Goal: Task Accomplishment & Management: Manage account settings

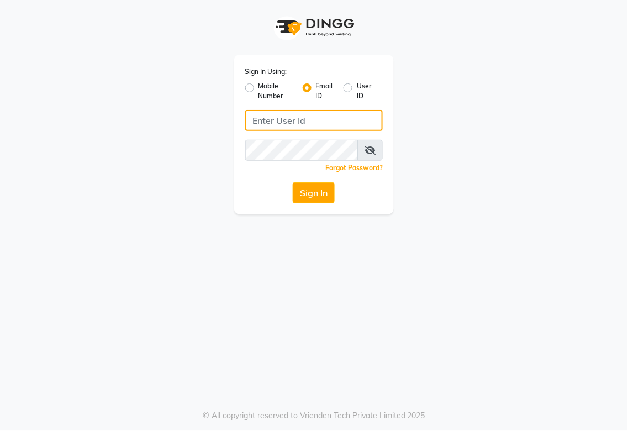
type input "[EMAIL_ADDRESS][DOMAIN_NAME]"
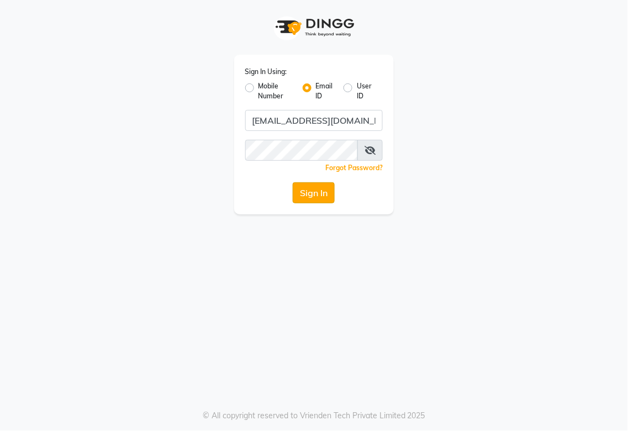
click at [303, 186] on button "Sign In" at bounding box center [314, 192] width 42 height 21
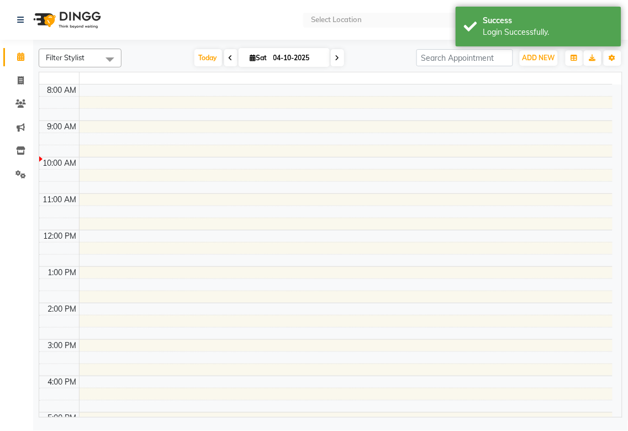
select select "en"
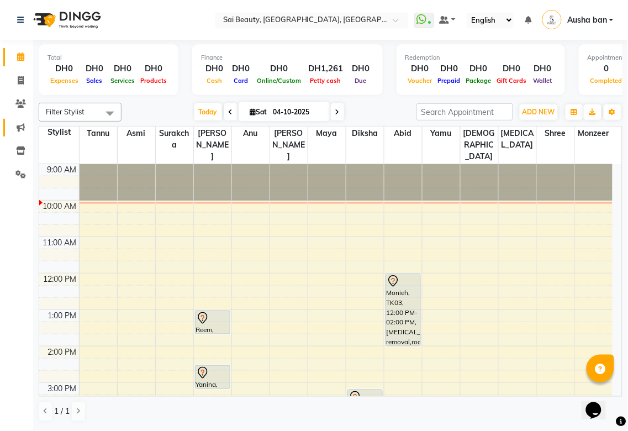
click at [20, 129] on icon at bounding box center [21, 127] width 8 height 8
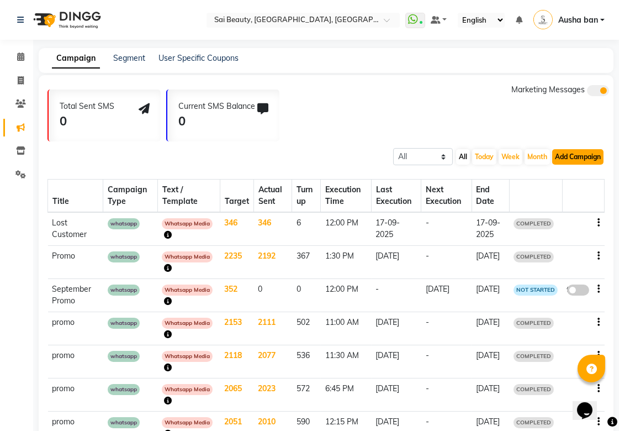
click at [574, 156] on button "Add Campaign" at bounding box center [578, 156] width 51 height 15
click at [545, 206] on div "WhatsApp (Direct)" at bounding box center [568, 207] width 93 height 17
select select "2"
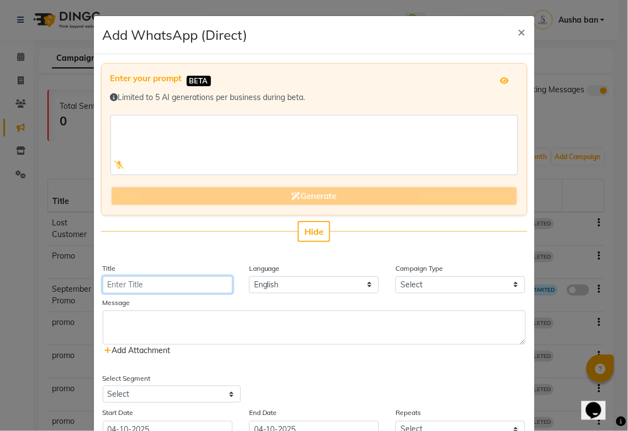
click at [167, 283] on input "Title" at bounding box center [168, 284] width 130 height 17
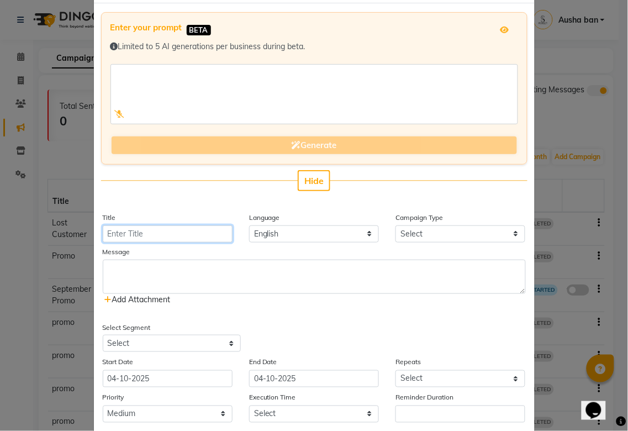
scroll to position [99, 0]
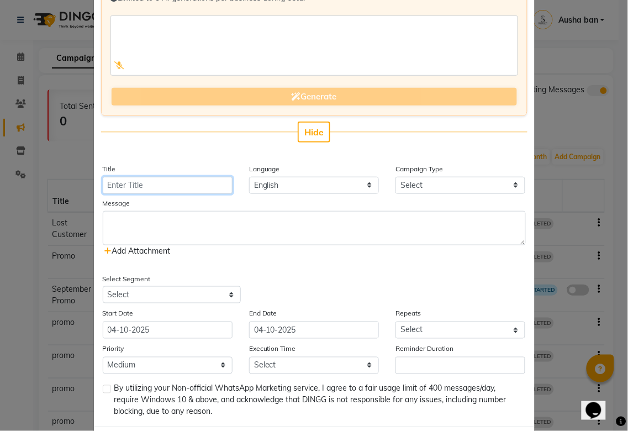
click at [141, 185] on input "Title" at bounding box center [168, 185] width 130 height 17
type input "promo"
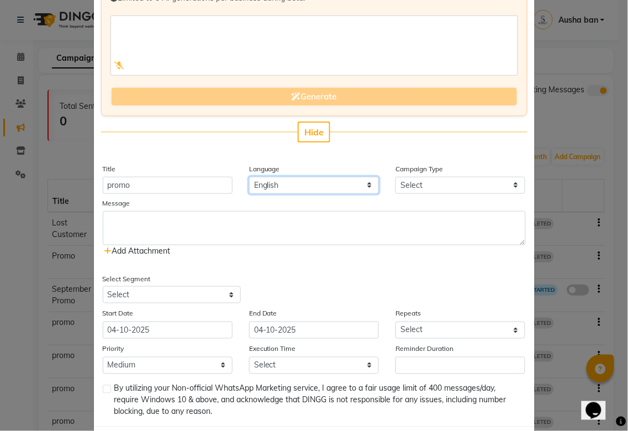
click at [273, 184] on select "English" at bounding box center [314, 185] width 130 height 17
click at [417, 180] on select "Select Birthday Anniversary Promotional Service reminder" at bounding box center [461, 185] width 130 height 17
select select "3"
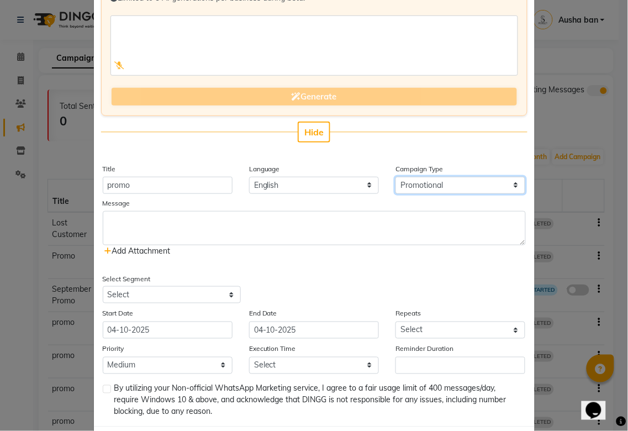
click at [396, 177] on select "Select Birthday Anniversary Promotional Service reminder" at bounding box center [461, 185] width 130 height 17
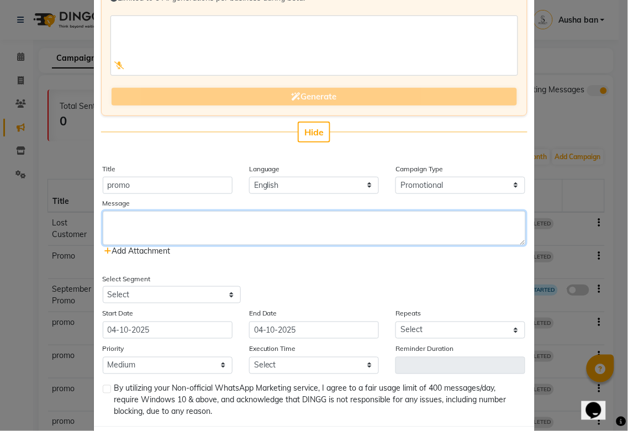
click at [192, 213] on textarea at bounding box center [314, 228] width 423 height 34
type textarea """
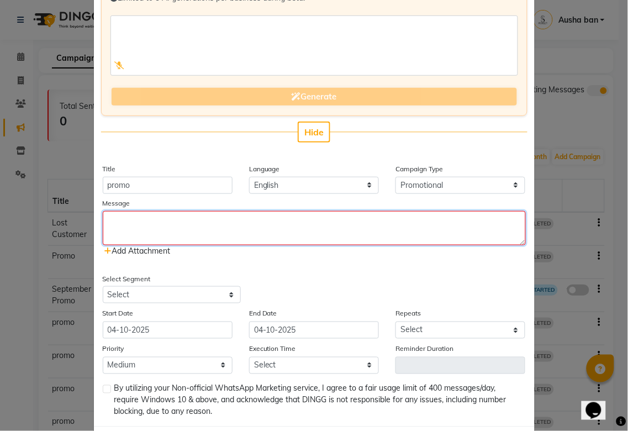
click at [184, 223] on textarea at bounding box center [314, 228] width 423 height 34
paste textarea "Get ready to fall in love with our October specials! 🍁✨ 👉 You can also visit ou…"
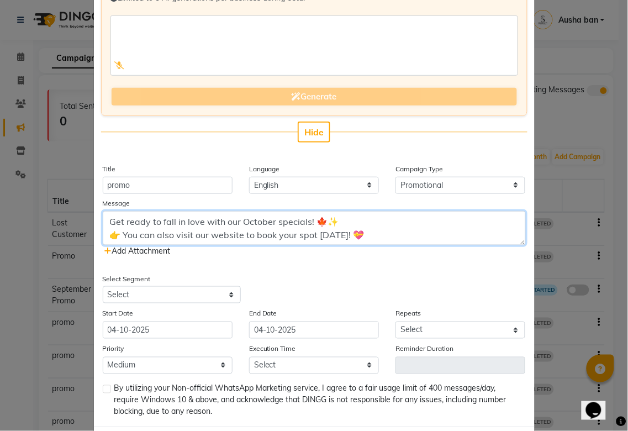
type textarea "Get ready to fall in love with our October specials! 🍁✨ 👉 You can also visit ou…"
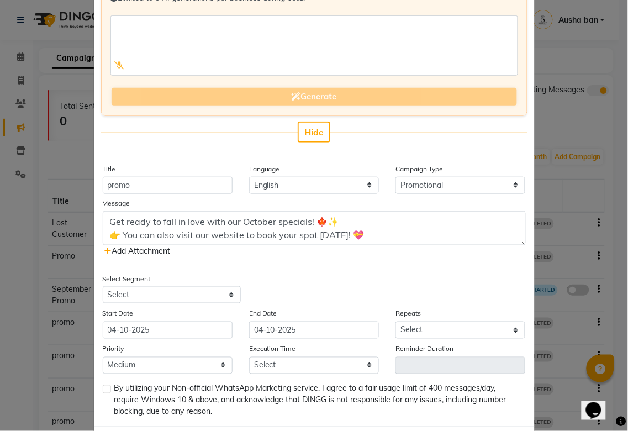
click at [105, 250] on icon at bounding box center [108, 251] width 7 height 8
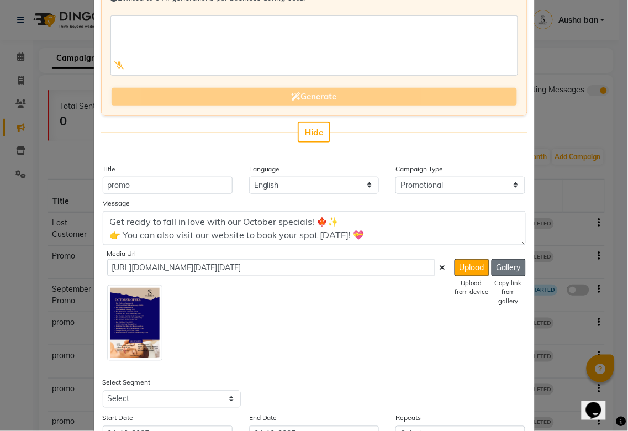
click at [503, 267] on button "Gallery" at bounding box center [509, 267] width 34 height 17
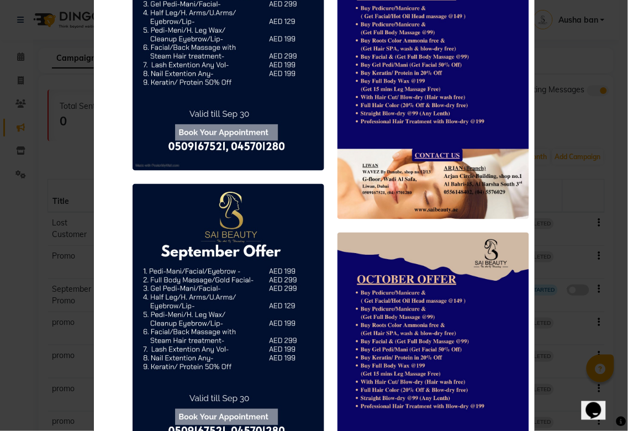
scroll to position [10010, 0]
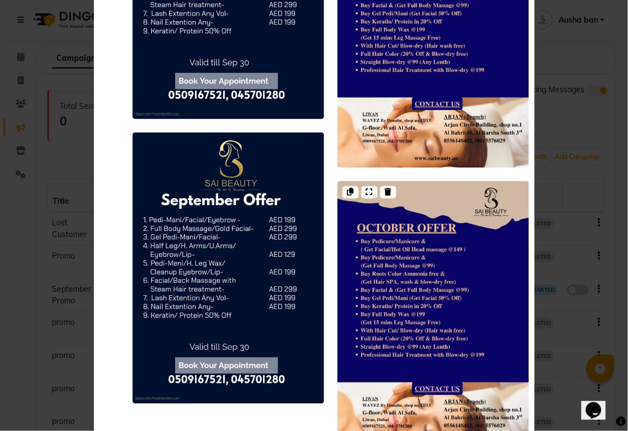
click at [383, 291] on img at bounding box center [434, 316] width 192 height 271
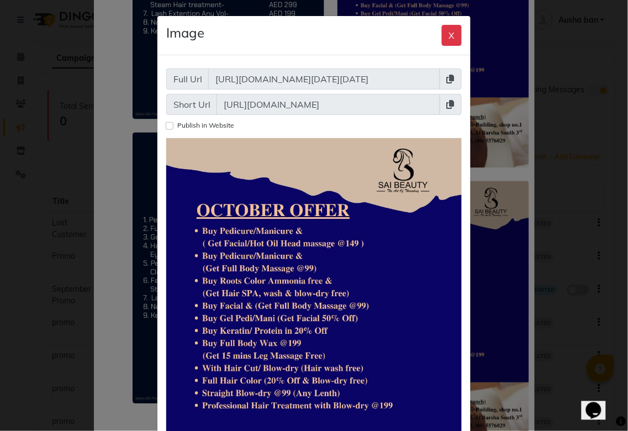
click at [447, 76] on icon at bounding box center [451, 79] width 8 height 9
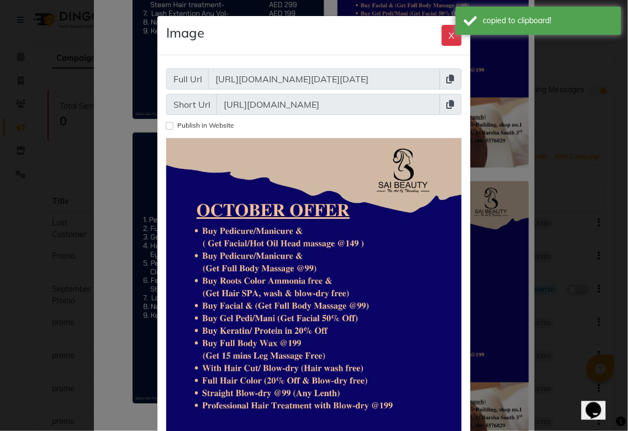
click at [540, 124] on ngb-modal-window "Image X Full Url [URL][DOMAIN_NAME][DATE][DATE] Short Url [URL][DOMAIN_NAME] Pu…" at bounding box center [314, 215] width 628 height 431
click at [549, 138] on ngb-modal-window "Image X Full Url [URL][DOMAIN_NAME][DATE][DATE] Short Url [URL][DOMAIN_NAME] Pu…" at bounding box center [314, 215] width 628 height 431
click at [493, 141] on ngb-modal-window "Image X Full Url [URL][DOMAIN_NAME][DATE][DATE] Short Url [URL][DOMAIN_NAME] Pu…" at bounding box center [314, 215] width 628 height 431
click at [443, 29] on button "X" at bounding box center [452, 35] width 20 height 21
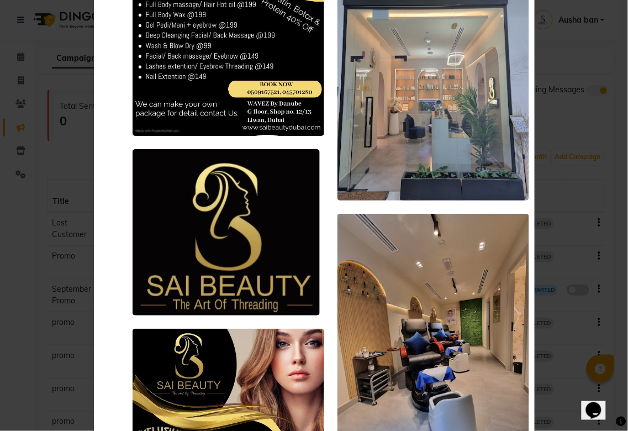
scroll to position [0, 0]
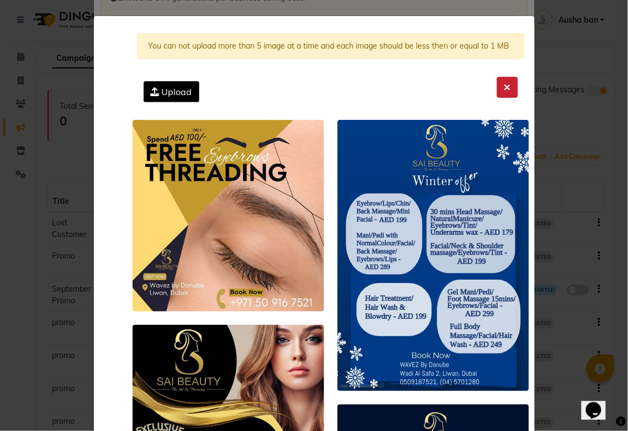
click at [505, 83] on icon at bounding box center [508, 87] width 7 height 9
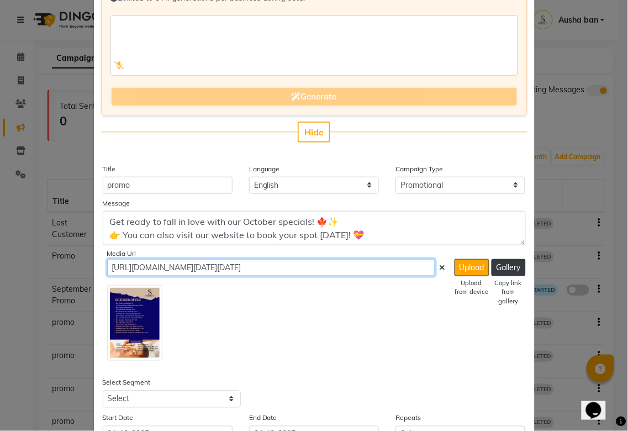
click at [415, 266] on input "[URL][DOMAIN_NAME][DATE][DATE]" at bounding box center [271, 267] width 328 height 17
type input "h"
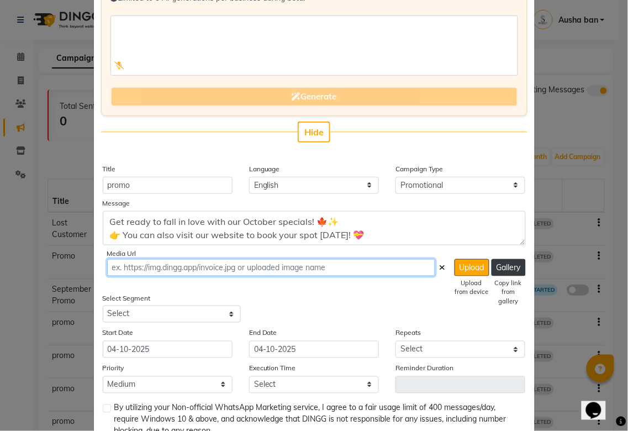
paste input "[URL][DOMAIN_NAME][DATE][DATE]"
type input "[URL][DOMAIN_NAME][DATE][DATE]"
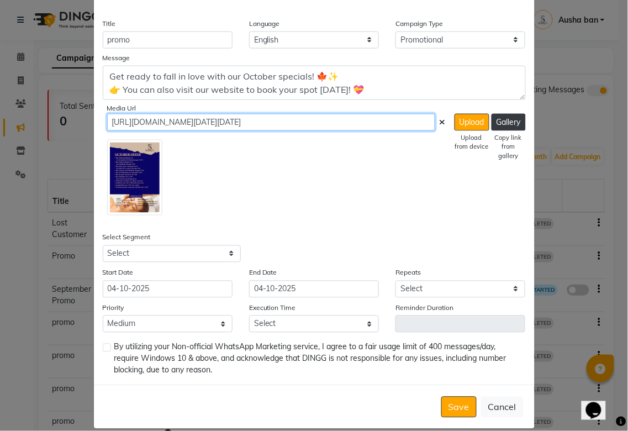
scroll to position [245, 0]
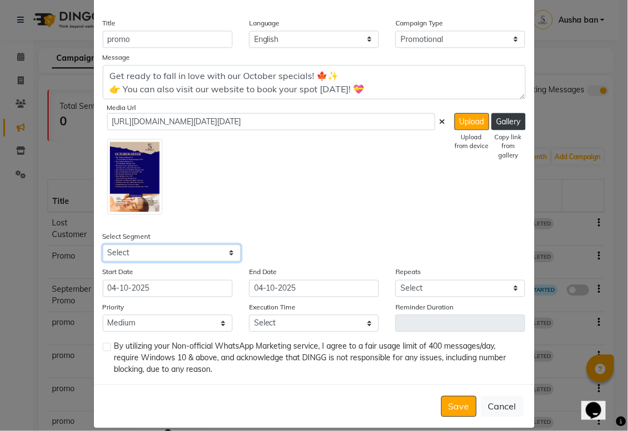
click at [178, 250] on select "Select All Customers All [DEMOGRAPHIC_DATA] Customer All [DEMOGRAPHIC_DATA] Cus…" at bounding box center [172, 253] width 138 height 17
select select "21467"
click at [103, 245] on select "Select All Customers All [DEMOGRAPHIC_DATA] Customer All [DEMOGRAPHIC_DATA] Cus…" at bounding box center [172, 253] width 138 height 17
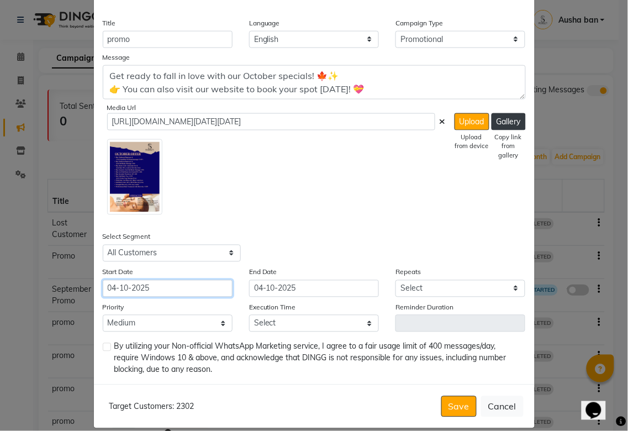
click at [159, 286] on input "04-10-2025" at bounding box center [168, 288] width 130 height 17
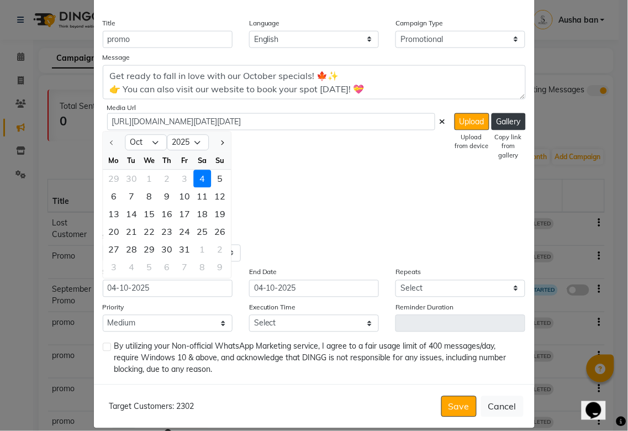
click at [197, 177] on div "4" at bounding box center [202, 179] width 18 height 18
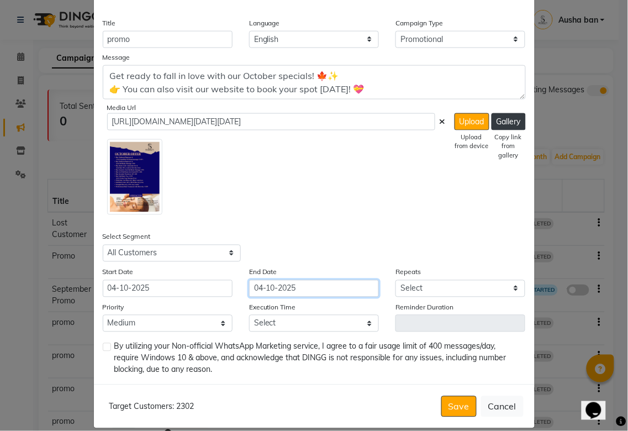
click at [306, 286] on input "04-10-2025" at bounding box center [314, 288] width 130 height 17
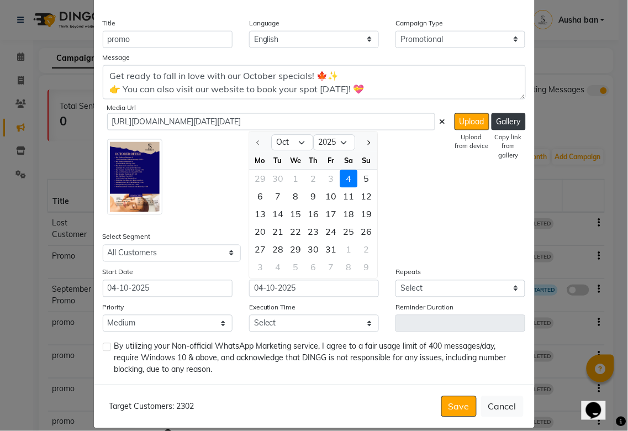
click at [344, 176] on div "4" at bounding box center [349, 179] width 18 height 18
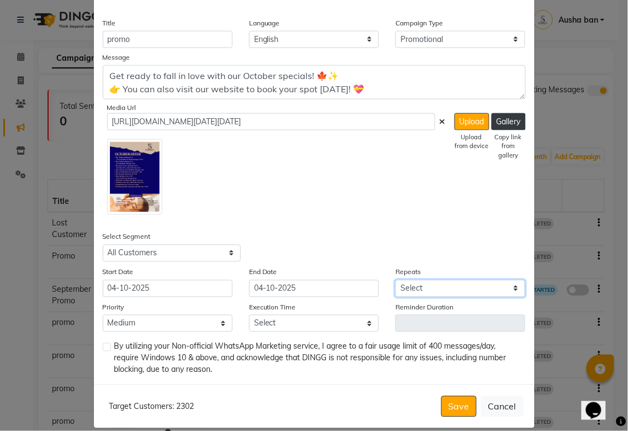
click at [437, 286] on select "Select Once Daily Alternate Day Weekly Monthly Yearly" at bounding box center [461, 288] width 130 height 17
select select "1"
click at [396, 280] on select "Select Once Daily Alternate Day Weekly Monthly Yearly" at bounding box center [461, 288] width 130 height 17
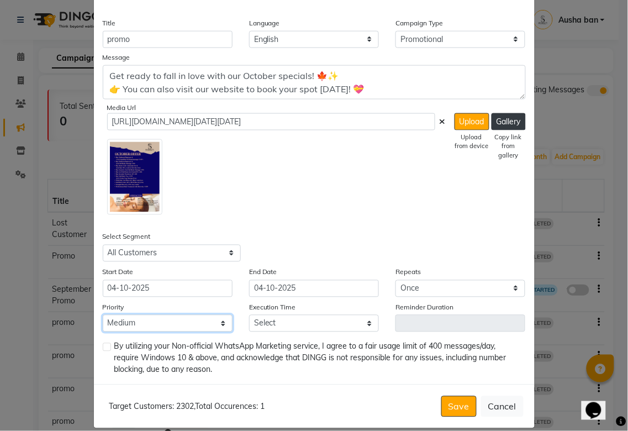
click at [179, 321] on select "Low Medium High" at bounding box center [168, 323] width 130 height 17
select select "3"
click at [103, 315] on select "Low Medium High" at bounding box center [168, 323] width 130 height 17
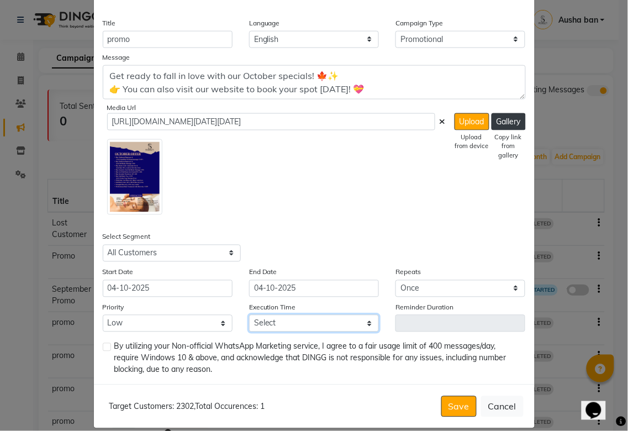
click at [365, 323] on select "Select 09:00 AM 09:05 AM 09:10 AM 09:15 AM 09:20 AM 09:25 AM 09:30 AM 09:35 AM …" at bounding box center [314, 323] width 130 height 17
select select "620"
click at [249, 315] on select "Select 09:00 AM 09:05 AM 09:10 AM 09:15 AM 09:20 AM 09:25 AM 09:30 AM 09:35 AM …" at bounding box center [314, 323] width 130 height 17
click at [103, 346] on label at bounding box center [107, 347] width 8 height 8
click at [103, 346] on input "checkbox" at bounding box center [106, 347] width 7 height 7
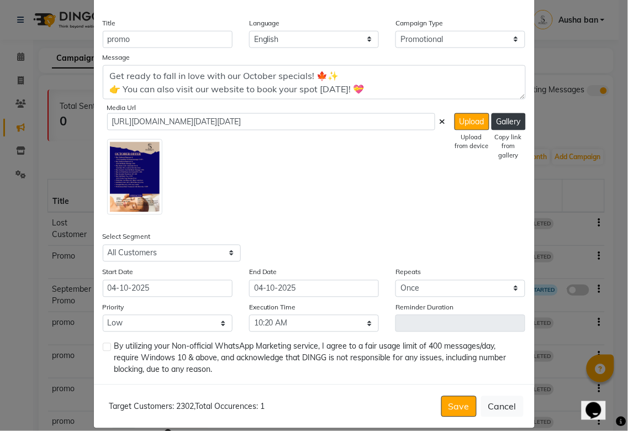
checkbox input "true"
click at [445, 398] on button "Save" at bounding box center [459, 406] width 35 height 21
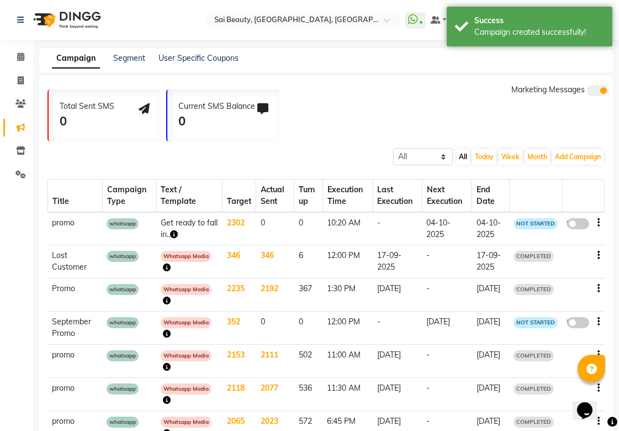
click at [572, 223] on span at bounding box center [579, 223] width 22 height 11
click at [582, 225] on input "false" at bounding box center [582, 225] width 0 height 0
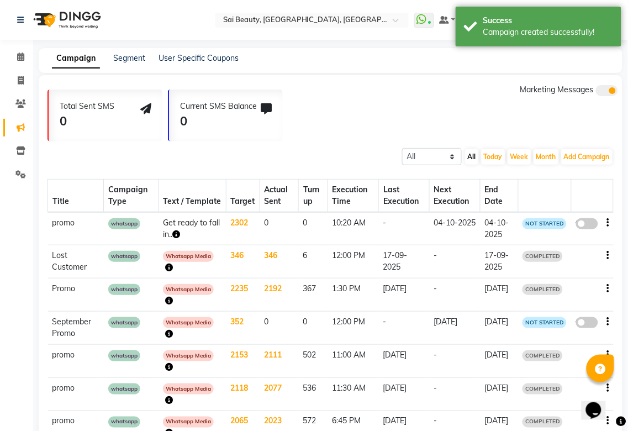
select select "3"
select select "21467"
select select "1"
select select "620"
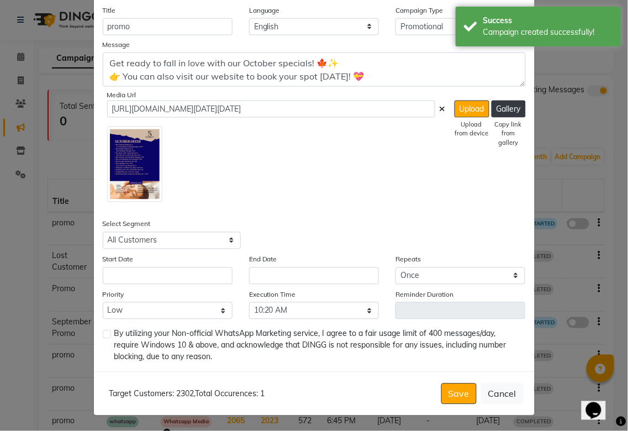
scroll to position [257, 0]
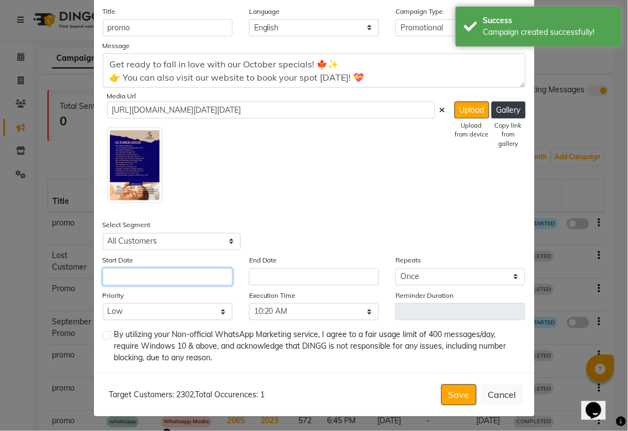
click at [179, 274] on input "text" at bounding box center [168, 277] width 130 height 17
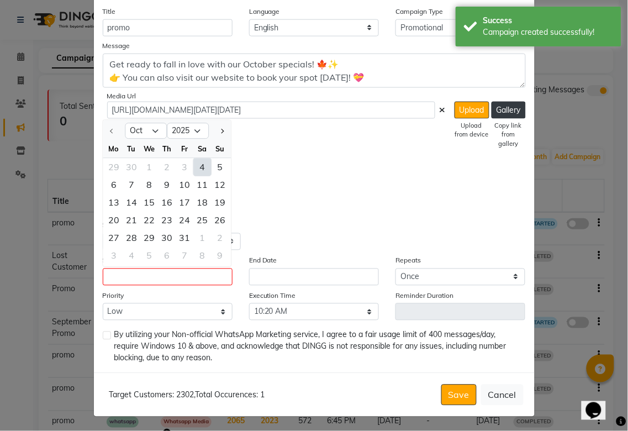
click at [200, 161] on div "4" at bounding box center [202, 167] width 18 height 18
type input "04-10-2025"
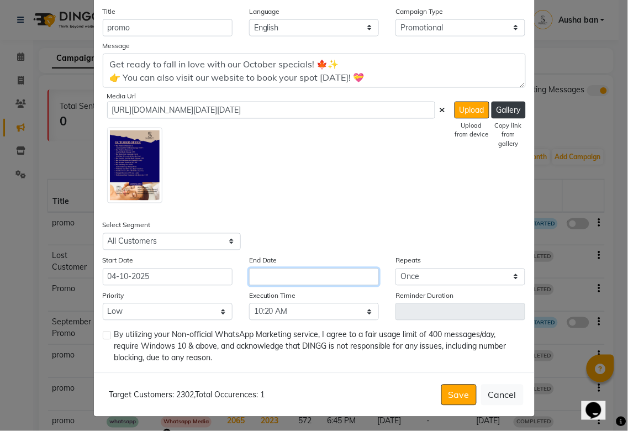
click at [284, 272] on input "text" at bounding box center [314, 277] width 130 height 17
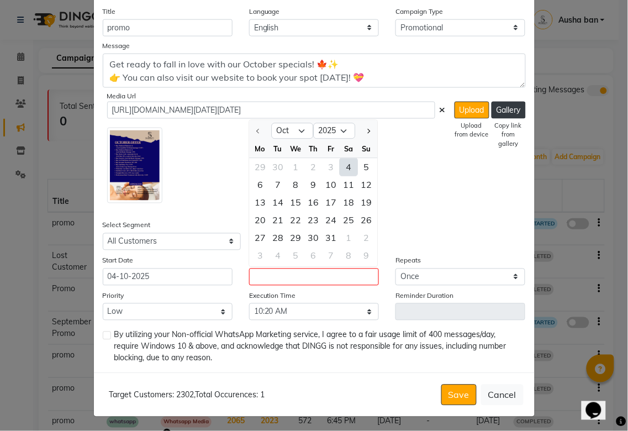
click at [344, 164] on div "4" at bounding box center [349, 167] width 18 height 18
type input "04-10-2025"
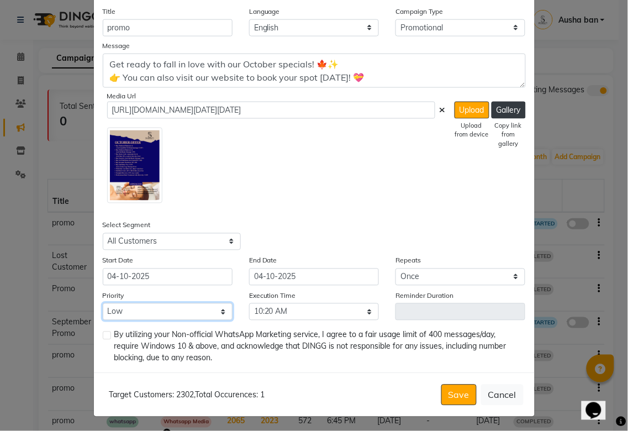
click at [180, 310] on select "Low Medium High" at bounding box center [168, 311] width 130 height 17
click at [195, 306] on select "Low Medium High" at bounding box center [168, 311] width 130 height 17
click at [103, 335] on label at bounding box center [107, 336] width 8 height 8
click at [103, 335] on input "checkbox" at bounding box center [106, 336] width 7 height 7
checkbox input "true"
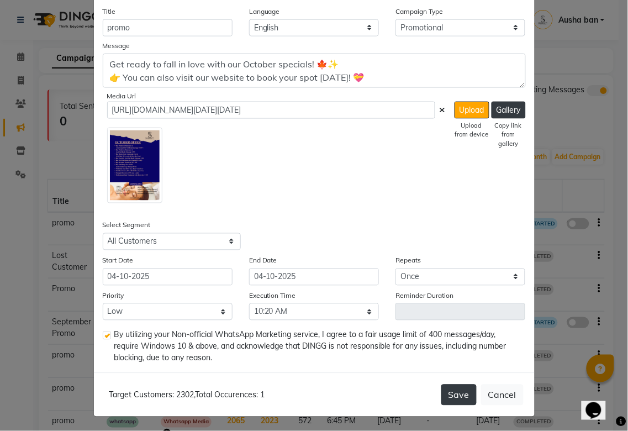
click at [450, 386] on button "Save" at bounding box center [459, 395] width 35 height 21
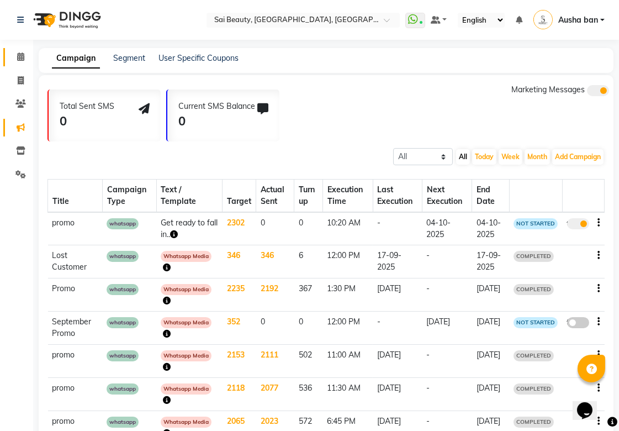
click at [22, 57] on icon at bounding box center [20, 56] width 7 height 8
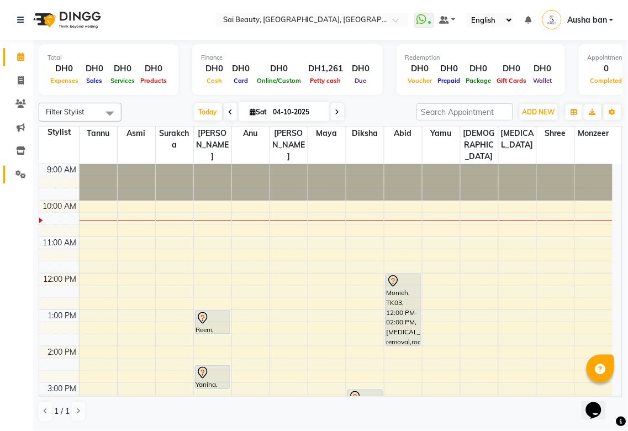
click at [20, 174] on icon at bounding box center [20, 174] width 10 height 8
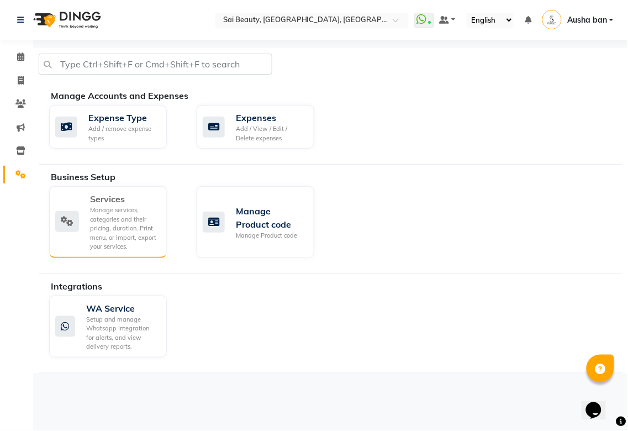
click at [70, 239] on div "Services Manage services, categories and their pricing, duration. Print menu, o…" at bounding box center [106, 221] width 103 height 59
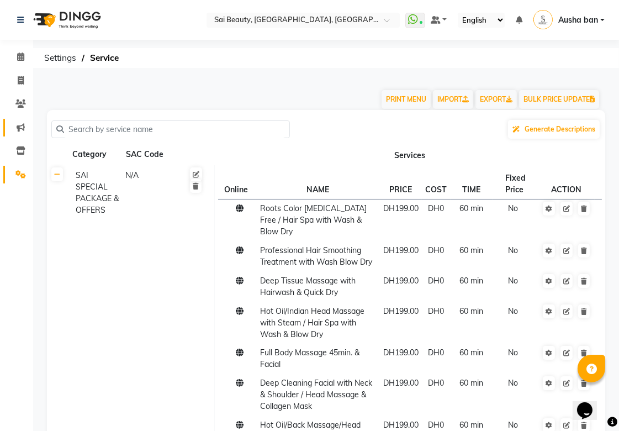
click at [21, 125] on icon at bounding box center [21, 127] width 8 height 8
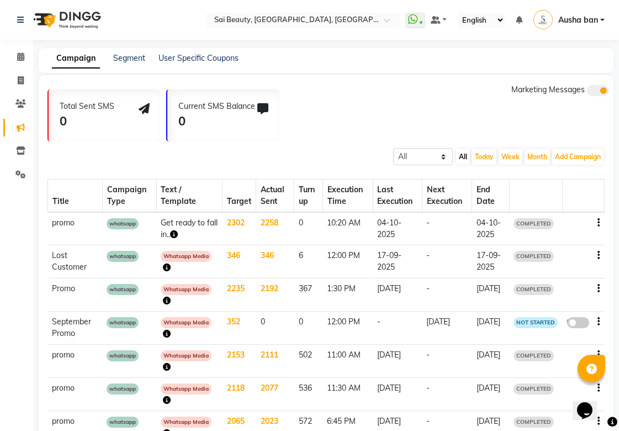
click at [598, 223] on icon "button" at bounding box center [599, 223] width 2 height 1
click at [500, 228] on td "04-10-2025" at bounding box center [491, 228] width 38 height 33
click at [600, 223] on icon "button" at bounding box center [599, 223] width 2 height 1
click at [15, 172] on icon at bounding box center [20, 174] width 10 height 8
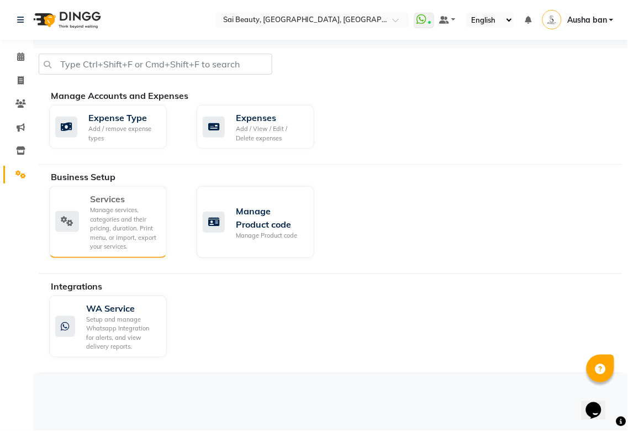
click at [75, 224] on icon at bounding box center [67, 221] width 24 height 21
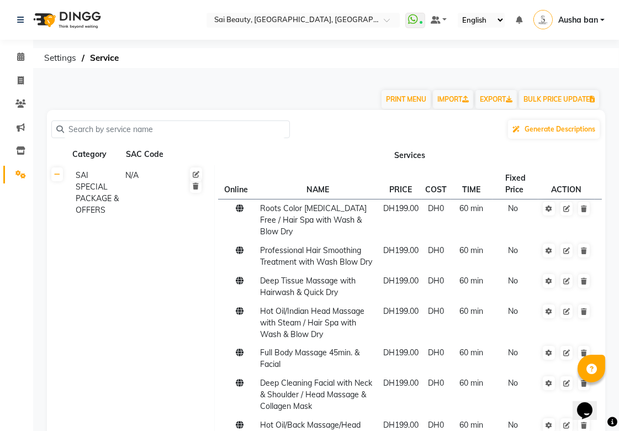
click at [15, 174] on icon at bounding box center [20, 174] width 10 height 8
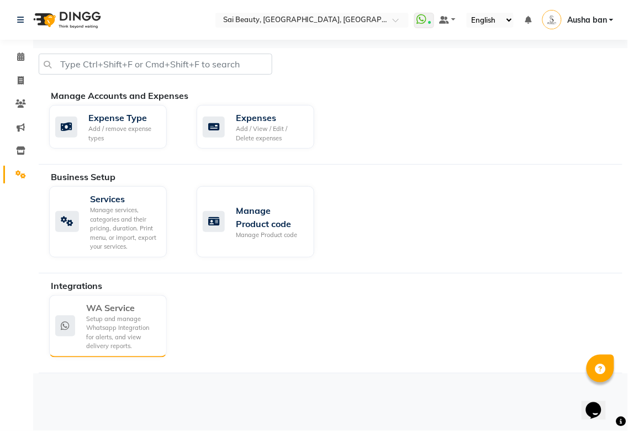
click at [83, 323] on div "WA Service Setup and manage Whatsapp Integration for alerts, and view delivery …" at bounding box center [106, 326] width 103 height 50
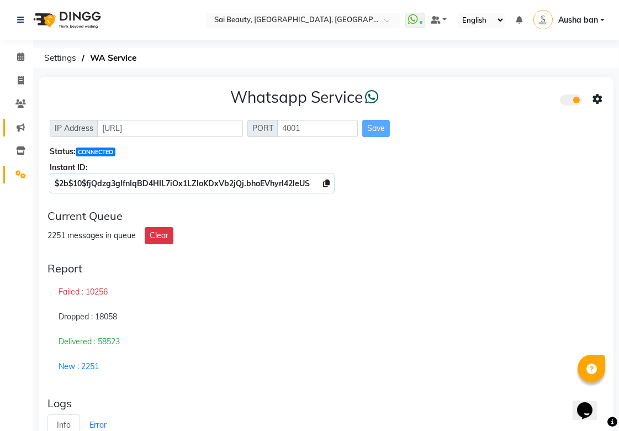
click at [17, 124] on icon at bounding box center [21, 127] width 8 height 8
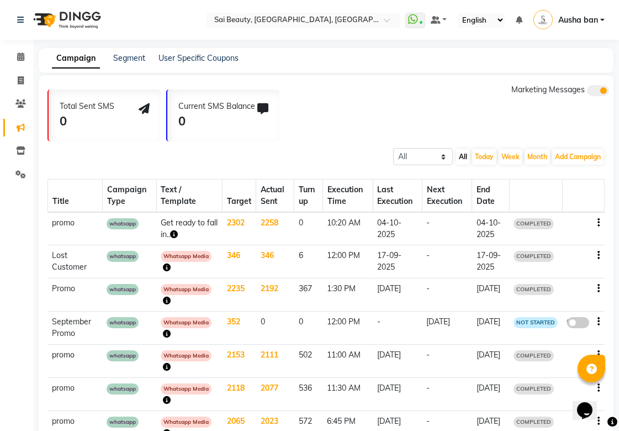
click at [600, 223] on icon "button" at bounding box center [599, 223] width 2 height 1
click at [579, 219] on div "Delete" at bounding box center [570, 223] width 34 height 14
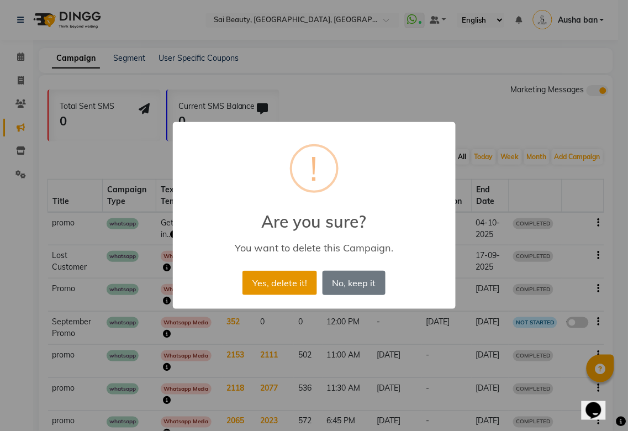
click at [279, 279] on button "Yes, delete it!" at bounding box center [280, 283] width 74 height 24
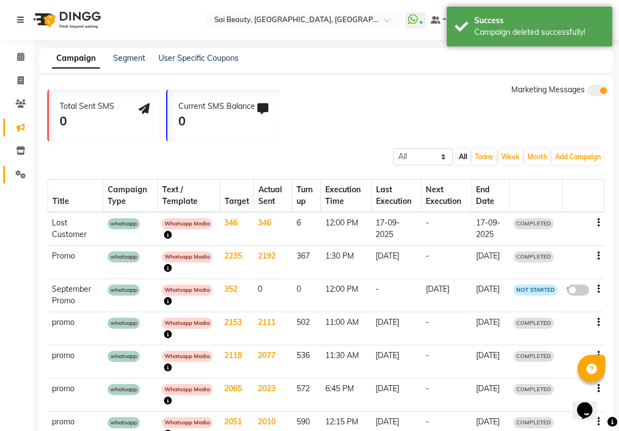
click at [20, 175] on icon at bounding box center [20, 174] width 10 height 8
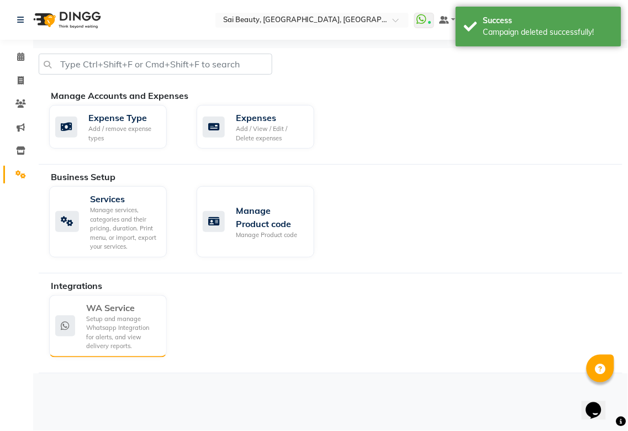
click at [82, 319] on div "WA Service Setup and manage Whatsapp Integration for alerts, and view delivery …" at bounding box center [106, 326] width 103 height 50
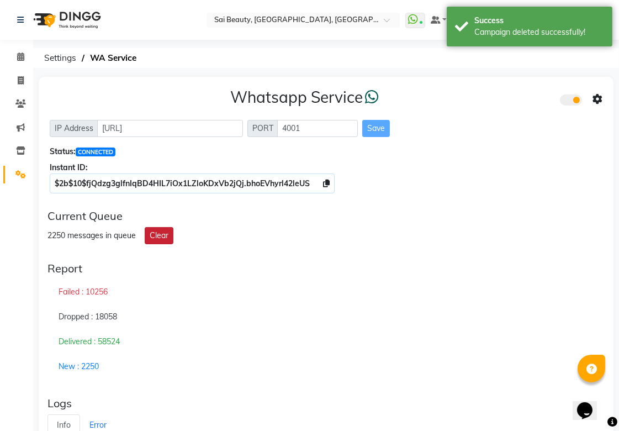
click at [154, 234] on button "Clear" at bounding box center [159, 235] width 29 height 17
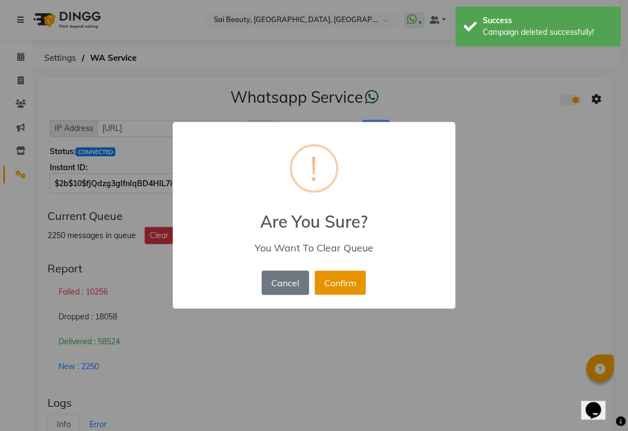
click at [338, 285] on button "Confirm" at bounding box center [340, 283] width 51 height 24
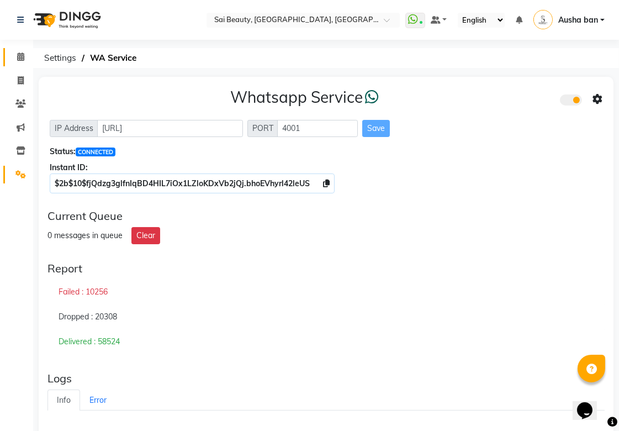
click at [19, 56] on icon at bounding box center [20, 56] width 7 height 8
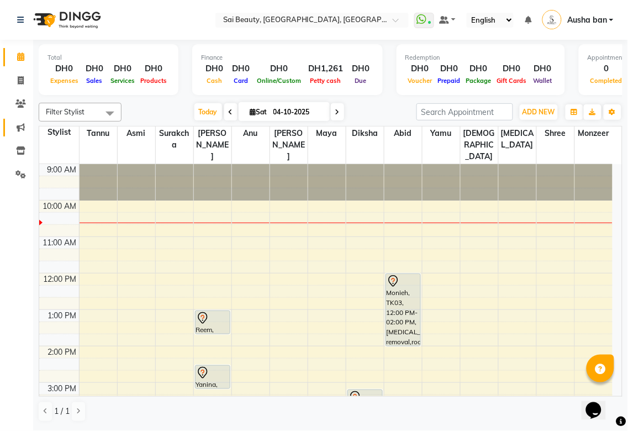
click at [19, 125] on icon at bounding box center [21, 127] width 8 height 8
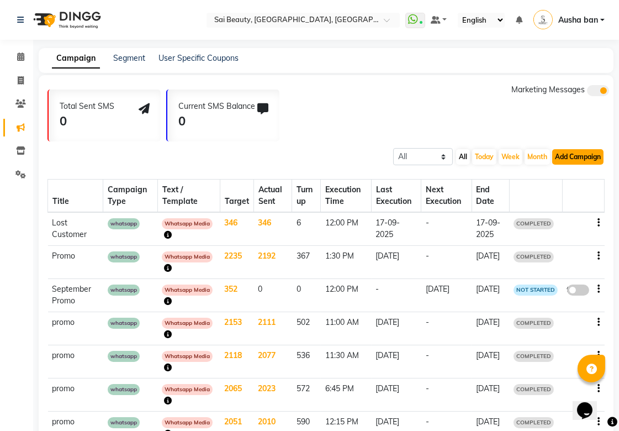
click at [582, 157] on button "Add Campaign" at bounding box center [578, 156] width 51 height 15
click at [568, 207] on div "WhatsApp (Direct)" at bounding box center [568, 207] width 93 height 17
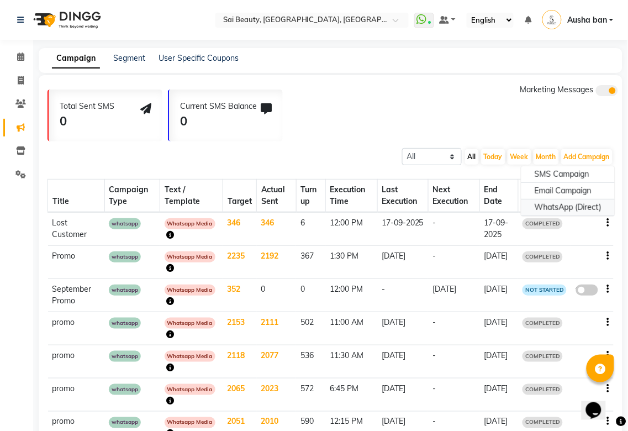
select select "2"
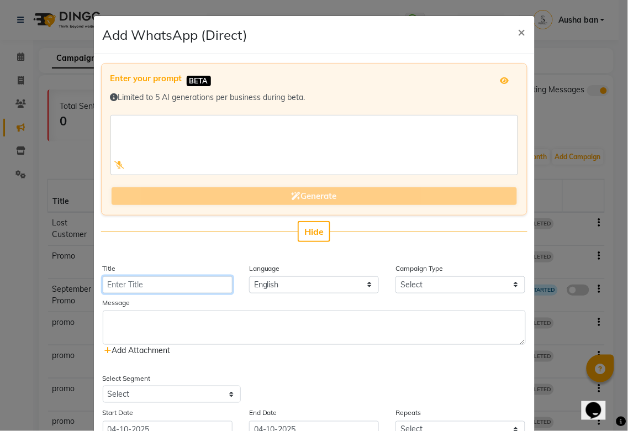
click at [184, 280] on input "Title" at bounding box center [168, 284] width 130 height 17
click at [201, 286] on input "Title" at bounding box center [168, 284] width 130 height 17
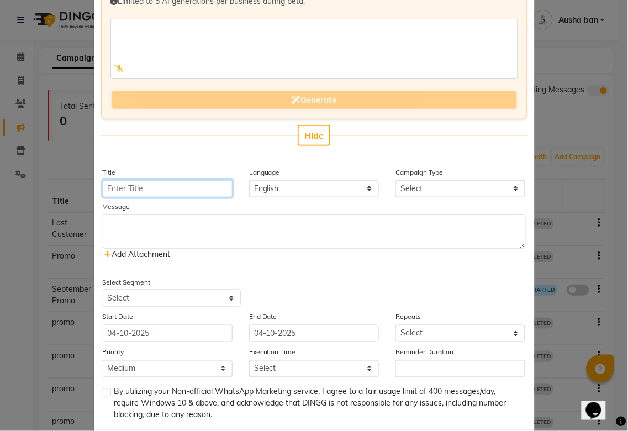
scroll to position [97, 0]
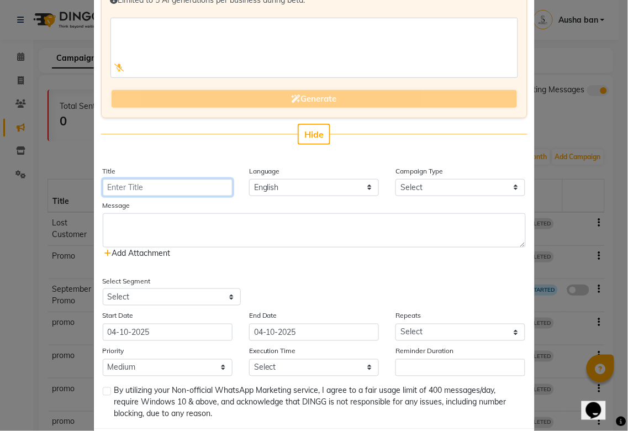
click at [191, 188] on input "Title" at bounding box center [168, 187] width 130 height 17
type input "promo"
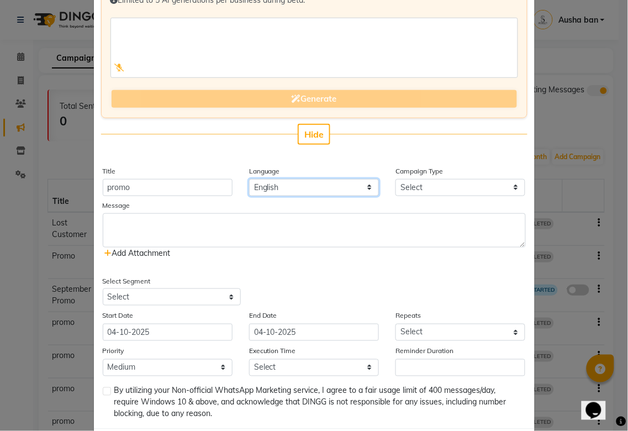
click at [323, 188] on select "English" at bounding box center [314, 187] width 130 height 17
click at [439, 188] on select "Select Birthday Anniversary Promotional Service reminder" at bounding box center [461, 187] width 130 height 17
select select "3"
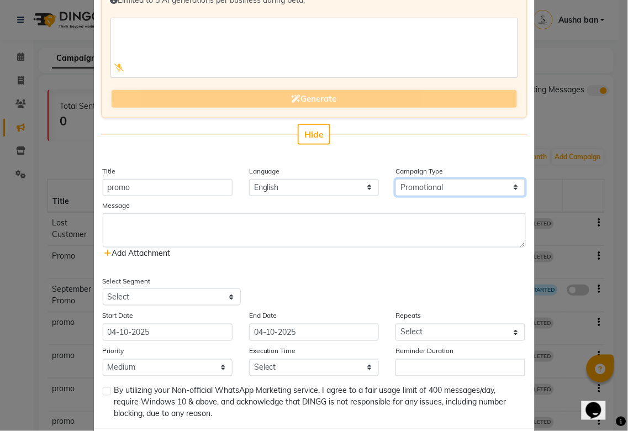
click at [396, 179] on select "Select Birthday Anniversary Promotional Service reminder" at bounding box center [461, 187] width 130 height 17
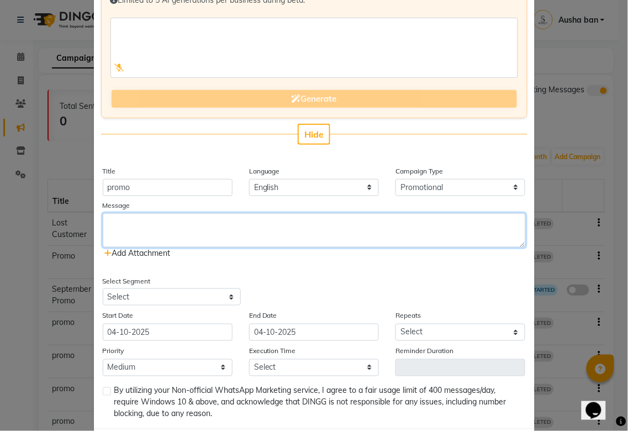
click at [272, 225] on textarea at bounding box center [314, 230] width 423 height 34
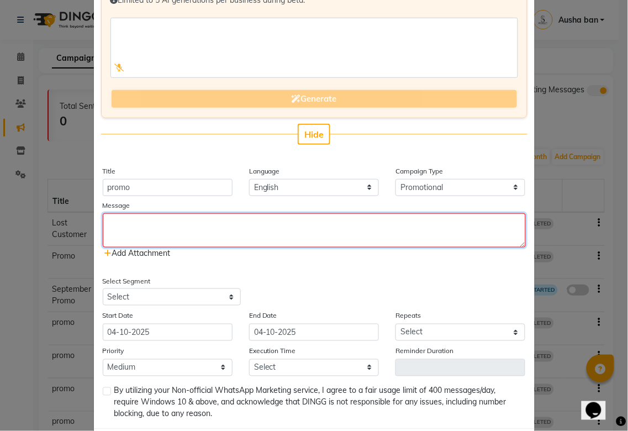
click at [178, 227] on textarea at bounding box center [314, 230] width 423 height 34
paste textarea "Get ready to fall in love with our October specials! 🍁✨ 👉 You can also visit ou…"
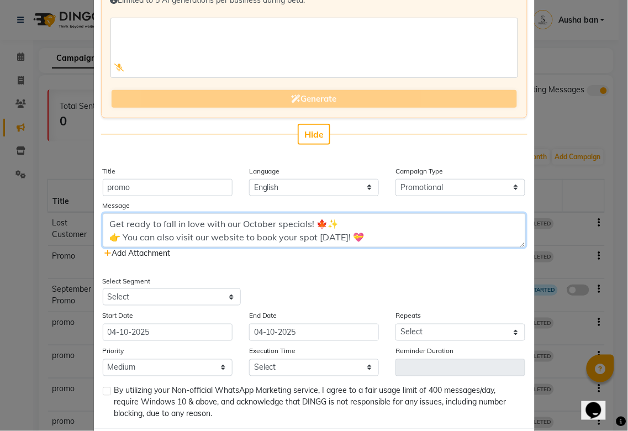
type textarea "Get ready to fall in love with our October specials! 🍁✨ 👉 You can also visit ou…"
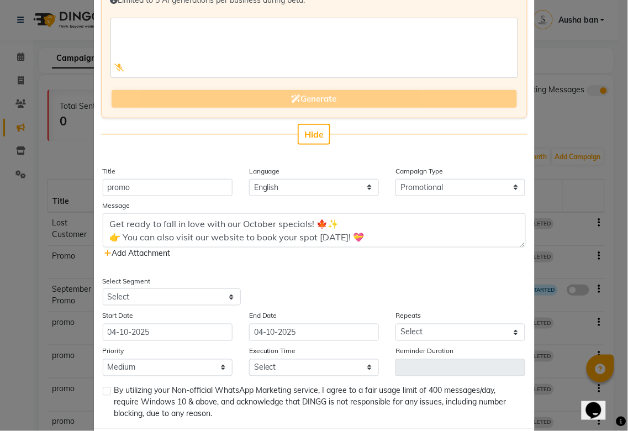
click at [114, 255] on span "Add Attachment" at bounding box center [138, 253] width 66 height 10
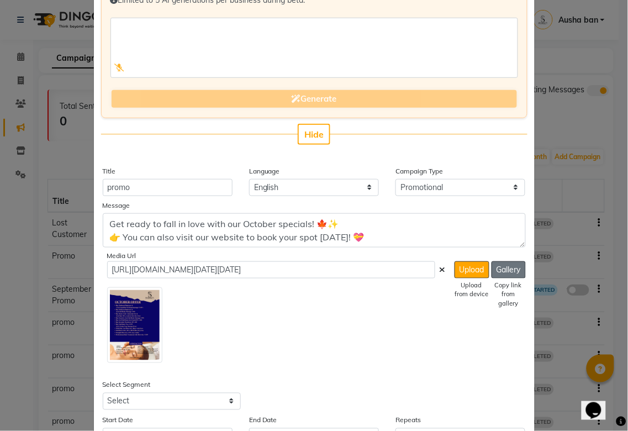
click at [501, 269] on button "Gallery" at bounding box center [509, 269] width 34 height 17
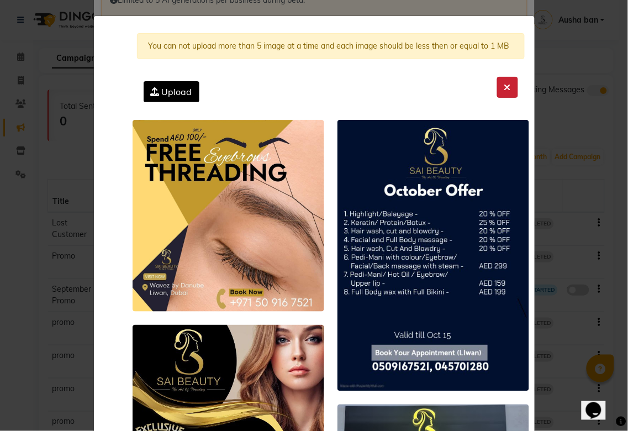
click at [505, 87] on icon at bounding box center [508, 87] width 7 height 9
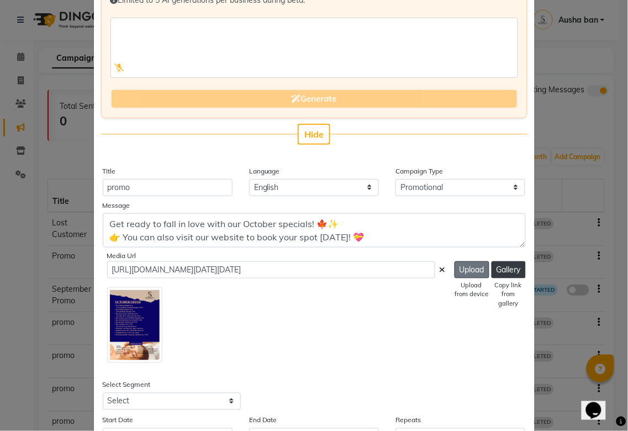
click at [462, 272] on button "Upload" at bounding box center [472, 269] width 35 height 17
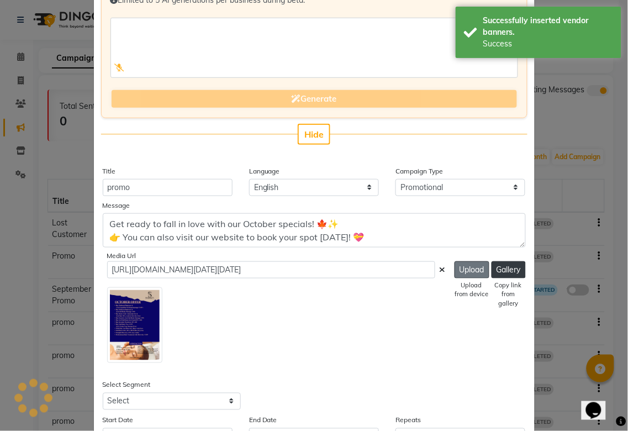
type input "[URL][DOMAIN_NAME]"
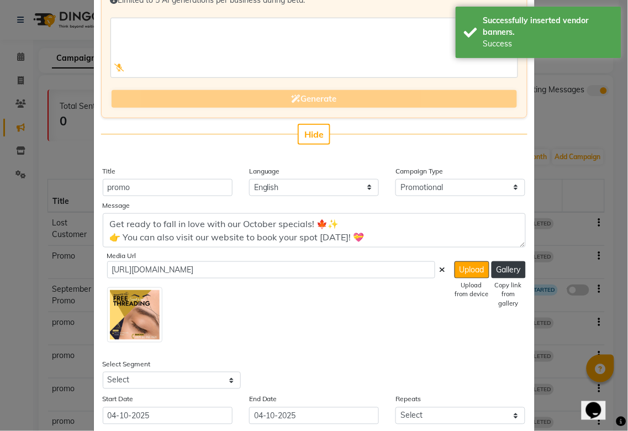
click at [147, 313] on img at bounding box center [134, 314] width 55 height 55
click at [122, 321] on img at bounding box center [134, 314] width 55 height 55
click at [135, 318] on img at bounding box center [134, 314] width 55 height 55
click at [459, 267] on button "Upload" at bounding box center [472, 269] width 35 height 17
click at [440, 269] on icon at bounding box center [443, 270] width 6 height 8
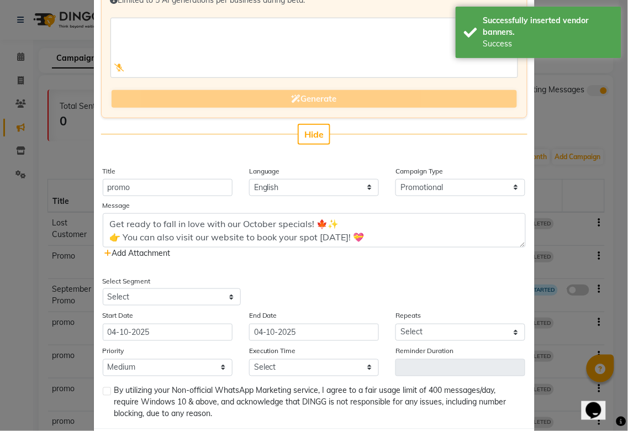
click at [137, 254] on span "Add Attachment" at bounding box center [138, 253] width 66 height 10
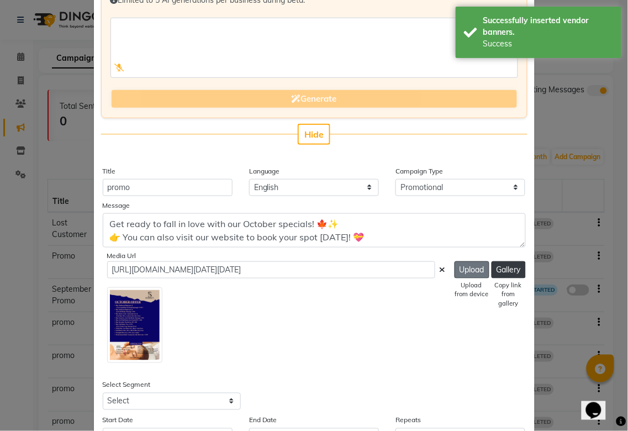
click at [463, 269] on button "Upload" at bounding box center [472, 269] width 35 height 17
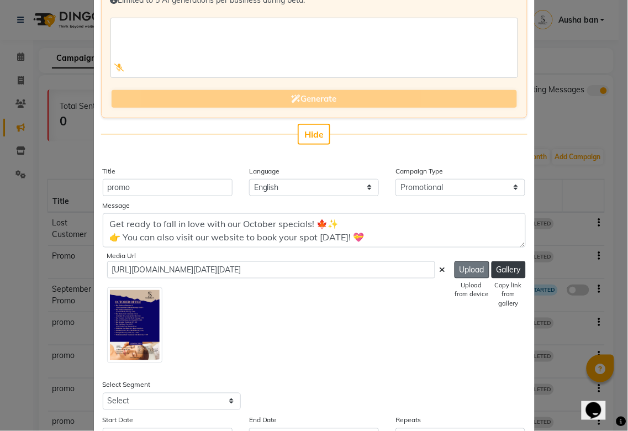
type input "[URL][DOMAIN_NAME]"
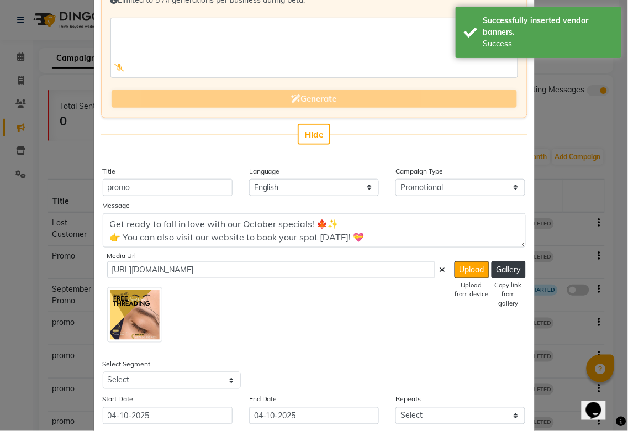
click at [440, 270] on icon at bounding box center [443, 270] width 6 height 8
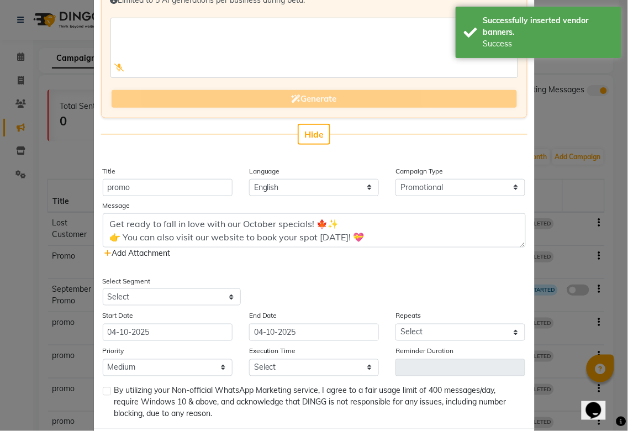
click at [166, 251] on span "Add Attachment" at bounding box center [138, 253] width 66 height 10
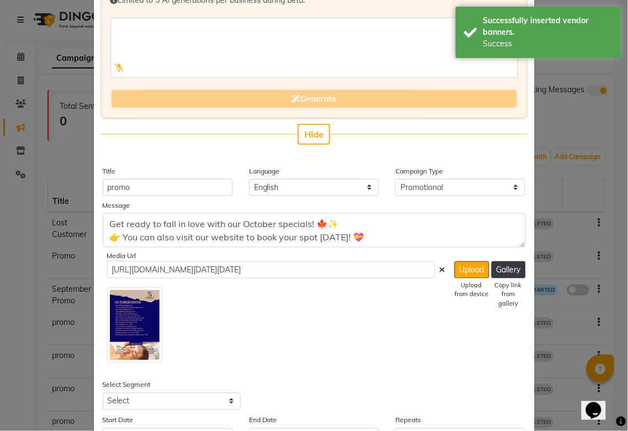
click at [131, 343] on img at bounding box center [134, 325] width 55 height 76
click at [130, 347] on img at bounding box center [134, 325] width 55 height 76
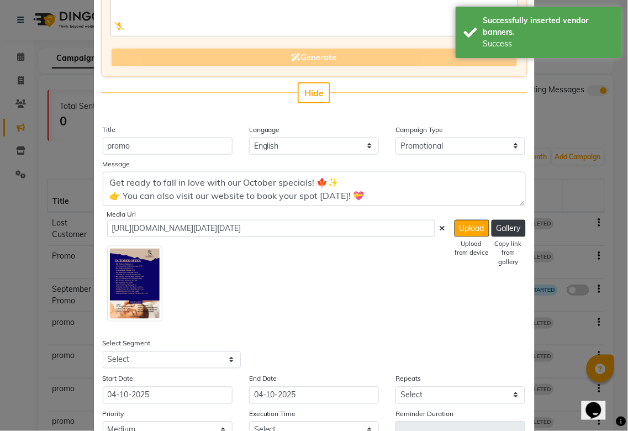
scroll to position [140, 0]
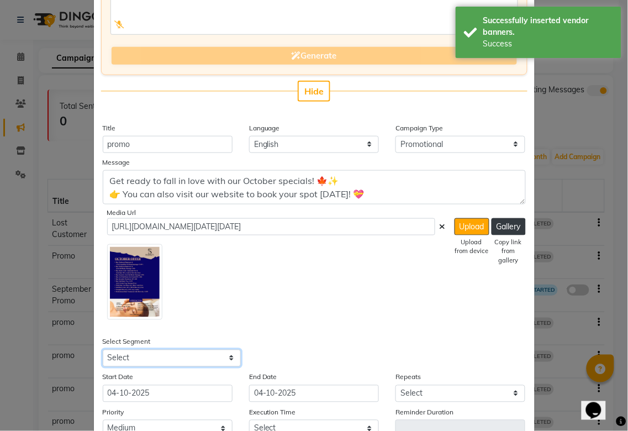
click at [223, 358] on select "Select All Customers All [DEMOGRAPHIC_DATA] Customer All [DEMOGRAPHIC_DATA] Cus…" at bounding box center [172, 358] width 138 height 17
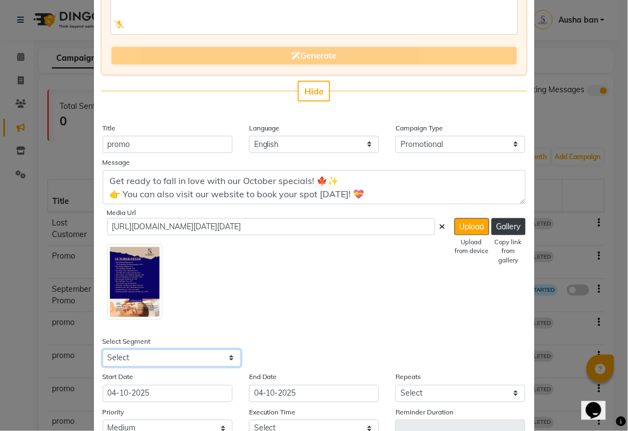
select select "21467"
click at [103, 350] on select "Select All Customers All [DEMOGRAPHIC_DATA] Customer All [DEMOGRAPHIC_DATA] Cus…" at bounding box center [172, 358] width 138 height 17
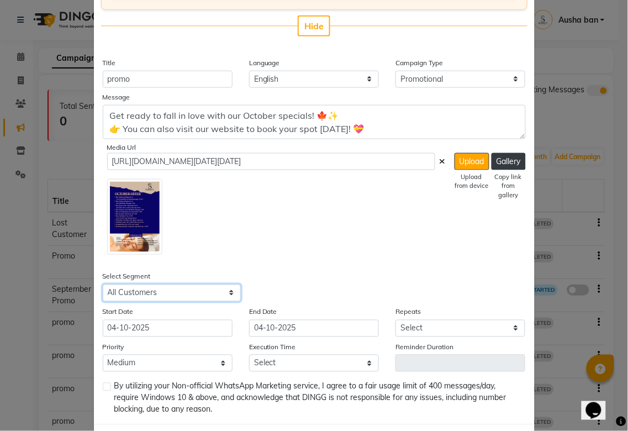
scroll to position [211, 0]
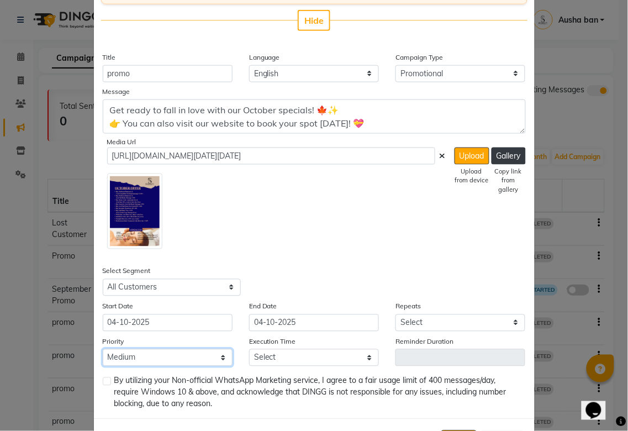
click at [187, 358] on select "Low Medium High" at bounding box center [168, 357] width 130 height 17
select select "3"
click at [103, 349] on select "Low Medium High" at bounding box center [168, 357] width 130 height 17
click at [447, 325] on select "Select Once Daily Alternate Day Weekly Monthly Yearly" at bounding box center [461, 322] width 130 height 17
select select "1"
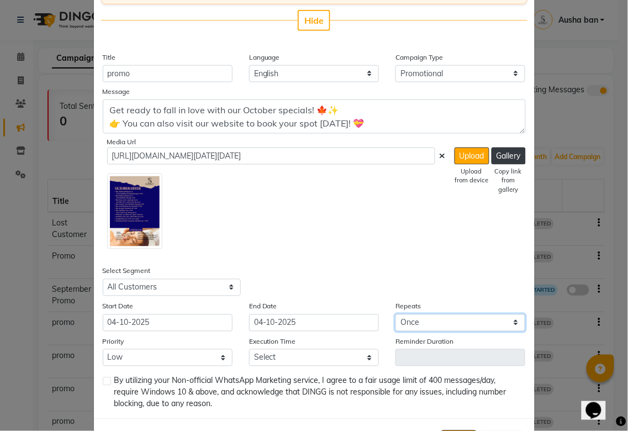
click at [396, 314] on select "Select Once Daily Alternate Day Weekly Monthly Yearly" at bounding box center [461, 322] width 130 height 17
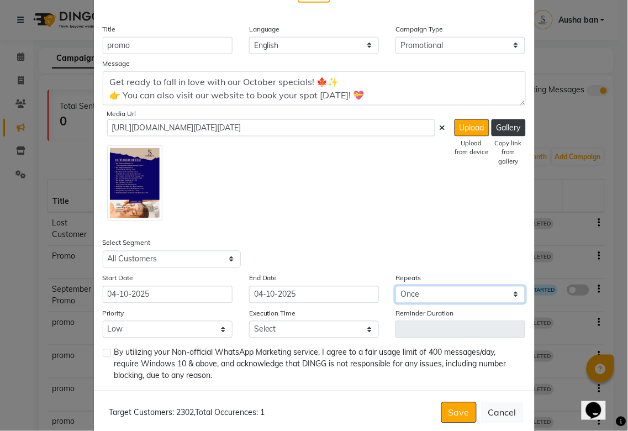
scroll to position [246, 0]
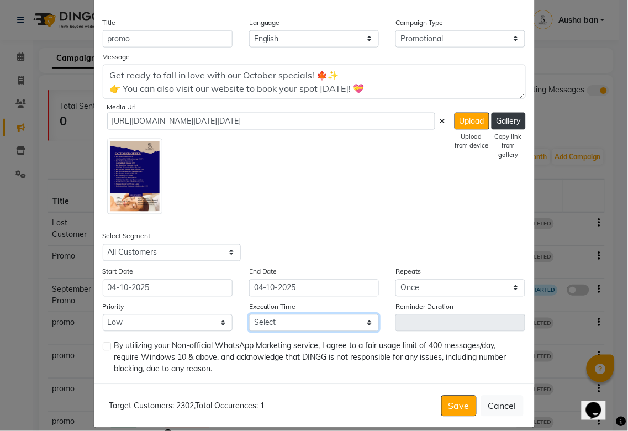
click at [350, 330] on select "Select 09:00 AM 09:05 AM 09:10 AM 09:15 AM 09:20 AM 09:25 AM 09:30 AM 09:35 AM …" at bounding box center [314, 322] width 130 height 17
click at [249, 314] on select "Select 09:00 AM 09:05 AM 09:10 AM 09:15 AM 09:20 AM 09:25 AM 09:30 AM 09:35 AM …" at bounding box center [314, 322] width 130 height 17
click at [350, 323] on select "Select 09:00 AM 09:05 AM 09:10 AM 09:15 AM 09:20 AM 09:25 AM 09:30 AM 09:35 AM …" at bounding box center [314, 322] width 130 height 17
click at [249, 314] on select "Select 09:00 AM 09:05 AM 09:10 AM 09:15 AM 09:20 AM 09:25 AM 09:30 AM 09:35 AM …" at bounding box center [314, 322] width 130 height 17
click at [304, 282] on input "04-10-2025" at bounding box center [314, 288] width 130 height 17
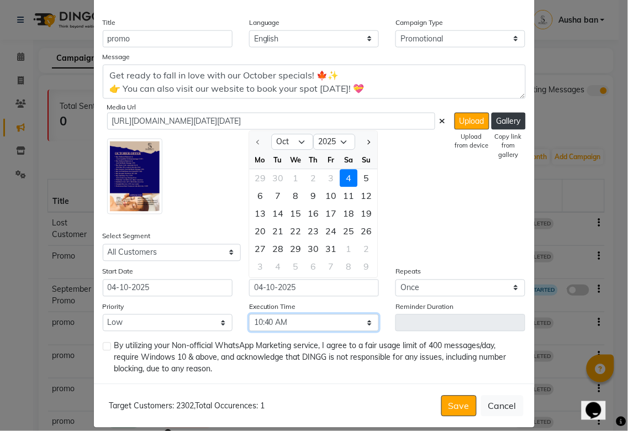
click at [358, 326] on select "Select 09:00 AM 09:05 AM 09:10 AM 09:15 AM 09:20 AM 09:25 AM 09:30 AM 09:35 AM …" at bounding box center [314, 322] width 130 height 17
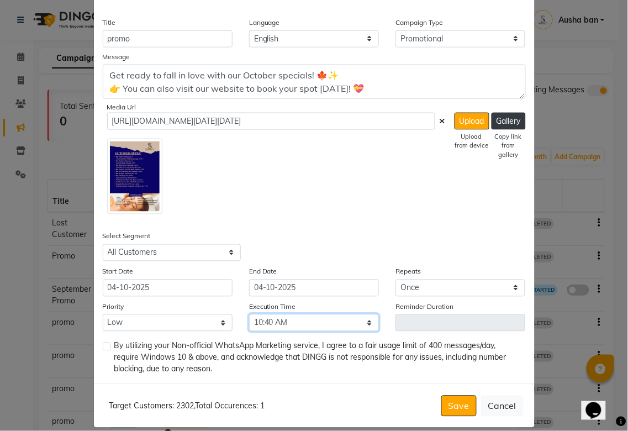
click at [330, 326] on select "Select 09:00 AM 09:05 AM 09:10 AM 09:15 AM 09:20 AM 09:25 AM 09:30 AM 09:35 AM …" at bounding box center [314, 322] width 130 height 17
select select "645"
click at [249, 314] on select "Select 09:00 AM 09:05 AM 09:10 AM 09:15 AM 09:20 AM 09:25 AM 09:30 AM 09:35 AM …" at bounding box center [314, 322] width 130 height 17
click at [103, 346] on label at bounding box center [107, 347] width 8 height 8
click at [103, 346] on input "checkbox" at bounding box center [106, 347] width 7 height 7
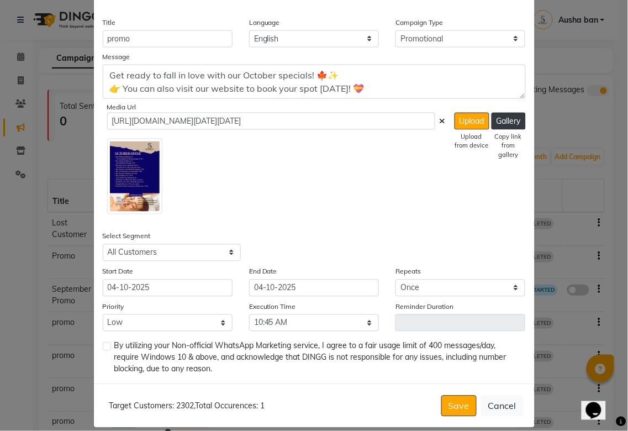
checkbox input "true"
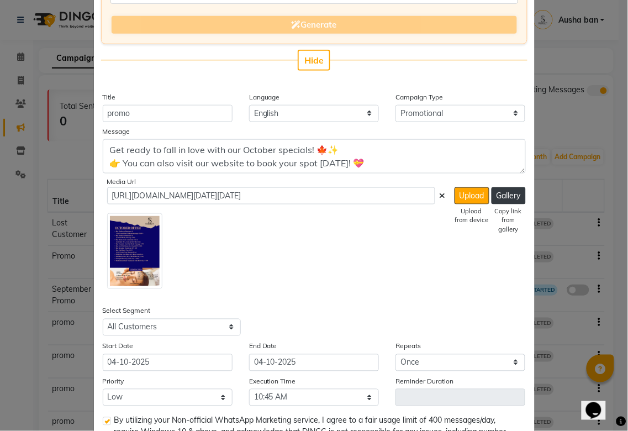
scroll to position [171, 0]
click at [128, 261] on img at bounding box center [134, 251] width 55 height 76
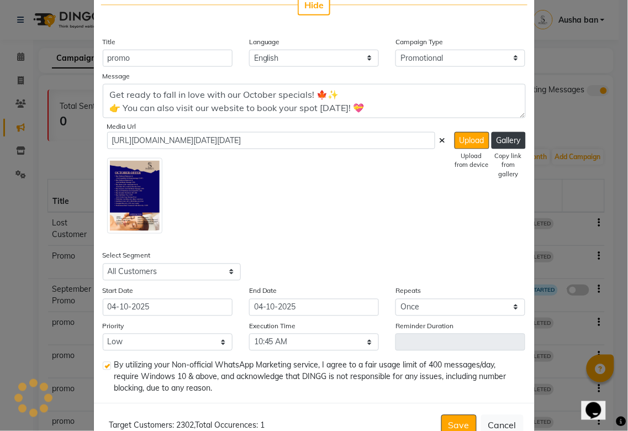
scroll to position [258, 0]
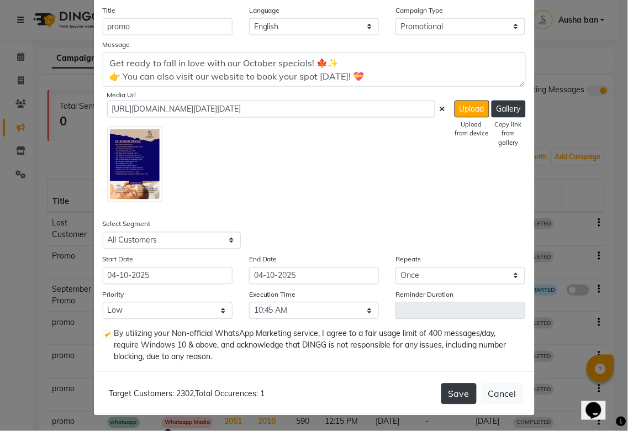
click at [448, 393] on button "Save" at bounding box center [459, 394] width 35 height 21
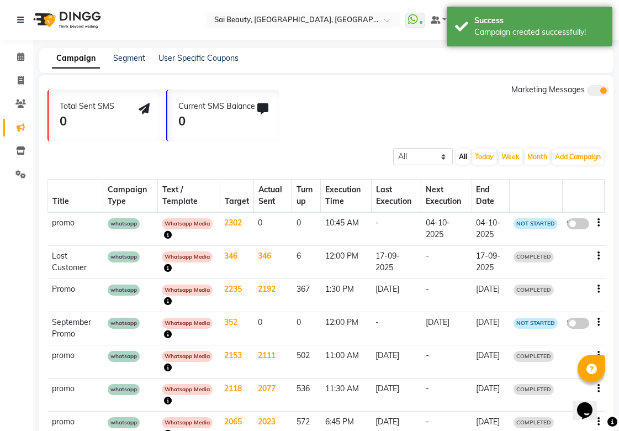
click at [572, 223] on span at bounding box center [579, 223] width 22 height 11
click at [582, 225] on input "false" at bounding box center [582, 225] width 0 height 0
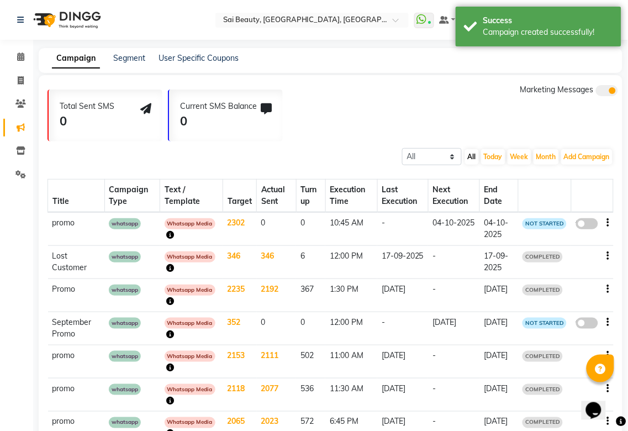
select select "3"
select select "21467"
select select "1"
select select "645"
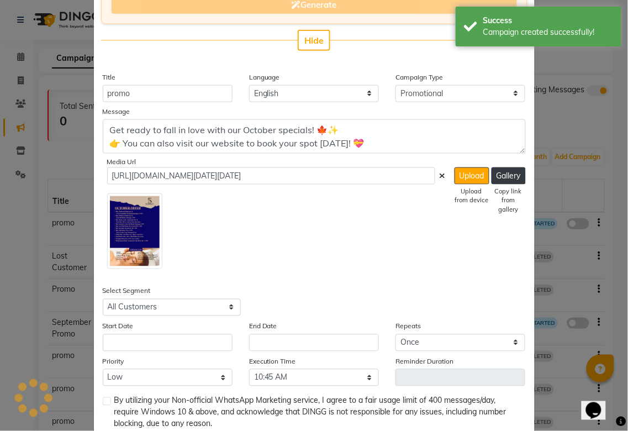
scroll to position [194, 0]
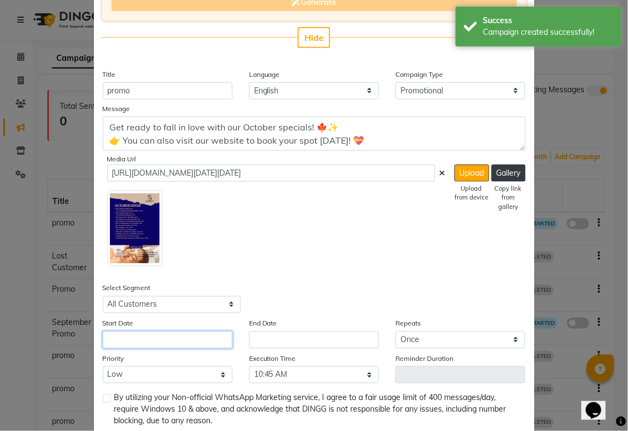
click at [203, 335] on input "text" at bounding box center [168, 340] width 130 height 17
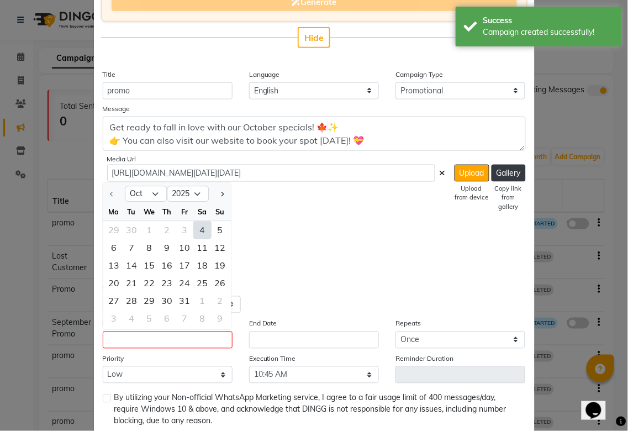
click at [200, 230] on div "4" at bounding box center [202, 230] width 18 height 18
type input "04-10-2025"
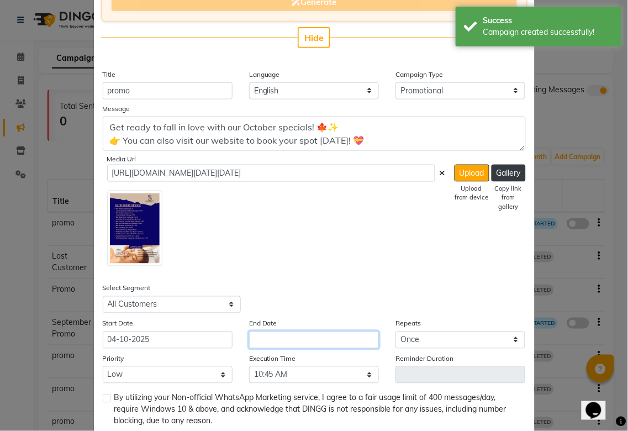
click at [332, 346] on input "text" at bounding box center [314, 340] width 130 height 17
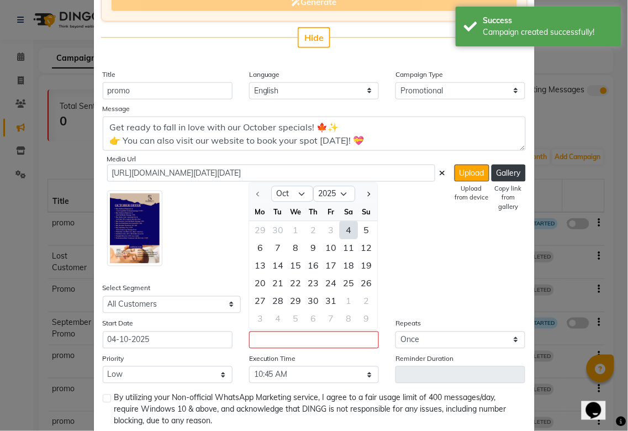
click at [343, 227] on div "4" at bounding box center [349, 230] width 18 height 18
type input "04-10-2025"
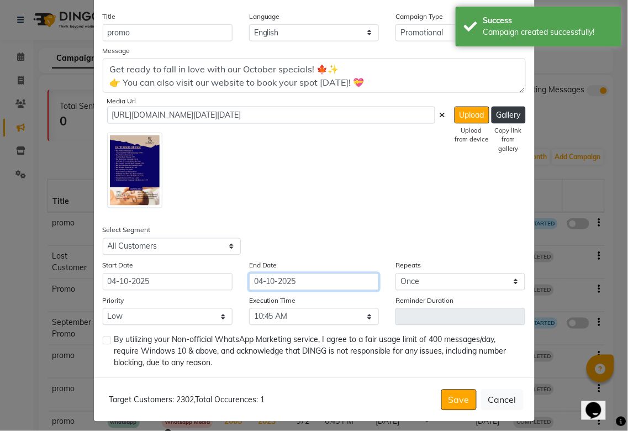
scroll to position [258, 0]
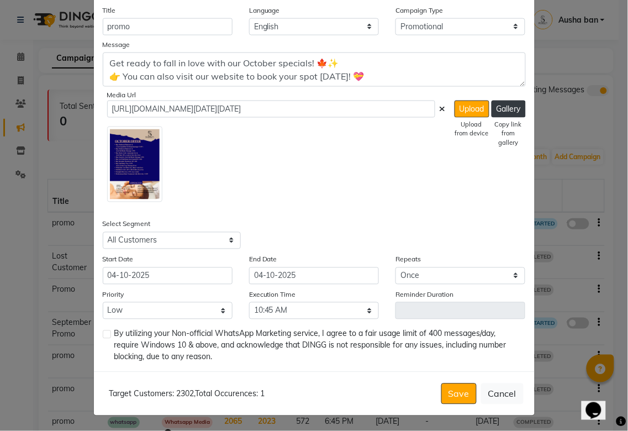
click at [103, 334] on label at bounding box center [107, 334] width 8 height 8
click at [103, 334] on input "checkbox" at bounding box center [106, 335] width 7 height 7
checkbox input "true"
click at [453, 392] on button "Save" at bounding box center [459, 394] width 35 height 21
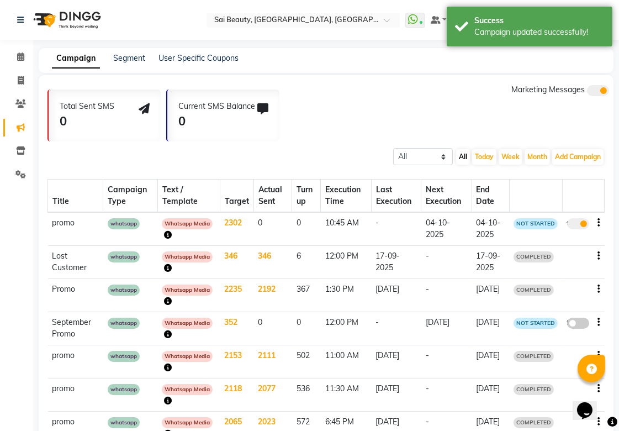
click at [129, 229] on td "whatsapp" at bounding box center [130, 229] width 55 height 34
click at [220, 230] on td "2302" at bounding box center [237, 229] width 34 height 34
click at [505, 223] on td "04-10-2025" at bounding box center [491, 229] width 38 height 34
click at [535, 223] on span "NOT STARTED" at bounding box center [536, 223] width 44 height 11
click at [200, 223] on span "Whatsapp Media" at bounding box center [187, 223] width 51 height 11
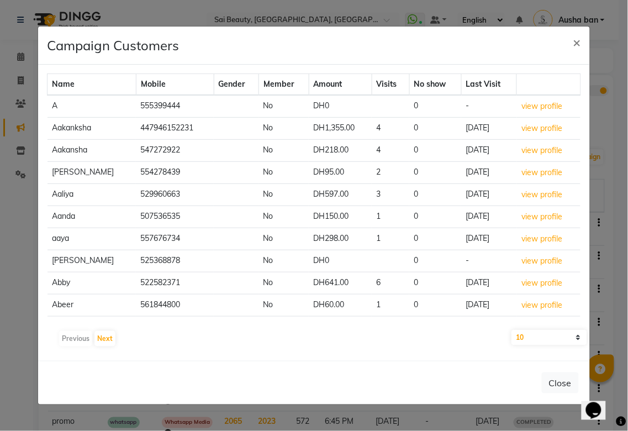
click at [283, 424] on ngb-modal-window "Campaign Customers × Name Mobile Gender Member Amount Visits No show Last Visit…" at bounding box center [314, 215] width 628 height 431
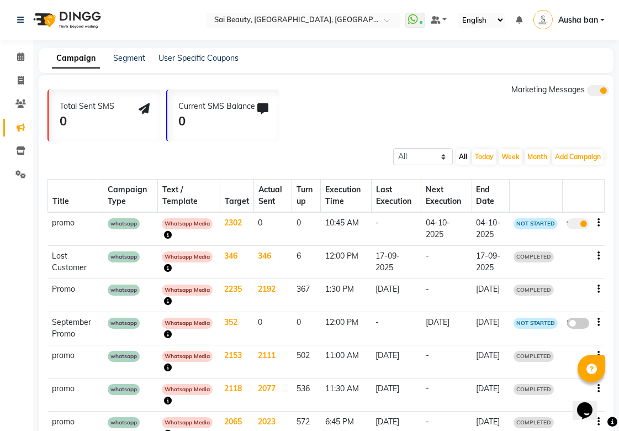
click at [122, 227] on span "whatsapp" at bounding box center [124, 223] width 32 height 11
click at [20, 56] on icon at bounding box center [20, 56] width 7 height 8
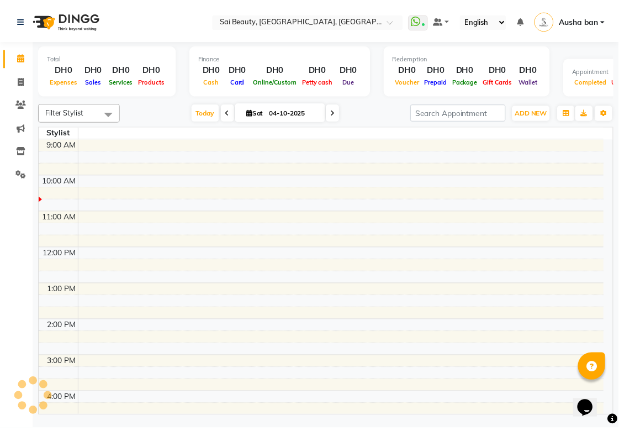
scroll to position [36, 0]
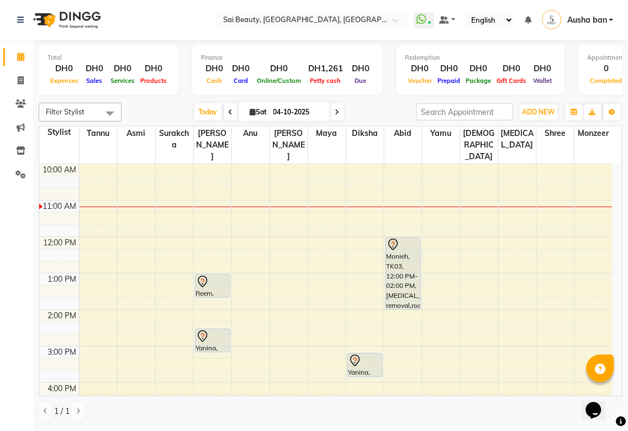
click at [206, 275] on icon at bounding box center [202, 281] width 13 height 13
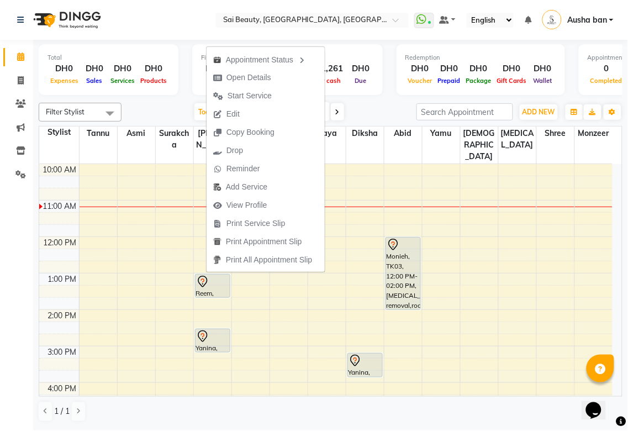
click at [291, 334] on td at bounding box center [346, 340] width 534 height 12
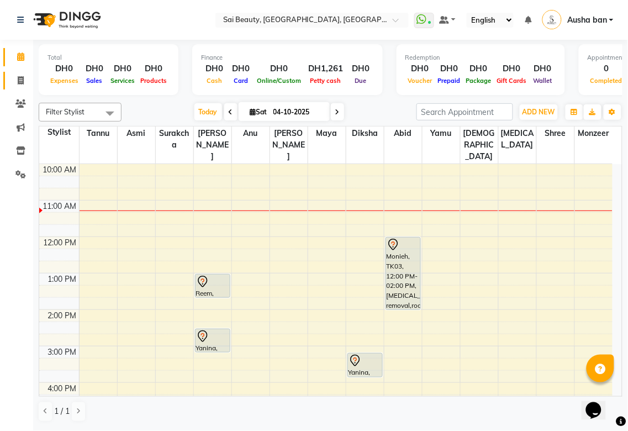
click at [20, 80] on icon at bounding box center [21, 80] width 6 height 8
select select "service"
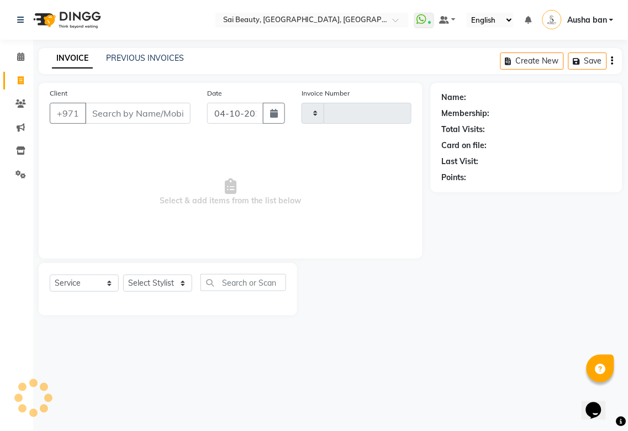
type input "3975"
select select "5352"
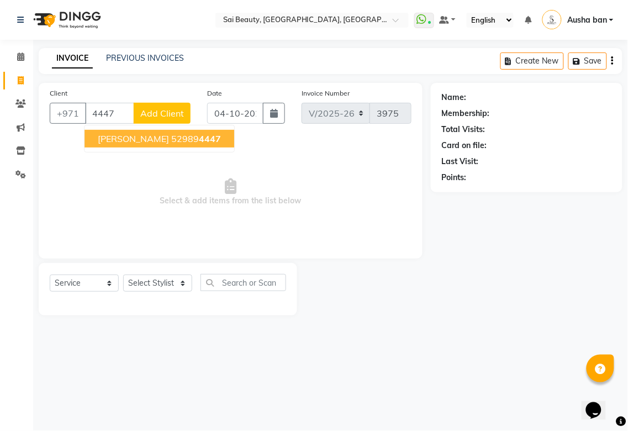
click at [199, 136] on span "4447" at bounding box center [210, 138] width 22 height 11
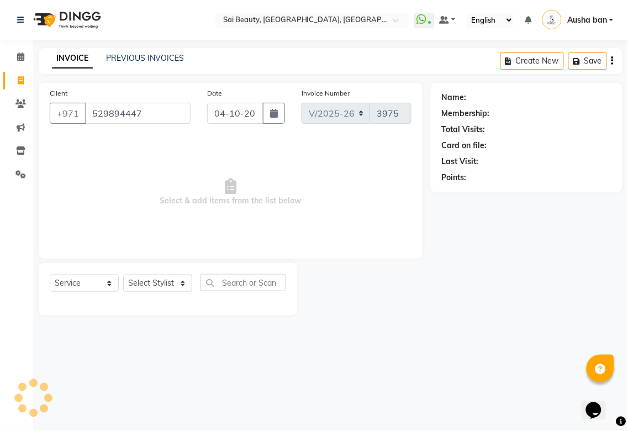
type input "529894447"
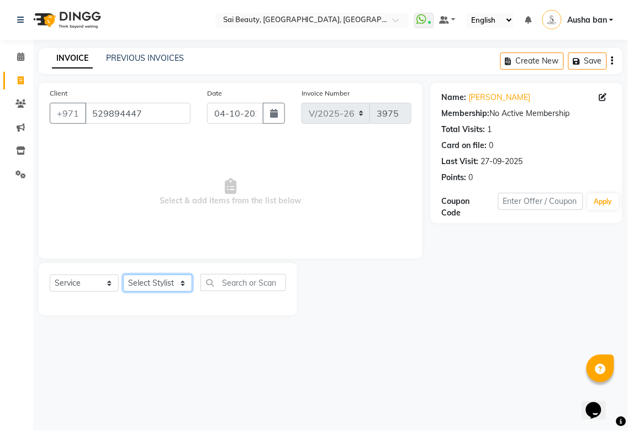
click at [173, 283] on select "Select Stylist [PERSON_NAME][MEDICAL_DATA] [PERSON_NAME] Asmi Ausha ban [PERSON…" at bounding box center [157, 283] width 69 height 17
select select "45072"
click at [123, 275] on select "Select Stylist [PERSON_NAME][MEDICAL_DATA] [PERSON_NAME] Asmi Ausha ban [PERSON…" at bounding box center [157, 283] width 69 height 17
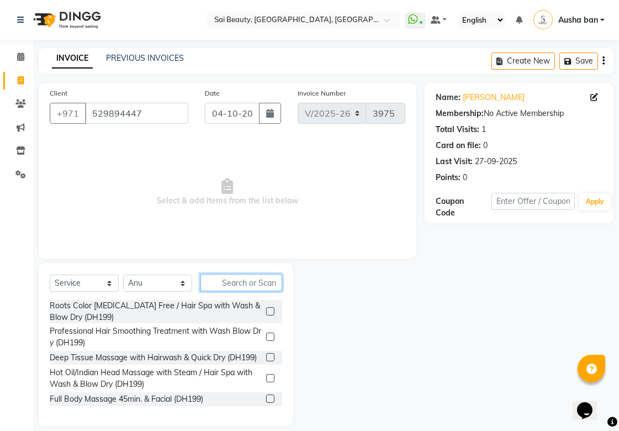
click at [251, 282] on input "text" at bounding box center [242, 282] width 82 height 17
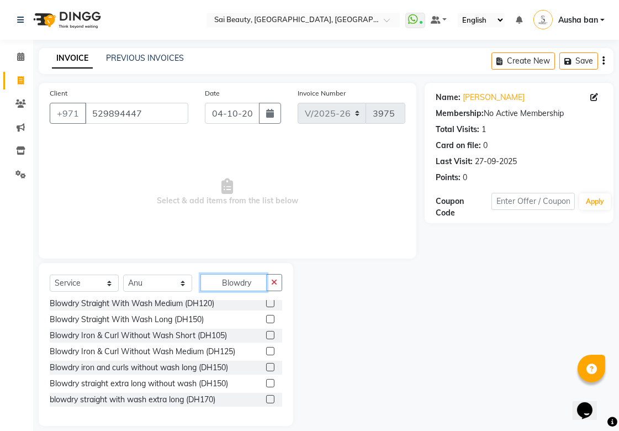
scroll to position [683, 0]
type input "Blowdry"
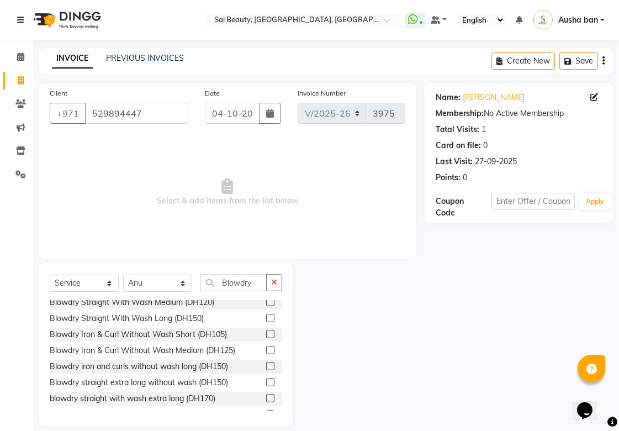
click at [266, 354] on label at bounding box center [270, 350] width 8 height 8
click at [266, 354] on input "checkbox" at bounding box center [269, 350] width 7 height 7
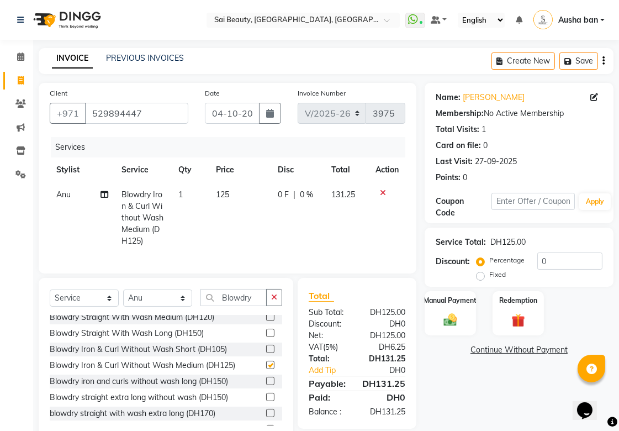
checkbox input "false"
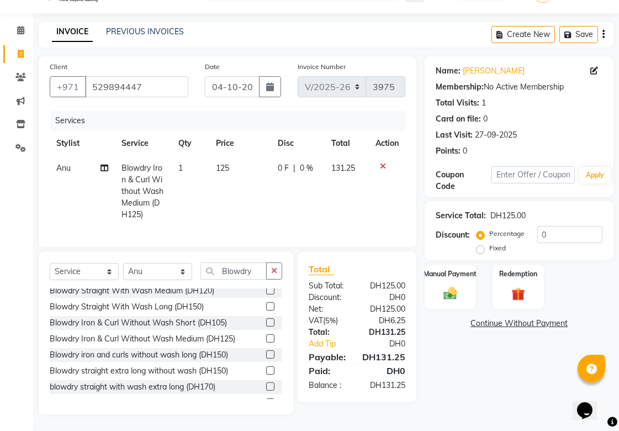
scroll to position [0, 1]
click at [451, 286] on img at bounding box center [450, 293] width 23 height 16
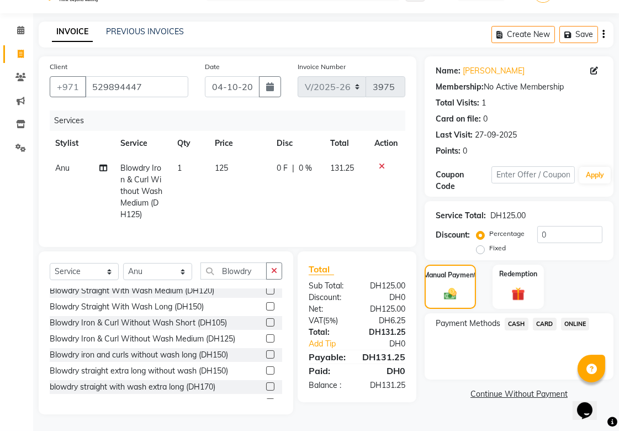
click at [512, 318] on span "CASH" at bounding box center [517, 324] width 24 height 13
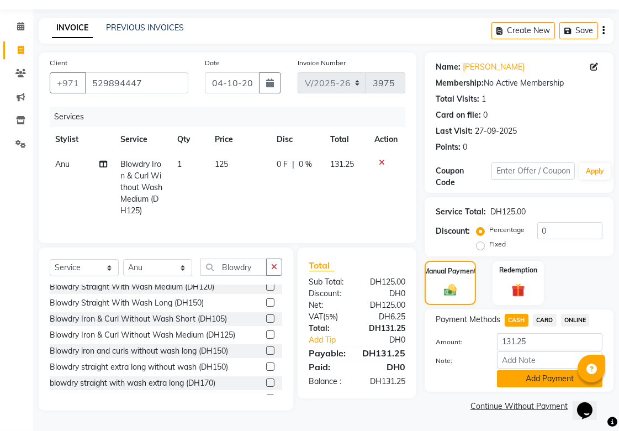
click at [555, 372] on button "Add Payment" at bounding box center [550, 378] width 106 height 17
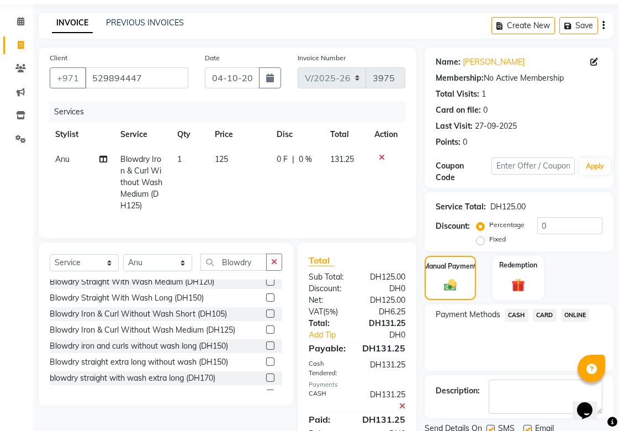
scroll to position [81, 0]
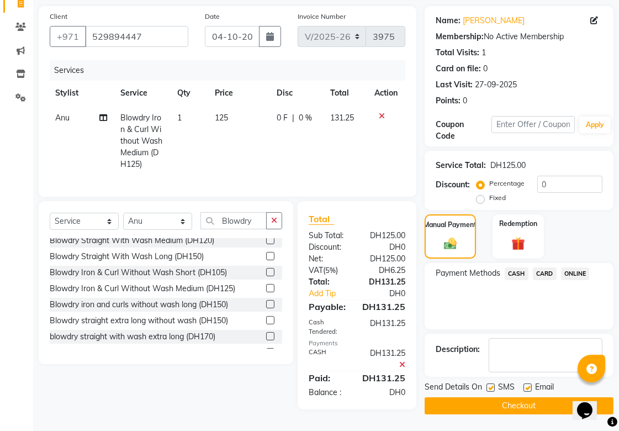
click at [528, 405] on button "Checkout" at bounding box center [519, 405] width 189 height 17
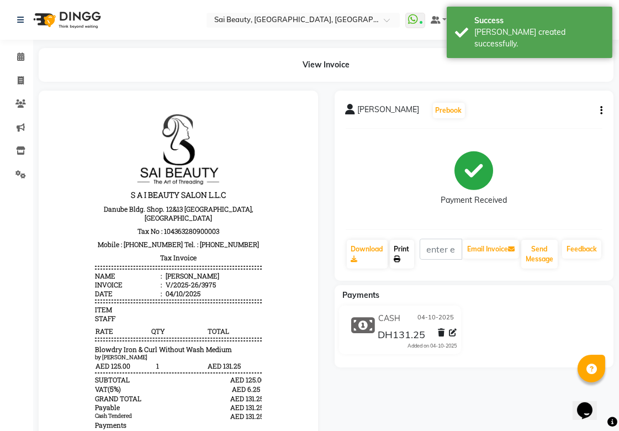
click at [402, 244] on link "Print" at bounding box center [402, 254] width 24 height 29
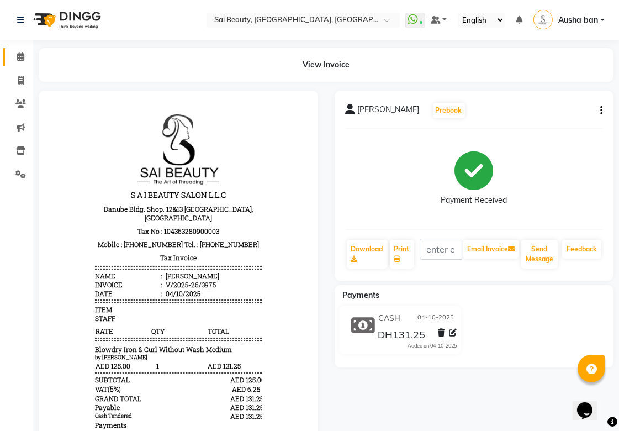
click at [20, 56] on icon at bounding box center [20, 56] width 7 height 8
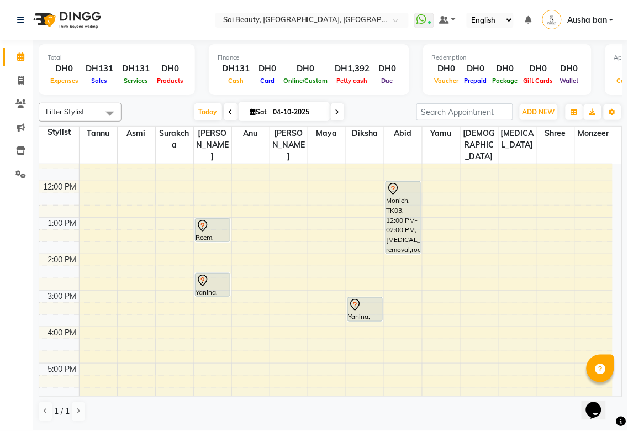
scroll to position [100, 0]
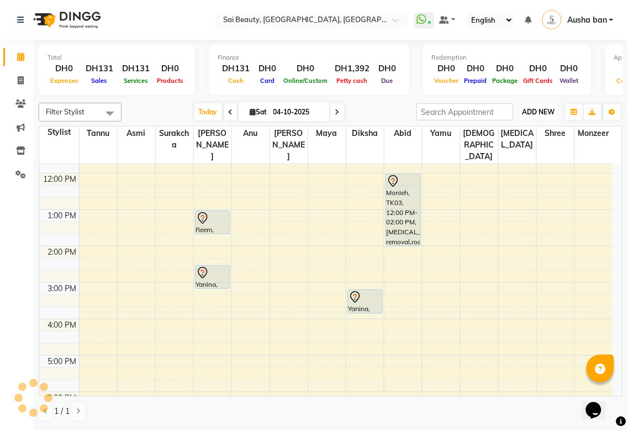
click at [537, 108] on span "ADD NEW" at bounding box center [539, 112] width 33 height 8
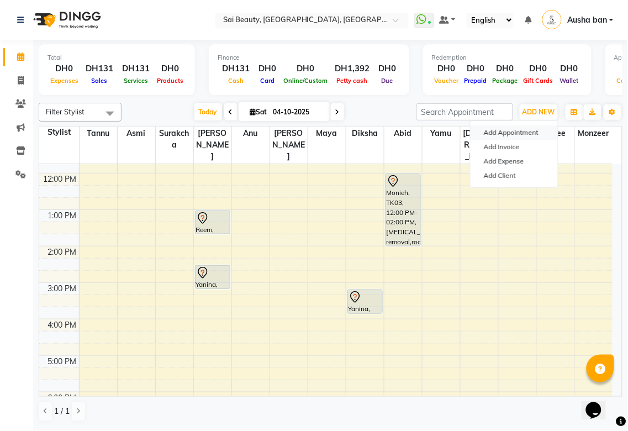
click at [534, 135] on button "Add Appointment" at bounding box center [514, 132] width 87 height 14
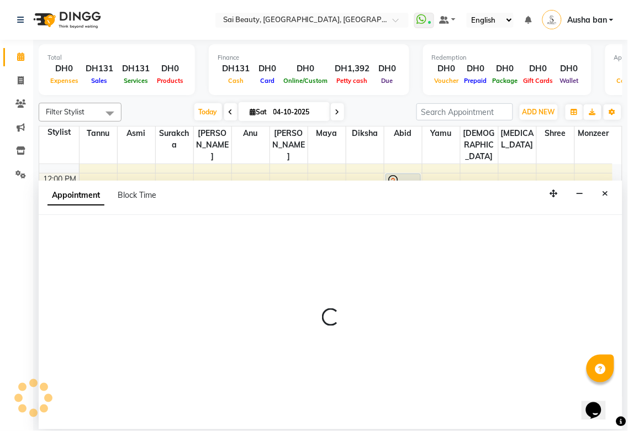
select select "tentative"
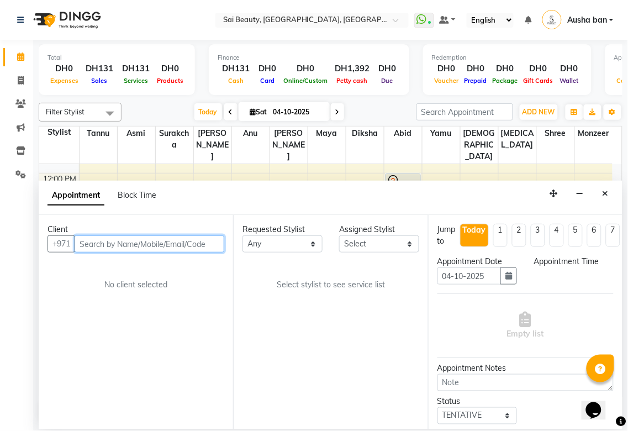
select select "600"
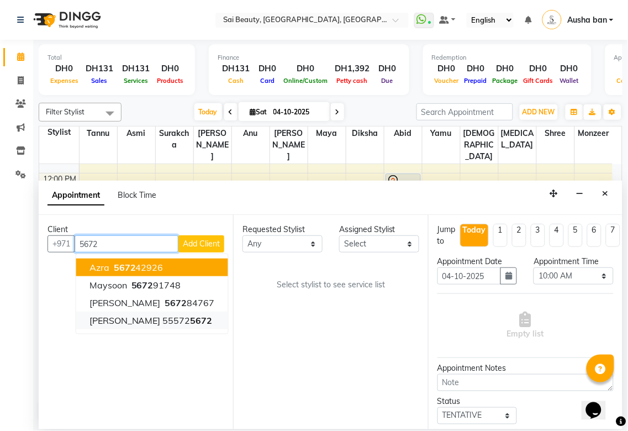
click at [191, 321] on span "5672" at bounding box center [202, 320] width 22 height 11
type input "555725672"
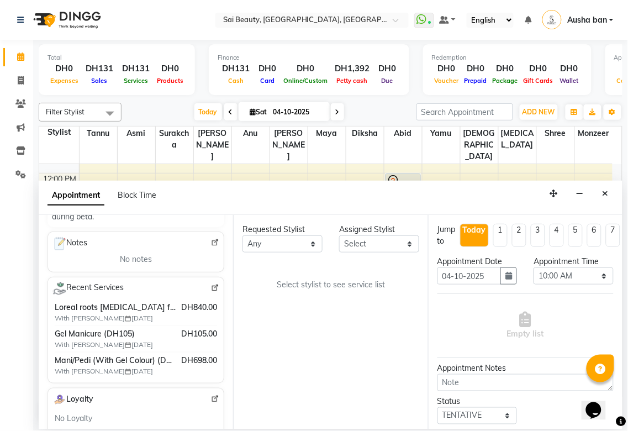
scroll to position [163, 0]
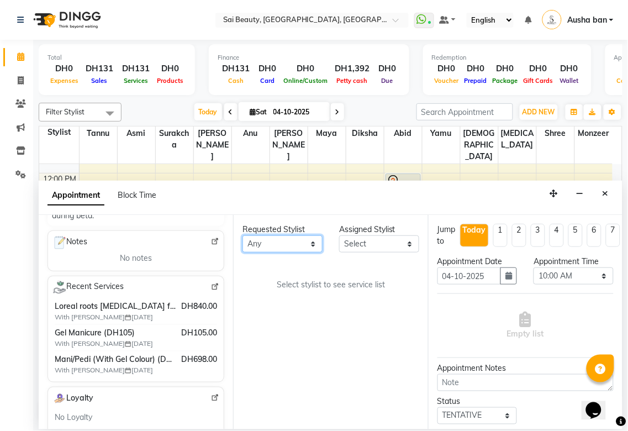
click at [300, 249] on select "Any [PERSON_NAME][MEDICAL_DATA] [PERSON_NAME] Asmi [PERSON_NAME] Gita [PERSON_N…" at bounding box center [283, 243] width 80 height 17
select select "45072"
click at [243, 235] on select "Any [PERSON_NAME][MEDICAL_DATA] [PERSON_NAME] Asmi [PERSON_NAME] Gita [PERSON_N…" at bounding box center [283, 243] width 80 height 17
select select "45072"
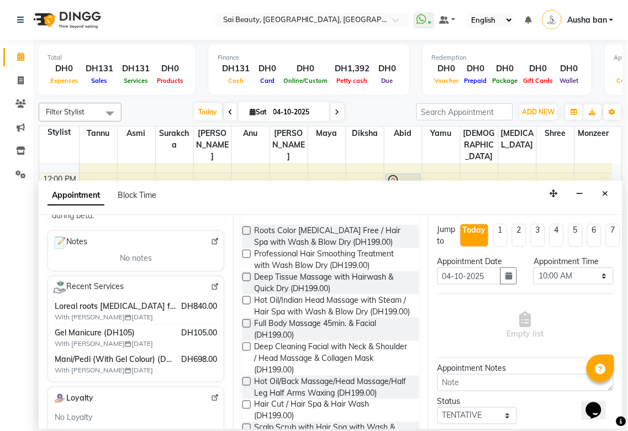
scroll to position [0, 0]
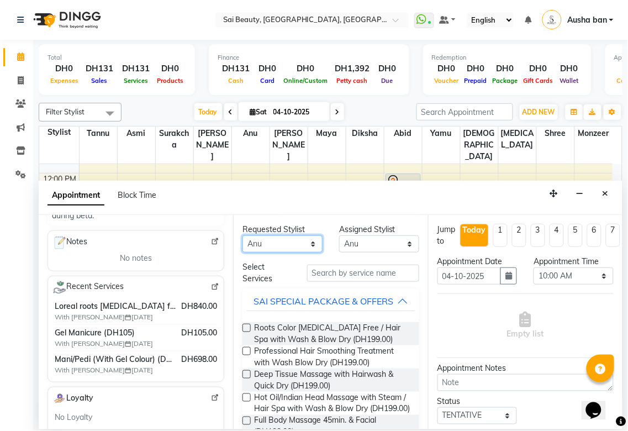
click at [301, 245] on select "Any [PERSON_NAME][MEDICAL_DATA] [PERSON_NAME] Asmi [PERSON_NAME] Gita [PERSON_N…" at bounding box center [283, 243] width 80 height 17
select select "59146"
click at [243, 235] on select "Any [PERSON_NAME][MEDICAL_DATA] [PERSON_NAME] Asmi [PERSON_NAME] Gita [PERSON_N…" at bounding box center [283, 243] width 80 height 17
select select "59146"
click at [386, 308] on div "SAI SPECIAL PACKAGE & OFFERS" at bounding box center [324, 301] width 140 height 13
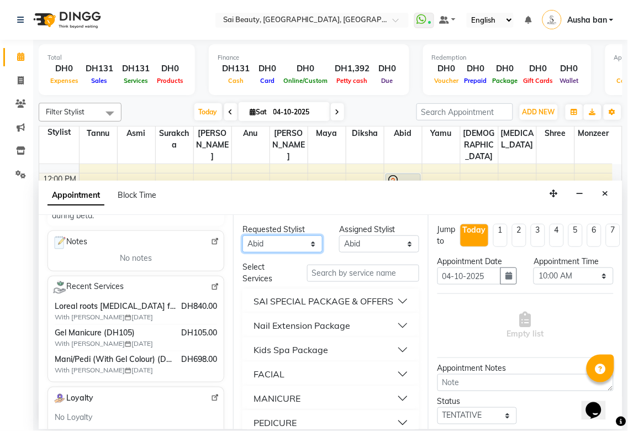
click at [311, 242] on select "Any [PERSON_NAME][MEDICAL_DATA] [PERSON_NAME] Asmi [PERSON_NAME] Gita [PERSON_N…" at bounding box center [283, 243] width 80 height 17
select select "45072"
click at [243, 235] on select "Any [PERSON_NAME][MEDICAL_DATA] [PERSON_NAME] Asmi [PERSON_NAME] Gita [PERSON_N…" at bounding box center [283, 243] width 80 height 17
select select "45072"
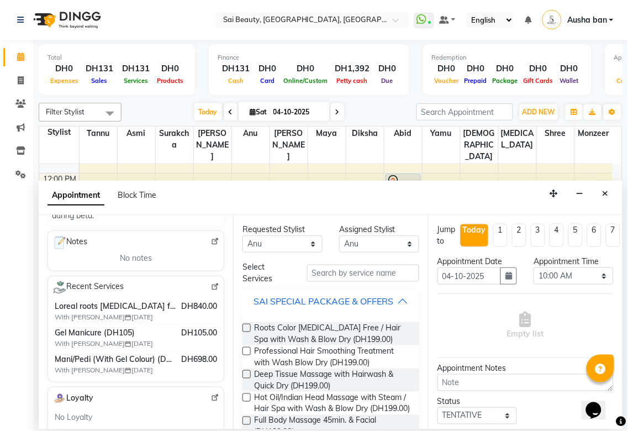
click at [388, 306] on button "SAI SPECIAL PACKAGE & OFFERS" at bounding box center [330, 301] width 167 height 20
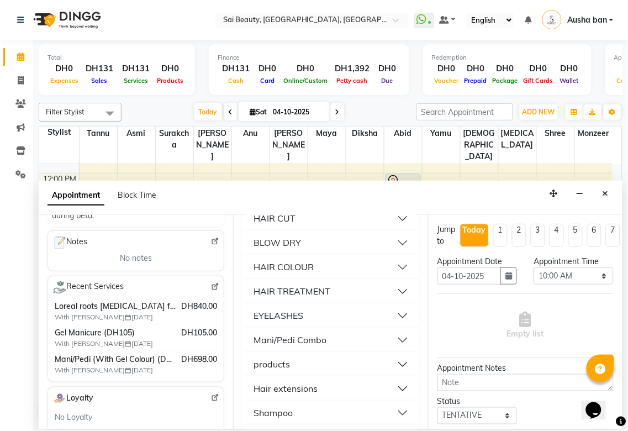
scroll to position [456, 0]
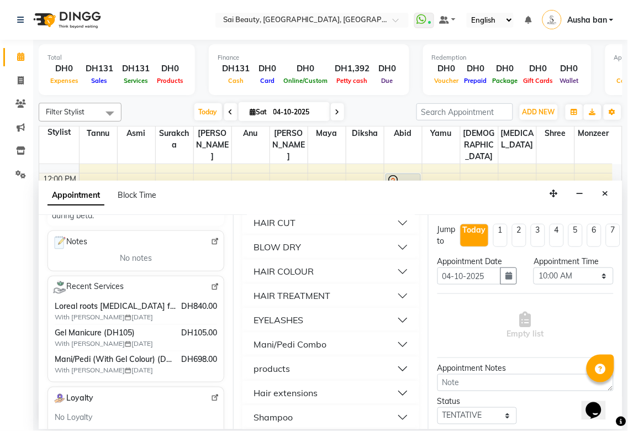
click at [362, 282] on button "HAIR COLOUR" at bounding box center [330, 272] width 167 height 20
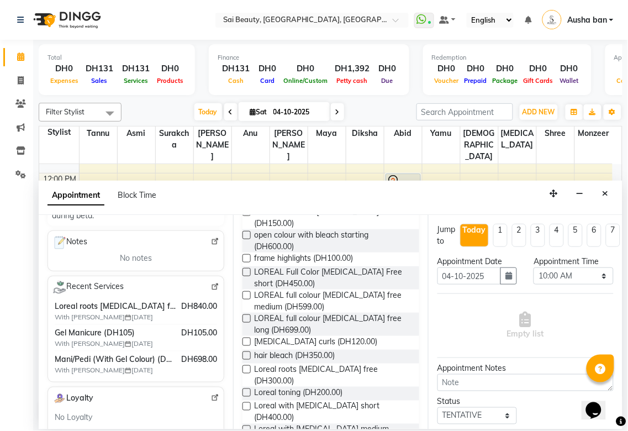
scroll to position [907, 0]
click at [245, 369] on label at bounding box center [247, 370] width 8 height 8
click at [245, 369] on input "checkbox" at bounding box center [246, 370] width 7 height 7
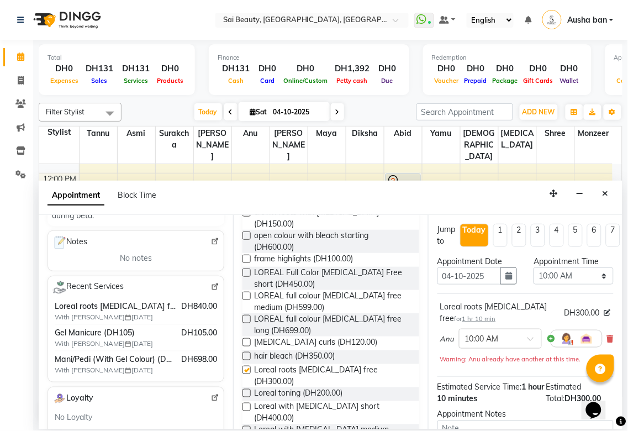
checkbox input "false"
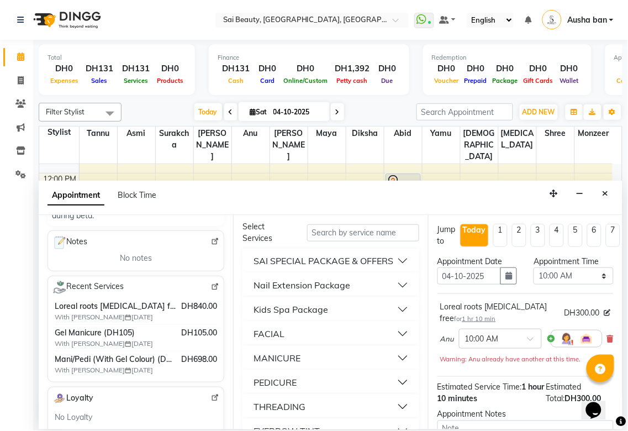
scroll to position [0, 0]
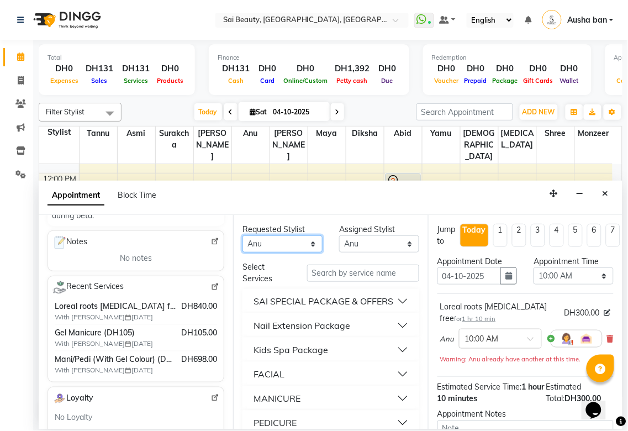
click at [295, 245] on select "Any [PERSON_NAME][MEDICAL_DATA] [PERSON_NAME] Asmi [PERSON_NAME] Gita [PERSON_N…" at bounding box center [283, 243] width 80 height 17
select select "52340"
click at [243, 235] on select "Any [PERSON_NAME][MEDICAL_DATA] [PERSON_NAME] Asmi [PERSON_NAME] Gita [PERSON_N…" at bounding box center [283, 243] width 80 height 17
select select "52340"
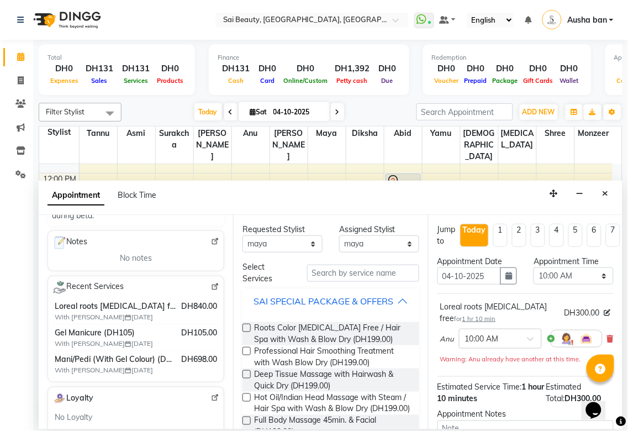
click at [384, 306] on div "SAI SPECIAL PACKAGE & OFFERS" at bounding box center [324, 301] width 140 height 13
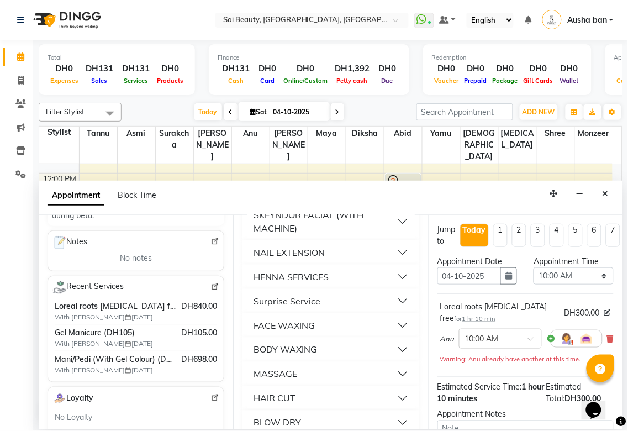
click at [339, 360] on button "BODY WAXING" at bounding box center [330, 350] width 167 height 20
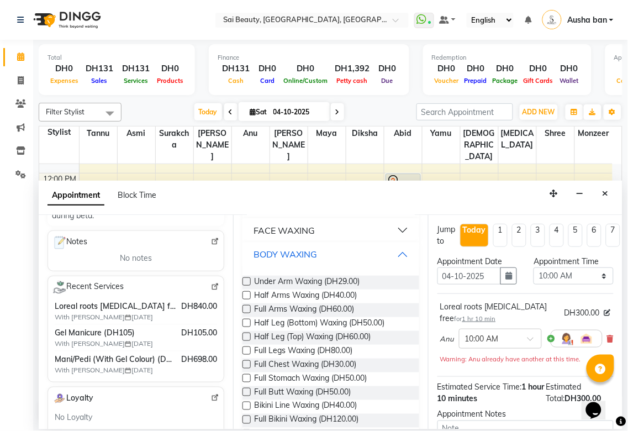
scroll to position [379, 0]
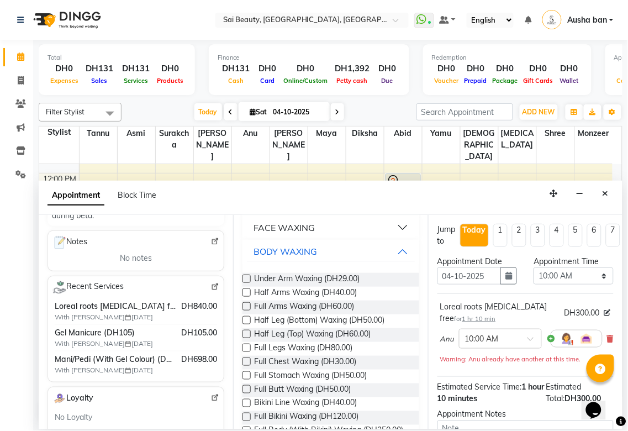
click at [243, 352] on label at bounding box center [247, 348] width 8 height 8
click at [243, 353] on input "checkbox" at bounding box center [246, 348] width 7 height 7
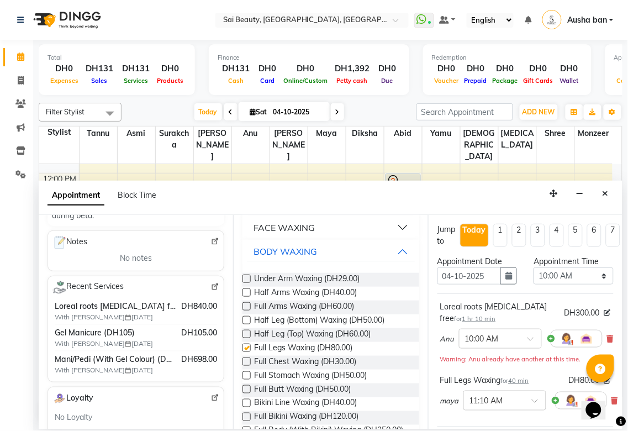
checkbox input "false"
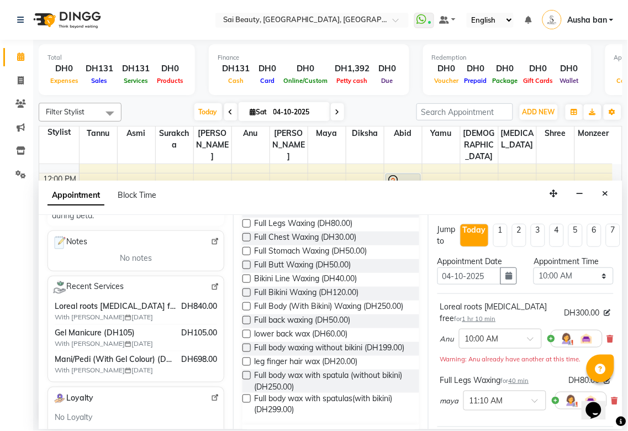
scroll to position [507, 0]
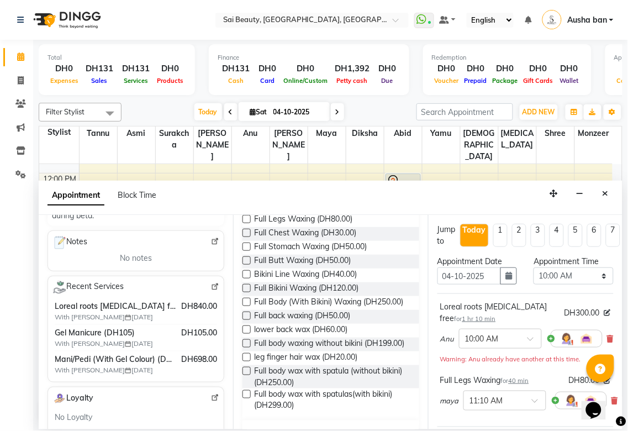
click at [246, 292] on label at bounding box center [247, 288] width 8 height 8
click at [246, 293] on input "checkbox" at bounding box center [246, 289] width 7 height 7
checkbox input "false"
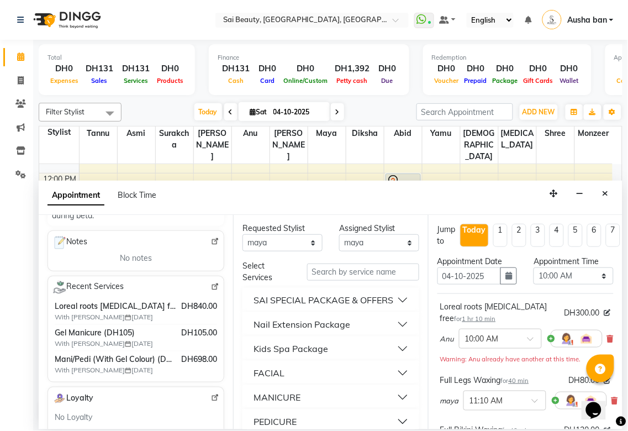
scroll to position [0, 0]
click at [308, 244] on select "Any [PERSON_NAME][MEDICAL_DATA] [PERSON_NAME] Asmi [PERSON_NAME] Gita [PERSON_N…" at bounding box center [283, 243] width 80 height 17
select select "63787"
click at [243, 235] on select "Any [PERSON_NAME][MEDICAL_DATA] [PERSON_NAME] Asmi [PERSON_NAME] Gita [PERSON_N…" at bounding box center [283, 243] width 80 height 17
select select "63787"
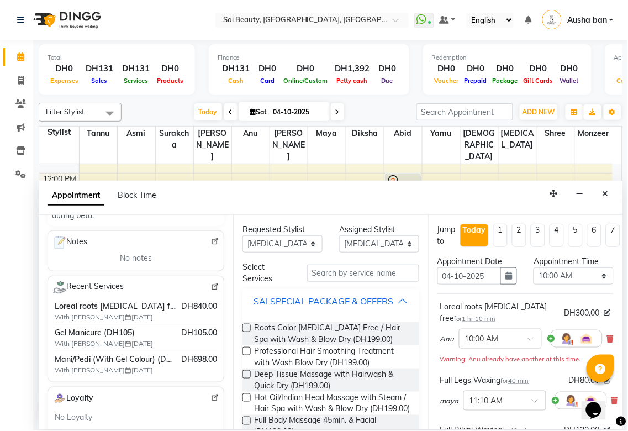
click at [385, 307] on div "SAI SPECIAL PACKAGE & OFFERS" at bounding box center [324, 301] width 140 height 13
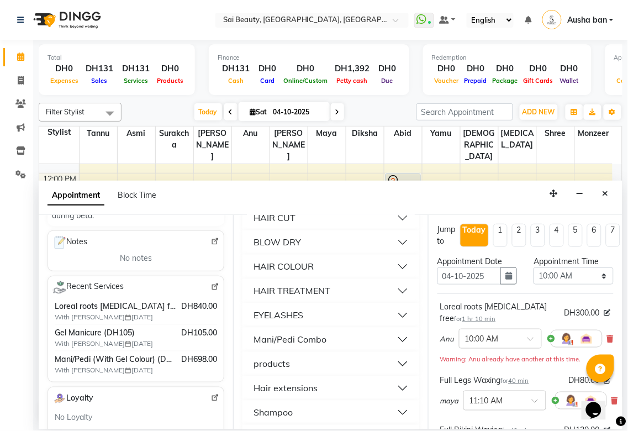
scroll to position [462, 0]
click at [323, 345] on div "Mani/Pedi Combo" at bounding box center [290, 338] width 73 height 13
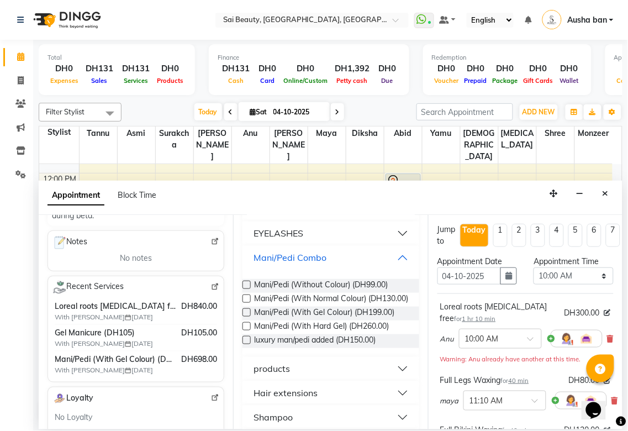
scroll to position [545, 0]
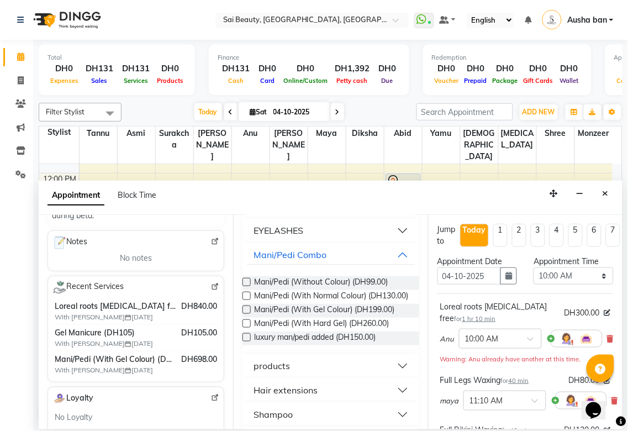
click at [246, 300] on label at bounding box center [247, 296] width 8 height 8
click at [246, 301] on input "checkbox" at bounding box center [246, 296] width 7 height 7
checkbox input "false"
click at [574, 317] on span "DH300.00" at bounding box center [582, 313] width 35 height 12
click at [592, 279] on select "Select 10:00 AM 10:05 AM 10:10 AM 10:15 AM 10:20 AM 10:25 AM 10:30 AM 10:35 AM …" at bounding box center [574, 275] width 80 height 17
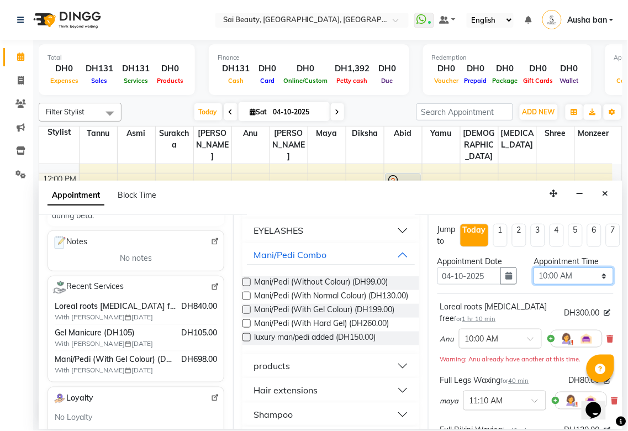
select select "855"
click at [534, 267] on select "Select 10:00 AM 10:05 AM 10:10 AM 10:15 AM 10:20 AM 10:25 AM 10:30 AM 10:35 AM …" at bounding box center [574, 275] width 80 height 17
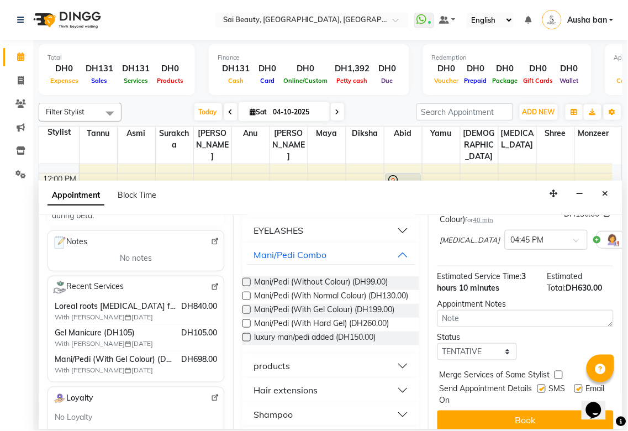
scroll to position [280, 0]
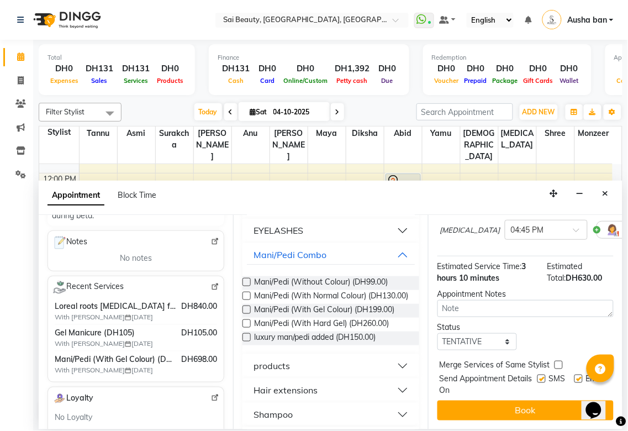
click at [559, 361] on label at bounding box center [559, 365] width 8 height 8
click at [559, 363] on input "checkbox" at bounding box center [558, 366] width 7 height 7
checkbox input "true"
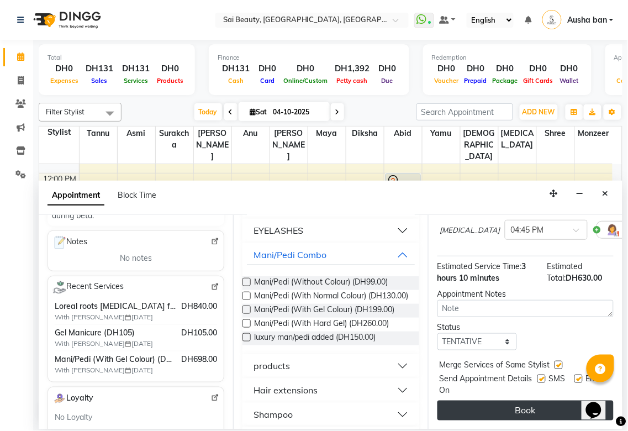
click at [546, 401] on button "Book" at bounding box center [526, 411] width 176 height 20
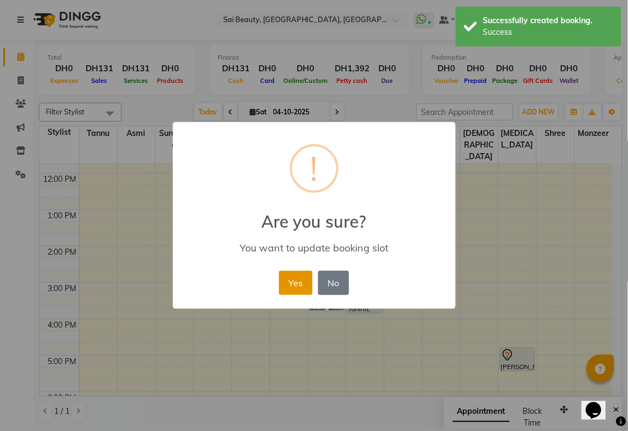
click at [285, 283] on button "Yes" at bounding box center [296, 283] width 34 height 24
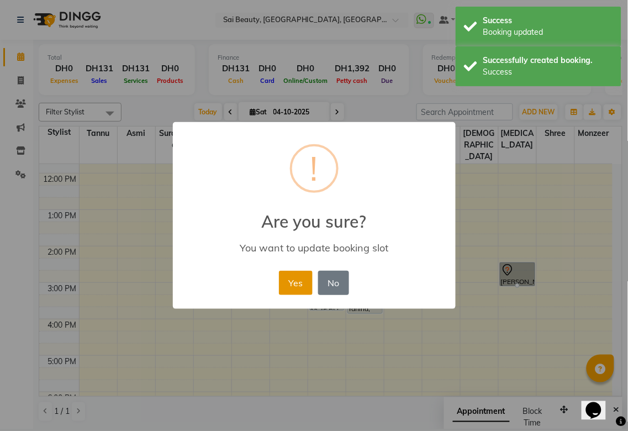
click at [305, 283] on button "Yes" at bounding box center [296, 283] width 34 height 24
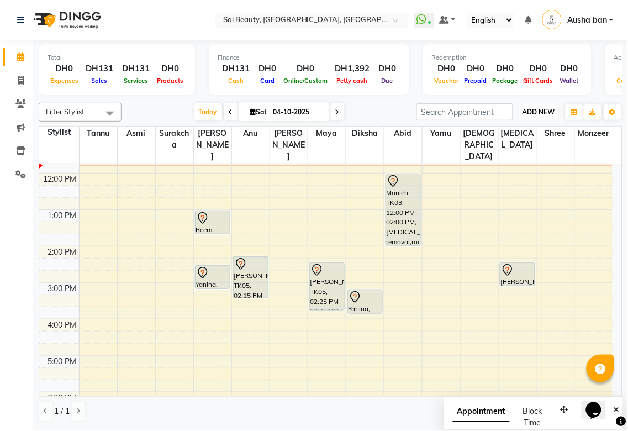
click at [535, 112] on span "ADD NEW" at bounding box center [539, 112] width 33 height 8
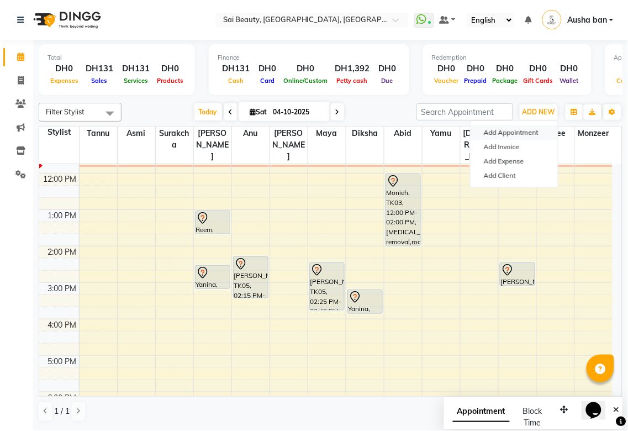
click at [527, 132] on button "Add Appointment" at bounding box center [514, 132] width 87 height 14
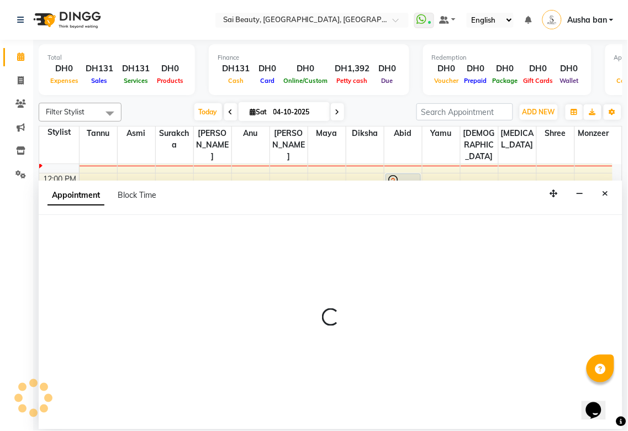
select select "600"
select select "tentative"
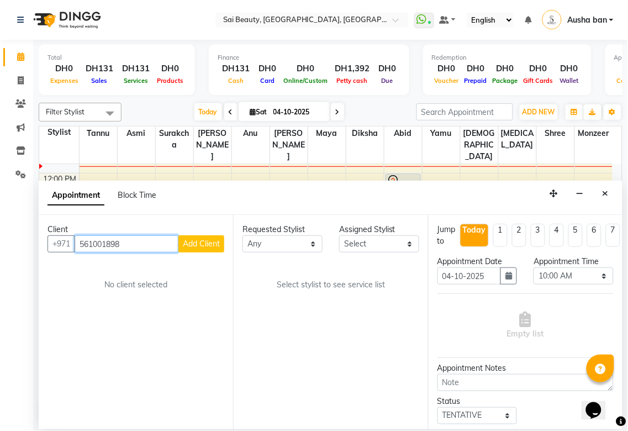
type input "561001898"
click at [202, 244] on span "Add Client" at bounding box center [201, 244] width 37 height 10
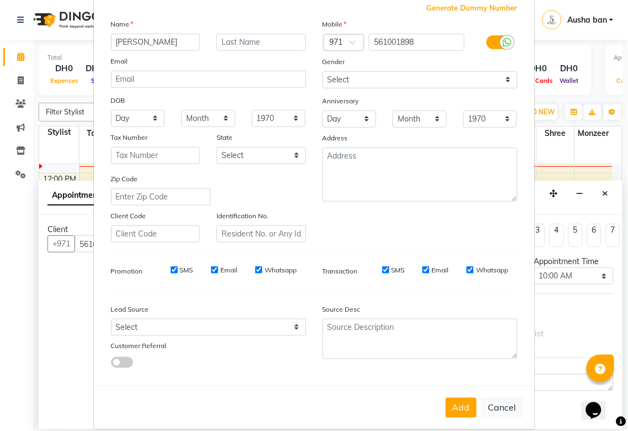
scroll to position [80, 0]
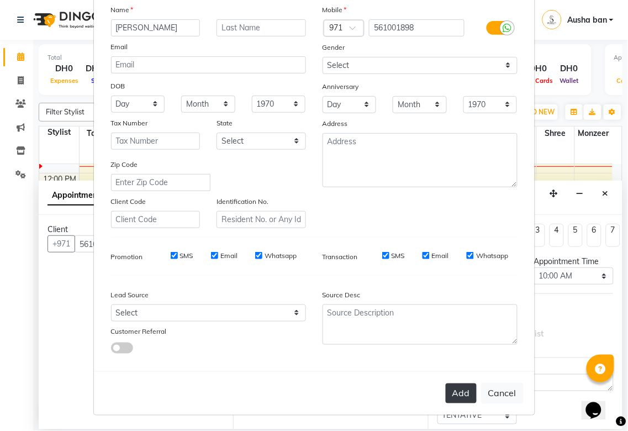
type input "[PERSON_NAME]"
click at [454, 399] on button "Add" at bounding box center [461, 394] width 31 height 20
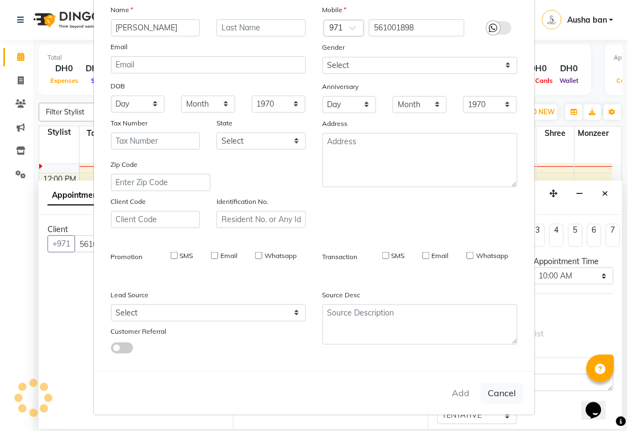
select select
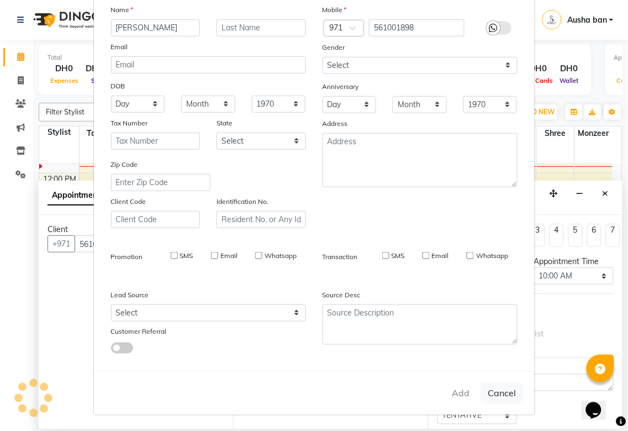
select select
checkbox input "false"
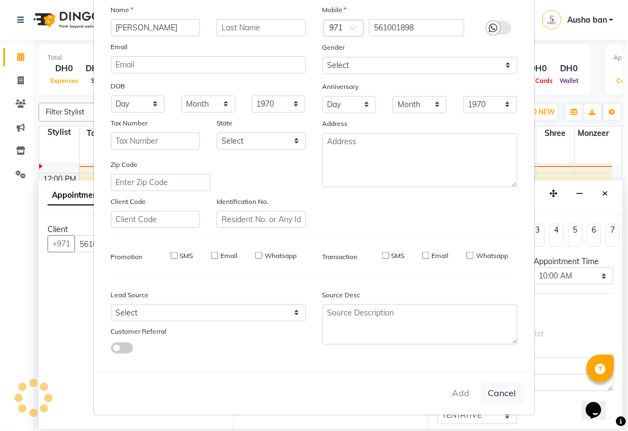
checkbox input "false"
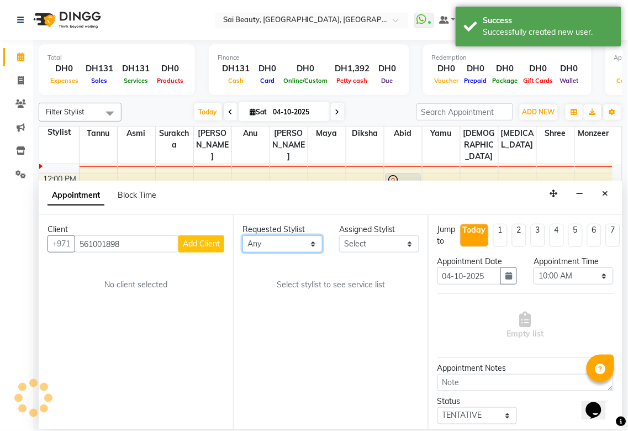
click at [304, 248] on select "Any [PERSON_NAME][MEDICAL_DATA] [PERSON_NAME] Asmi [PERSON_NAME] Gita [PERSON_N…" at bounding box center [283, 243] width 80 height 17
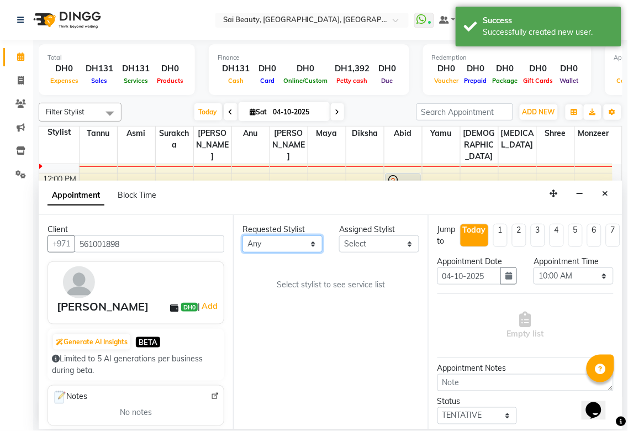
select select "45072"
click at [243, 235] on select "Any [PERSON_NAME][MEDICAL_DATA] [PERSON_NAME] Asmi [PERSON_NAME] Gita [PERSON_N…" at bounding box center [283, 243] width 80 height 17
select select "45072"
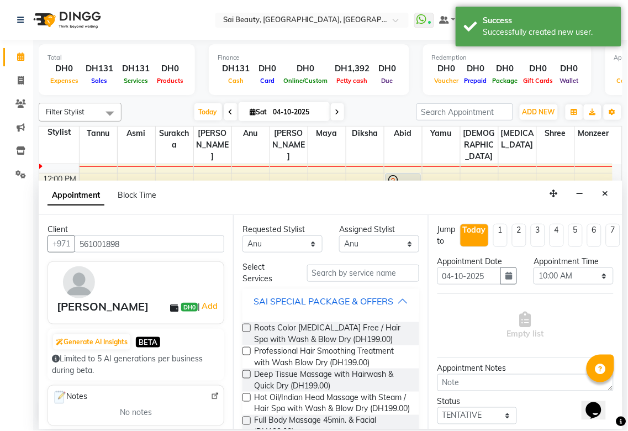
click at [388, 311] on button "SAI SPECIAL PACKAGE & OFFERS" at bounding box center [330, 301] width 167 height 20
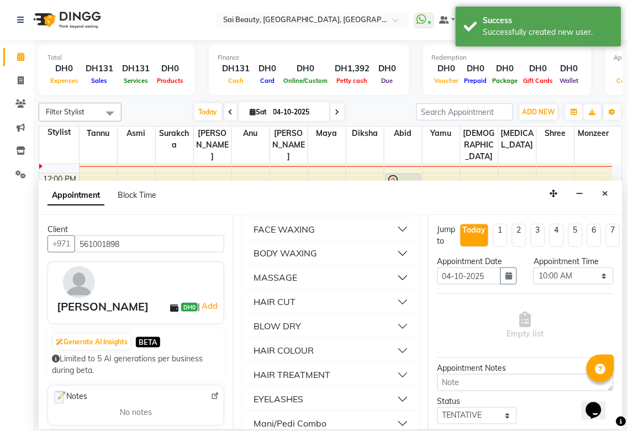
scroll to position [365, 0]
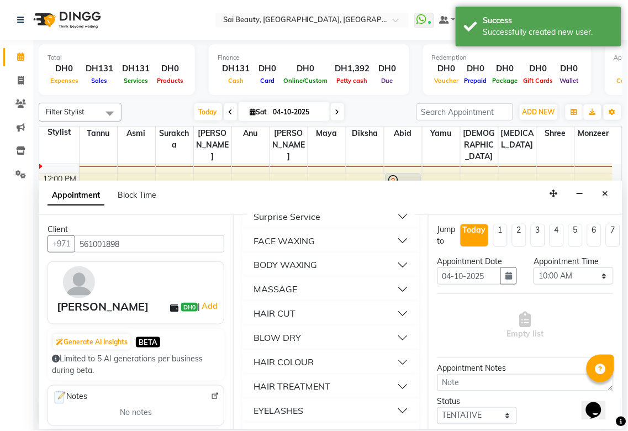
click at [291, 321] on div "HAIR CUT" at bounding box center [275, 313] width 42 height 13
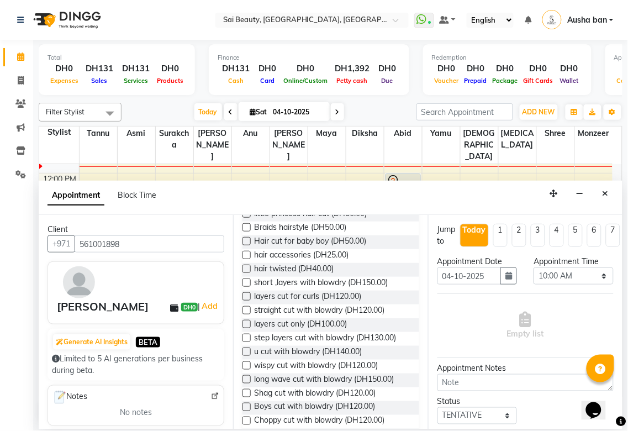
scroll to position [602, 0]
click at [245, 315] on label at bounding box center [247, 311] width 8 height 8
click at [245, 316] on input "checkbox" at bounding box center [246, 311] width 7 height 7
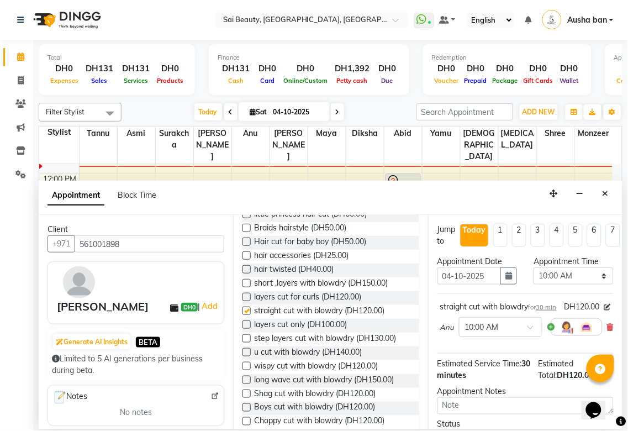
checkbox input "false"
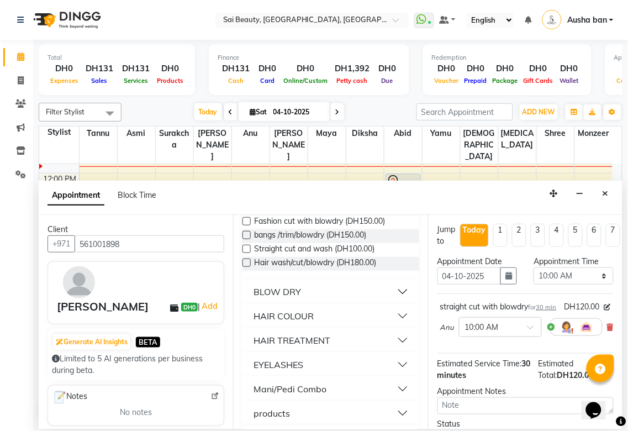
scroll to position [988, 0]
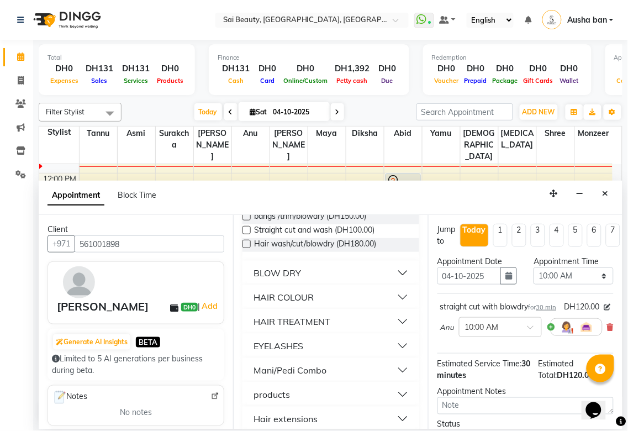
click at [292, 280] on div "BLOW DRY" at bounding box center [278, 272] width 48 height 13
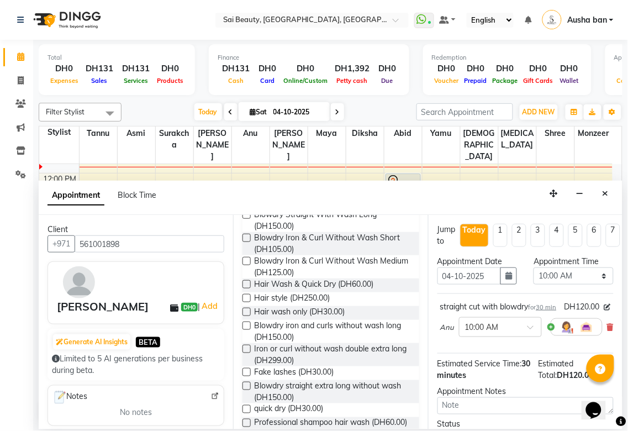
scroll to position [1187, 0]
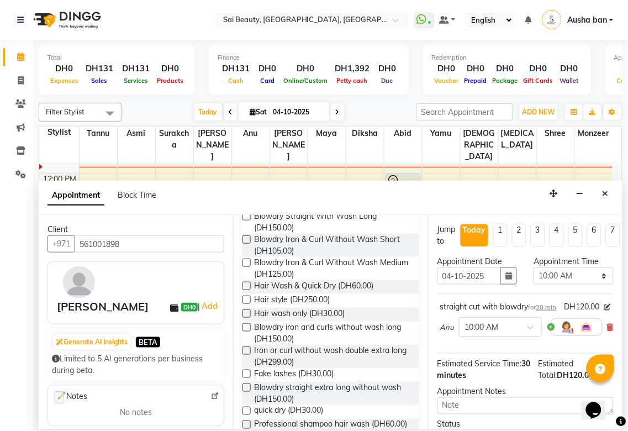
click at [245, 318] on label at bounding box center [247, 313] width 8 height 8
click at [245, 318] on input "checkbox" at bounding box center [246, 314] width 7 height 7
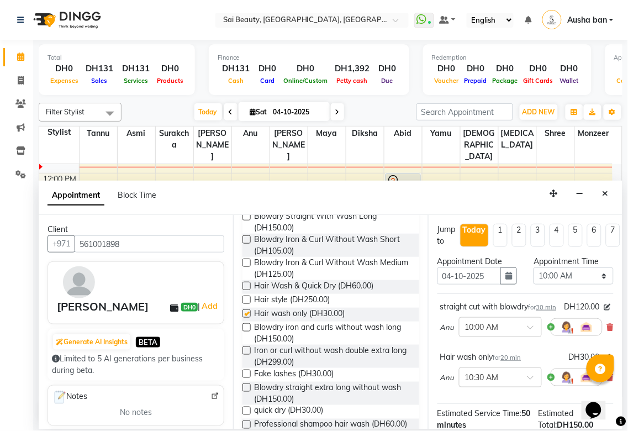
checkbox input "false"
click at [594, 271] on select "Select 10:00 AM 10:05 AM 10:10 AM 10:15 AM 10:20 AM 10:25 AM 10:30 AM 10:35 AM …" at bounding box center [574, 275] width 80 height 17
select select "780"
click at [534, 267] on select "Select 10:00 AM 10:05 AM 10:10 AM 10:15 AM 10:20 AM 10:25 AM 10:30 AM 10:35 AM …" at bounding box center [574, 275] width 80 height 17
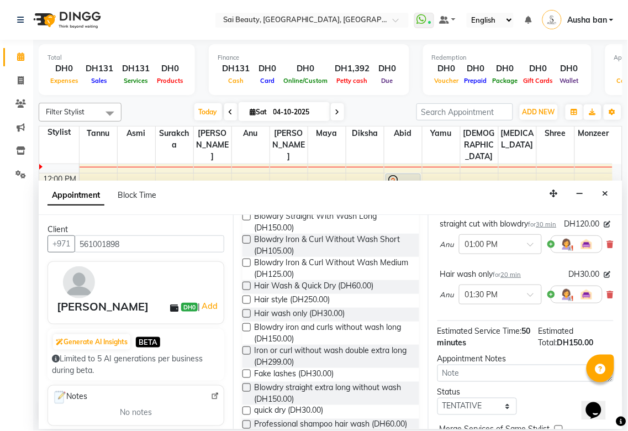
scroll to position [169, 0]
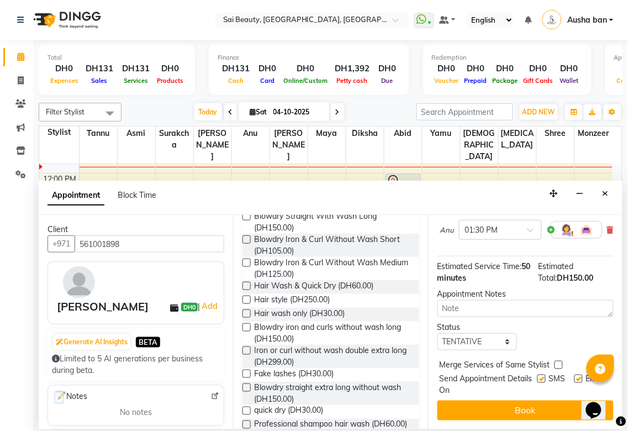
click at [561, 361] on label at bounding box center [559, 365] width 8 height 8
click at [561, 363] on input "checkbox" at bounding box center [558, 366] width 7 height 7
checkbox input "true"
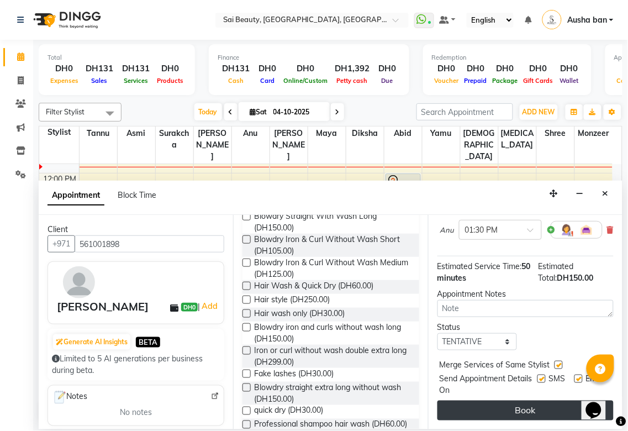
click at [543, 405] on button "Book" at bounding box center [526, 411] width 176 height 20
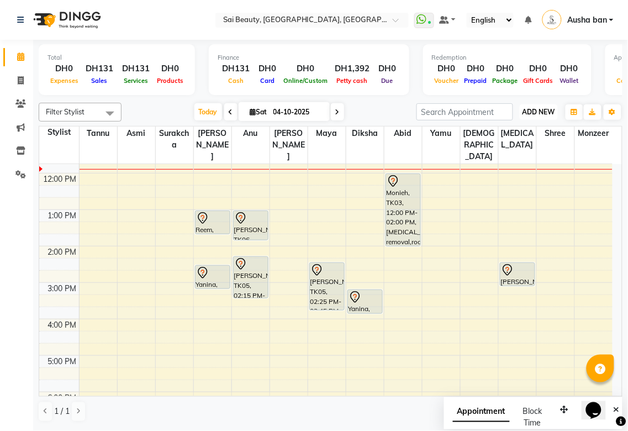
click at [548, 115] on span "ADD NEW" at bounding box center [539, 112] width 33 height 8
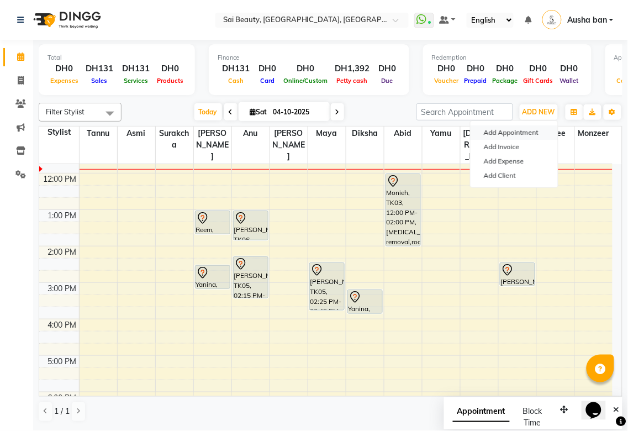
click at [537, 129] on button "Add Appointment" at bounding box center [514, 132] width 87 height 14
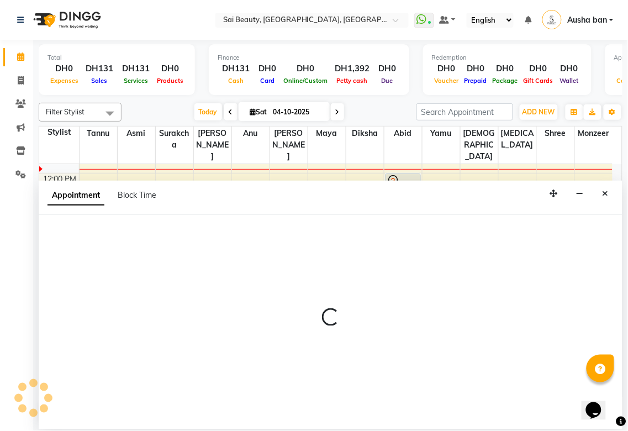
select select "tentative"
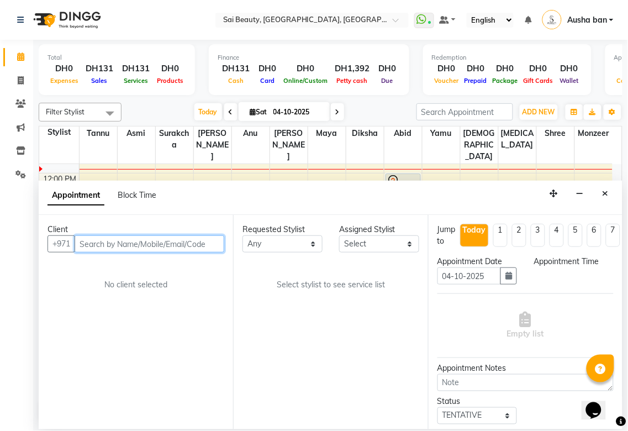
select select "600"
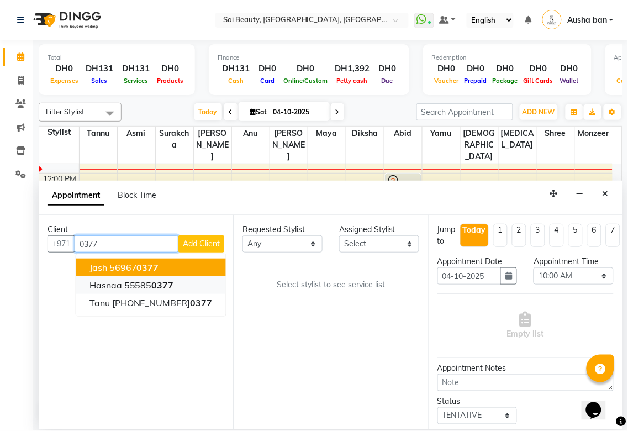
click at [177, 285] on button "Hasnaa 55585 0377" at bounding box center [151, 285] width 150 height 18
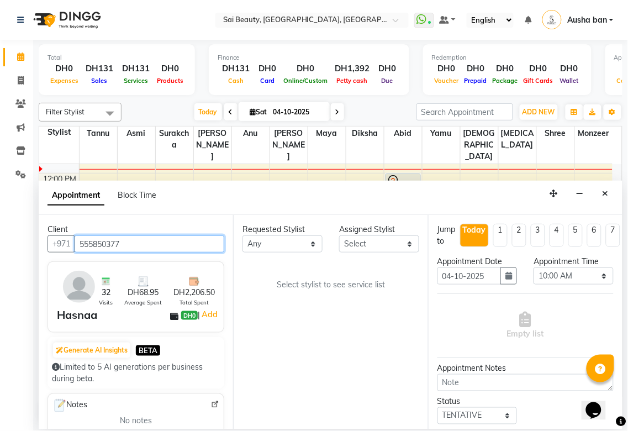
type input "555850377"
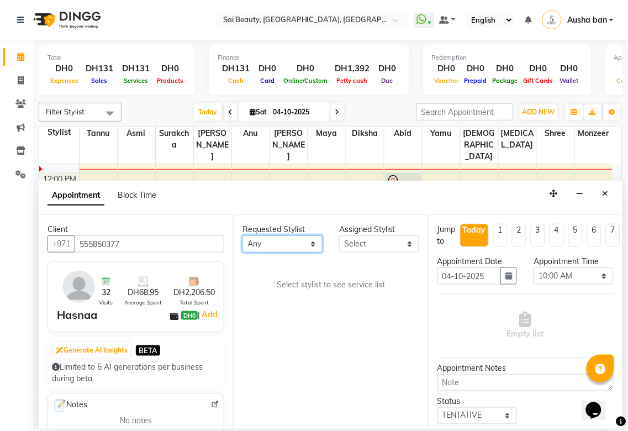
click at [301, 252] on select "Any [PERSON_NAME][MEDICAL_DATA] [PERSON_NAME] Asmi [PERSON_NAME] Gita [PERSON_N…" at bounding box center [283, 243] width 80 height 17
select select "57468"
click at [243, 235] on select "Any [PERSON_NAME][MEDICAL_DATA] [PERSON_NAME] Asmi [PERSON_NAME] Gita [PERSON_N…" at bounding box center [283, 243] width 80 height 17
select select "57468"
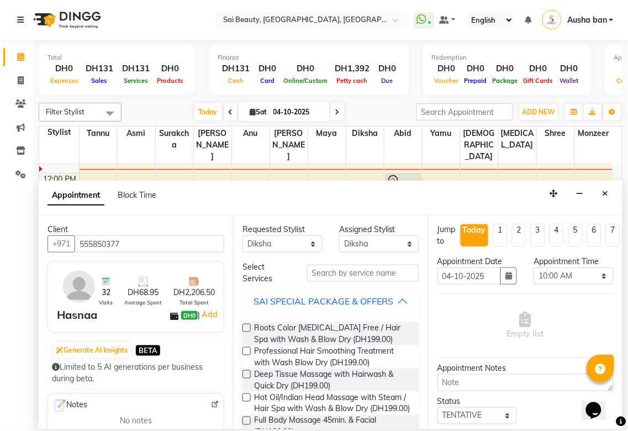
click at [385, 307] on div "SAI SPECIAL PACKAGE & OFFERS" at bounding box center [324, 301] width 140 height 13
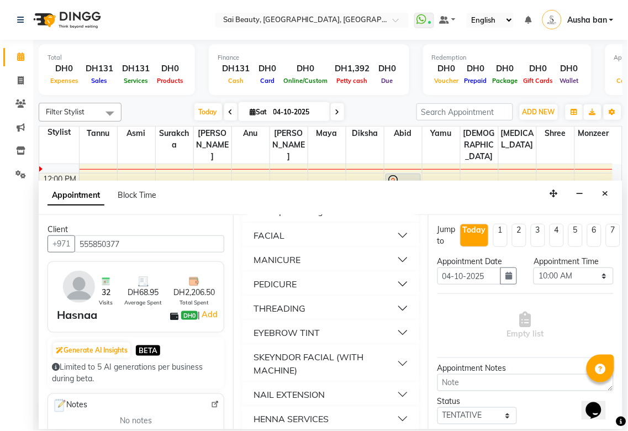
scroll to position [117, 0]
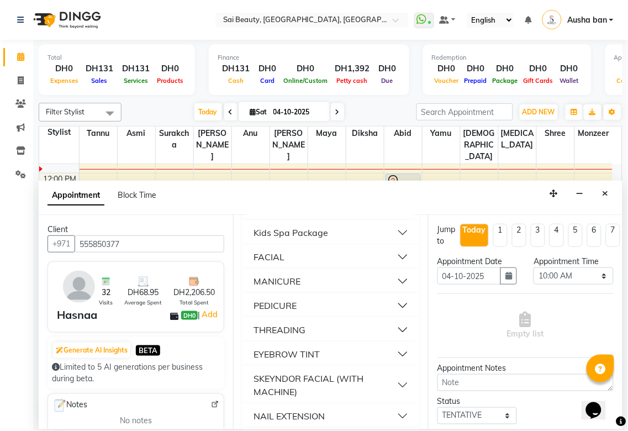
click at [330, 315] on button "PEDICURE" at bounding box center [330, 306] width 167 height 20
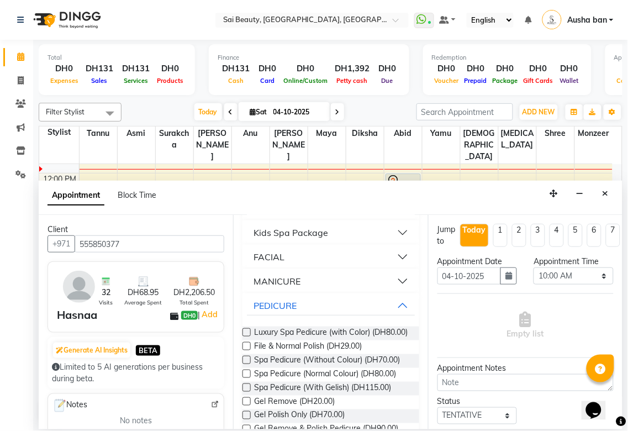
click at [246, 350] on label at bounding box center [247, 346] width 8 height 8
click at [246, 351] on input "checkbox" at bounding box center [246, 347] width 7 height 7
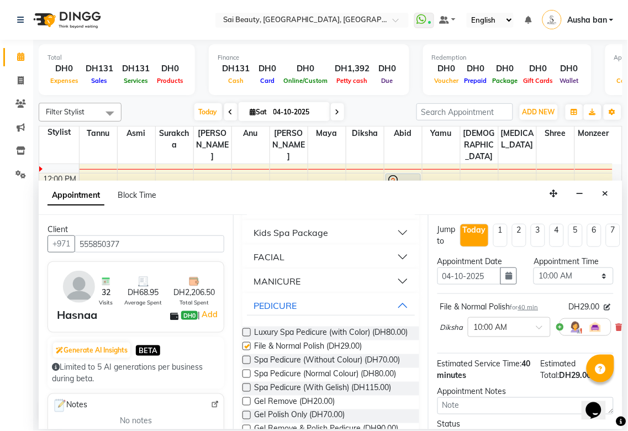
checkbox input "false"
click at [587, 279] on select "Select 10:00 AM 10:05 AM 10:10 AM 10:15 AM 10:20 AM 10:25 AM 10:30 AM 10:35 AM …" at bounding box center [574, 275] width 80 height 17
select select "1020"
click at [534, 267] on select "Select 10:00 AM 10:05 AM 10:10 AM 10:15 AM 10:20 AM 10:25 AM 10:30 AM 10:35 AM …" at bounding box center [574, 275] width 80 height 17
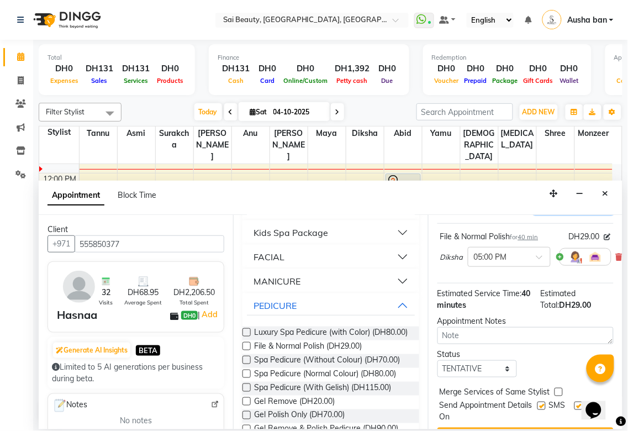
scroll to position [107, 0]
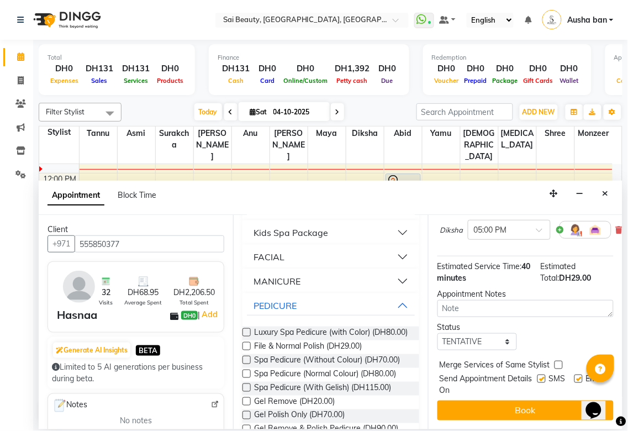
click at [559, 361] on label at bounding box center [559, 365] width 8 height 8
click at [559, 363] on input "checkbox" at bounding box center [558, 366] width 7 height 7
checkbox input "true"
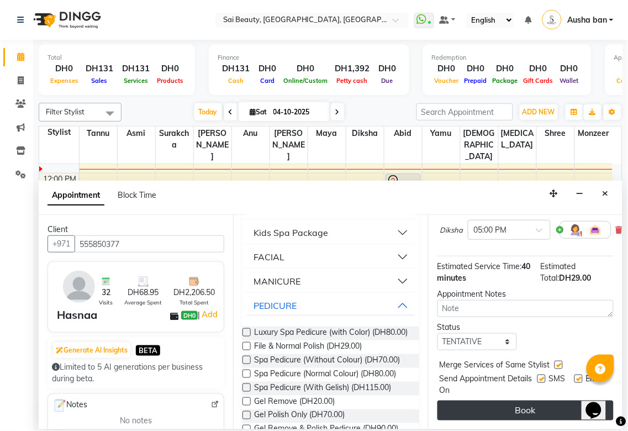
click at [544, 403] on button "Book" at bounding box center [526, 411] width 176 height 20
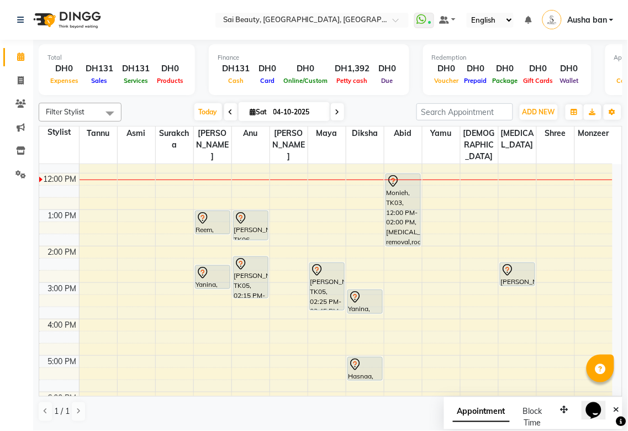
click at [240, 212] on icon at bounding box center [240, 218] width 13 height 13
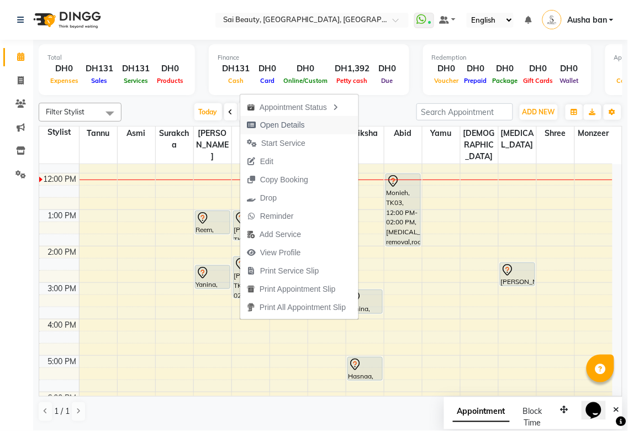
click at [286, 124] on span "Open Details" at bounding box center [282, 125] width 45 height 12
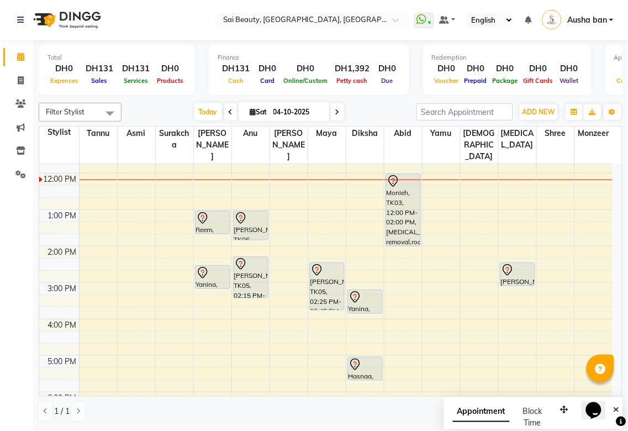
click at [251, 212] on div at bounding box center [250, 218] width 33 height 13
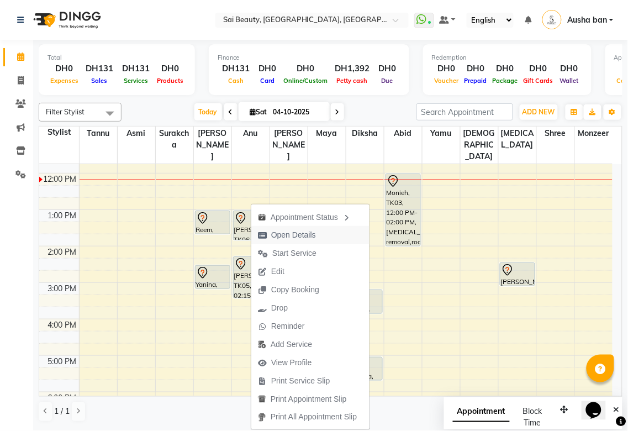
click at [286, 233] on span "Open Details" at bounding box center [293, 235] width 45 height 12
select select "7"
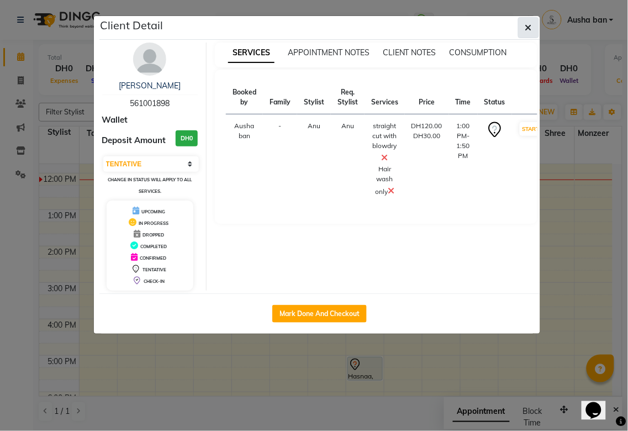
click at [528, 27] on icon "button" at bounding box center [529, 27] width 7 height 9
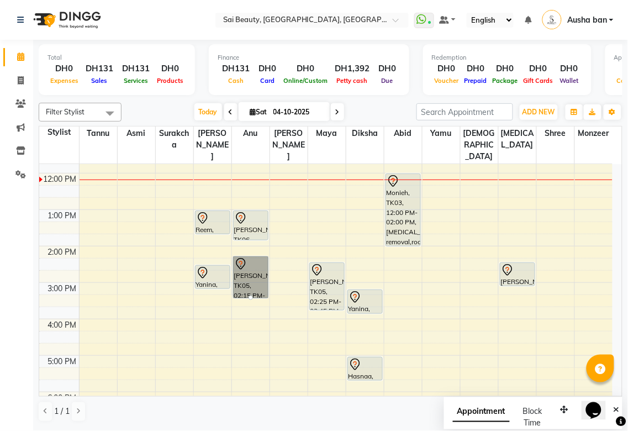
click at [241, 256] on link "[PERSON_NAME], TK05, 02:15 PM-03:25 PM, Loreal roots [MEDICAL_DATA] free" at bounding box center [250, 277] width 35 height 42
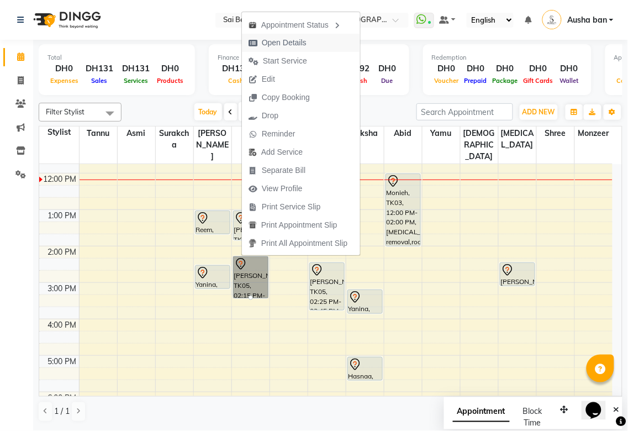
click at [297, 46] on span "Open Details" at bounding box center [284, 43] width 45 height 12
select select "7"
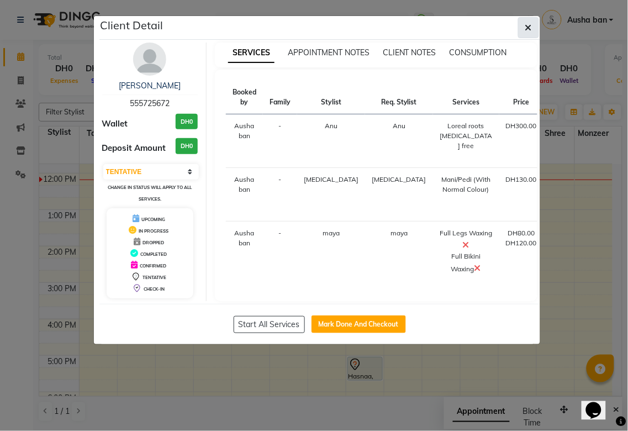
click at [526, 28] on icon "button" at bounding box center [529, 27] width 7 height 9
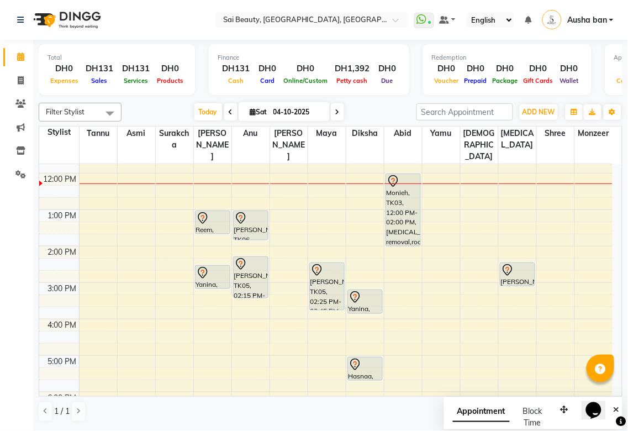
click at [250, 111] on icon at bounding box center [253, 111] width 6 height 7
select select "10"
select select "2025"
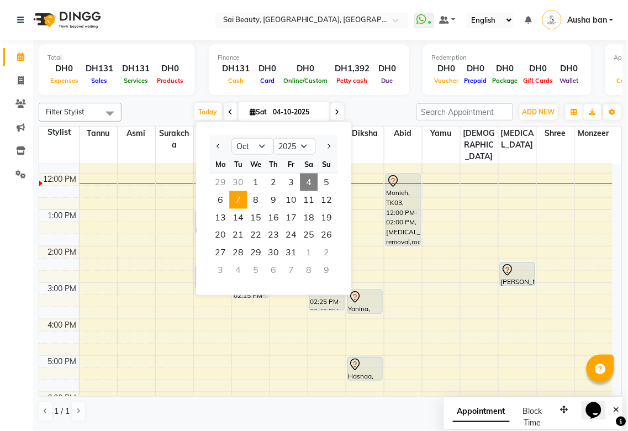
click at [236, 199] on span "7" at bounding box center [238, 200] width 18 height 18
type input "[DATE]"
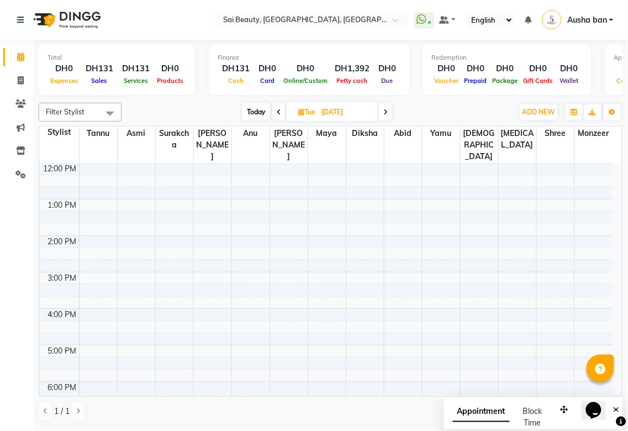
scroll to position [108, 0]
click at [532, 112] on span "ADD NEW" at bounding box center [539, 112] width 33 height 8
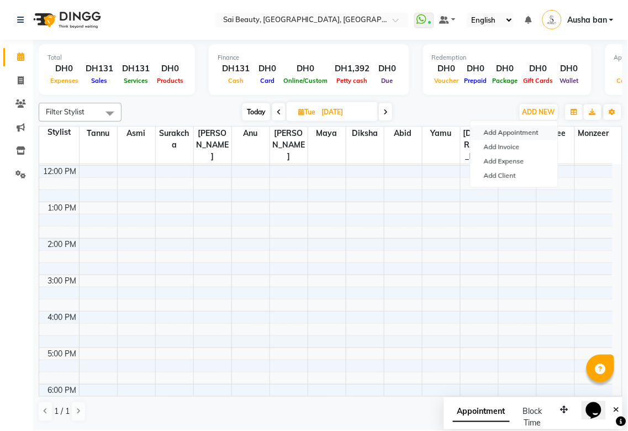
click at [531, 132] on button "Add Appointment" at bounding box center [514, 132] width 87 height 14
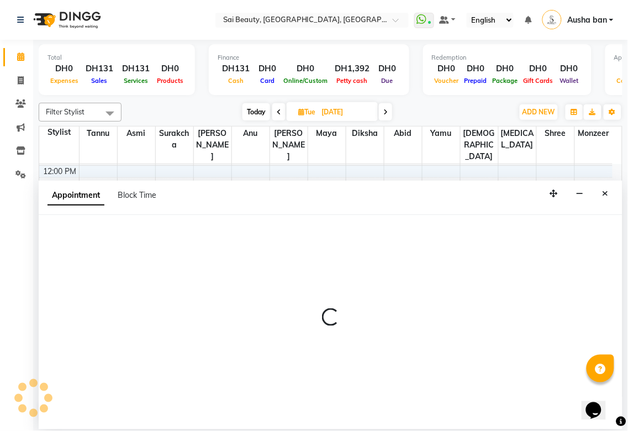
select select "600"
select select "tentative"
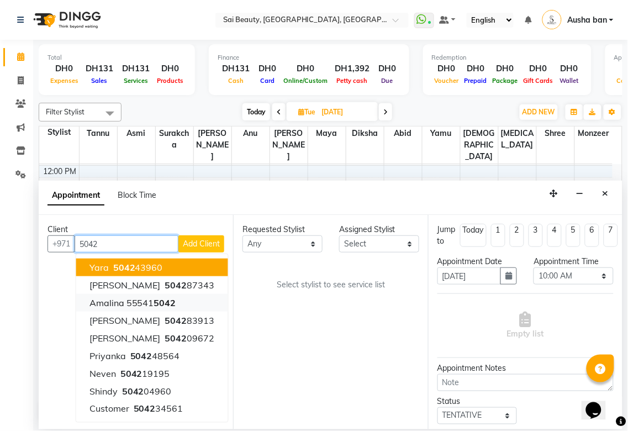
click at [162, 306] on span "5042" at bounding box center [165, 302] width 22 height 11
type input "555415042"
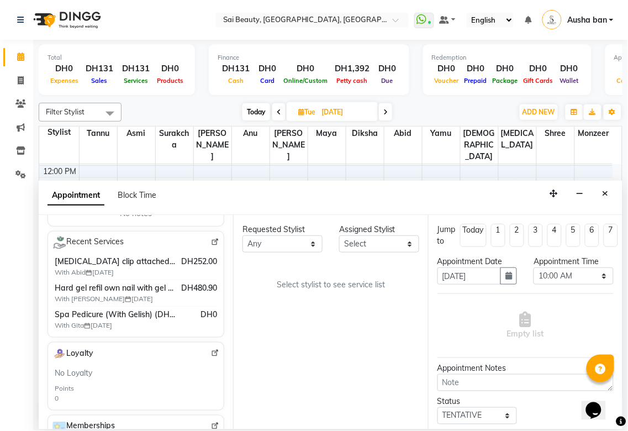
scroll to position [212, 0]
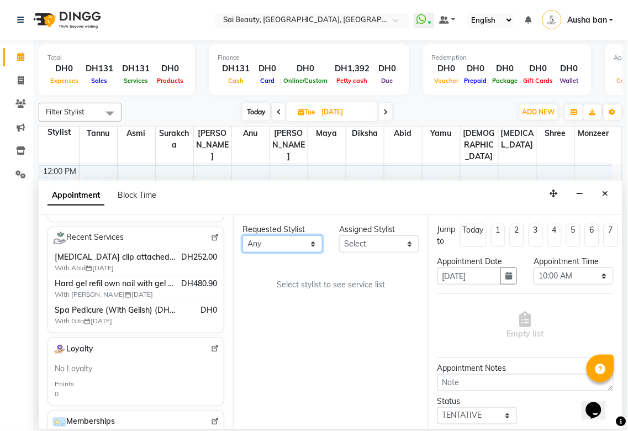
click at [309, 249] on select "Any [PERSON_NAME][MEDICAL_DATA] [PERSON_NAME] Asmi [PERSON_NAME] Gita [PERSON_N…" at bounding box center [283, 243] width 80 height 17
select select "59146"
click at [243, 235] on select "Any [PERSON_NAME][MEDICAL_DATA] [PERSON_NAME] Asmi [PERSON_NAME] Gita [PERSON_N…" at bounding box center [283, 243] width 80 height 17
select select "59146"
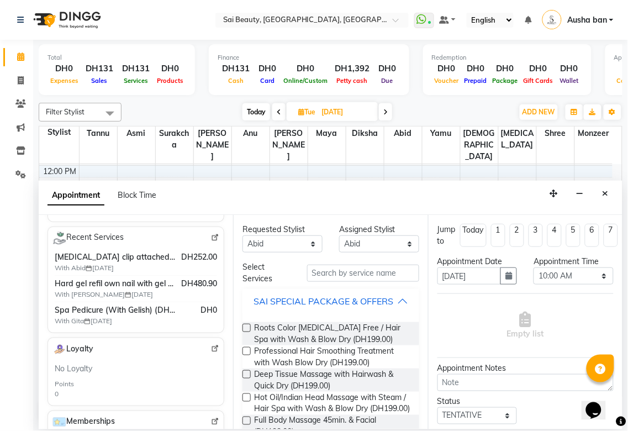
click at [384, 308] on div "SAI SPECIAL PACKAGE & OFFERS" at bounding box center [324, 301] width 140 height 13
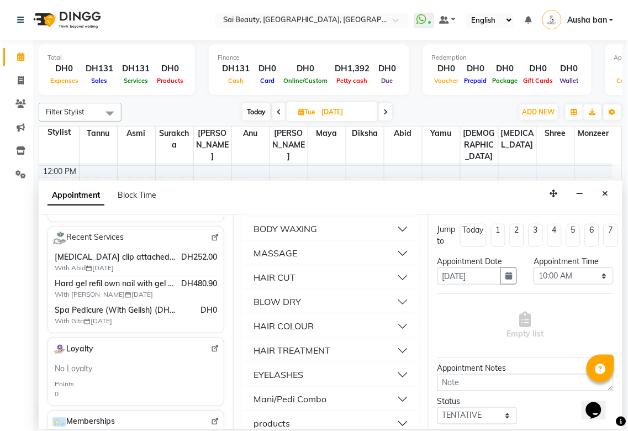
scroll to position [407, 0]
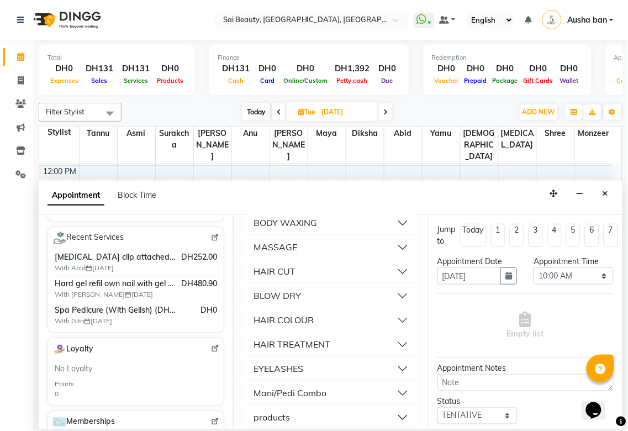
click at [338, 278] on button "HAIR CUT" at bounding box center [330, 272] width 167 height 20
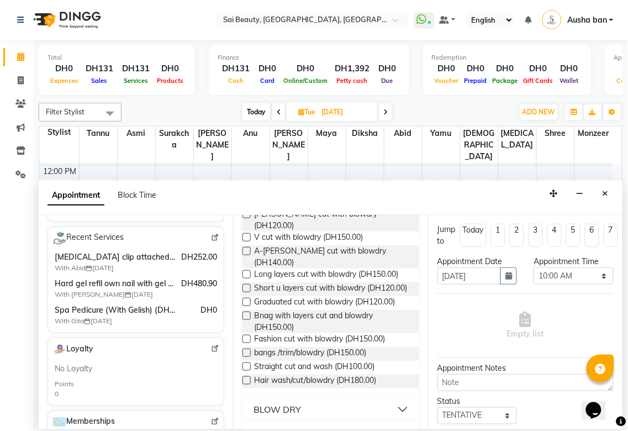
scroll to position [868, 0]
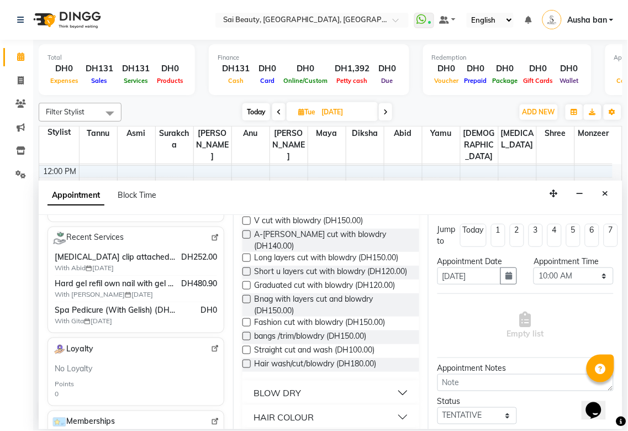
click at [249, 327] on label at bounding box center [247, 322] width 8 height 8
click at [249, 327] on input "checkbox" at bounding box center [246, 323] width 7 height 7
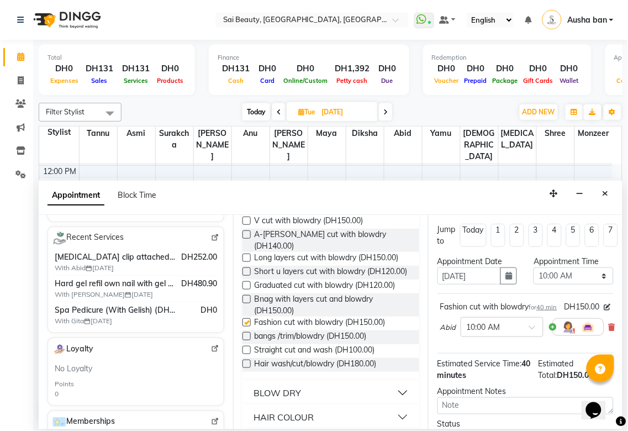
checkbox input "false"
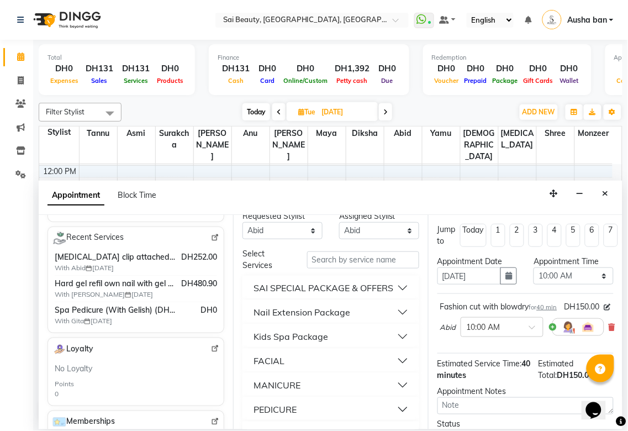
scroll to position [0, 0]
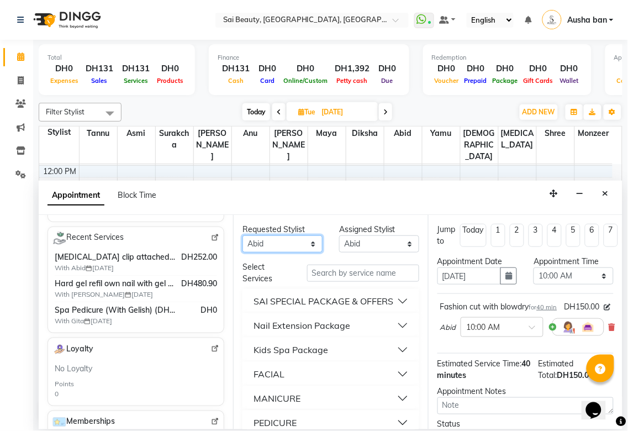
click at [302, 245] on select "Any [PERSON_NAME][MEDICAL_DATA] [PERSON_NAME] Asmi [PERSON_NAME] Gita [PERSON_N…" at bounding box center [283, 243] width 80 height 17
select select "43674"
click at [243, 235] on select "Any [PERSON_NAME][MEDICAL_DATA] [PERSON_NAME] Asmi [PERSON_NAME] Gita [PERSON_N…" at bounding box center [283, 243] width 80 height 17
select select "43674"
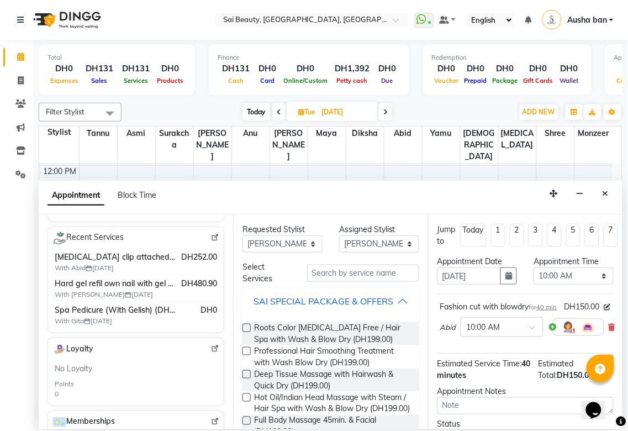
click at [386, 308] on div "SAI SPECIAL PACKAGE & OFFERS" at bounding box center [324, 301] width 140 height 13
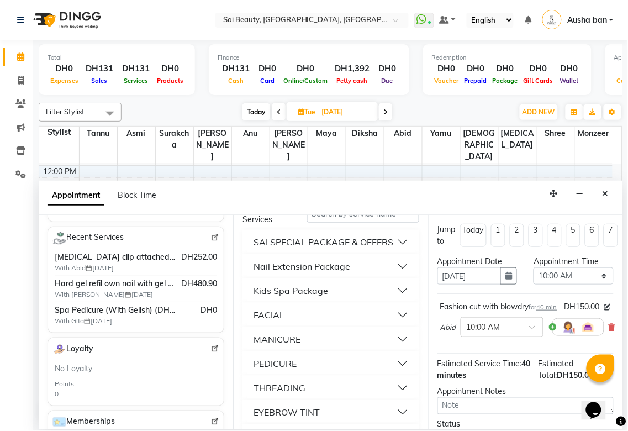
scroll to position [82, 0]
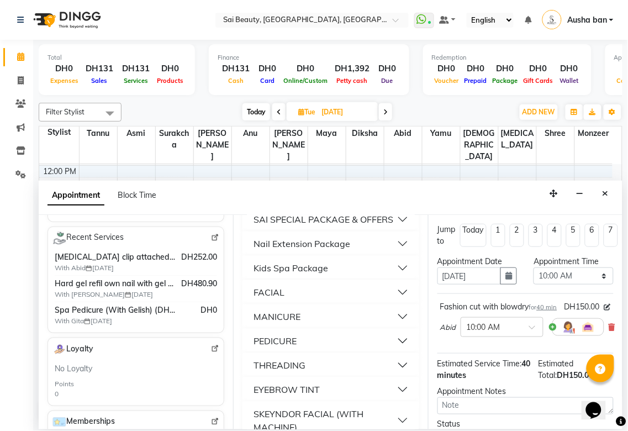
click at [350, 327] on button "MANICURE" at bounding box center [330, 317] width 167 height 20
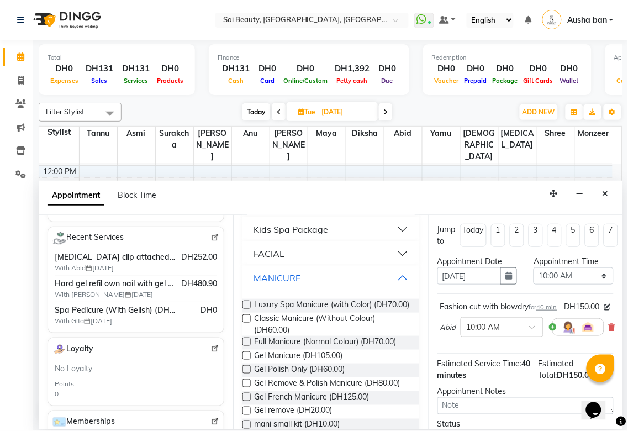
scroll to position [130, 0]
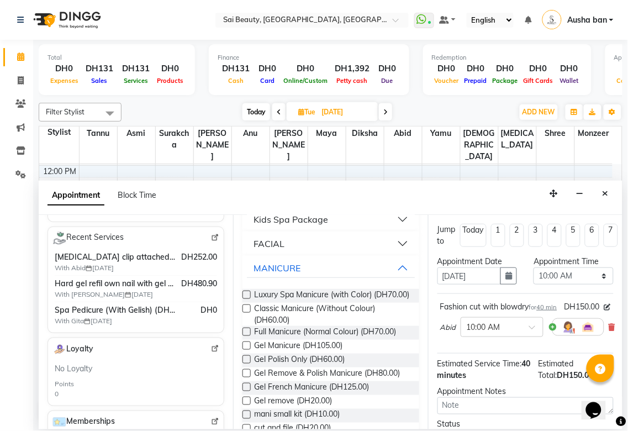
click at [249, 350] on label at bounding box center [247, 346] width 8 height 8
click at [249, 350] on input "checkbox" at bounding box center [246, 346] width 7 height 7
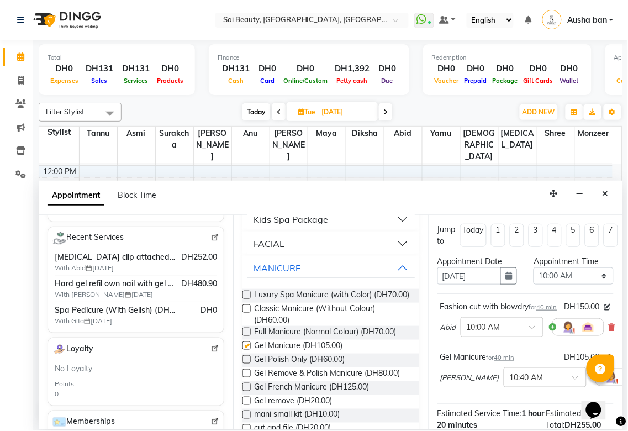
checkbox input "false"
click at [587, 280] on select "Select 10:00 AM 10:05 AM 10:10 AM 10:15 AM 10:20 AM 10:25 AM 10:30 AM 10:35 AM …" at bounding box center [574, 275] width 80 height 17
select select "1020"
click at [534, 267] on select "Select 10:00 AM 10:05 AM 10:10 AM 10:15 AM 10:20 AM 10:25 AM 10:30 AM 10:35 AM …" at bounding box center [574, 275] width 80 height 17
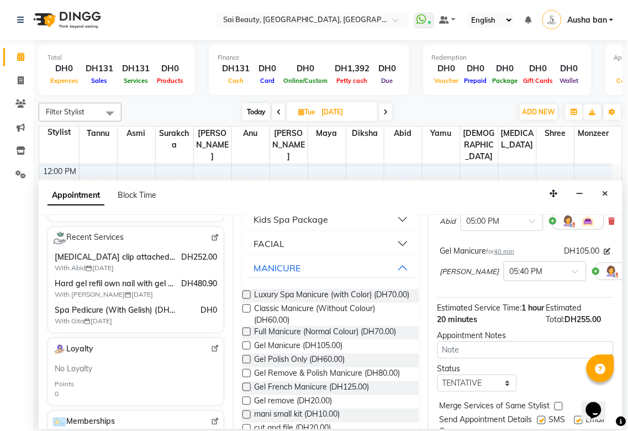
scroll to position [169, 0]
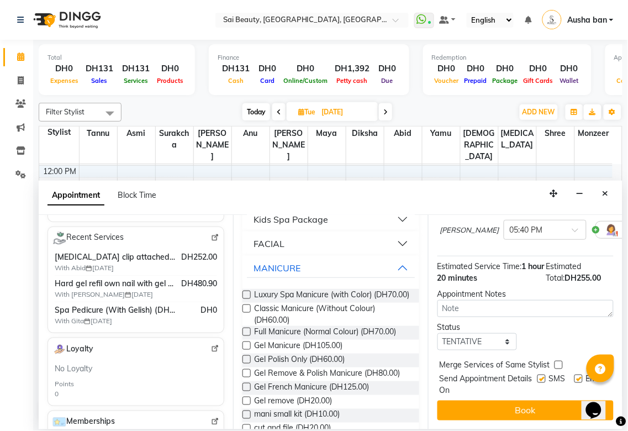
click at [557, 361] on label at bounding box center [559, 365] width 8 height 8
click at [557, 363] on input "checkbox" at bounding box center [558, 366] width 7 height 7
checkbox input "true"
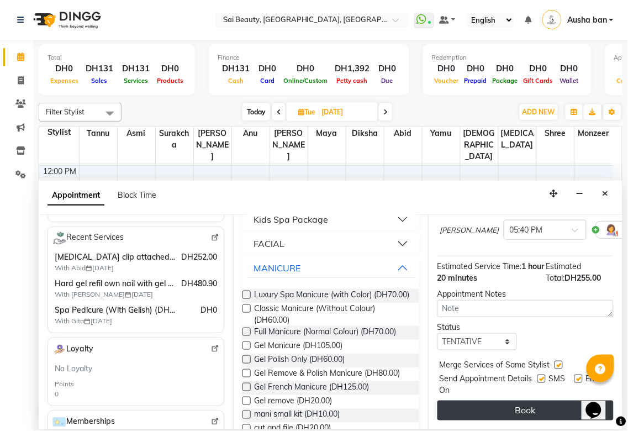
click at [551, 402] on button "Book" at bounding box center [526, 411] width 176 height 20
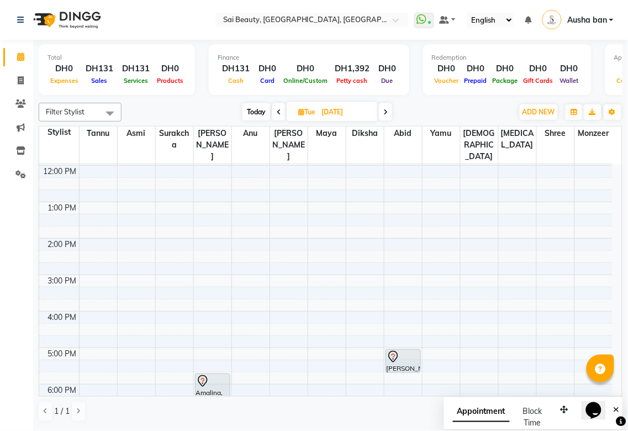
click at [626, 169] on div "Total DH0 Expenses DH131 Sales DH131 Services DH0 Products Finance DH131 Cash D…" at bounding box center [330, 235] width 595 height 390
click at [626, 168] on div "Total DH0 Expenses DH131 Sales DH131 Services DH0 Products Finance DH131 Cash D…" at bounding box center [330, 235] width 595 height 390
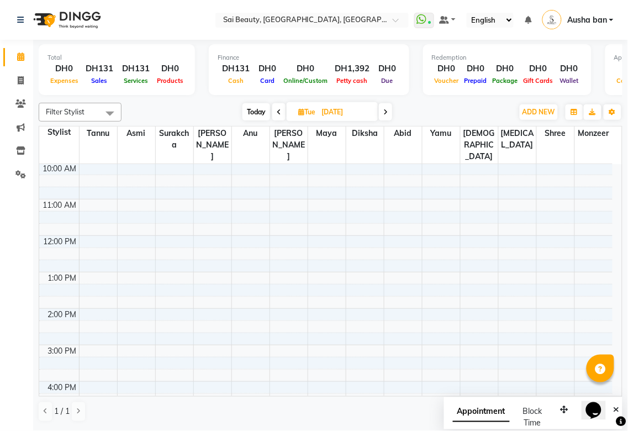
scroll to position [0, 0]
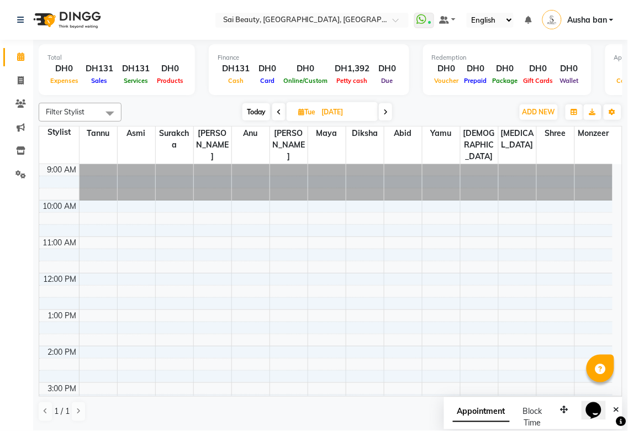
click at [282, 111] on span at bounding box center [278, 111] width 13 height 17
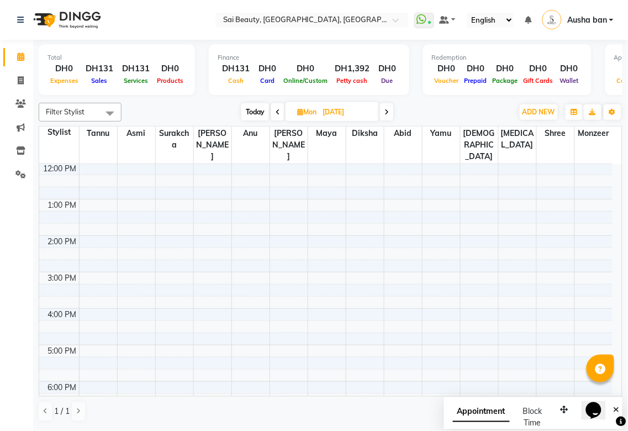
click at [266, 107] on span "Today" at bounding box center [255, 111] width 28 height 17
type input "04-10-2025"
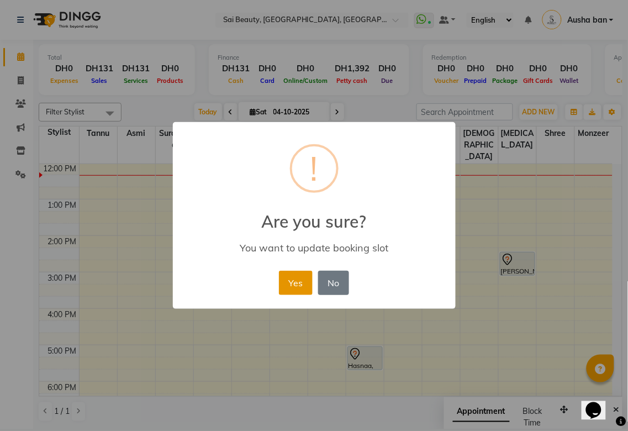
click at [300, 277] on button "Yes" at bounding box center [296, 283] width 34 height 24
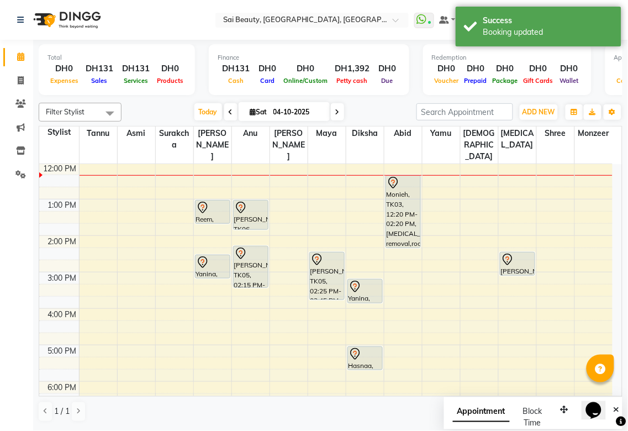
click at [402, 185] on div "Monieh, TK03, 12:20 PM-02:20 PM, [MEDICAL_DATA] removal,roots protein" at bounding box center [403, 212] width 34 height 72
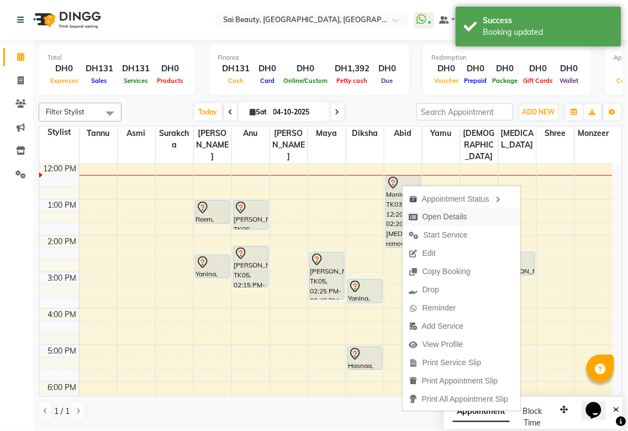
click at [452, 217] on span "Open Details" at bounding box center [445, 217] width 45 height 12
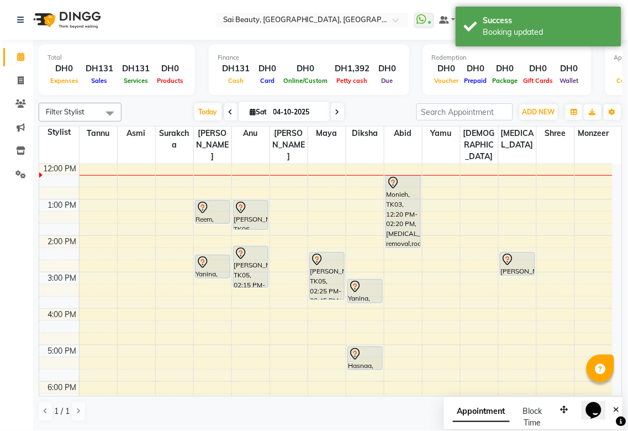
click at [401, 195] on div "Monieh, TK03, 12:20 PM-02:20 PM, [MEDICAL_DATA] removal,roots protein" at bounding box center [403, 212] width 34 height 72
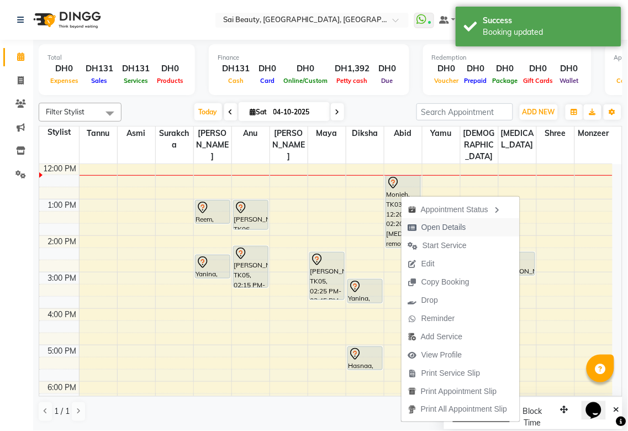
click at [448, 227] on span "Open Details" at bounding box center [444, 228] width 45 height 12
select select "7"
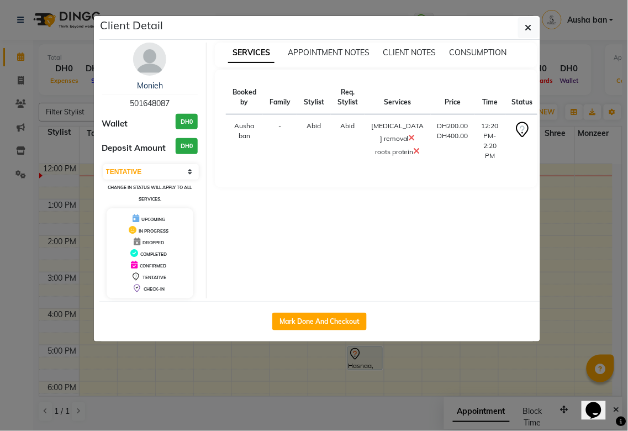
click at [246, 395] on ngb-modal-window "Client Detail Monieh 501648087 Wallet DH0 Deposit Amount DH0 Select IN SERVICE …" at bounding box center [314, 215] width 628 height 431
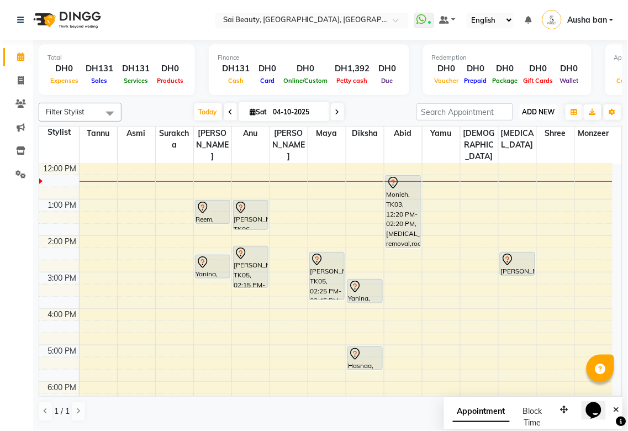
click at [537, 112] on span "ADD NEW" at bounding box center [539, 112] width 33 height 8
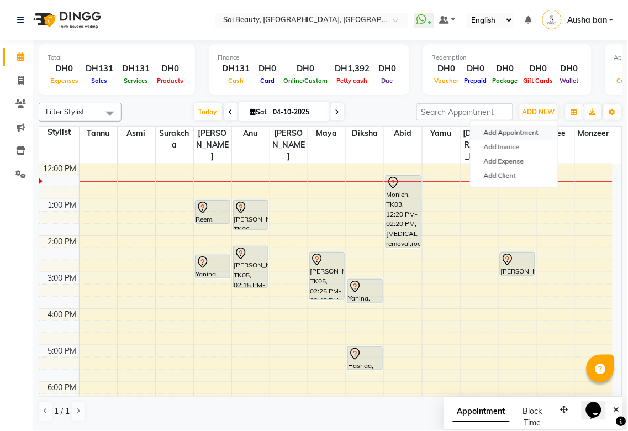
click at [528, 131] on button "Add Appointment" at bounding box center [514, 132] width 87 height 14
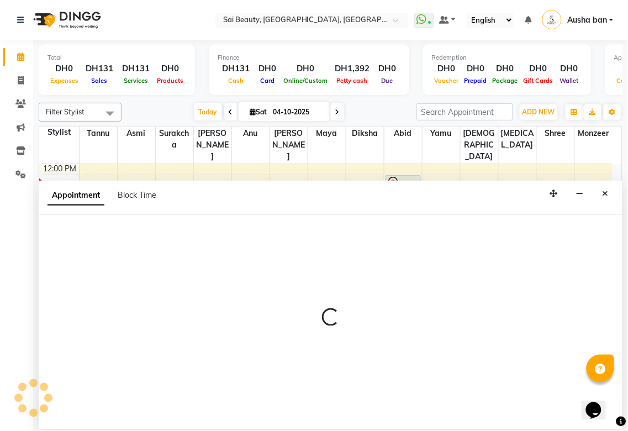
select select "600"
select select "tentative"
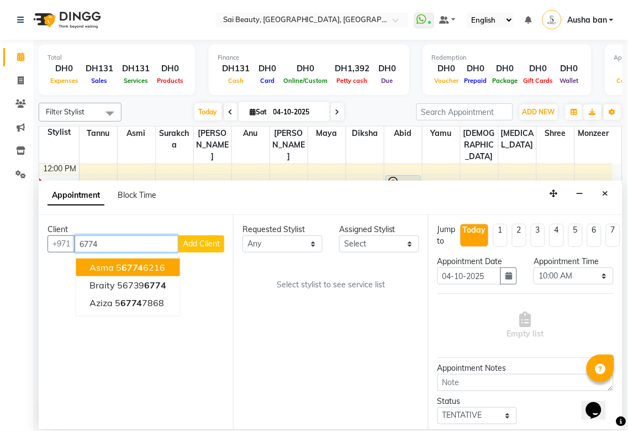
click at [80, 240] on input "6774" at bounding box center [127, 243] width 104 height 17
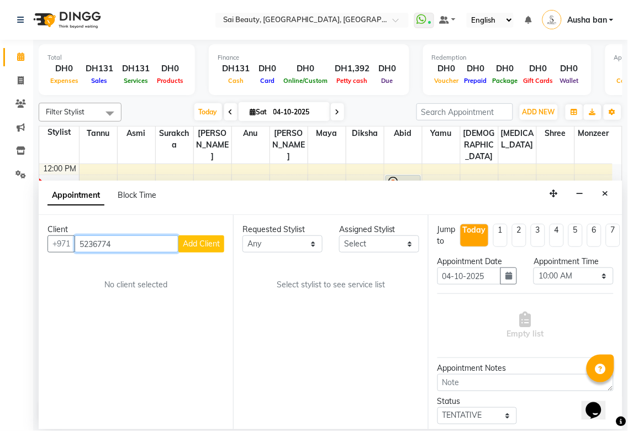
click at [92, 241] on input "5236774" at bounding box center [127, 243] width 104 height 17
click at [153, 239] on input "523796774" at bounding box center [127, 243] width 104 height 17
type input "523796774"
click at [204, 243] on span "Add Client" at bounding box center [201, 244] width 37 height 10
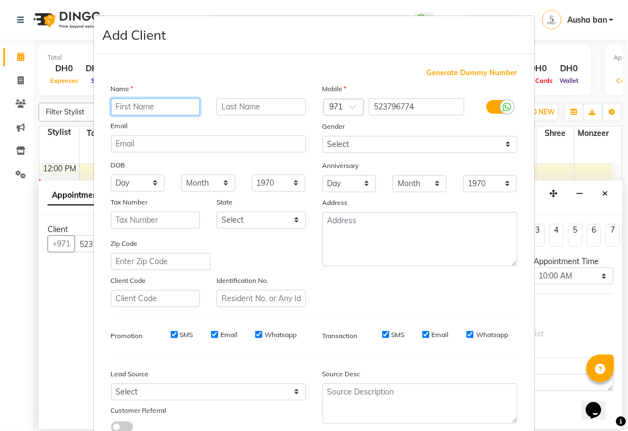
click at [156, 103] on input "text" at bounding box center [156, 106] width 90 height 17
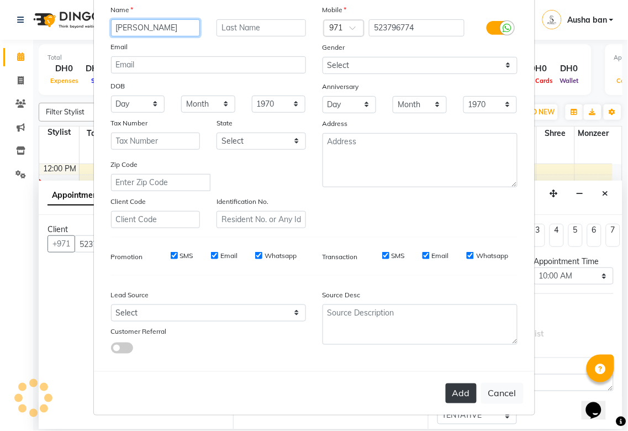
type input "[PERSON_NAME]"
click at [458, 391] on button "Add" at bounding box center [461, 394] width 31 height 20
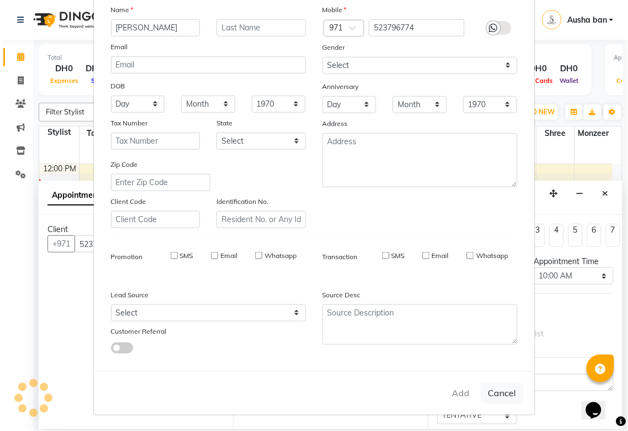
select select
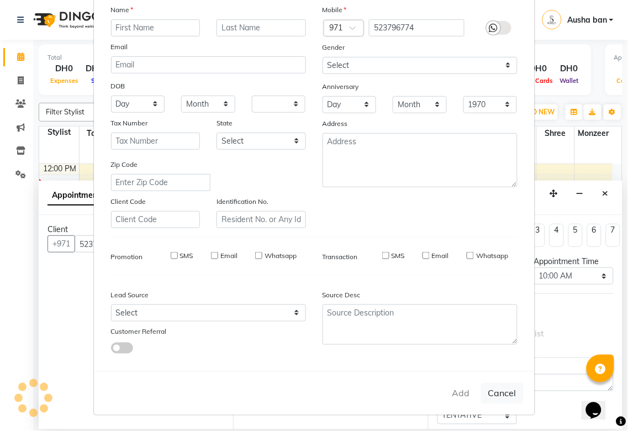
select select
checkbox input "false"
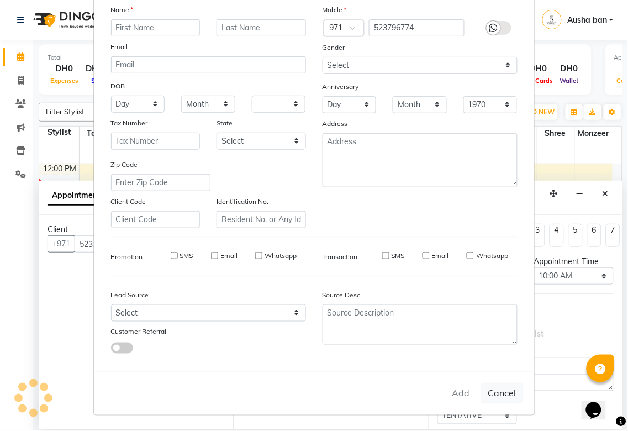
checkbox input "false"
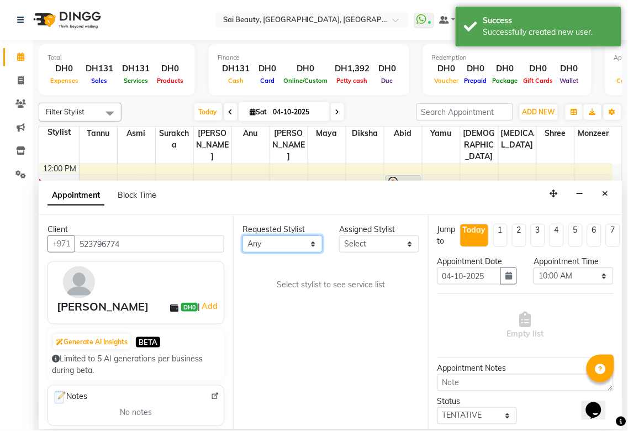
click at [310, 239] on select "Any [PERSON_NAME][MEDICAL_DATA] [PERSON_NAME] Asmi [PERSON_NAME] Gita [PERSON_N…" at bounding box center [283, 243] width 80 height 17
select select "59146"
click at [243, 235] on select "Any [PERSON_NAME][MEDICAL_DATA] [PERSON_NAME] Asmi [PERSON_NAME] Gita [PERSON_N…" at bounding box center [283, 243] width 80 height 17
select select "59146"
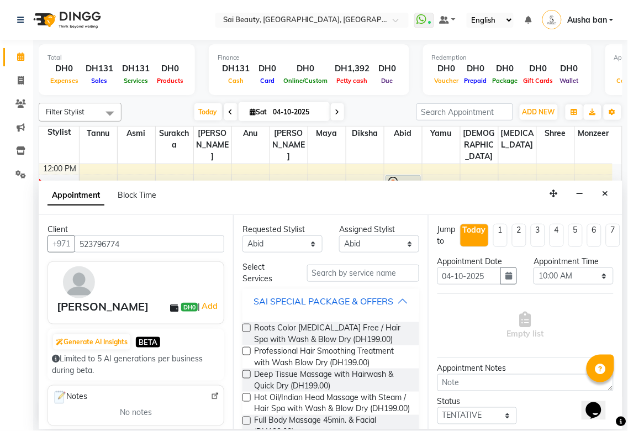
click at [388, 305] on button "SAI SPECIAL PACKAGE & OFFERS" at bounding box center [330, 301] width 167 height 20
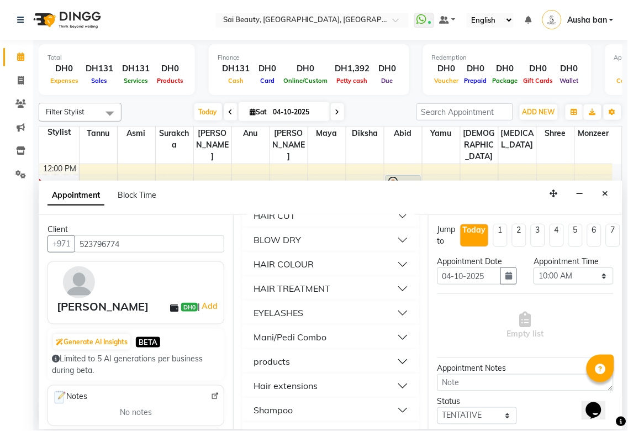
scroll to position [470, 0]
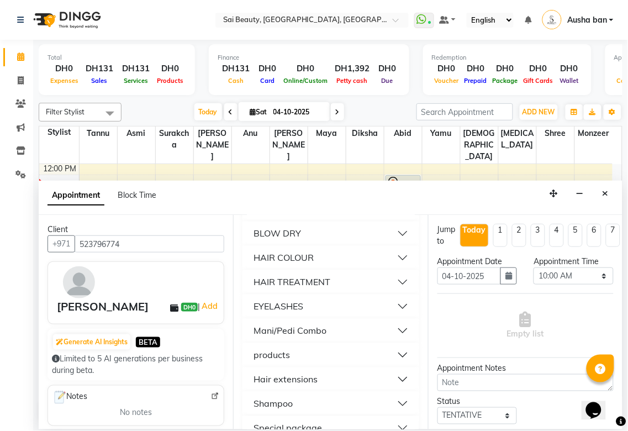
click at [351, 241] on button "BLOW DRY" at bounding box center [330, 234] width 167 height 20
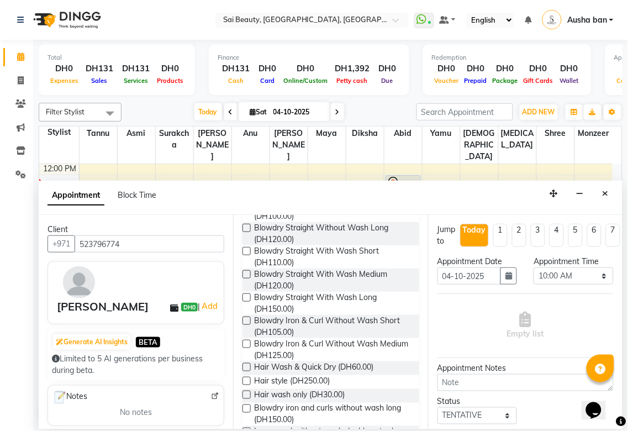
scroll to position [549, 0]
click at [248, 301] on label at bounding box center [247, 297] width 8 height 8
click at [248, 302] on input "checkbox" at bounding box center [246, 298] width 7 height 7
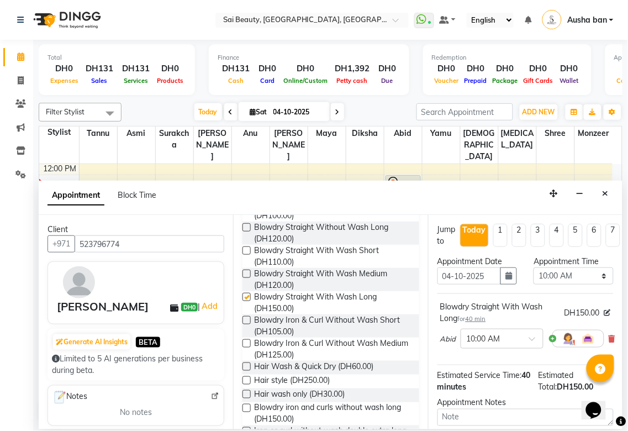
checkbox input "false"
click at [598, 280] on select "Select 10:00 AM 10:05 AM 10:10 AM 10:15 AM 10:20 AM 10:25 AM 10:30 AM 10:35 AM …" at bounding box center [574, 275] width 80 height 17
select select "960"
click at [534, 267] on select "Select 10:00 AM 10:05 AM 10:10 AM 10:15 AM 10:20 AM 10:25 AM 10:30 AM 10:35 AM …" at bounding box center [574, 275] width 80 height 17
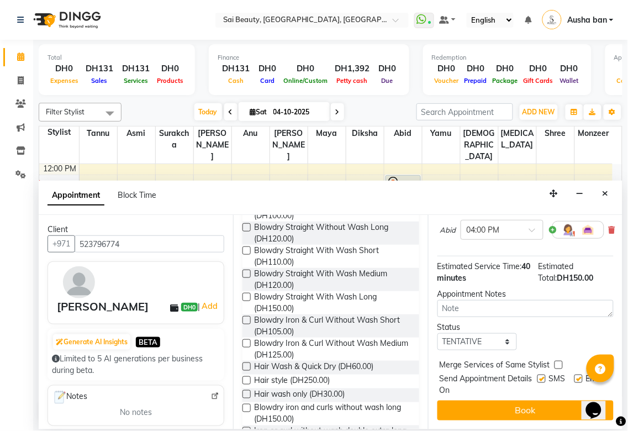
scroll to position [118, 0]
click at [559, 361] on label at bounding box center [559, 365] width 8 height 8
click at [559, 363] on input "checkbox" at bounding box center [558, 366] width 7 height 7
checkbox input "true"
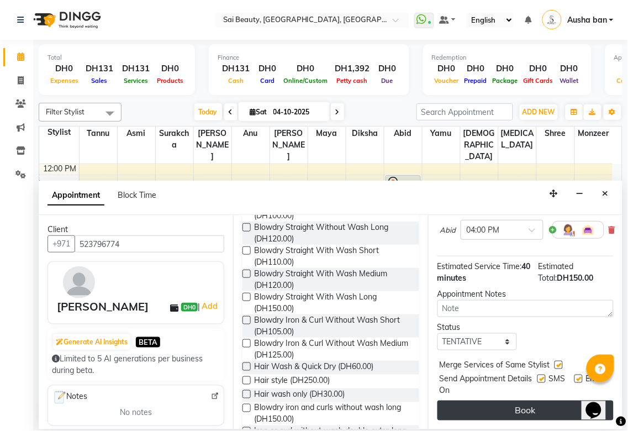
click at [542, 406] on button "Book" at bounding box center [526, 411] width 176 height 20
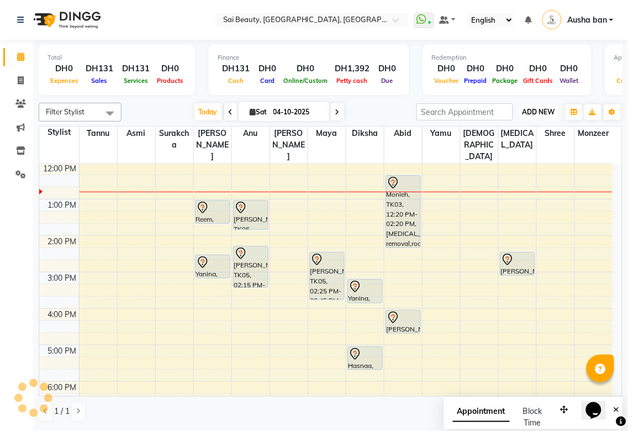
click at [533, 109] on span "ADD NEW" at bounding box center [539, 112] width 33 height 8
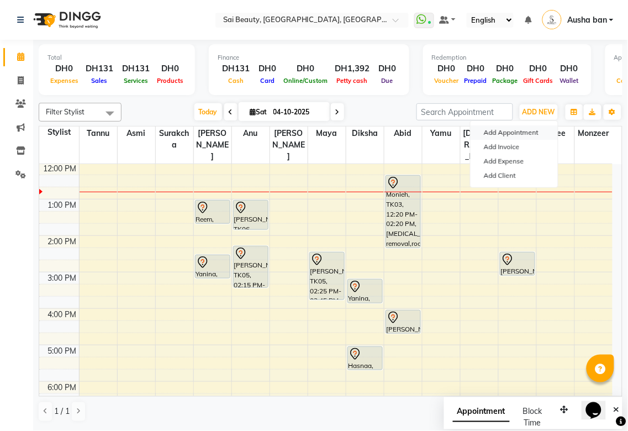
click at [524, 135] on button "Add Appointment" at bounding box center [514, 132] width 87 height 14
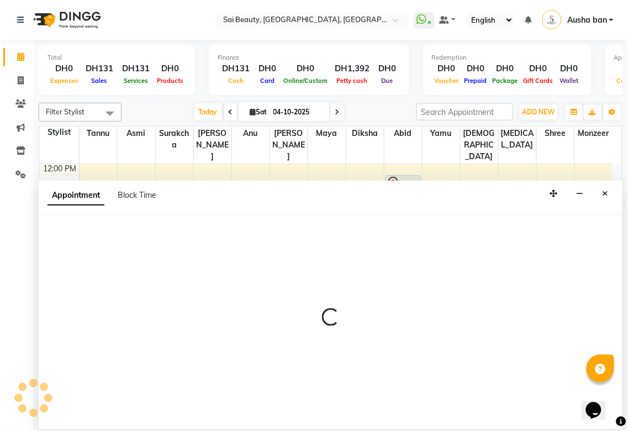
select select "600"
select select "tentative"
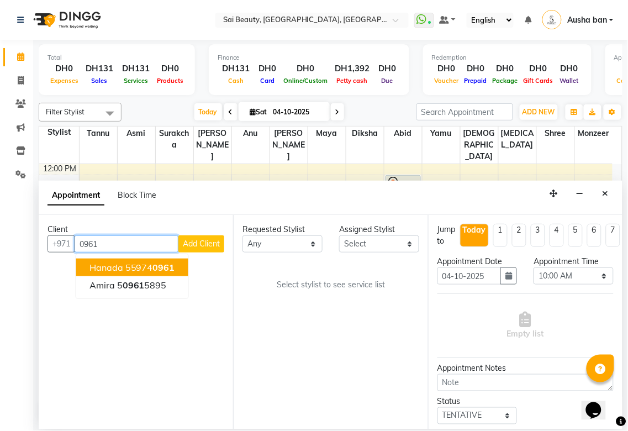
click at [167, 263] on span "0961" at bounding box center [164, 267] width 22 height 11
type input "559740961"
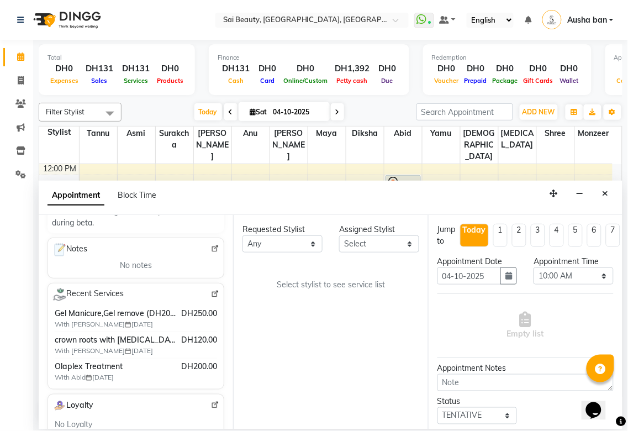
scroll to position [150, 0]
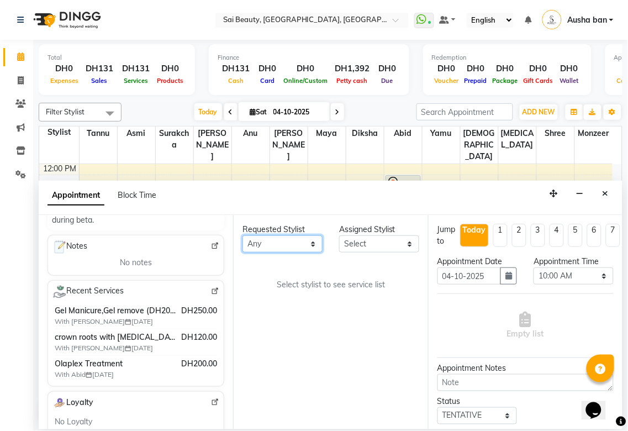
click at [308, 246] on select "Any [PERSON_NAME][MEDICAL_DATA] [PERSON_NAME] Asmi [PERSON_NAME] Gita [PERSON_N…" at bounding box center [283, 243] width 80 height 17
select select "43674"
click at [243, 235] on select "Any [PERSON_NAME][MEDICAL_DATA] [PERSON_NAME] Asmi [PERSON_NAME] Gita [PERSON_N…" at bounding box center [283, 243] width 80 height 17
select select "43674"
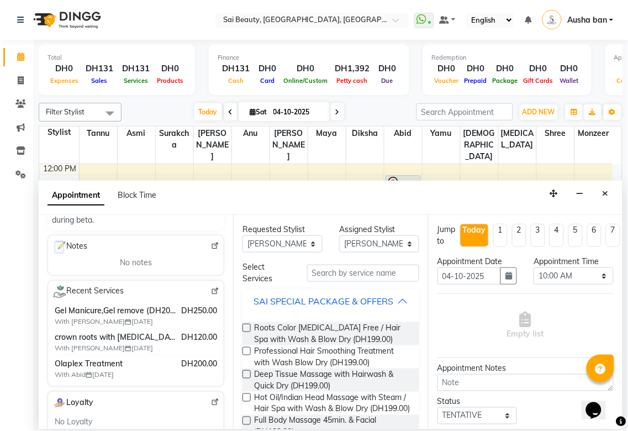
click at [387, 305] on div "SAI SPECIAL PACKAGE & OFFERS" at bounding box center [324, 301] width 140 height 13
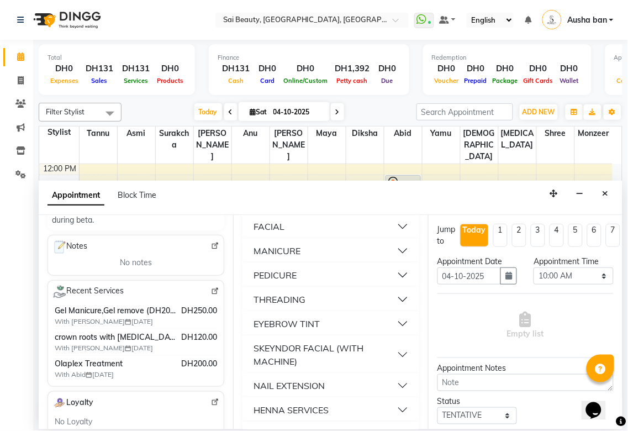
scroll to position [142, 0]
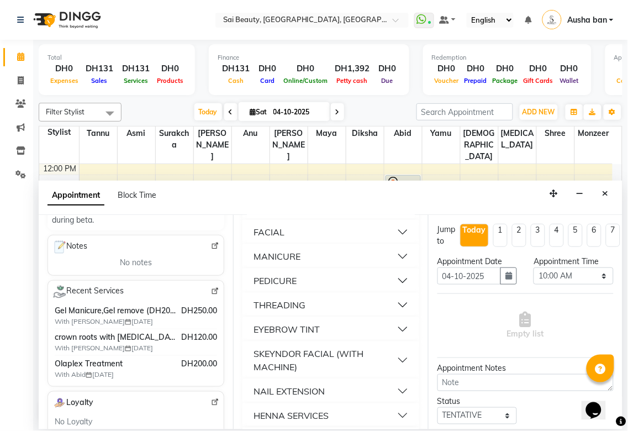
click at [334, 266] on button "MANICURE" at bounding box center [330, 256] width 167 height 20
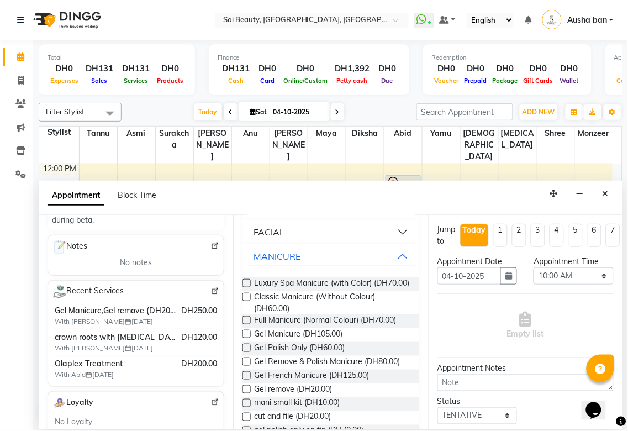
click at [248, 338] on label at bounding box center [247, 334] width 8 height 8
click at [248, 339] on input "checkbox" at bounding box center [246, 335] width 7 height 7
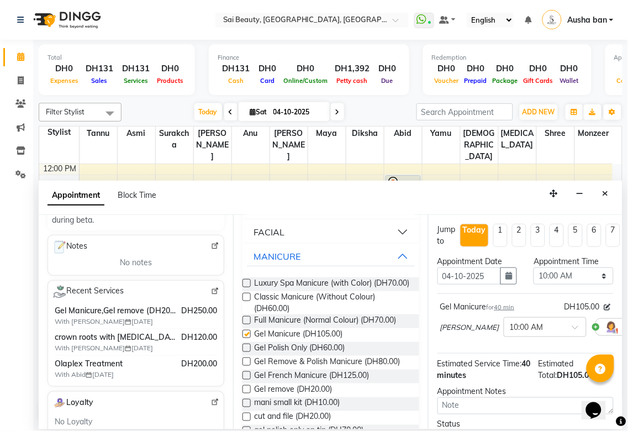
checkbox input "false"
click at [594, 284] on select "Select 10:00 AM 10:05 AM 10:10 AM 10:15 AM 10:20 AM 10:25 AM 10:30 AM 10:35 AM …" at bounding box center [574, 275] width 80 height 17
select select "960"
click at [534, 267] on select "Select 10:00 AM 10:05 AM 10:10 AM 10:15 AM 10:20 AM 10:25 AM 10:30 AM 10:35 AM …" at bounding box center [574, 275] width 80 height 17
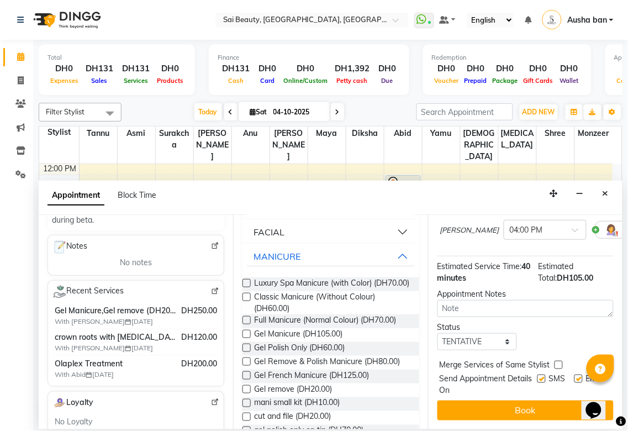
click at [558, 361] on label at bounding box center [559, 365] width 8 height 8
click at [558, 363] on input "checkbox" at bounding box center [558, 366] width 7 height 7
checkbox input "true"
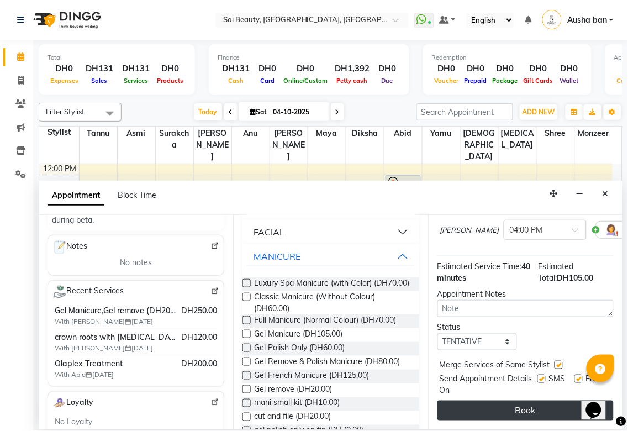
click at [555, 401] on button "Book" at bounding box center [526, 411] width 176 height 20
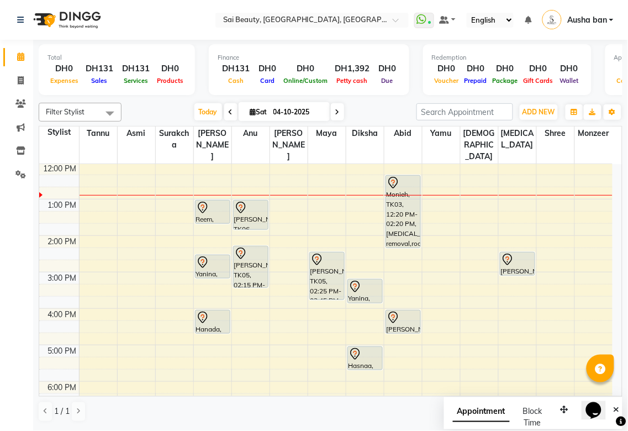
click at [515, 253] on div at bounding box center [517, 259] width 33 height 13
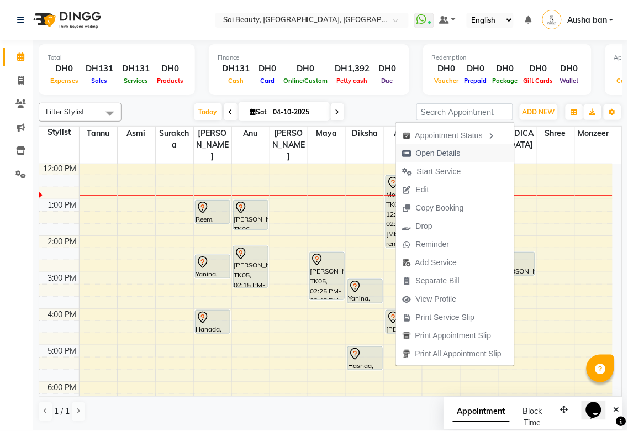
click at [439, 151] on span "Open Details" at bounding box center [438, 154] width 45 height 12
select select "7"
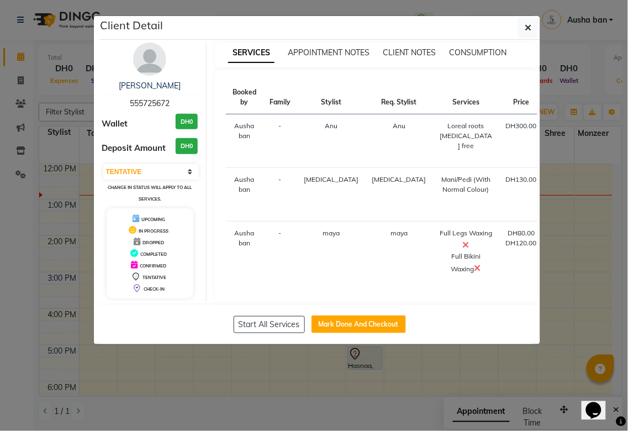
click at [496, 344] on div "Start All Services Mark Done And Checkout" at bounding box center [319, 324] width 441 height 40
click at [500, 378] on ngb-modal-window "Client Detail [PERSON_NAME] 555725672 Wallet DH0 Deposit Amount DH0 Select IN S…" at bounding box center [314, 215] width 628 height 431
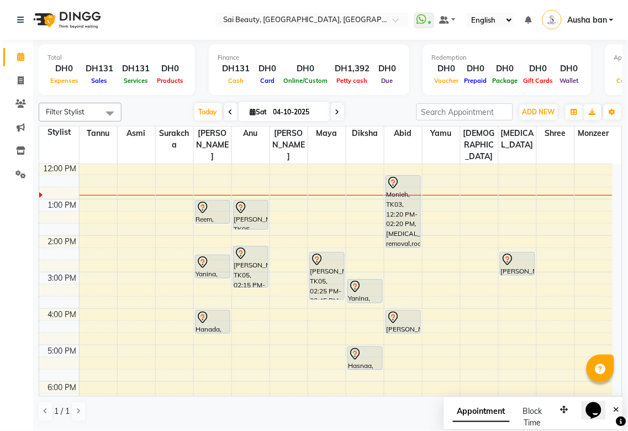
click at [203, 256] on icon at bounding box center [202, 262] width 13 height 13
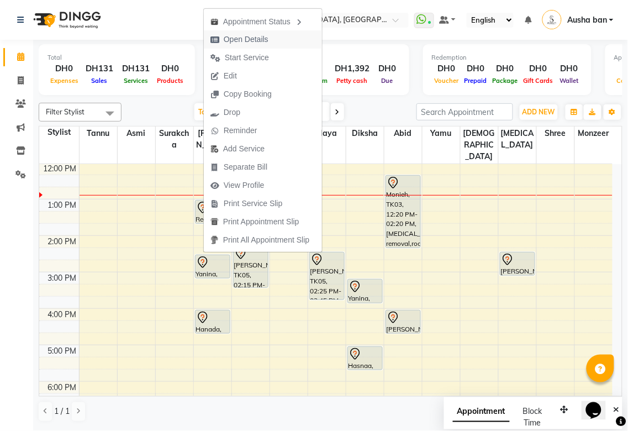
click at [218, 39] on icon "button" at bounding box center [215, 40] width 9 height 8
select select "7"
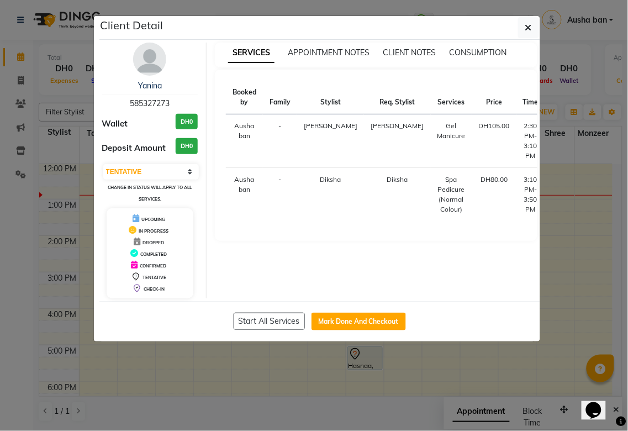
click at [477, 377] on ngb-modal-window "Client Detail Yanina 585327273 Wallet DH0 Deposit Amount DH0 Select IN SERVICE …" at bounding box center [314, 215] width 628 height 431
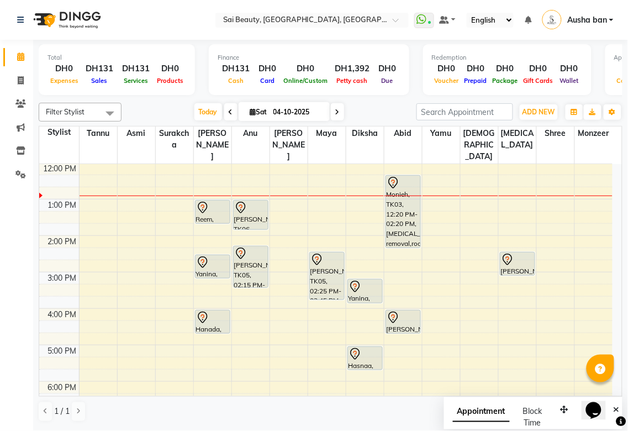
click at [338, 111] on span at bounding box center [337, 111] width 13 height 17
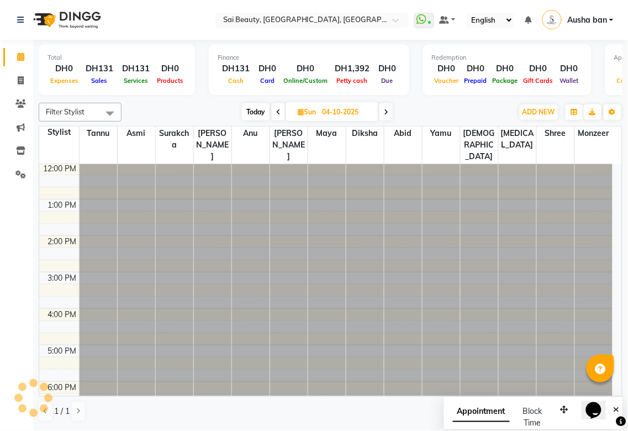
type input "05-10-2025"
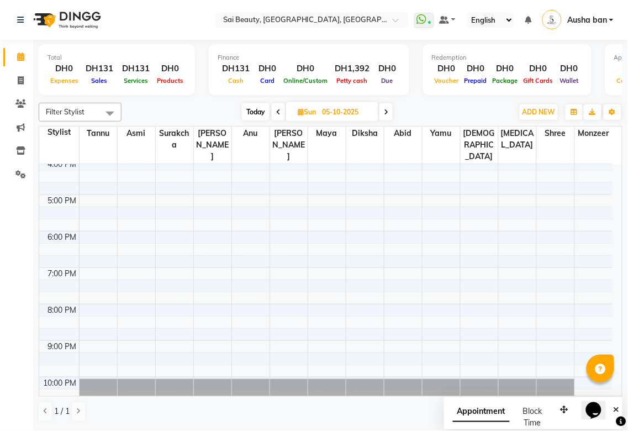
scroll to position [256, 0]
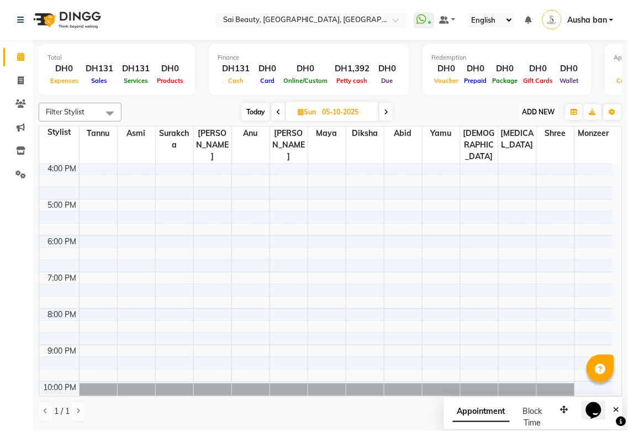
click at [546, 111] on span "ADD NEW" at bounding box center [539, 112] width 33 height 8
click at [528, 132] on button "Add Appointment" at bounding box center [514, 132] width 87 height 14
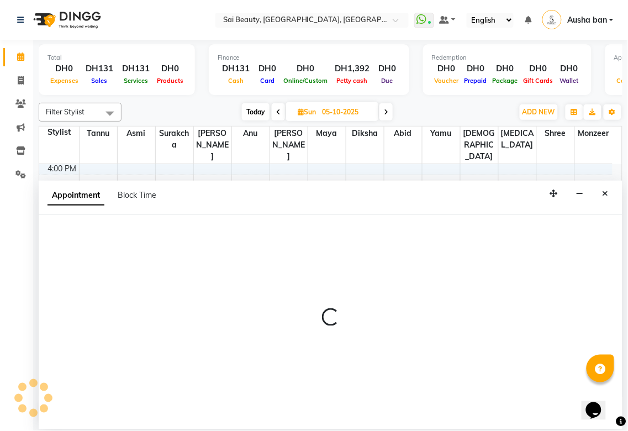
select select "600"
select select "tentative"
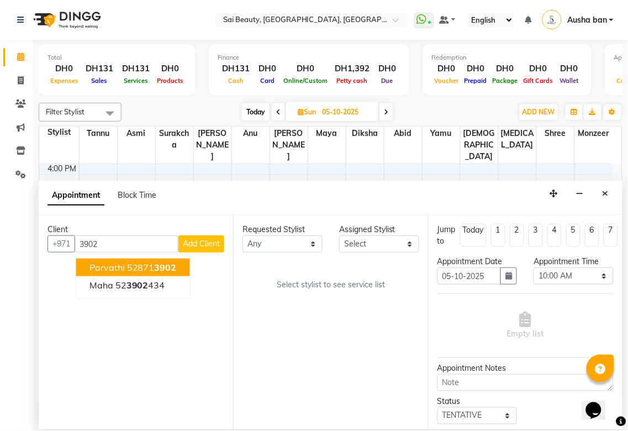
click at [87, 264] on button "Parvathi 52871 3902" at bounding box center [133, 268] width 114 height 18
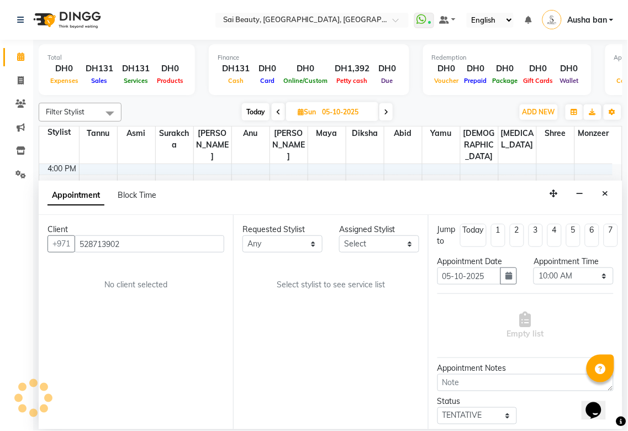
type input "528713902"
click at [300, 245] on select "Any [PERSON_NAME][MEDICAL_DATA] [PERSON_NAME] Asmi [PERSON_NAME] Gita [PERSON_N…" at bounding box center [283, 243] width 80 height 17
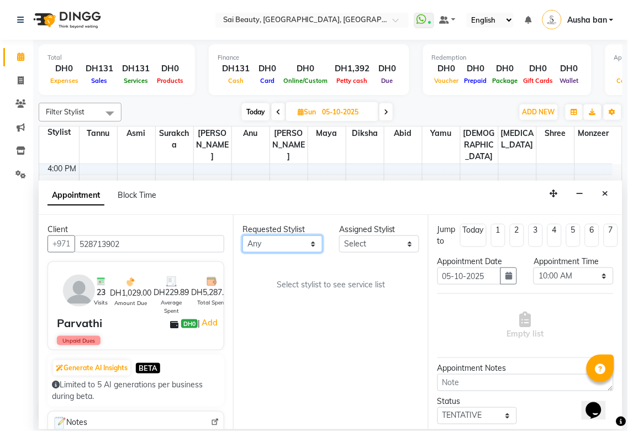
select select "45072"
click at [243, 235] on select "Any [PERSON_NAME][MEDICAL_DATA] [PERSON_NAME] Asmi [PERSON_NAME] Gita [PERSON_N…" at bounding box center [283, 243] width 80 height 17
select select "45072"
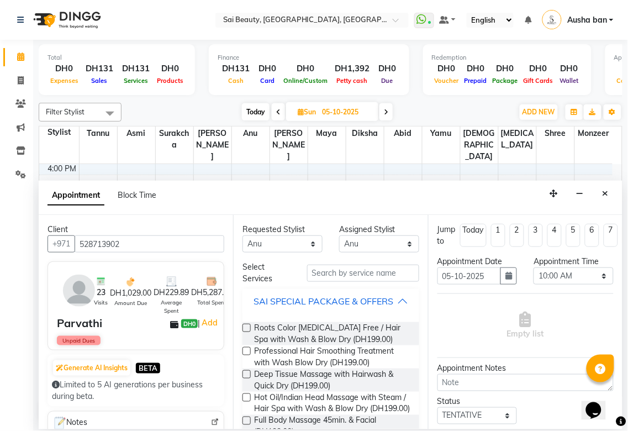
click at [388, 300] on div "SAI SPECIAL PACKAGE & OFFERS" at bounding box center [324, 301] width 140 height 13
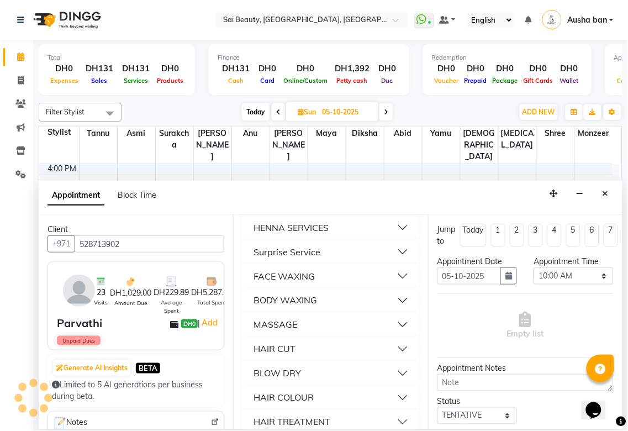
scroll to position [319, 0]
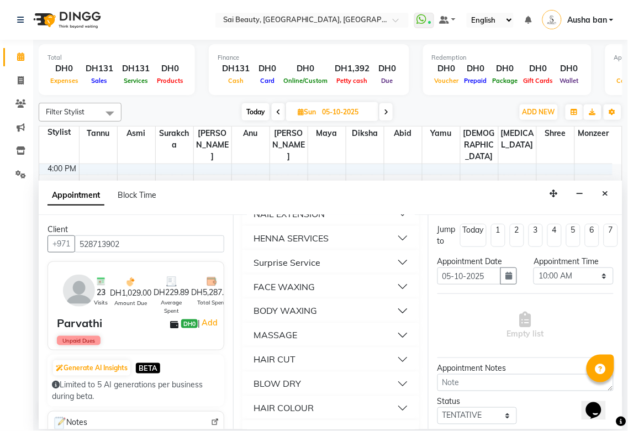
click at [353, 246] on button "HENNA SERVICES" at bounding box center [330, 238] width 167 height 20
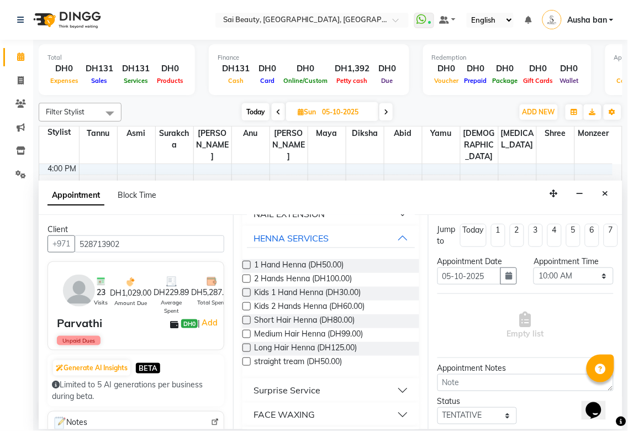
click at [248, 338] on label at bounding box center [247, 334] width 8 height 8
click at [248, 339] on input "checkbox" at bounding box center [246, 335] width 7 height 7
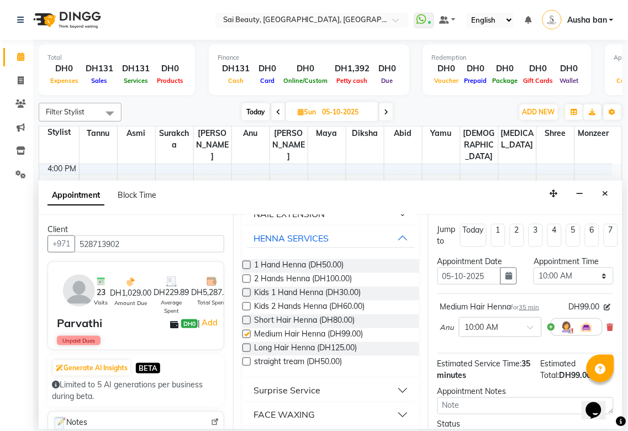
checkbox input "false"
click at [595, 277] on select "Select 10:00 AM 10:05 AM 10:10 AM 10:15 AM 10:20 AM 10:25 AM 10:30 AM 10:35 AM …" at bounding box center [574, 275] width 80 height 17
select select "900"
click at [534, 267] on select "Select 10:00 AM 10:05 AM 10:10 AM 10:15 AM 10:20 AM 10:25 AM 10:30 AM 10:35 AM …" at bounding box center [574, 275] width 80 height 17
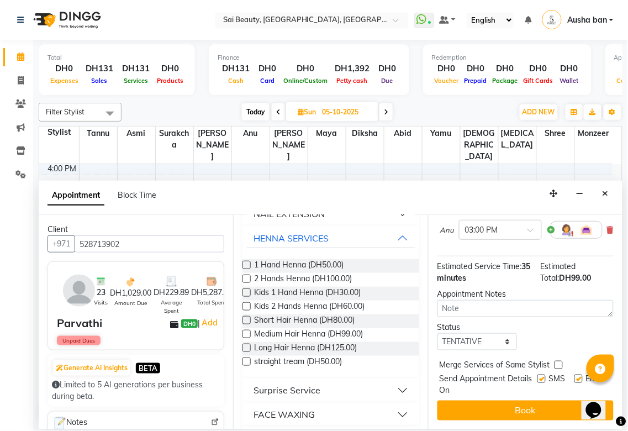
scroll to position [107, 0]
click at [559, 361] on label at bounding box center [559, 365] width 8 height 8
click at [559, 363] on input "checkbox" at bounding box center [558, 366] width 7 height 7
checkbox input "true"
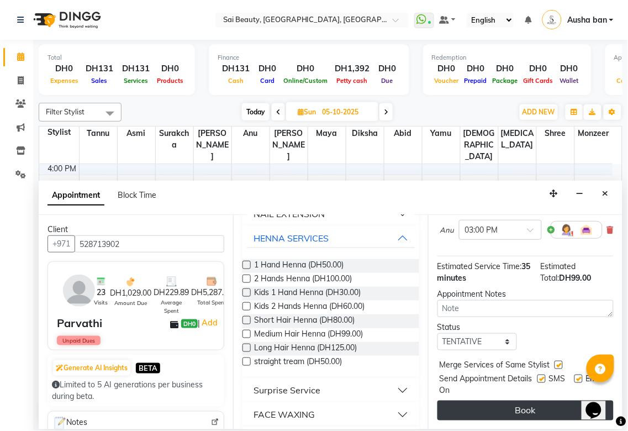
click at [544, 402] on button "Book" at bounding box center [526, 411] width 176 height 20
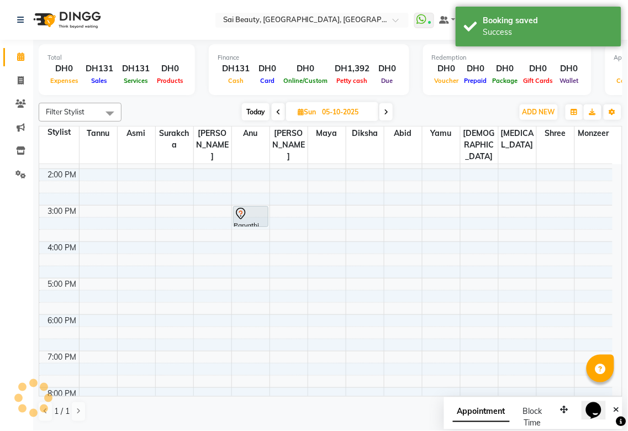
scroll to position [0, 0]
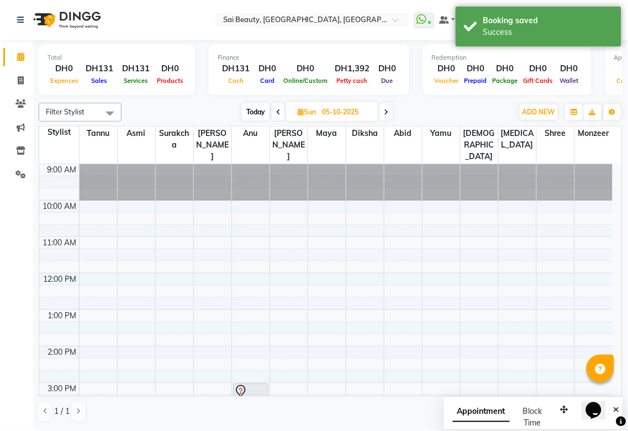
click at [276, 112] on icon at bounding box center [278, 112] width 4 height 7
type input "04-10-2025"
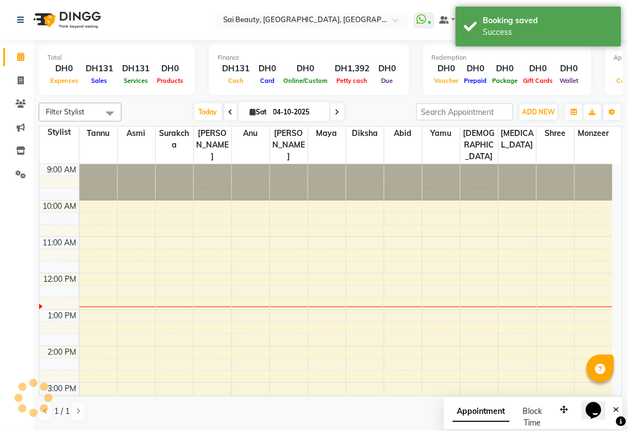
scroll to position [111, 0]
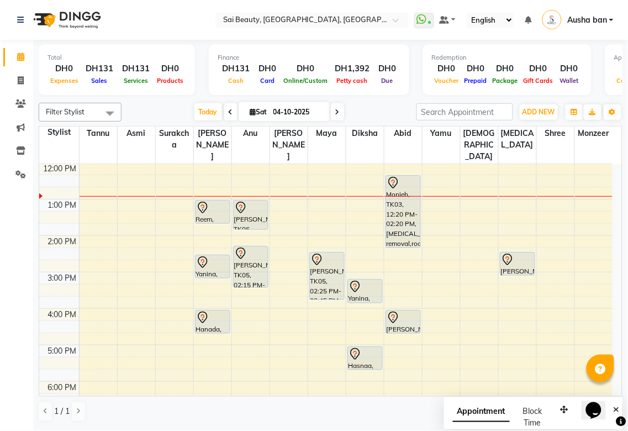
click at [245, 202] on icon at bounding box center [240, 208] width 9 height 12
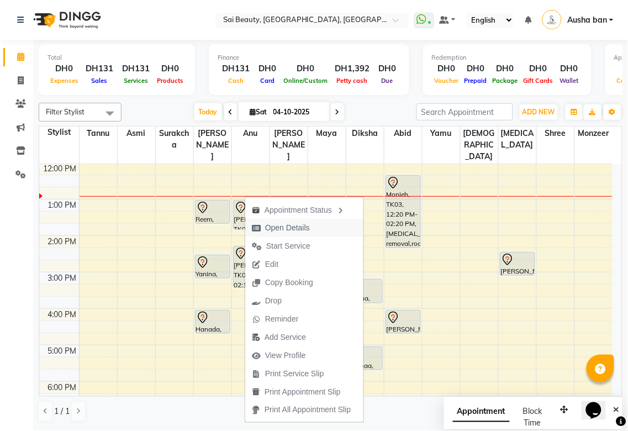
click at [274, 225] on span "Open Details" at bounding box center [287, 228] width 45 height 12
select select "7"
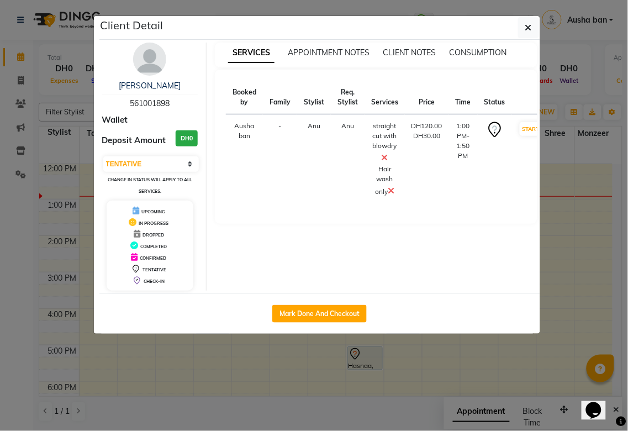
click at [424, 374] on ngb-modal-window "Client Detail [PERSON_NAME] 561001898 Wallet Deposit Amount DH0 Select IN SERVI…" at bounding box center [314, 215] width 628 height 431
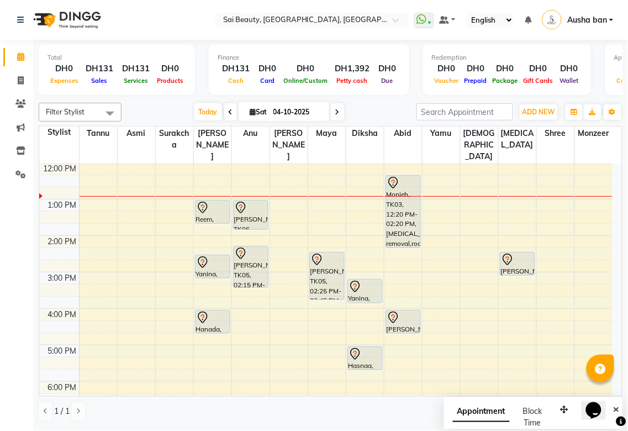
click at [202, 201] on icon at bounding box center [202, 207] width 13 height 13
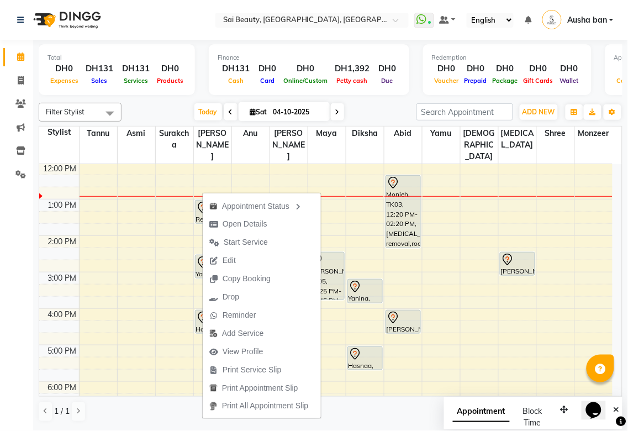
click at [459, 333] on td at bounding box center [346, 339] width 534 height 12
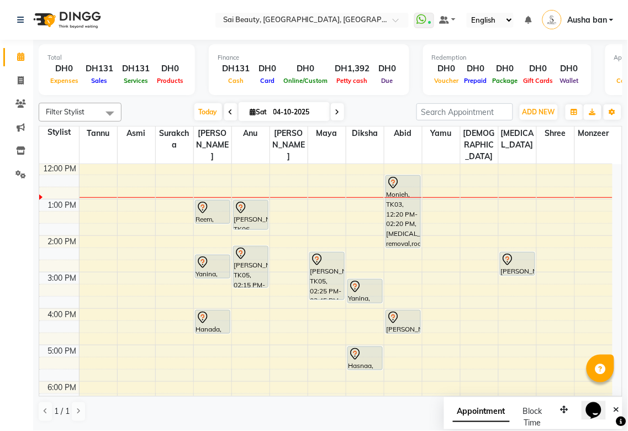
click at [202, 201] on icon at bounding box center [202, 207] width 13 height 13
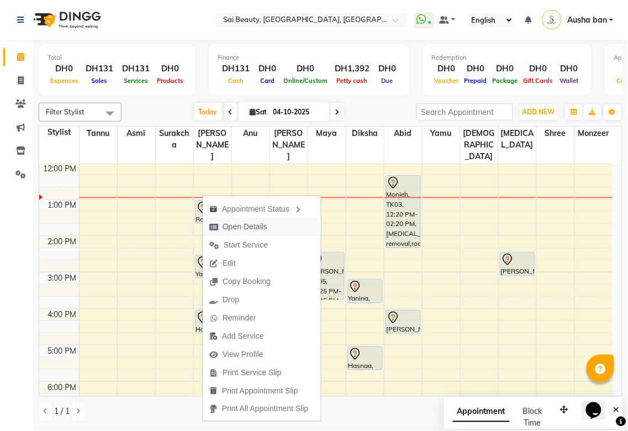
click at [213, 225] on icon "button" at bounding box center [213, 227] width 9 height 8
select select "7"
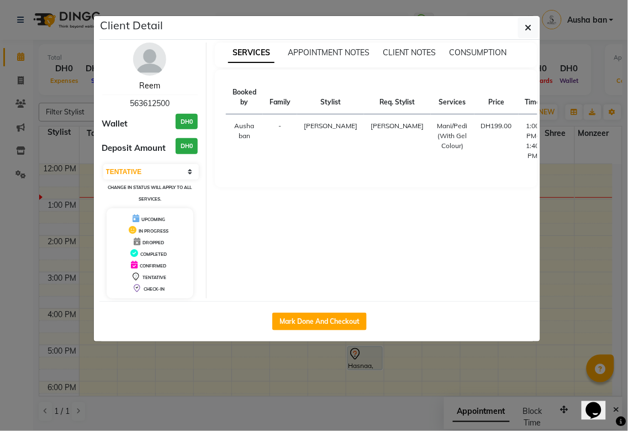
click at [143, 88] on link "Reem" at bounding box center [149, 86] width 21 height 10
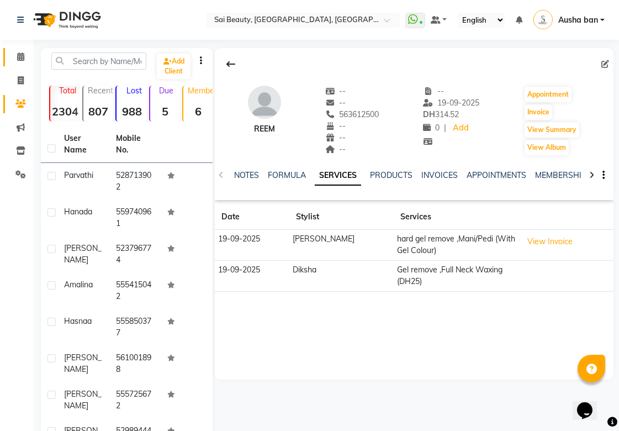
click at [17, 57] on icon at bounding box center [20, 56] width 7 height 8
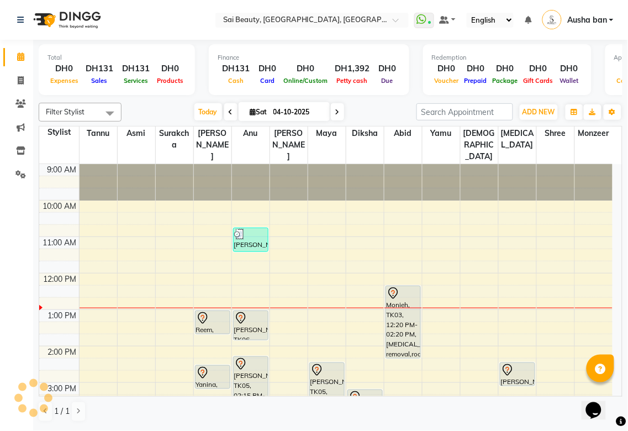
scroll to position [111, 0]
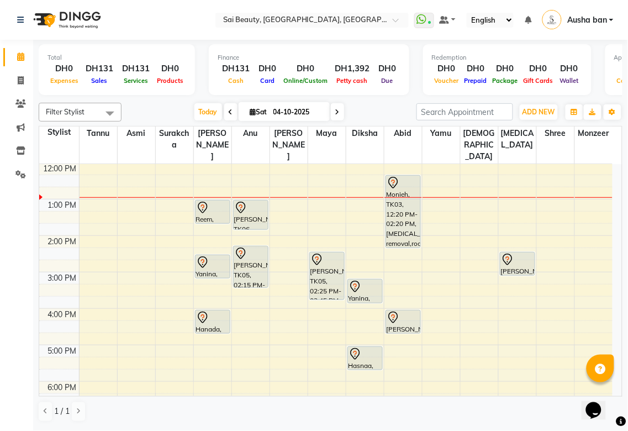
click at [202, 264] on icon at bounding box center [202, 264] width 1 height 1
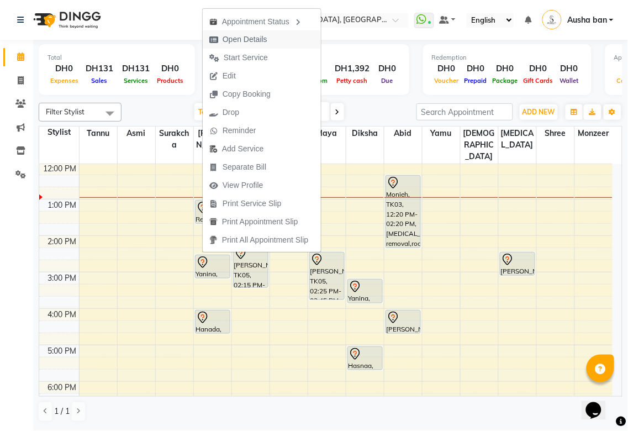
click at [223, 36] on span "Open Details" at bounding box center [245, 40] width 45 height 12
select select "7"
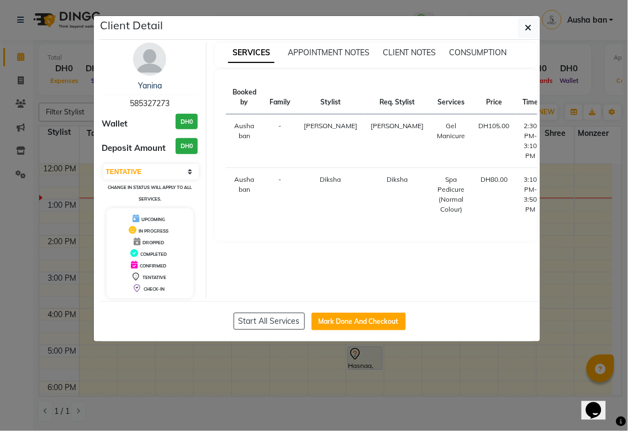
click at [291, 370] on ngb-modal-window "Client Detail Yanina 585327273 Wallet DH0 Deposit Amount DH0 Select IN SERVICE …" at bounding box center [314, 215] width 628 height 431
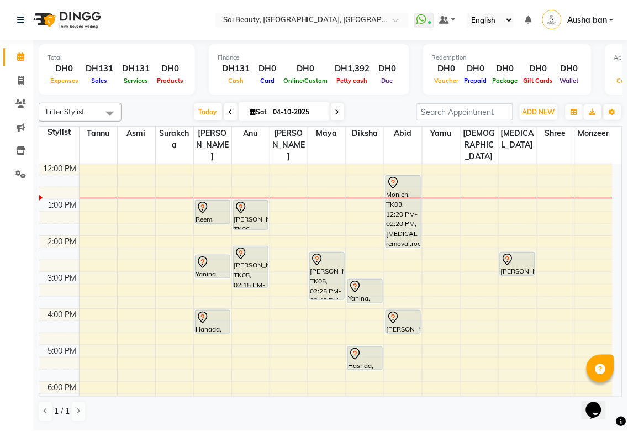
click at [516, 253] on div at bounding box center [517, 259] width 33 height 13
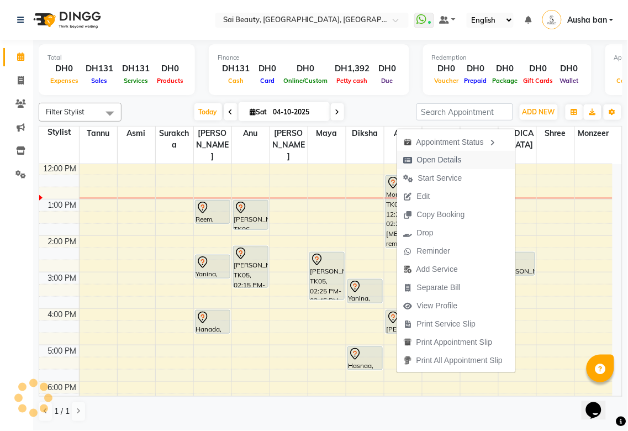
click at [449, 157] on span "Open Details" at bounding box center [439, 160] width 45 height 12
select select "7"
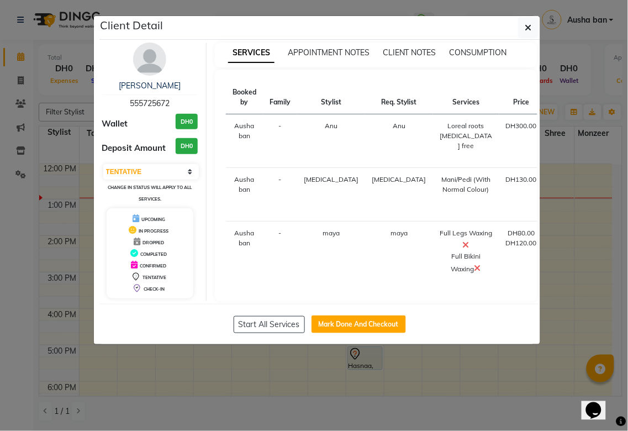
click at [373, 391] on ngb-modal-window "Client Detail [PERSON_NAME] 555725672 Wallet DH0 Deposit Amount DH0 Select IN S…" at bounding box center [314, 215] width 628 height 431
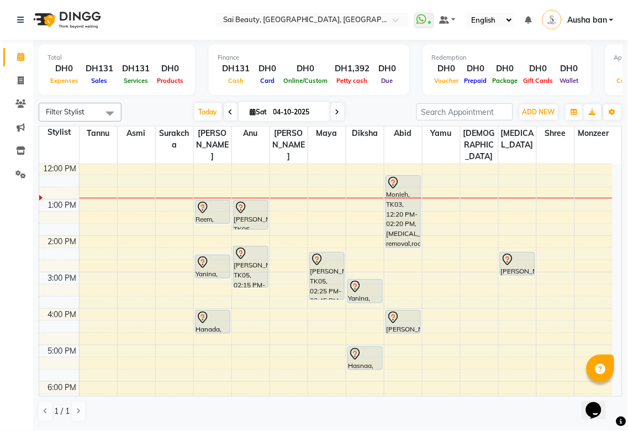
click at [256, 260] on div "[PERSON_NAME], TK05, 02:15 PM-03:25 PM, Loreal roots [MEDICAL_DATA] free" at bounding box center [251, 266] width 34 height 41
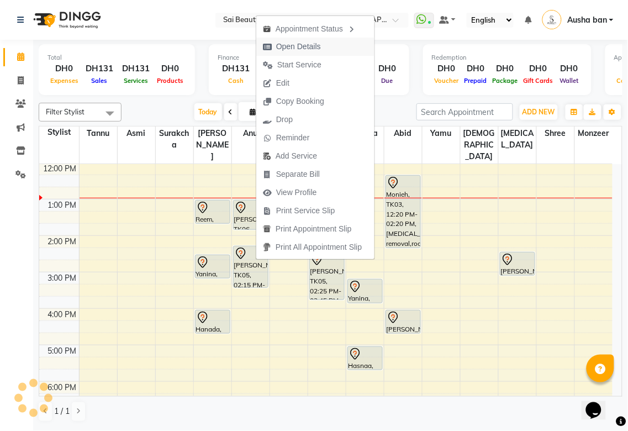
click at [283, 48] on span "Open Details" at bounding box center [298, 47] width 45 height 12
select select "7"
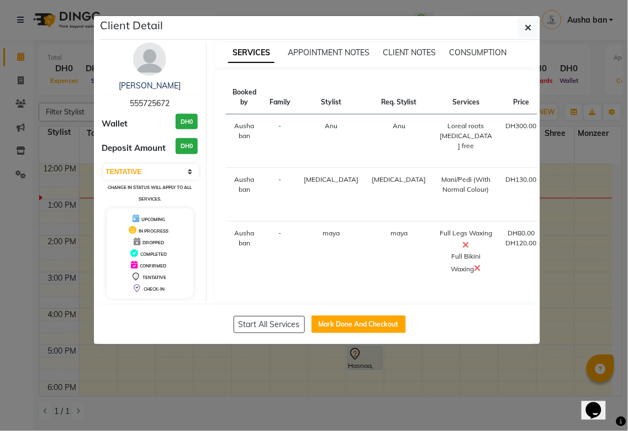
click at [253, 398] on ngb-modal-window "Client Detail [PERSON_NAME] 555725672 Wallet DH0 Deposit Amount DH0 Select IN S…" at bounding box center [314, 215] width 628 height 431
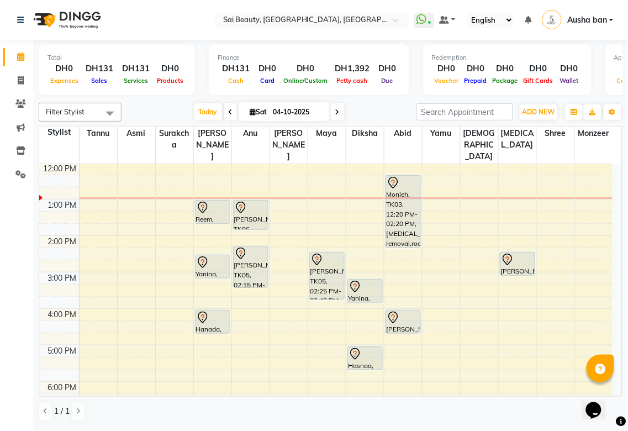
click at [197, 311] on icon at bounding box center [202, 317] width 13 height 13
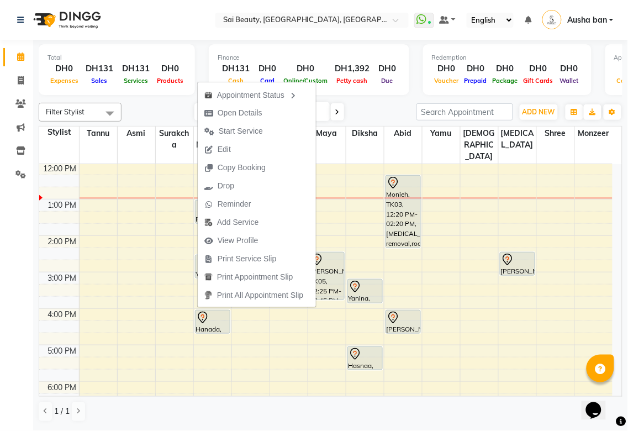
click at [253, 381] on td at bounding box center [346, 387] width 534 height 12
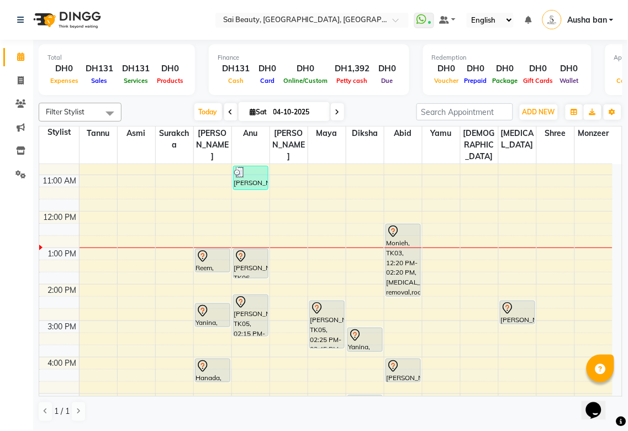
scroll to position [53, 0]
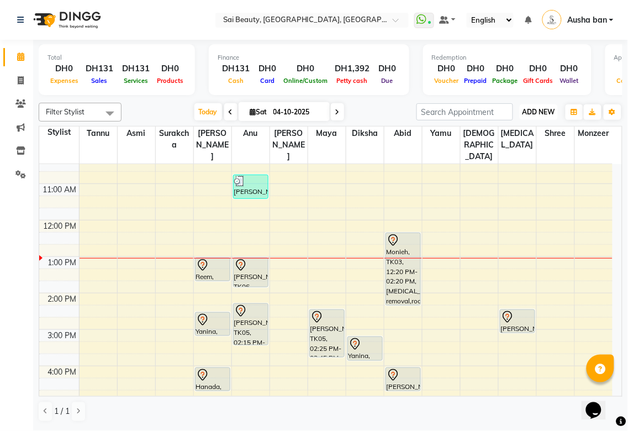
click at [537, 112] on span "ADD NEW" at bounding box center [539, 112] width 33 height 8
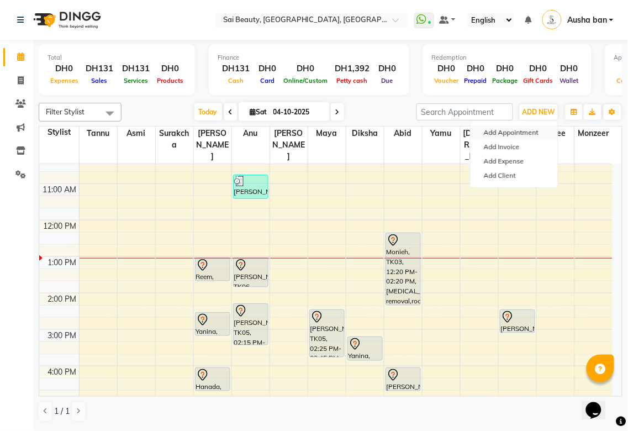
click at [505, 129] on button "Add Appointment" at bounding box center [514, 132] width 87 height 14
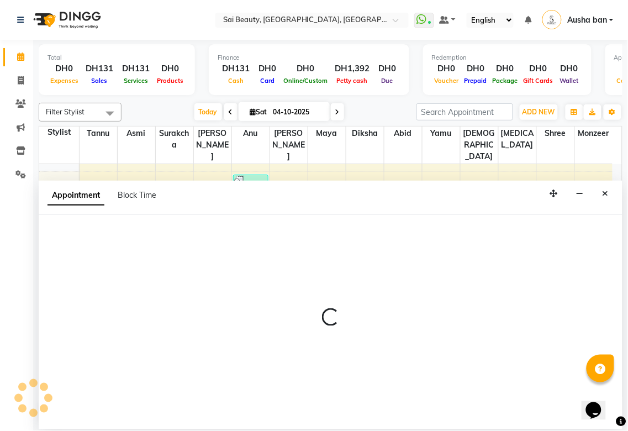
select select "600"
select select "tentative"
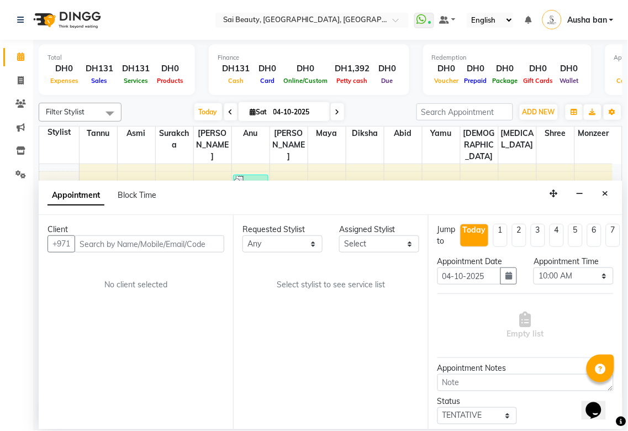
click at [123, 244] on input "text" at bounding box center [150, 243] width 150 height 17
click at [169, 240] on input "text" at bounding box center [150, 243] width 150 height 17
click at [102, 241] on input "text" at bounding box center [150, 243] width 150 height 17
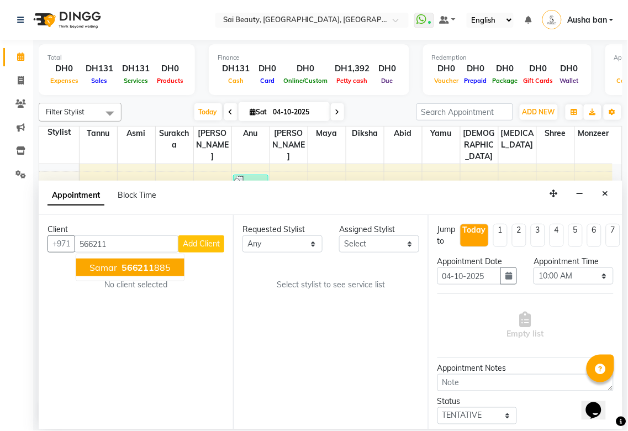
click at [135, 262] on span "566211" at bounding box center [138, 267] width 33 height 11
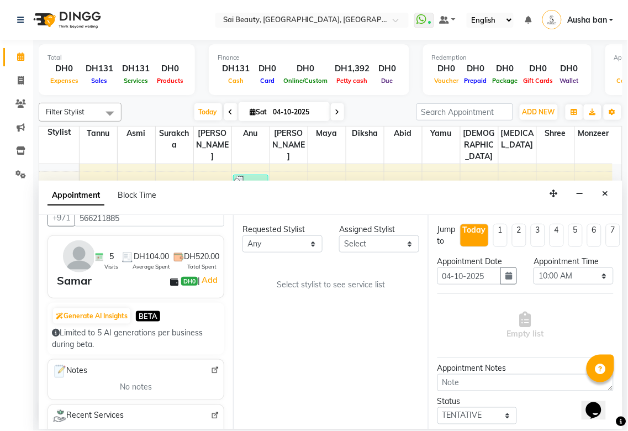
scroll to position [18, 0]
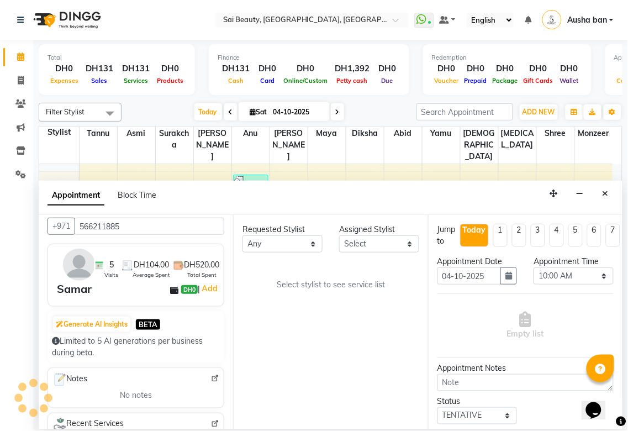
type input "566211885"
click at [605, 192] on icon "Close" at bounding box center [606, 194] width 6 height 8
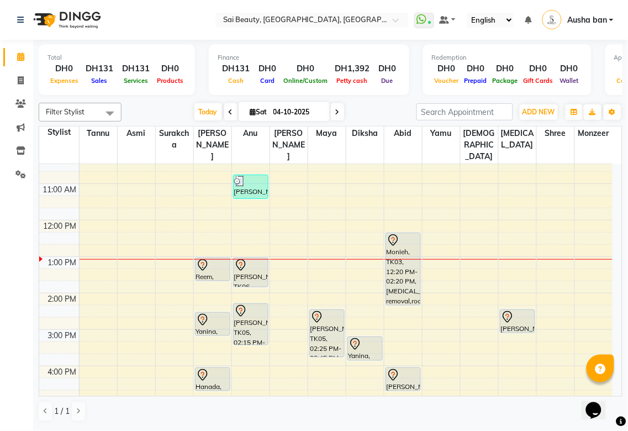
click at [202, 267] on icon at bounding box center [202, 267] width 1 height 1
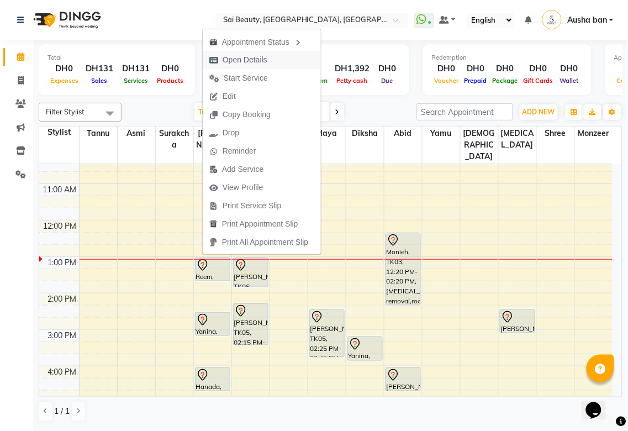
click at [223, 57] on span "Open Details" at bounding box center [245, 60] width 45 height 12
select select "7"
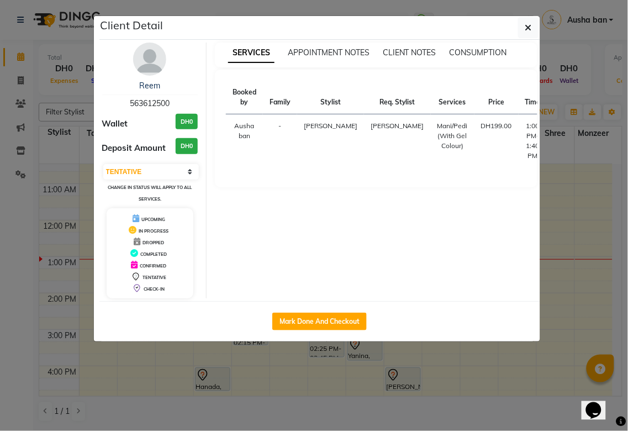
click at [382, 404] on ngb-modal-window "Client Detail Reem 563612500 Wallet DH0 Deposit Amount DH0 Select IN SERVICE CO…" at bounding box center [314, 215] width 628 height 431
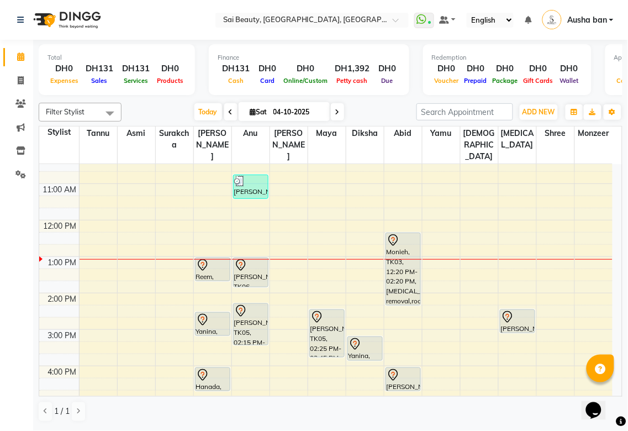
click at [197, 281] on td at bounding box center [346, 287] width 534 height 12
click at [202, 267] on icon at bounding box center [202, 267] width 1 height 1
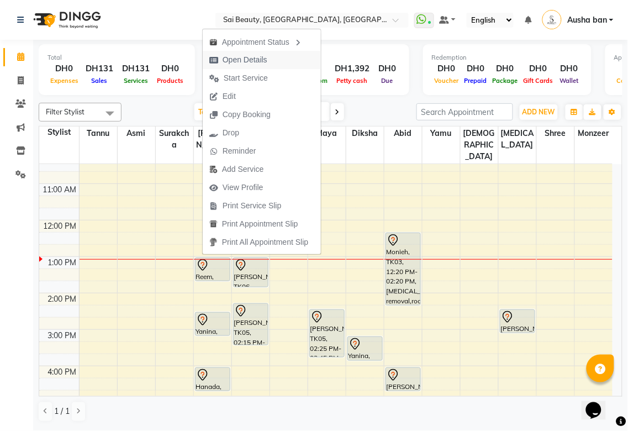
click at [212, 56] on icon "button" at bounding box center [213, 60] width 9 height 8
select select "7"
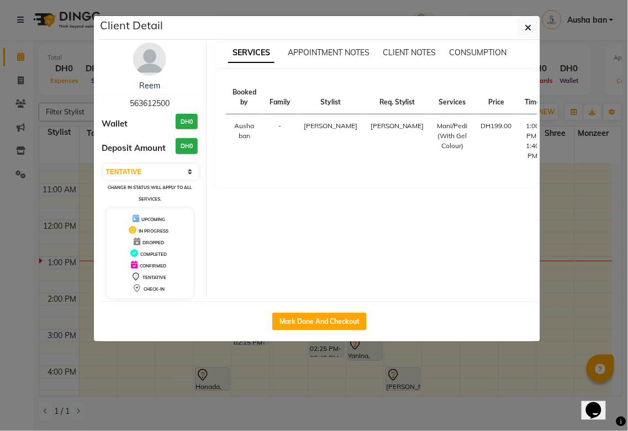
click at [300, 379] on ngb-modal-window "Client Detail Reem 563612500 Wallet DH0 Deposit Amount DH0 Select IN SERVICE CO…" at bounding box center [314, 215] width 628 height 431
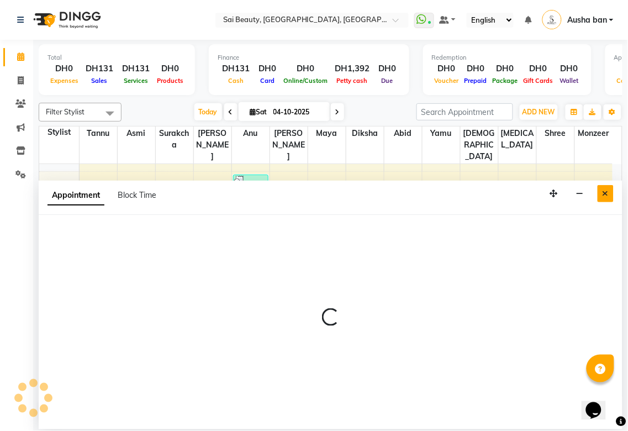
click at [605, 195] on icon "Close" at bounding box center [606, 194] width 6 height 8
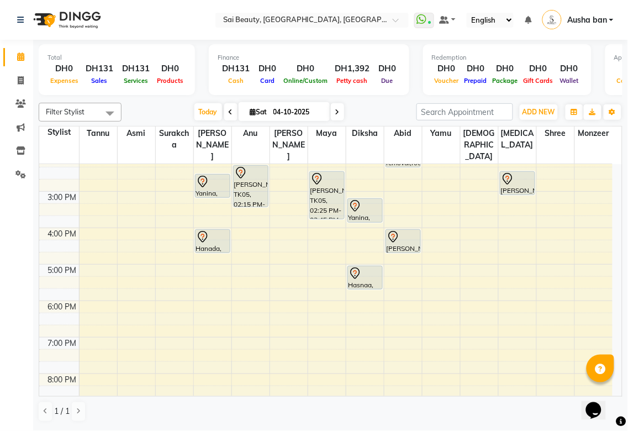
scroll to position [190, 0]
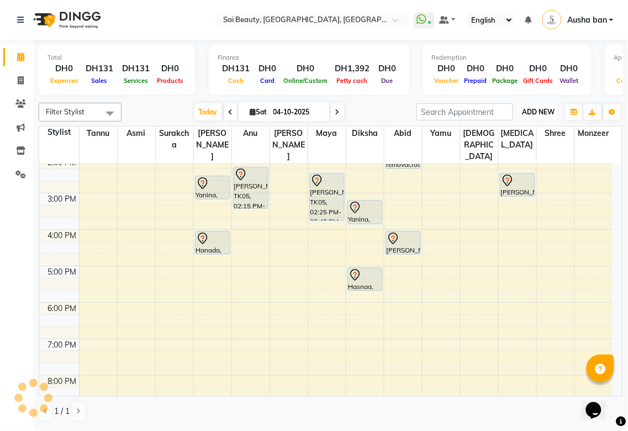
click at [542, 108] on span "ADD NEW" at bounding box center [539, 112] width 33 height 8
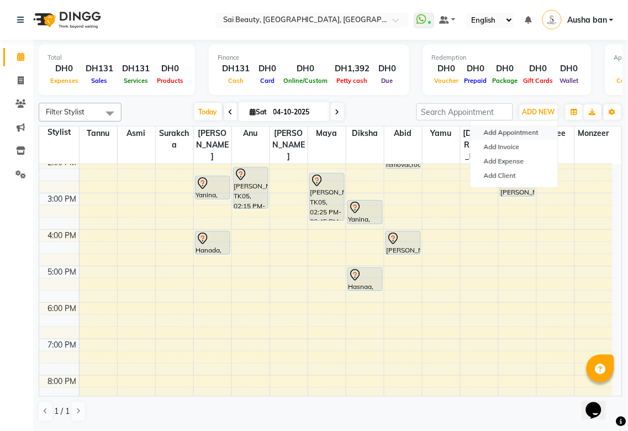
click at [528, 136] on button "Add Appointment" at bounding box center [514, 132] width 87 height 14
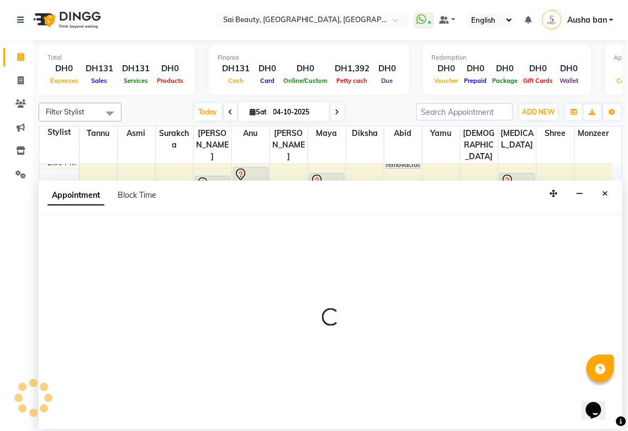
select select "600"
select select "tentative"
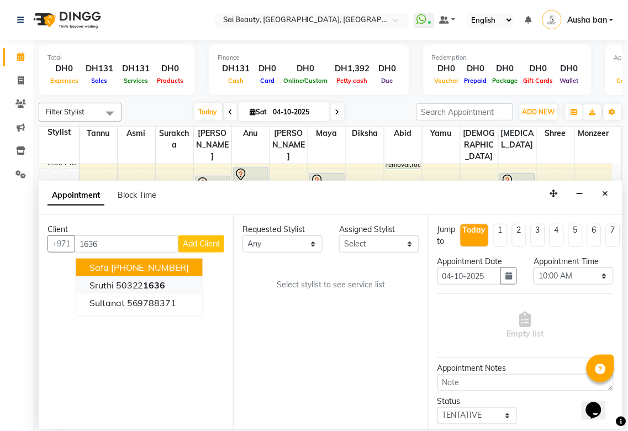
click at [159, 289] on span "1636" at bounding box center [155, 285] width 22 height 11
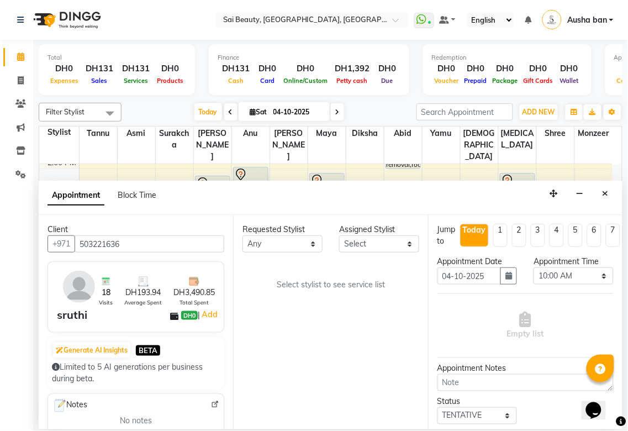
type input "503221636"
click at [292, 246] on select "Any [PERSON_NAME][MEDICAL_DATA] [PERSON_NAME] Asmi [PERSON_NAME] Gita [PERSON_N…" at bounding box center [283, 243] width 80 height 17
select select "63787"
click at [243, 235] on select "Any [PERSON_NAME][MEDICAL_DATA] [PERSON_NAME] Asmi [PERSON_NAME] Gita [PERSON_N…" at bounding box center [283, 243] width 80 height 17
select select "63787"
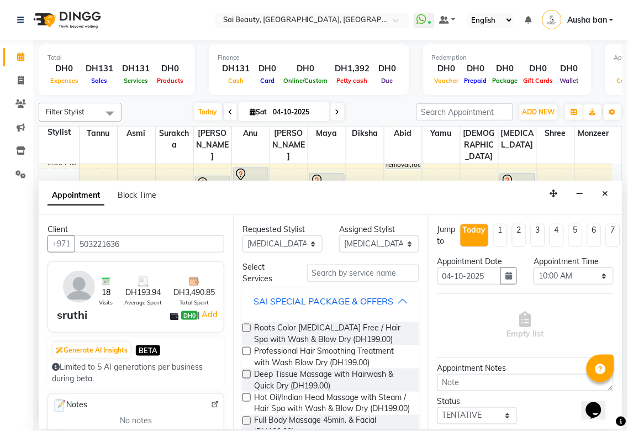
click at [385, 308] on div "SAI SPECIAL PACKAGE & OFFERS" at bounding box center [324, 301] width 140 height 13
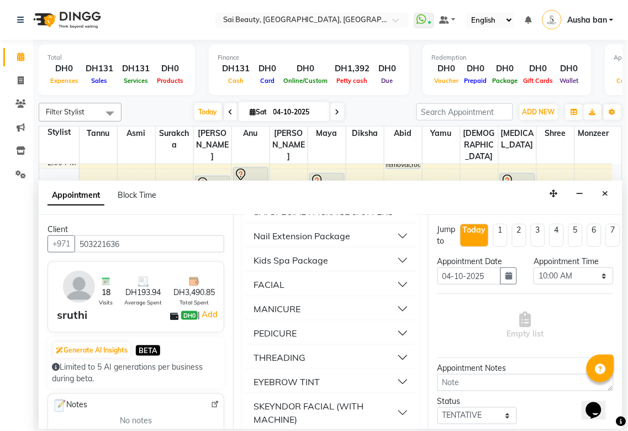
click at [327, 343] on button "PEDICURE" at bounding box center [330, 333] width 167 height 20
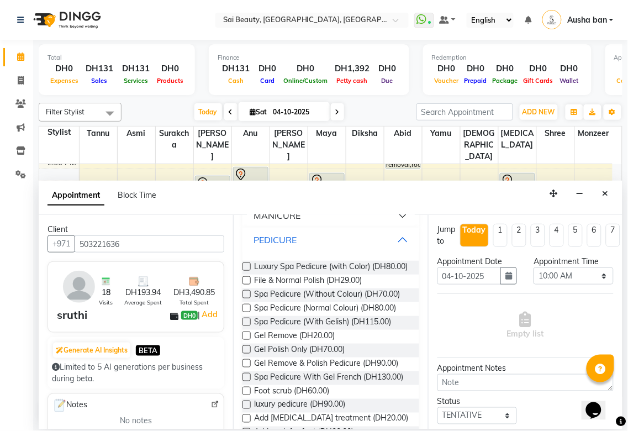
scroll to position [193, 0]
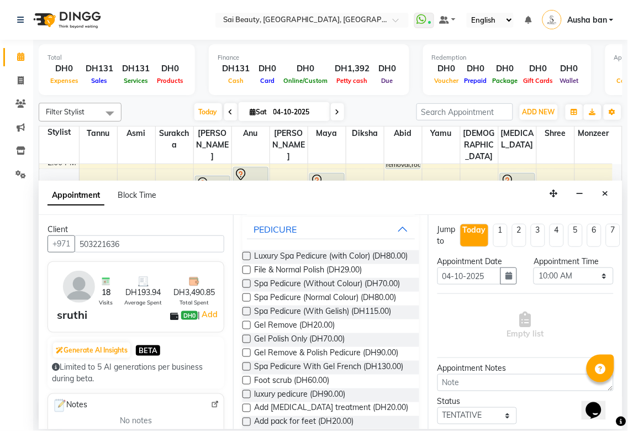
click at [248, 316] on label at bounding box center [247, 311] width 8 height 8
click at [248, 316] on input "checkbox" at bounding box center [246, 312] width 7 height 7
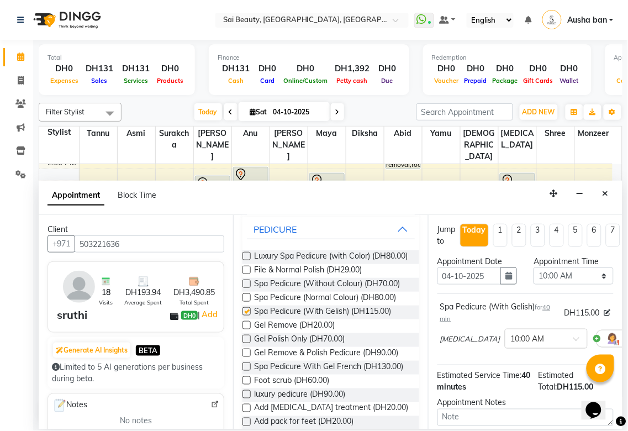
checkbox input "false"
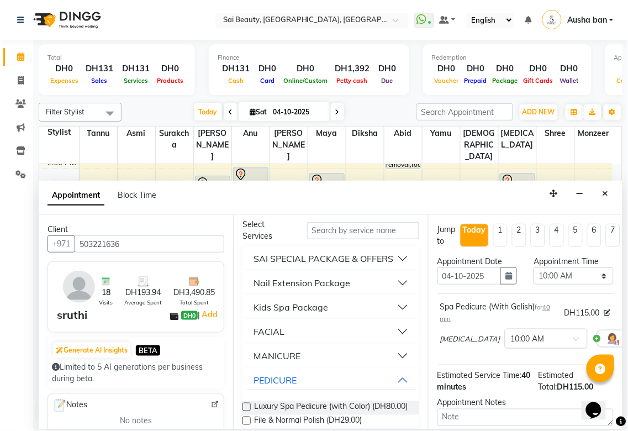
scroll to position [0, 0]
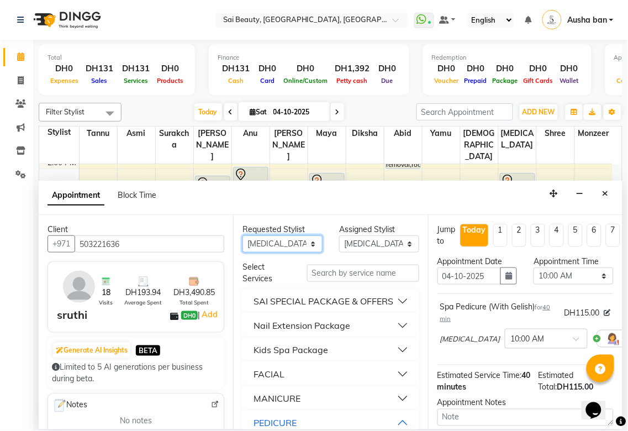
click at [302, 236] on select "Any [PERSON_NAME][MEDICAL_DATA] [PERSON_NAME] Asmi [PERSON_NAME] Gita [PERSON_N…" at bounding box center [283, 243] width 80 height 17
select select "40288"
click at [243, 235] on select "Any [PERSON_NAME][MEDICAL_DATA] [PERSON_NAME] Asmi [PERSON_NAME] Gita [PERSON_N…" at bounding box center [283, 243] width 80 height 17
select select "40288"
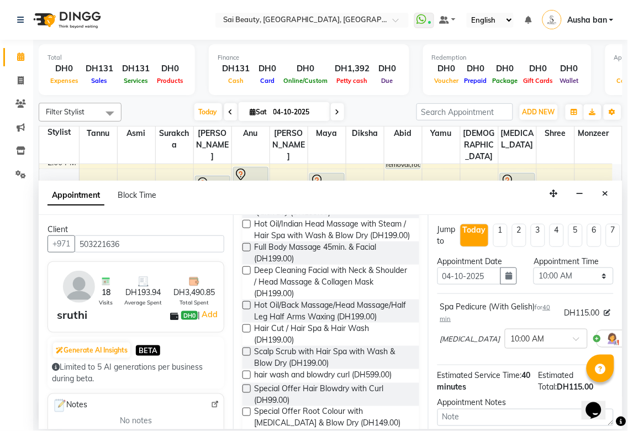
scroll to position [175, 0]
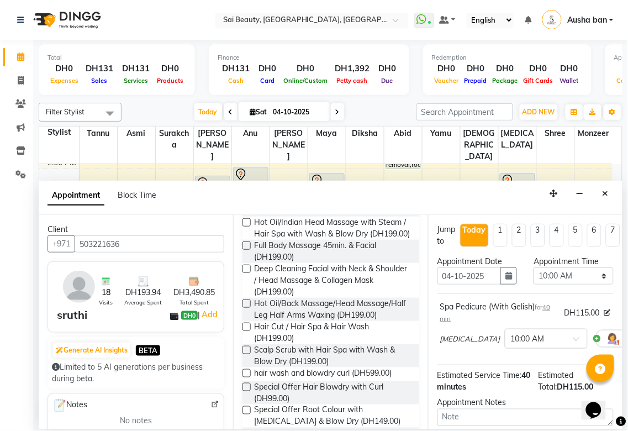
click at [244, 273] on label at bounding box center [247, 269] width 8 height 8
click at [244, 274] on input "checkbox" at bounding box center [246, 269] width 7 height 7
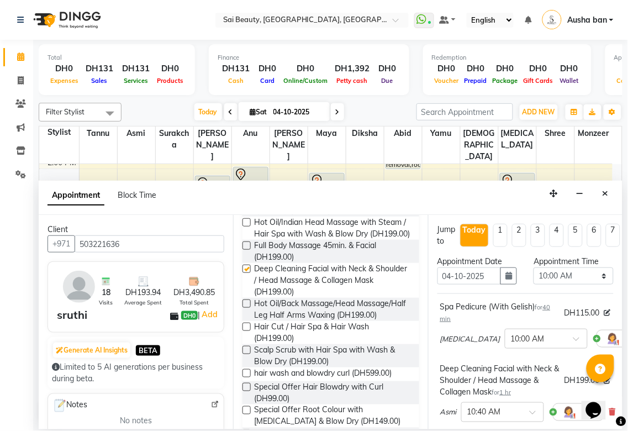
checkbox input "false"
click at [592, 274] on select "Select 10:00 AM 10:05 AM 10:10 AM 10:15 AM 10:20 AM 10:25 AM 10:30 AM 10:35 AM …" at bounding box center [574, 275] width 80 height 17
select select "990"
click at [534, 267] on select "Select 10:00 AM 10:05 AM 10:10 AM 10:15 AM 10:20 AM 10:25 AM 10:30 AM 10:35 AM …" at bounding box center [574, 275] width 80 height 17
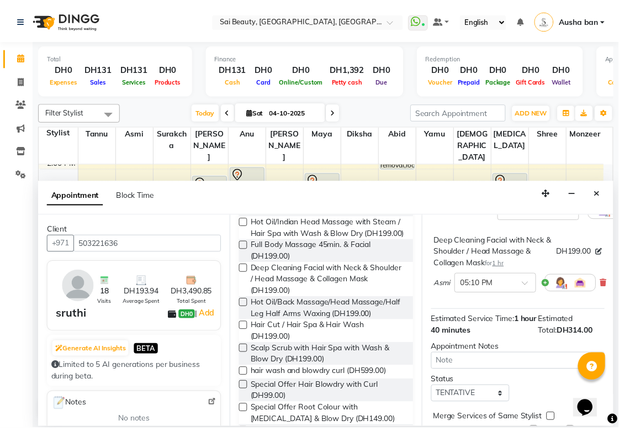
scroll to position [203, 0]
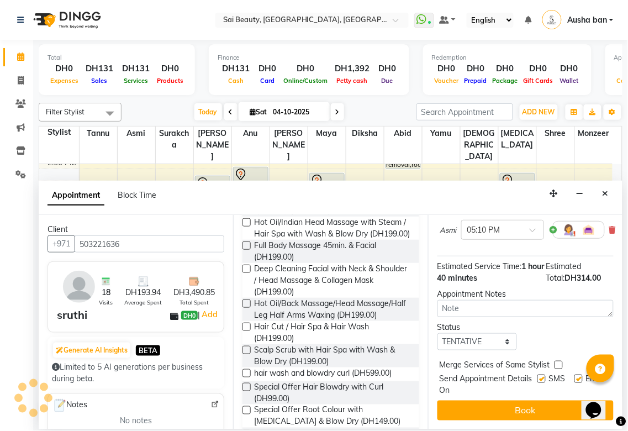
click at [559, 361] on label at bounding box center [559, 365] width 8 height 8
click at [559, 363] on input "checkbox" at bounding box center [558, 366] width 7 height 7
checkbox input "true"
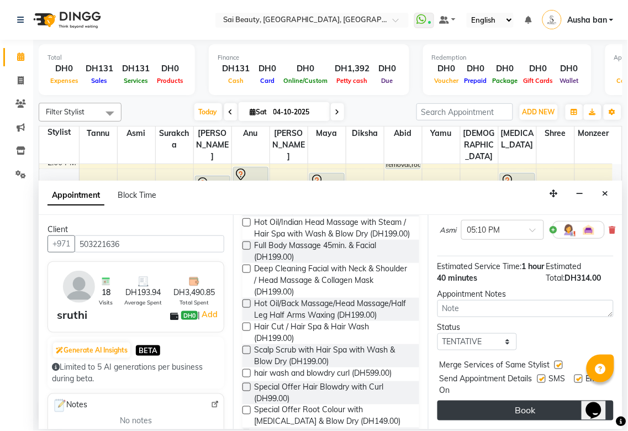
click at [540, 405] on button "Book" at bounding box center [526, 411] width 176 height 20
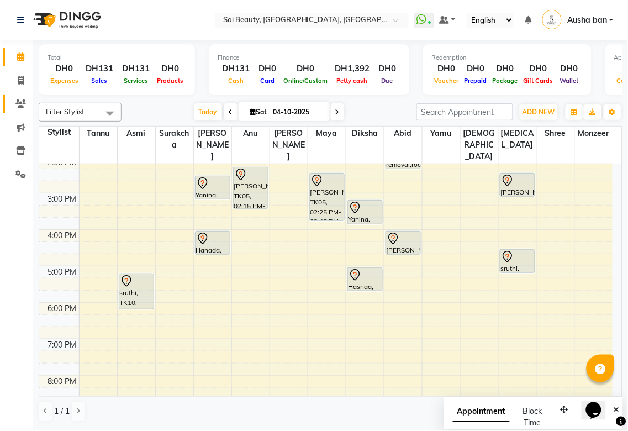
click at [20, 108] on span at bounding box center [20, 104] width 19 height 13
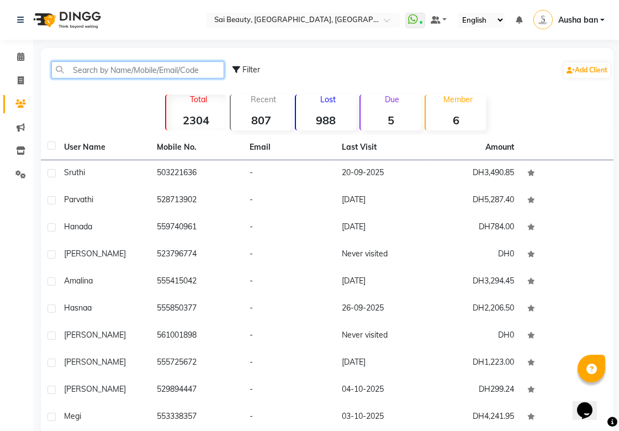
click at [105, 67] on input "text" at bounding box center [137, 69] width 173 height 17
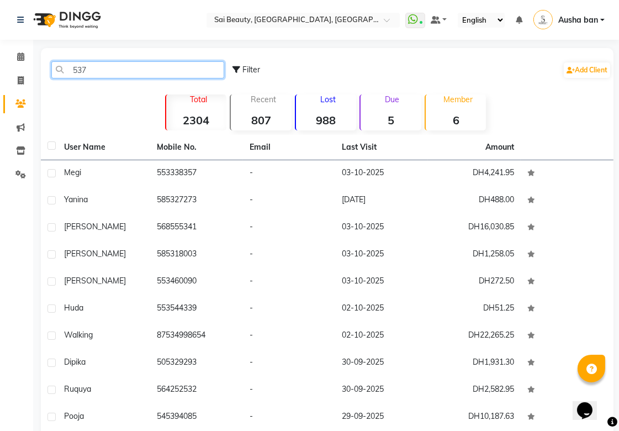
type input "5374"
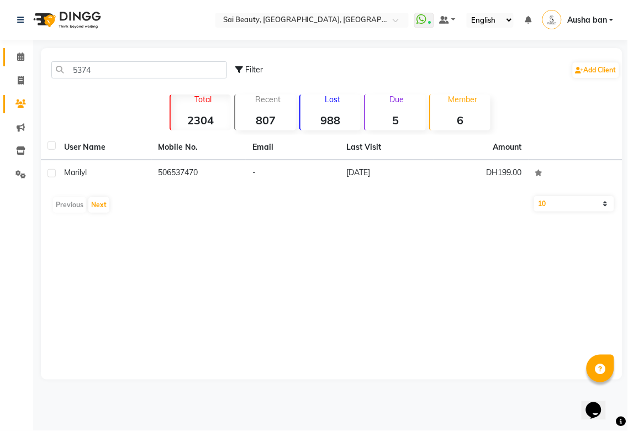
click at [24, 61] on span at bounding box center [20, 57] width 19 height 13
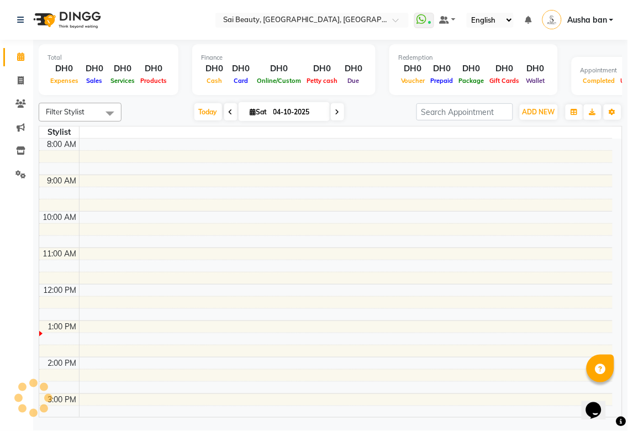
click at [23, 55] on icon at bounding box center [20, 56] width 7 height 8
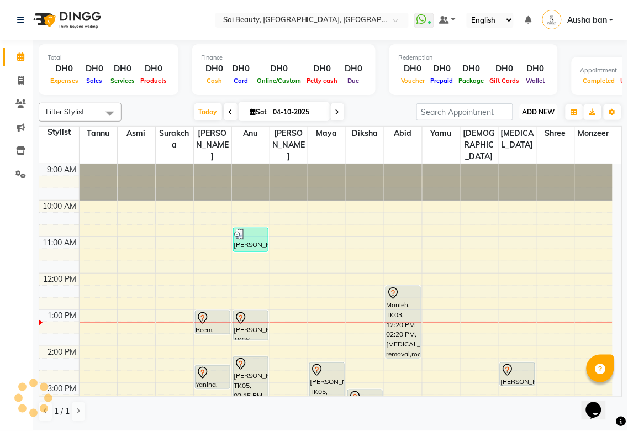
click at [534, 114] on span "ADD NEW" at bounding box center [539, 112] width 33 height 8
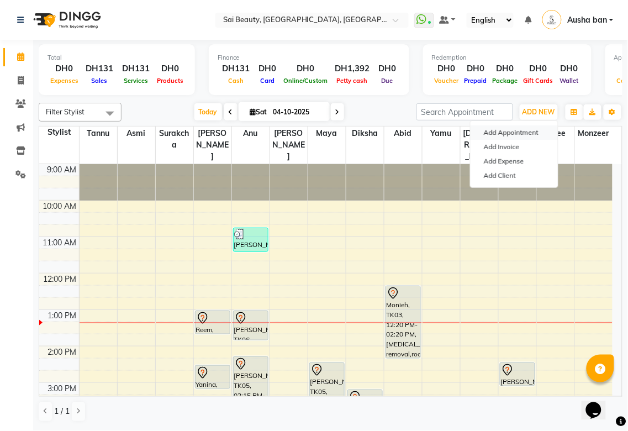
click at [498, 134] on button "Add Appointment" at bounding box center [514, 132] width 87 height 14
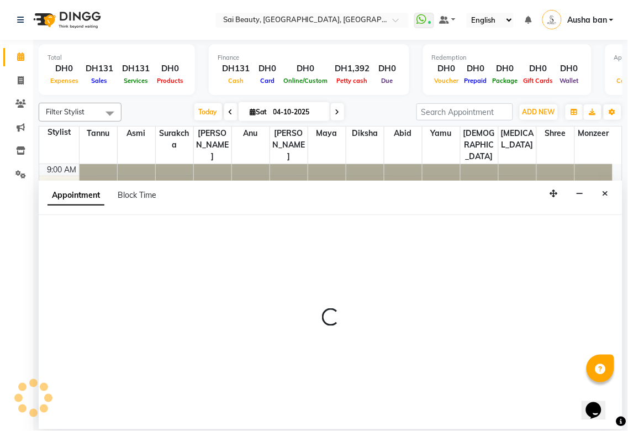
select select "600"
select select "tentative"
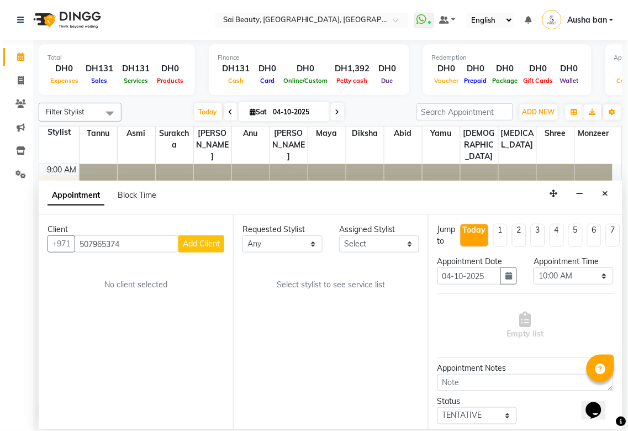
type input "507965374"
click at [186, 247] on span "Add Client" at bounding box center [201, 244] width 37 height 10
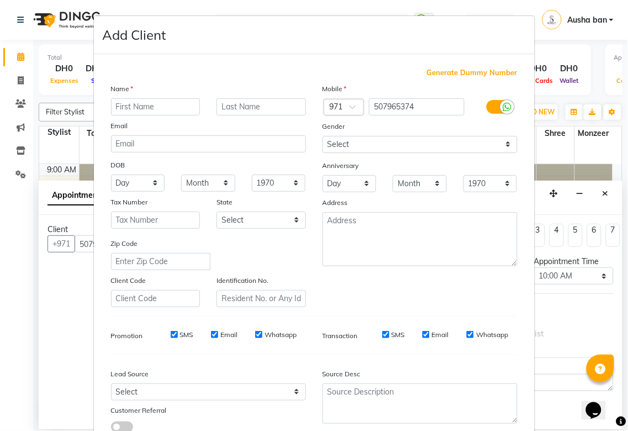
click at [576, 293] on ngb-modal-window "Add Client Generate Dummy Number Name Email DOB Day 01 02 03 04 05 06 07 08 09 …" at bounding box center [314, 215] width 628 height 431
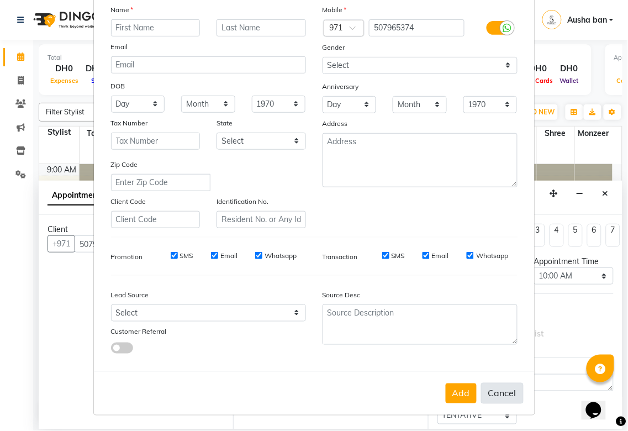
click at [500, 393] on button "Cancel" at bounding box center [502, 393] width 43 height 21
select select
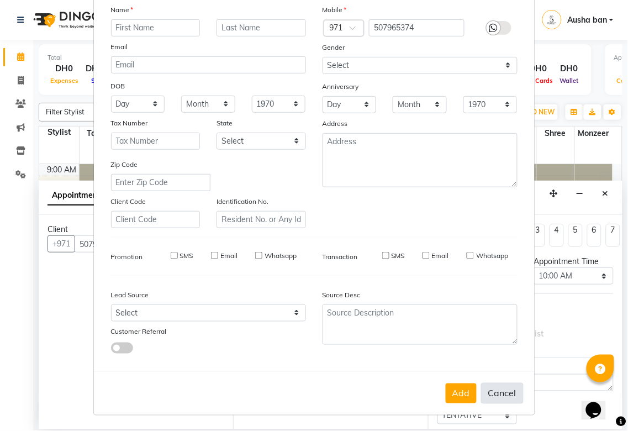
select select
checkbox input "false"
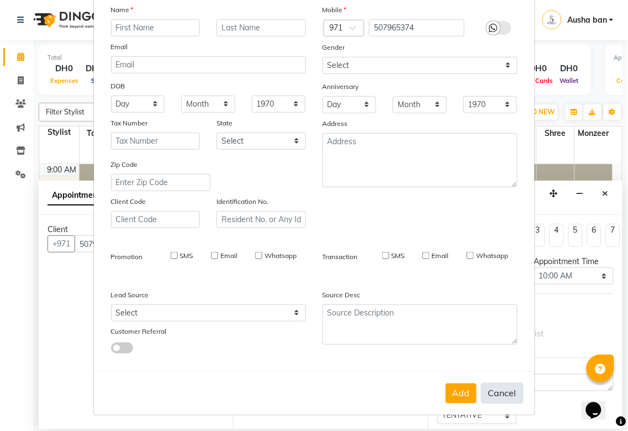
checkbox input "false"
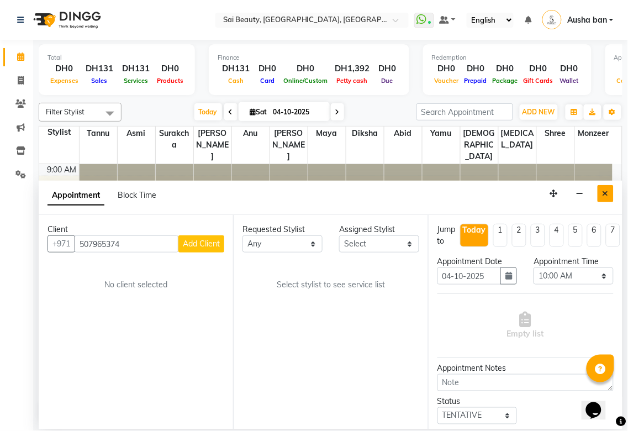
click at [606, 194] on icon "Close" at bounding box center [606, 194] width 6 height 8
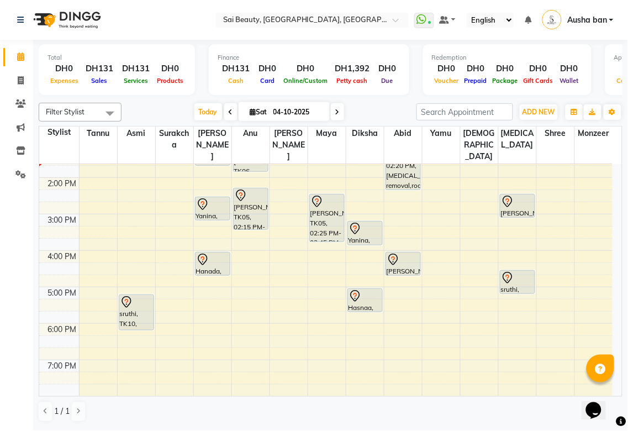
scroll to position [165, 0]
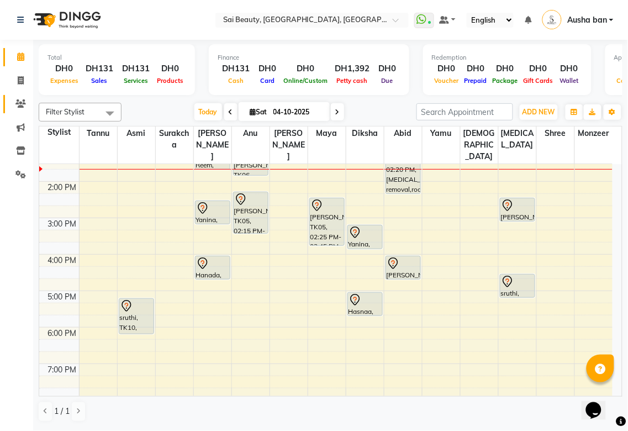
click at [15, 103] on icon at bounding box center [20, 103] width 10 height 8
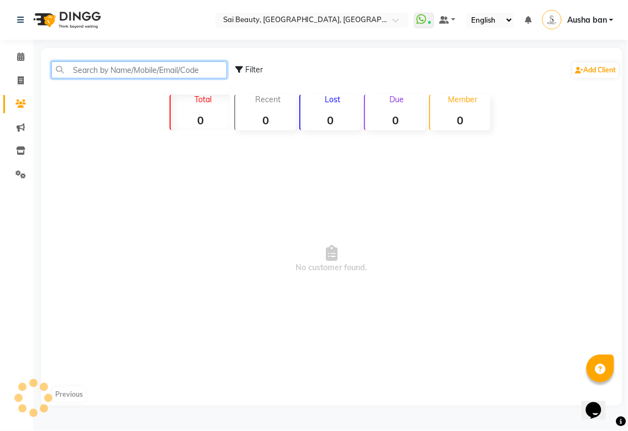
click at [153, 70] on input "text" at bounding box center [139, 69] width 176 height 17
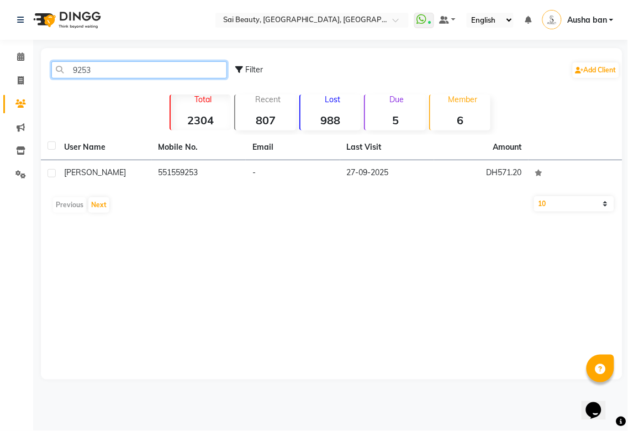
type input "9253"
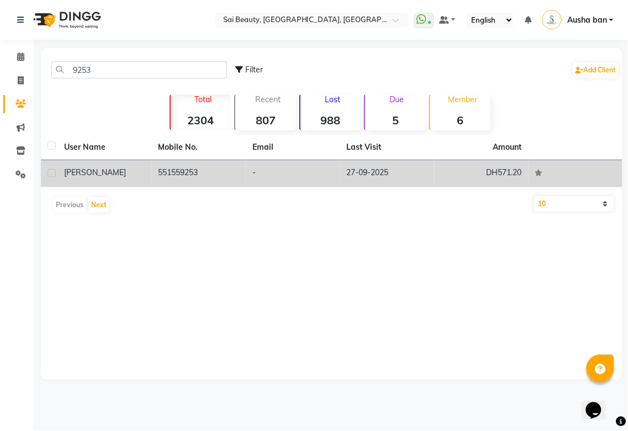
click at [178, 178] on td "551559253" at bounding box center [199, 173] width 94 height 27
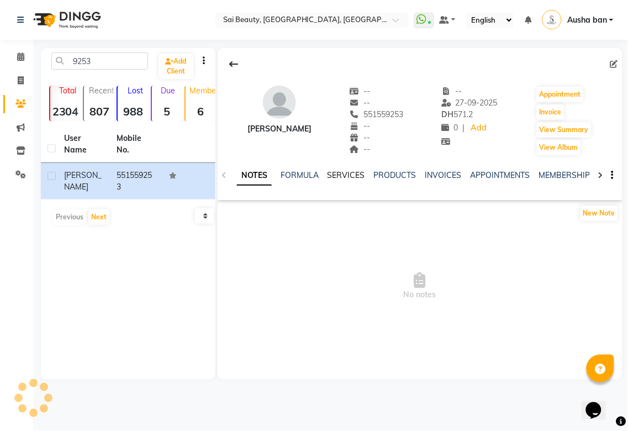
click at [352, 175] on link "SERVICES" at bounding box center [347, 175] width 38 height 10
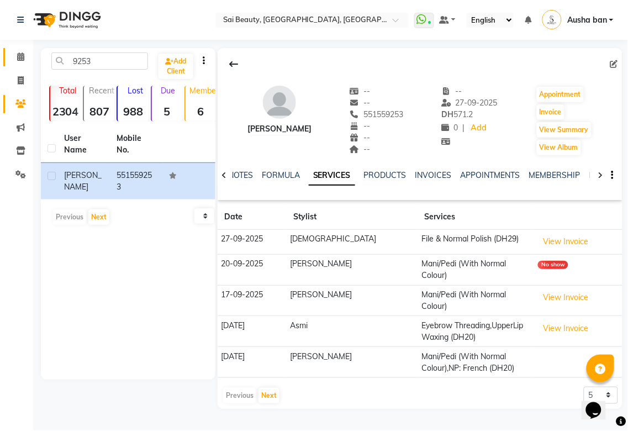
click at [9, 59] on link "Calendar" at bounding box center [16, 57] width 27 height 18
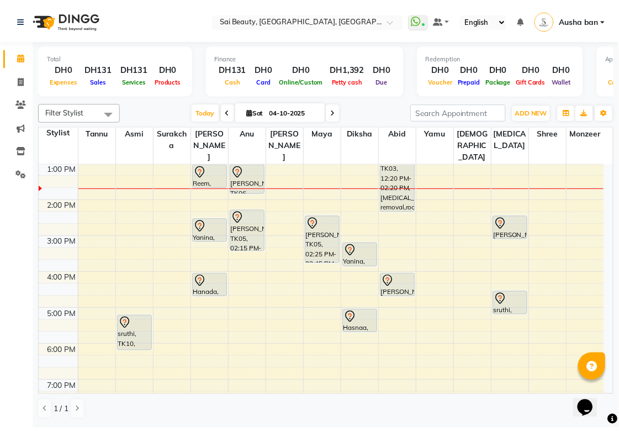
scroll to position [83, 0]
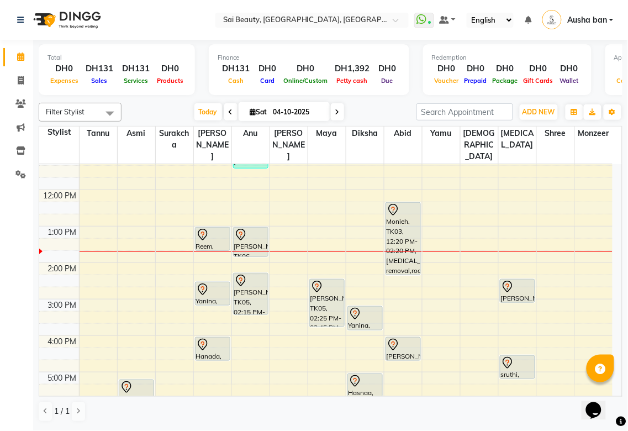
click at [240, 228] on icon at bounding box center [240, 234] width 13 height 13
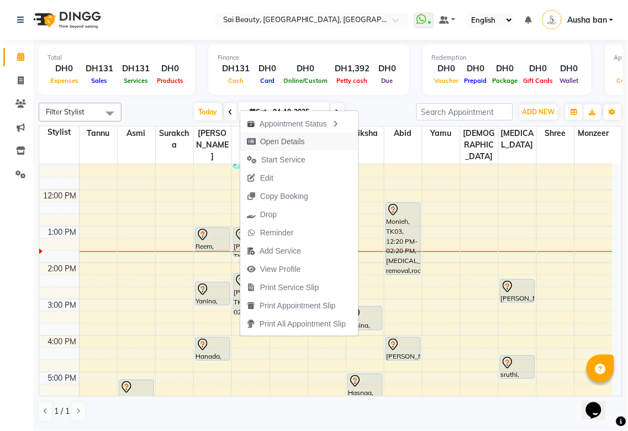
click at [293, 139] on span "Open Details" at bounding box center [282, 142] width 45 height 12
select select "7"
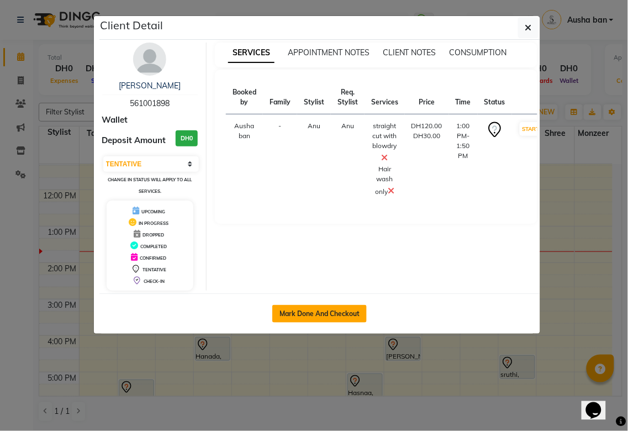
click at [323, 312] on button "Mark Done And Checkout" at bounding box center [319, 314] width 94 height 18
select select "service"
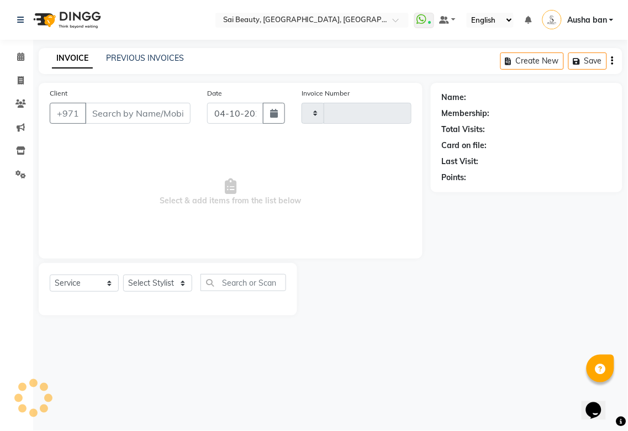
type input "3976"
select select "5352"
type input "561001898"
select select "45072"
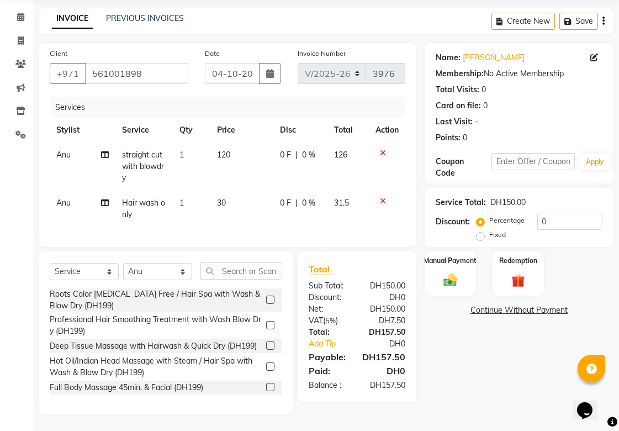
scroll to position [49, 0]
click at [382, 197] on icon at bounding box center [383, 201] width 6 height 8
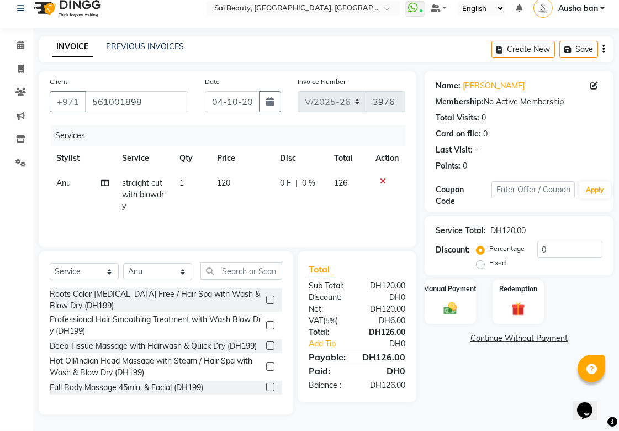
scroll to position [13, 0]
click at [453, 301] on img at bounding box center [451, 308] width 22 height 15
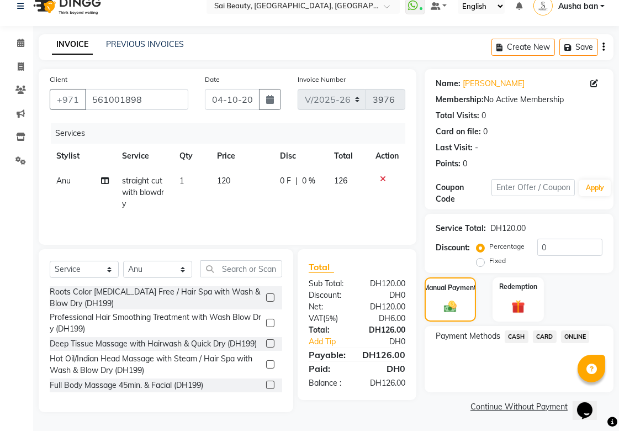
click at [545, 336] on span "CARD" at bounding box center [545, 336] width 24 height 13
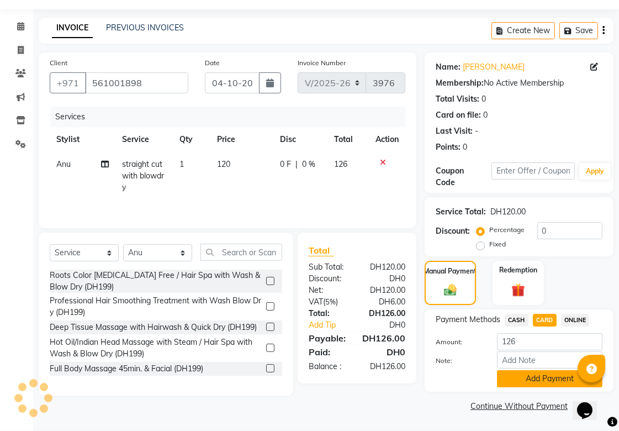
click at [538, 379] on button "Add Payment" at bounding box center [550, 378] width 106 height 17
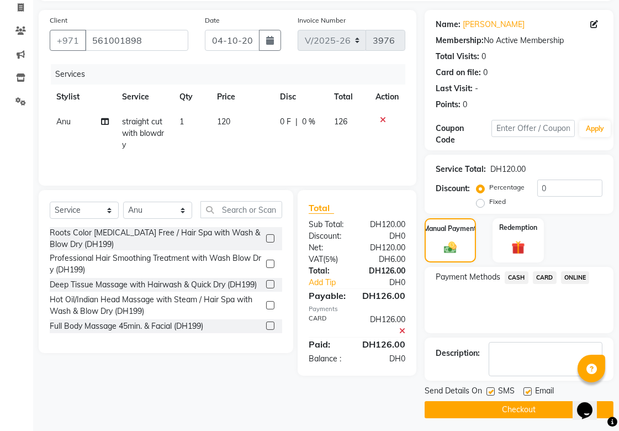
scroll to position [76, 0]
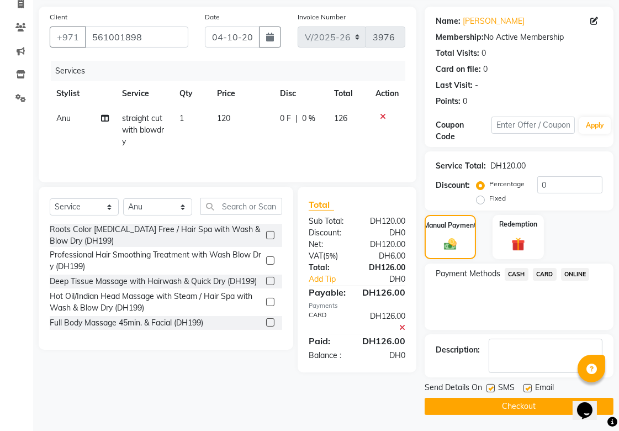
click at [532, 409] on button "Checkout" at bounding box center [519, 406] width 189 height 17
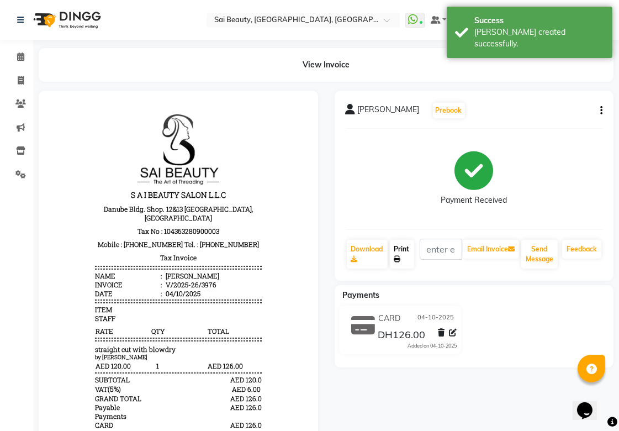
click at [401, 250] on link "Print" at bounding box center [402, 254] width 24 height 29
click at [17, 59] on icon at bounding box center [20, 56] width 7 height 8
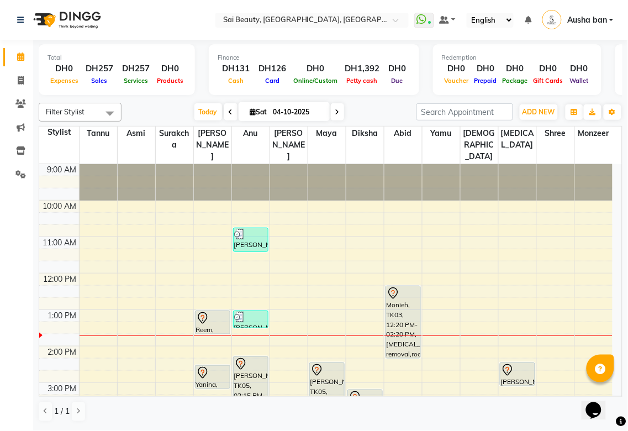
click at [255, 360] on div "[PERSON_NAME], TK05, 02:15 PM-03:25 PM, Loreal roots [MEDICAL_DATA] free" at bounding box center [251, 377] width 34 height 41
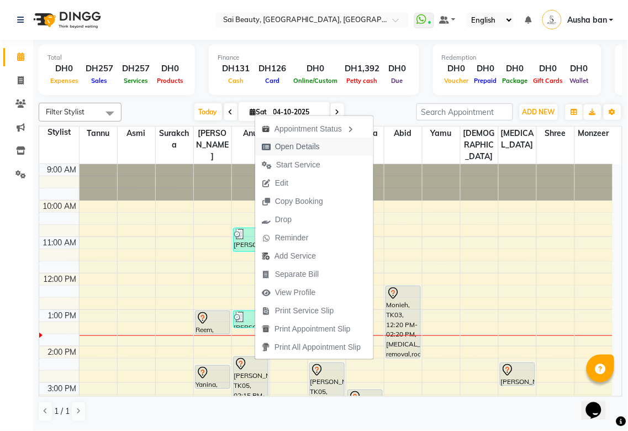
click at [313, 142] on span "Open Details" at bounding box center [297, 147] width 45 height 12
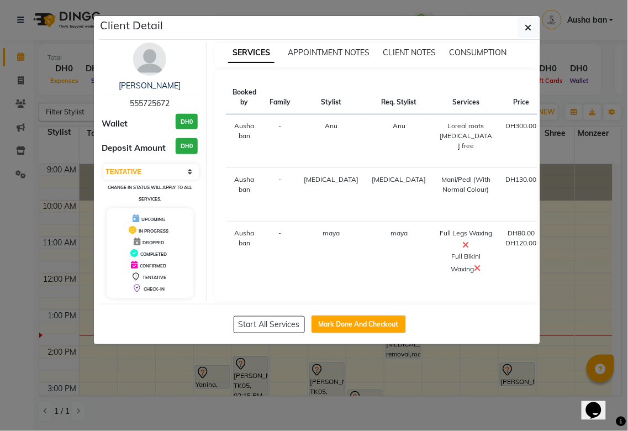
click at [326, 423] on ngb-modal-window "Client Detail [PERSON_NAME] 555725672 Wallet DH0 Deposit Amount DH0 Select IN S…" at bounding box center [314, 215] width 628 height 431
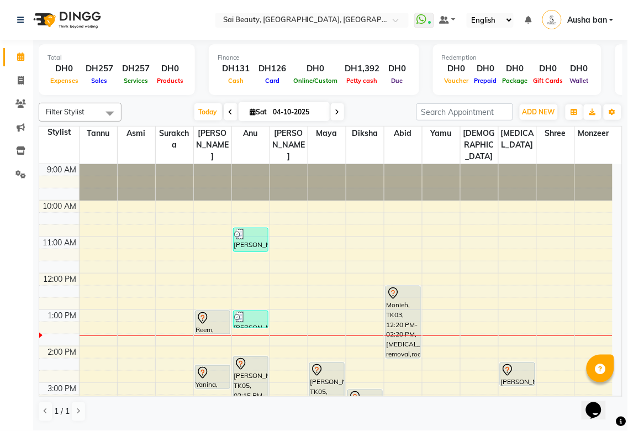
click at [251, 358] on div at bounding box center [250, 364] width 33 height 13
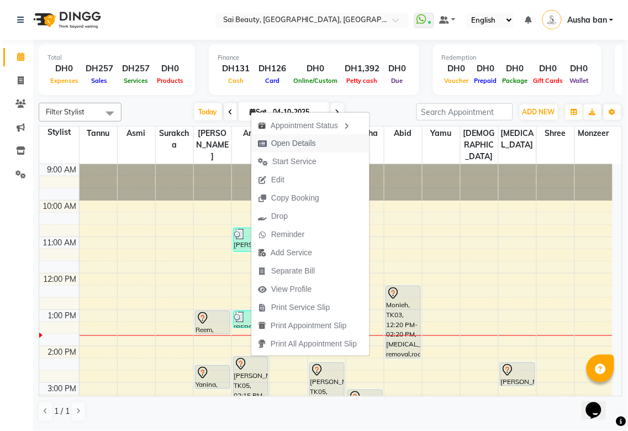
click at [293, 141] on span "Open Details" at bounding box center [293, 144] width 45 height 12
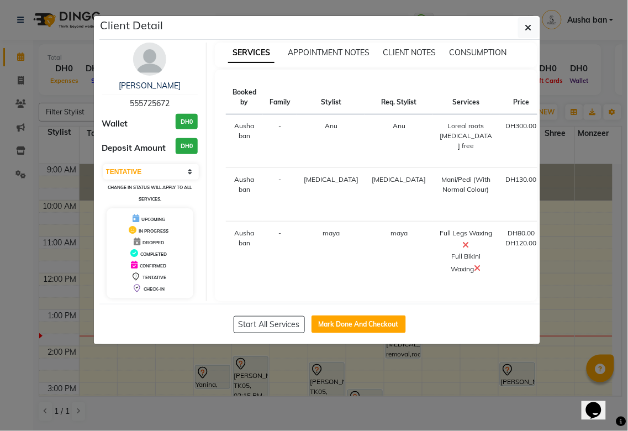
click at [360, 406] on ngb-modal-window "Client Detail [PERSON_NAME] 555725672 Wallet DH0 Deposit Amount DH0 Select IN S…" at bounding box center [314, 215] width 628 height 431
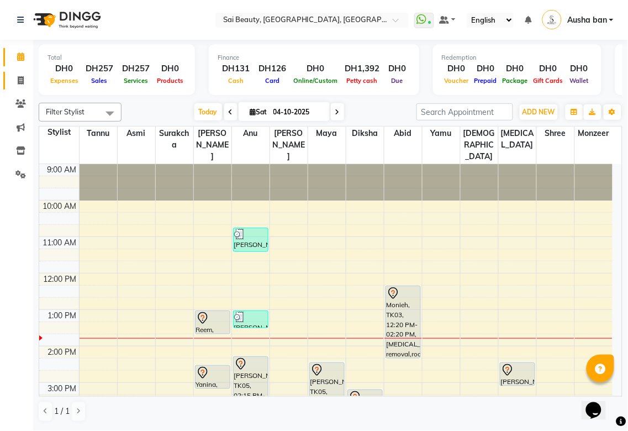
click at [19, 80] on icon at bounding box center [21, 80] width 6 height 8
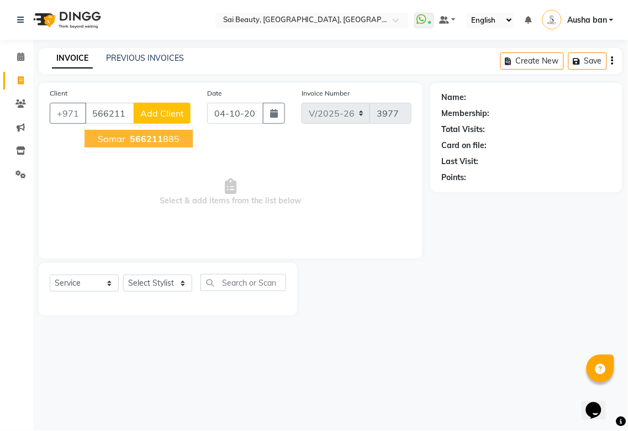
click at [170, 136] on ngb-highlight "566211 885" at bounding box center [154, 138] width 52 height 11
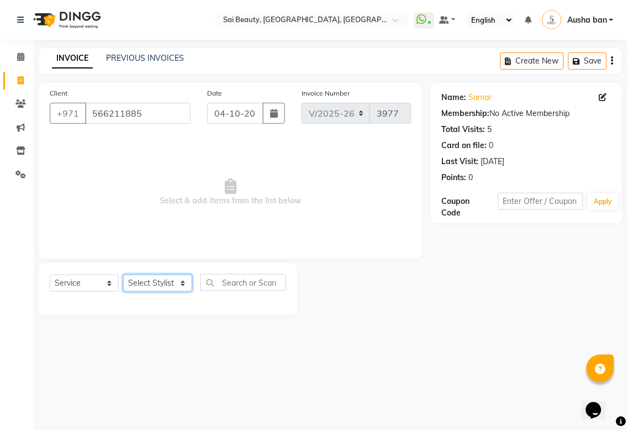
click at [179, 288] on select "Select Stylist [PERSON_NAME][MEDICAL_DATA] [PERSON_NAME] Asmi Ausha ban [PERSON…" at bounding box center [157, 283] width 69 height 17
click at [123, 275] on select "Select Stylist [PERSON_NAME][MEDICAL_DATA] [PERSON_NAME] Asmi Ausha ban [PERSON…" at bounding box center [157, 283] width 69 height 17
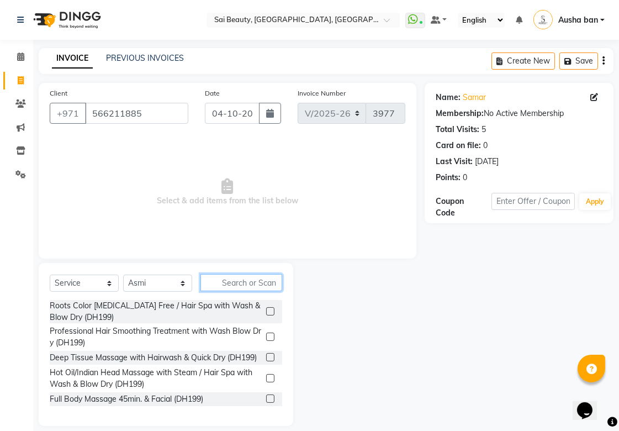
click at [271, 280] on input "text" at bounding box center [242, 282] width 82 height 17
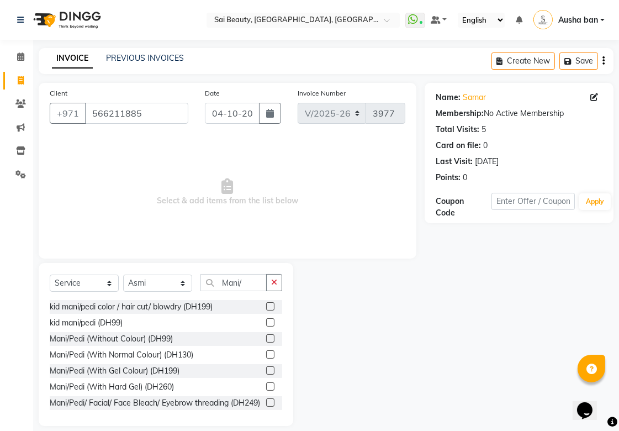
click at [266, 338] on label at bounding box center [270, 338] width 8 height 8
click at [266, 338] on input "checkbox" at bounding box center [269, 338] width 7 height 7
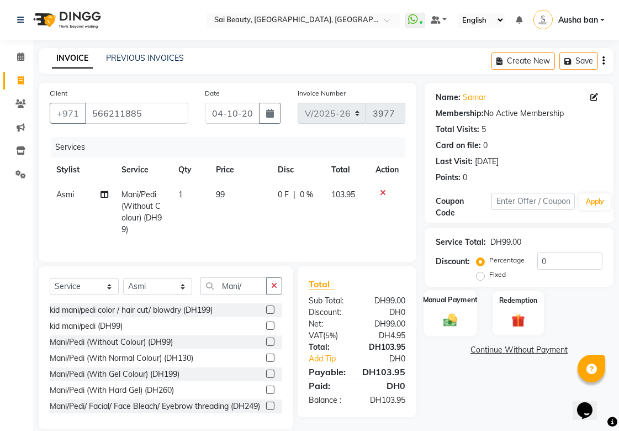
click at [452, 318] on img at bounding box center [450, 320] width 23 height 16
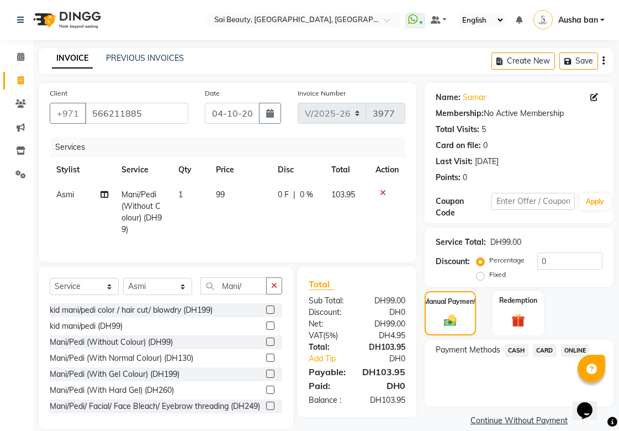
click at [548, 352] on span "CARD" at bounding box center [545, 350] width 24 height 13
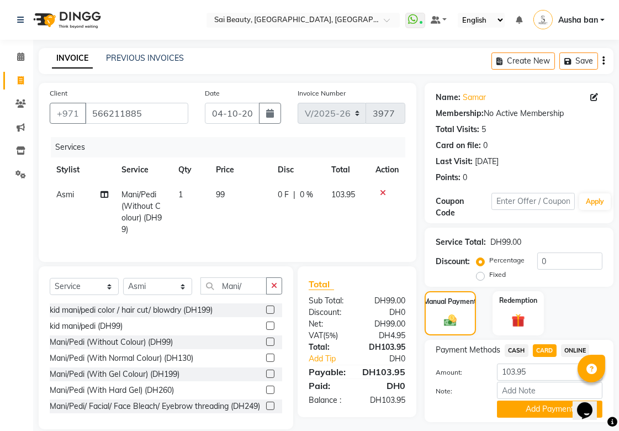
scroll to position [30, 0]
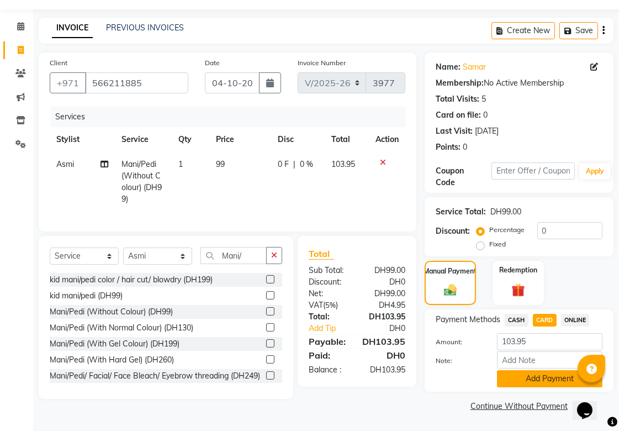
click at [540, 375] on button "Add Payment" at bounding box center [550, 378] width 106 height 17
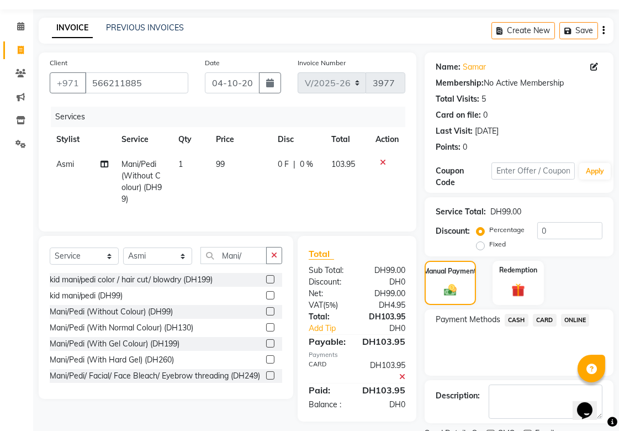
scroll to position [76, 0]
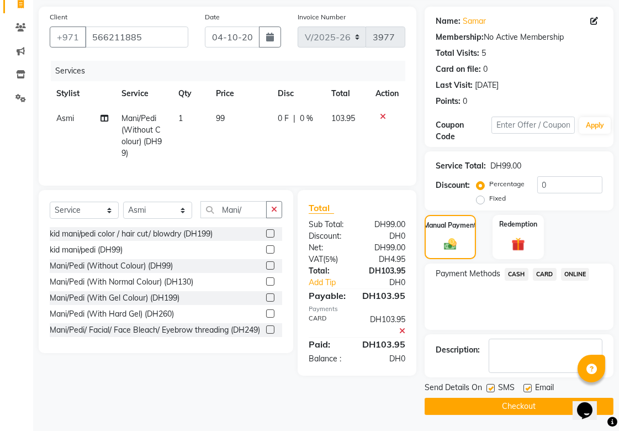
click at [527, 401] on button "Checkout" at bounding box center [519, 406] width 189 height 17
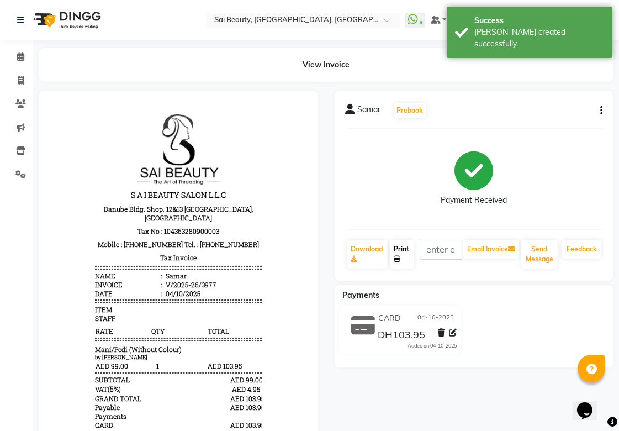
click at [400, 246] on link "Print" at bounding box center [402, 254] width 24 height 29
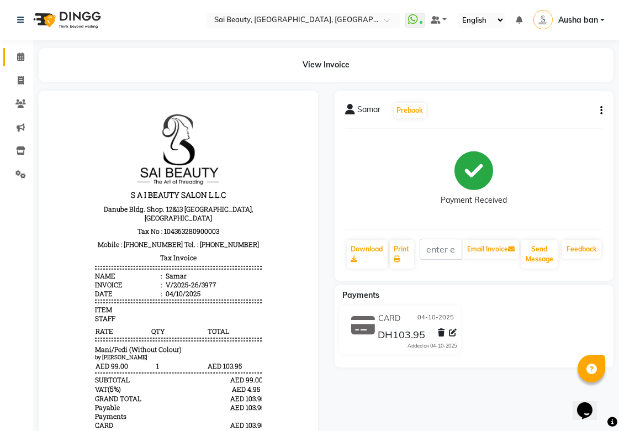
click at [18, 56] on icon at bounding box center [20, 56] width 7 height 8
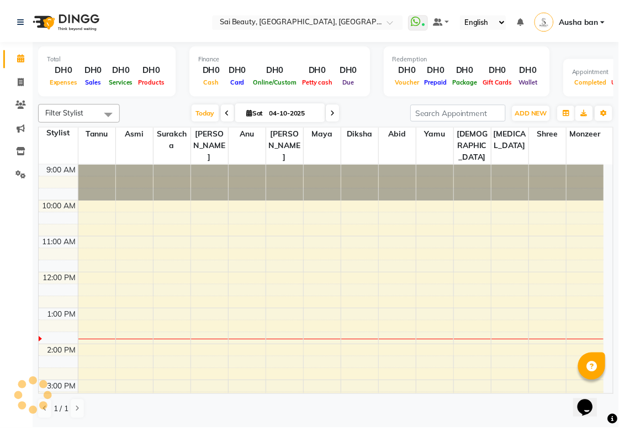
scroll to position [146, 0]
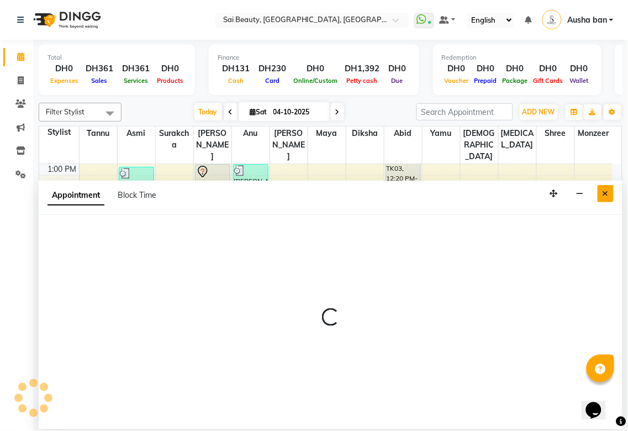
click at [613, 189] on button "Close" at bounding box center [606, 193] width 16 height 17
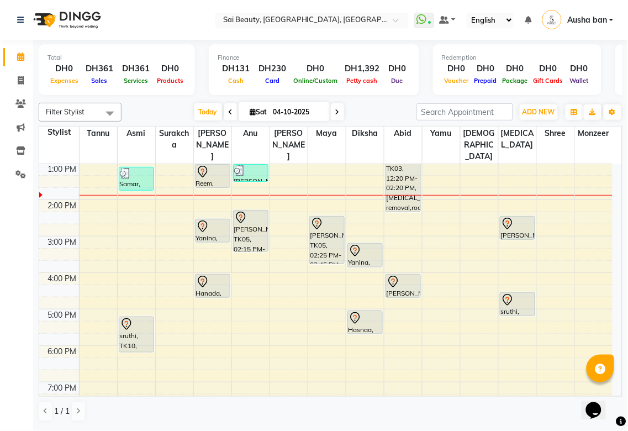
click at [211, 220] on div at bounding box center [212, 226] width 33 height 13
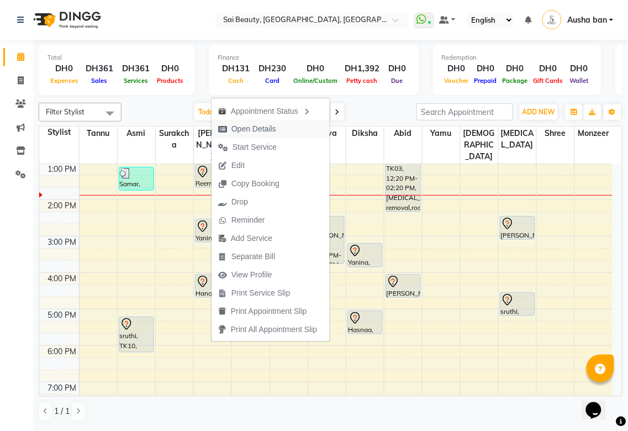
click at [271, 127] on span "Open Details" at bounding box center [254, 129] width 45 height 12
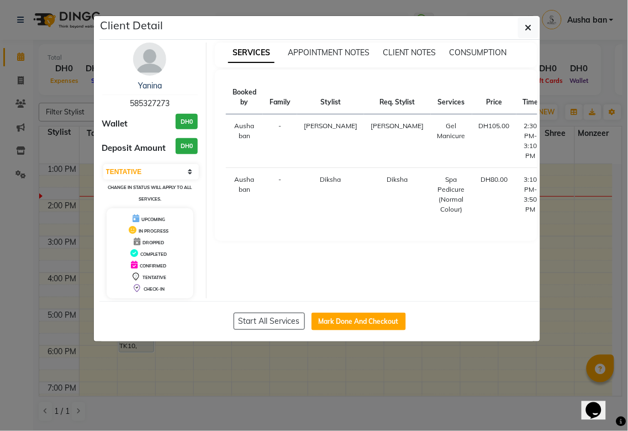
click at [266, 406] on ngb-modal-window "Client Detail Yanina 585327273 Wallet DH0 Deposit Amount DH0 Select IN SERVICE …" at bounding box center [314, 215] width 628 height 431
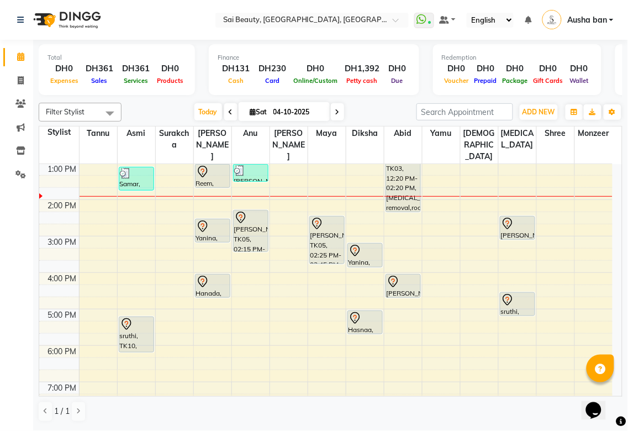
click at [317, 225] on icon at bounding box center [317, 225] width 1 height 1
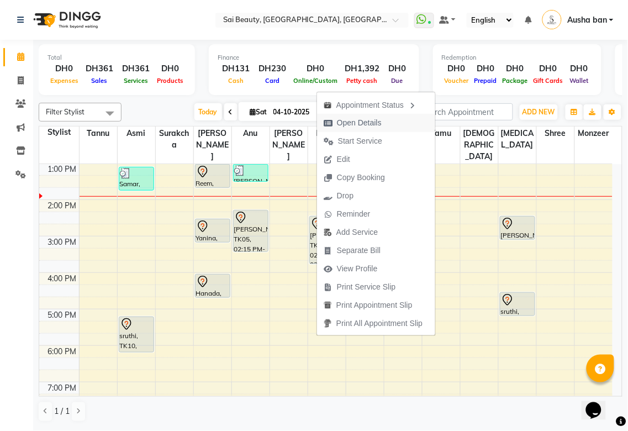
click at [371, 123] on span "Open Details" at bounding box center [359, 123] width 45 height 12
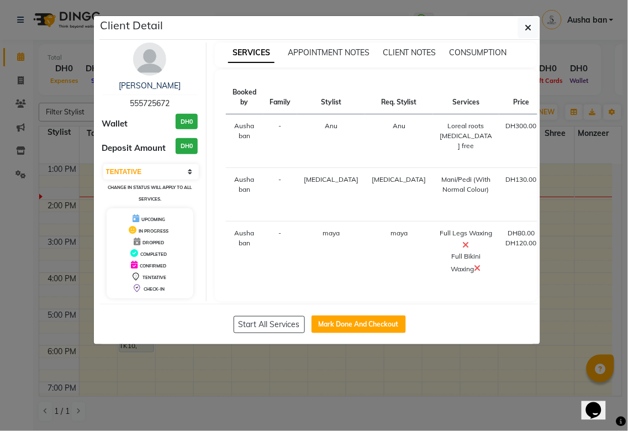
click at [435, 411] on ngb-modal-window "Client Detail [PERSON_NAME] 555725672 Wallet DH0 Deposit Amount DH0 Select IN S…" at bounding box center [314, 215] width 628 height 431
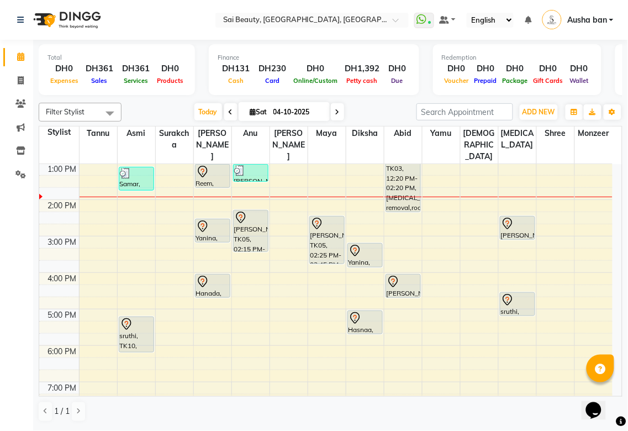
click at [199, 225] on div "Yanina, TK01, 02:30 PM-03:10 PM, Gel Manicure" at bounding box center [213, 230] width 34 height 23
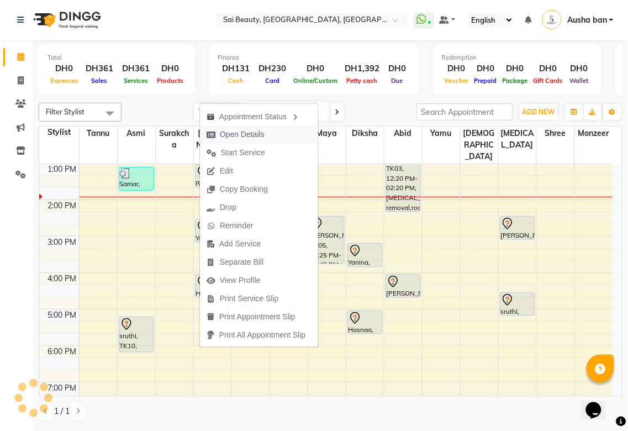
click at [269, 135] on span "Open Details" at bounding box center [235, 134] width 71 height 18
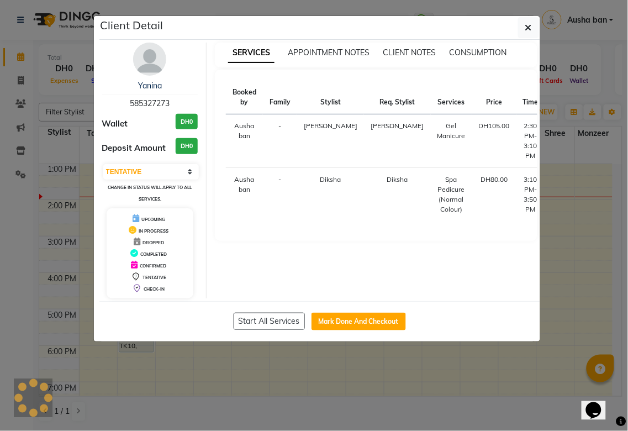
click at [393, 377] on ngb-modal-window "Client Detail Yanina 585327273 Wallet DH0 Deposit Amount DH0 Select IN SERVICE …" at bounding box center [314, 215] width 628 height 431
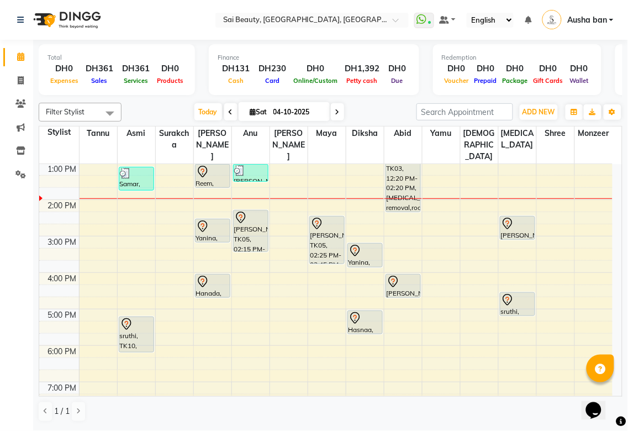
click at [133, 325] on div "sruthi, TK10, 05:10 PM-06:10 PM, Deep Cleaning Facial with Neck & Shoulder / He…" at bounding box center [136, 334] width 34 height 35
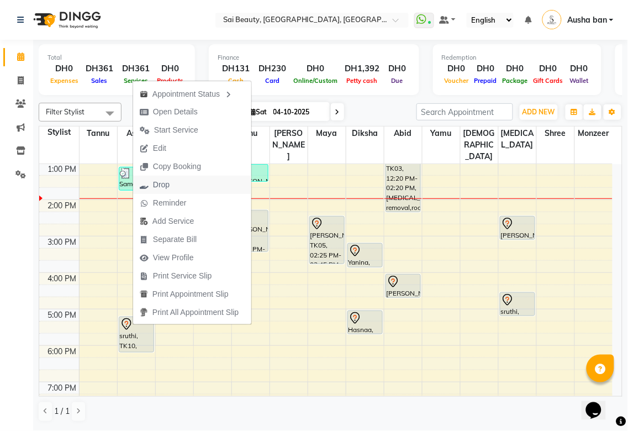
click at [171, 183] on span "Drop" at bounding box center [154, 185] width 43 height 18
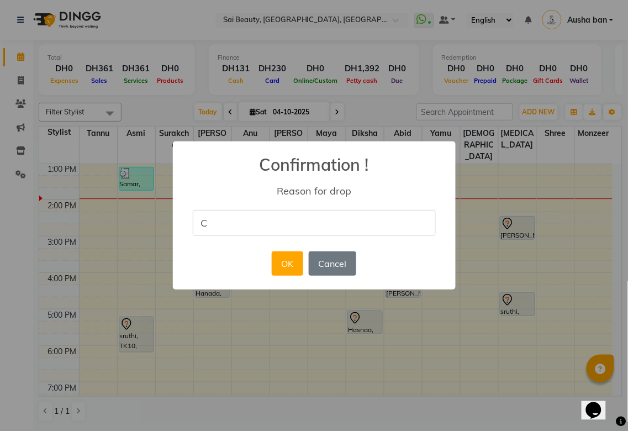
click at [479, 357] on div "× Confirmation ! Reason for drop C OK No Cancel" at bounding box center [314, 215] width 628 height 431
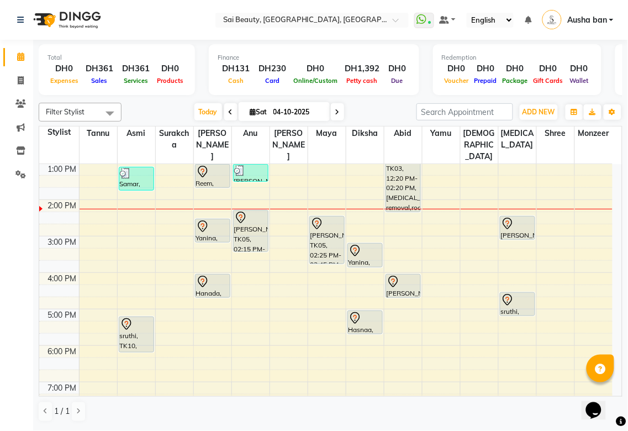
click at [132, 175] on div "Samar, TK11, 01:05 PM-01:45 PM, Mani/Pedi (Without Colour) (DH99)" at bounding box center [136, 178] width 34 height 23
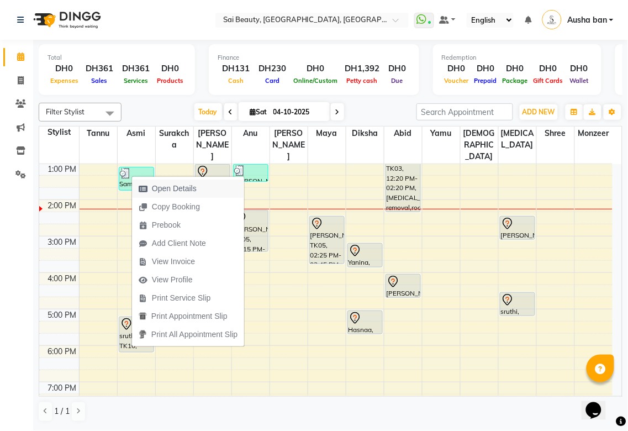
click at [195, 184] on span "Open Details" at bounding box center [174, 189] width 45 height 12
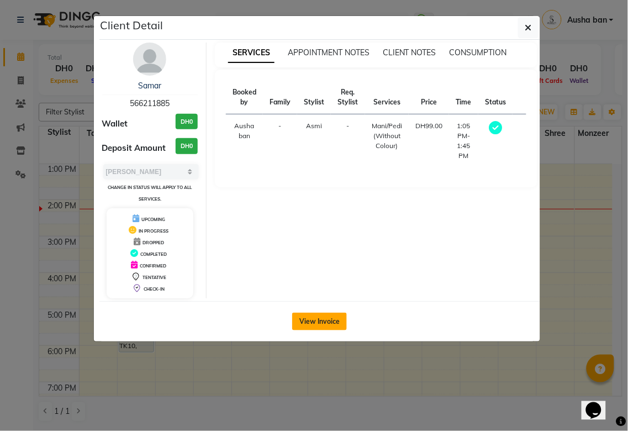
click at [316, 322] on button "View Invoice" at bounding box center [319, 322] width 55 height 18
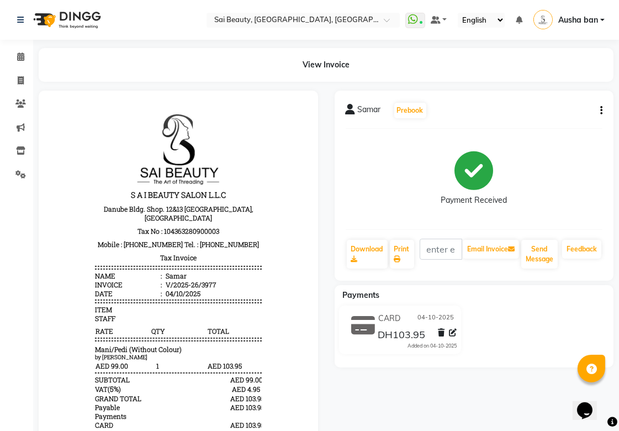
click at [601, 111] on icon "button" at bounding box center [602, 111] width 2 height 1
click at [555, 103] on div "Split Service Amount" at bounding box center [547, 104] width 76 height 14
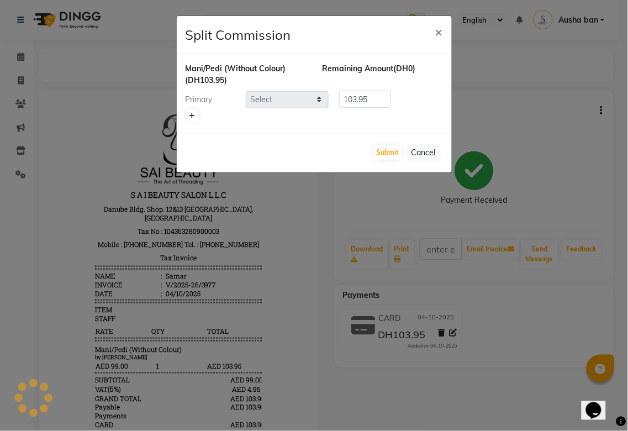
click at [192, 119] on icon at bounding box center [193, 116] width 6 height 7
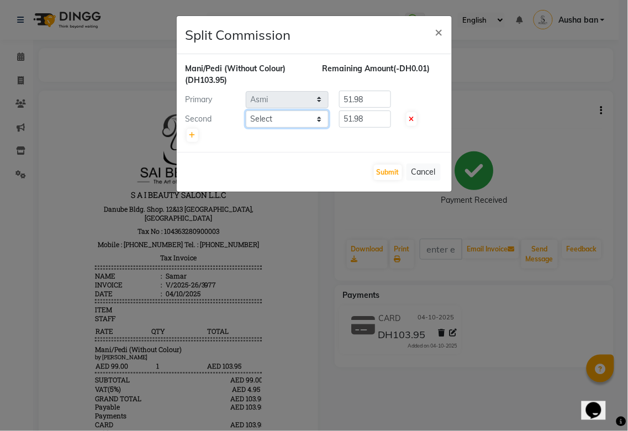
click at [310, 123] on select "Select [PERSON_NAME][MEDICAL_DATA] [PERSON_NAME] Asmi Ausha ban [PERSON_NAME] G…" at bounding box center [287, 119] width 83 height 17
click at [246, 111] on select "Select [PERSON_NAME][MEDICAL_DATA] [PERSON_NAME] Asmi Ausha ban [PERSON_NAME] G…" at bounding box center [287, 119] width 83 height 17
click at [374, 118] on input "51.98" at bounding box center [365, 119] width 52 height 17
click at [383, 94] on input "51.98" at bounding box center [365, 99] width 52 height 17
click at [391, 172] on button "Submit" at bounding box center [388, 172] width 28 height 15
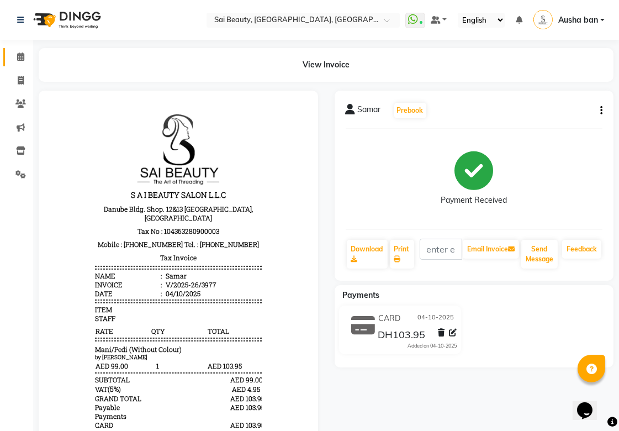
click at [20, 57] on icon at bounding box center [20, 56] width 7 height 8
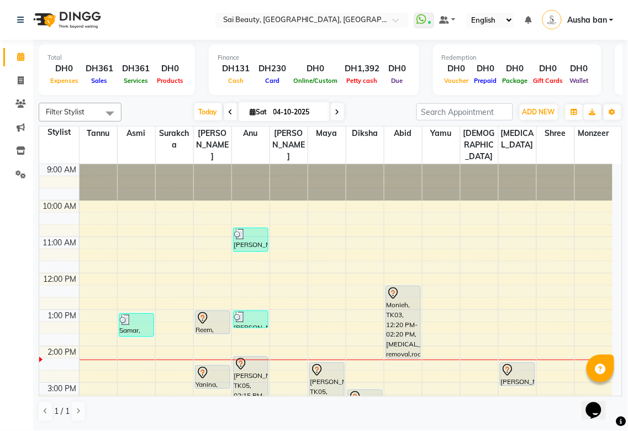
click at [202, 366] on icon at bounding box center [202, 372] width 13 height 13
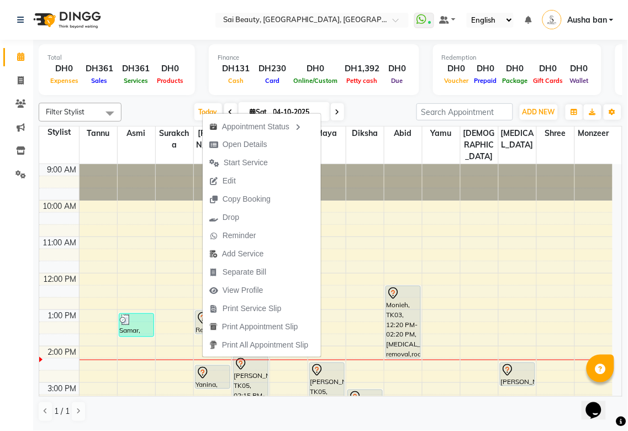
click at [208, 411] on div "1 / 1" at bounding box center [331, 411] width 584 height 21
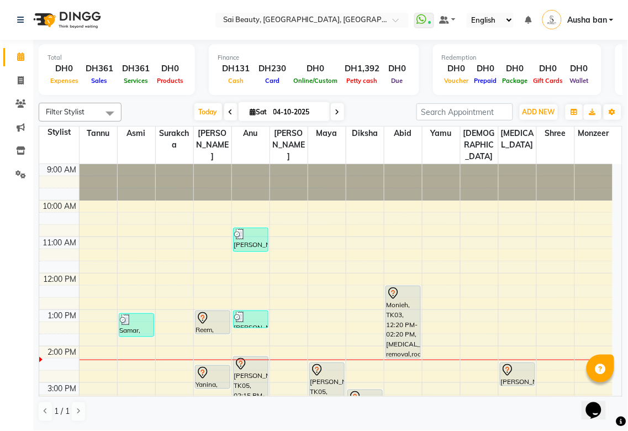
click at [246, 395] on td at bounding box center [346, 401] width 534 height 12
click at [202, 372] on div "Yanina, TK01, 02:30 PM-03:10 PM, Gel Manicure" at bounding box center [213, 377] width 34 height 23
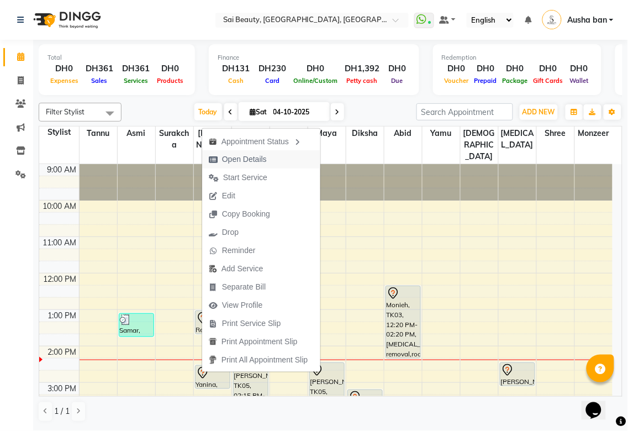
click at [257, 158] on span "Open Details" at bounding box center [244, 160] width 45 height 12
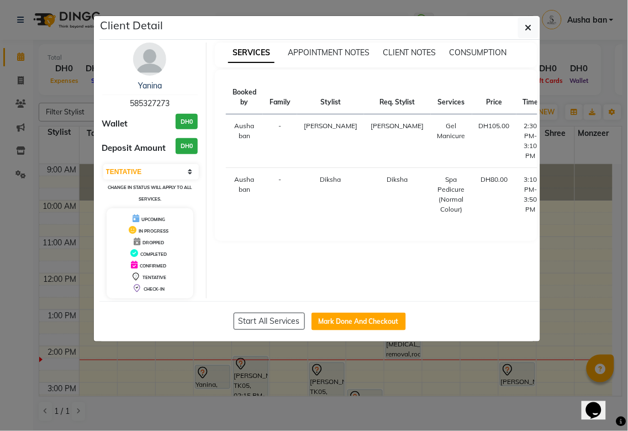
click at [220, 354] on ngb-modal-window "Client Detail Yanina 585327273 Wallet DH0 Deposit Amount DH0 Select IN SERVICE …" at bounding box center [314, 215] width 628 height 431
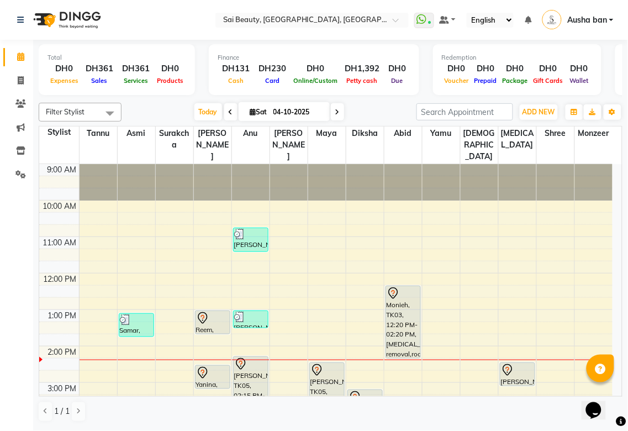
click at [240, 369] on div "[PERSON_NAME], TK05, 02:15 PM-03:25 PM, Loreal roots [MEDICAL_DATA] free" at bounding box center [251, 377] width 34 height 41
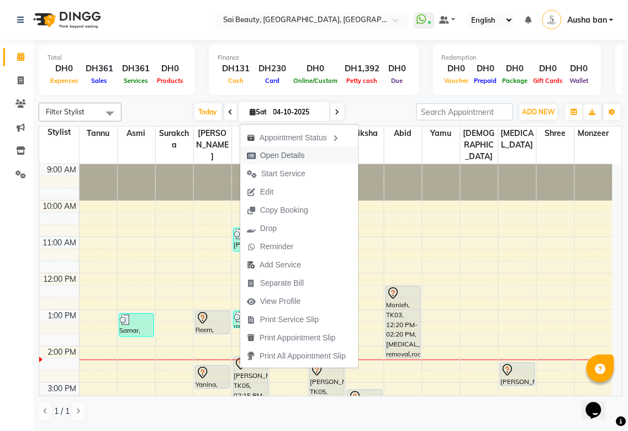
click at [277, 157] on span "Open Details" at bounding box center [282, 156] width 45 height 12
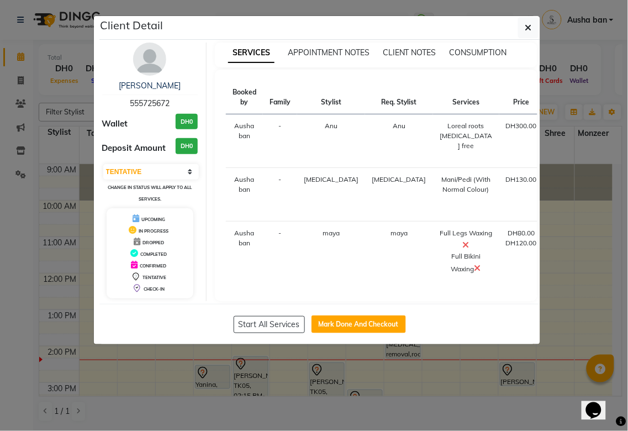
click at [217, 396] on ngb-modal-window "Client Detail [PERSON_NAME] 555725672 Wallet DH0 Deposit Amount DH0 Select IN S…" at bounding box center [314, 215] width 628 height 431
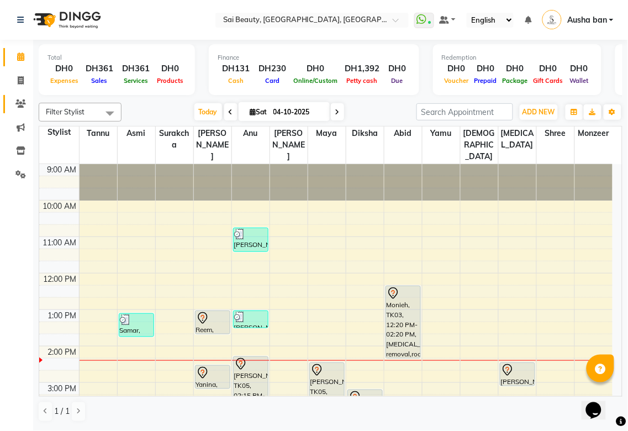
click at [17, 106] on icon at bounding box center [20, 103] width 10 height 8
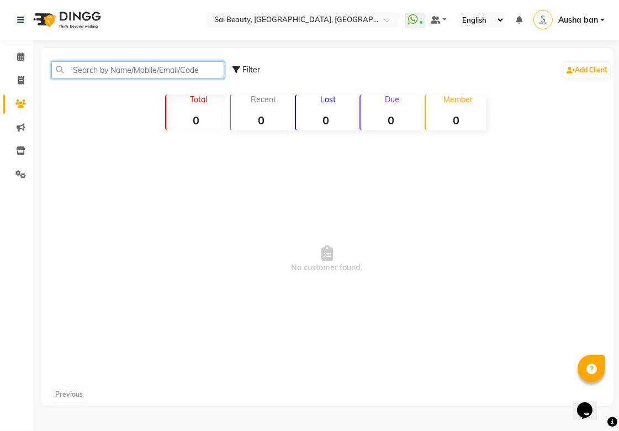
click at [164, 69] on input "text" at bounding box center [137, 69] width 173 height 17
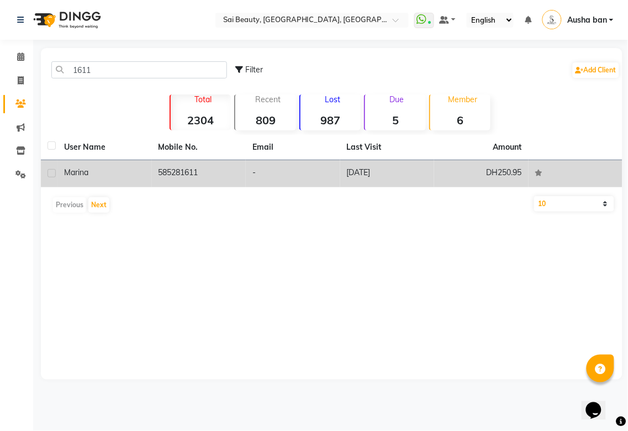
click at [166, 174] on td "585281611" at bounding box center [199, 173] width 94 height 27
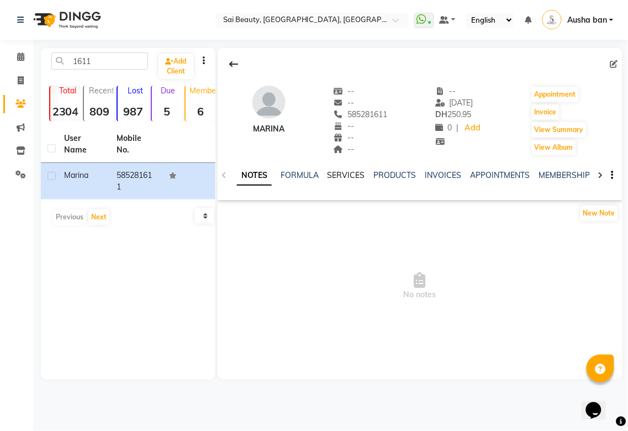
click at [360, 175] on link "SERVICES" at bounding box center [347, 175] width 38 height 10
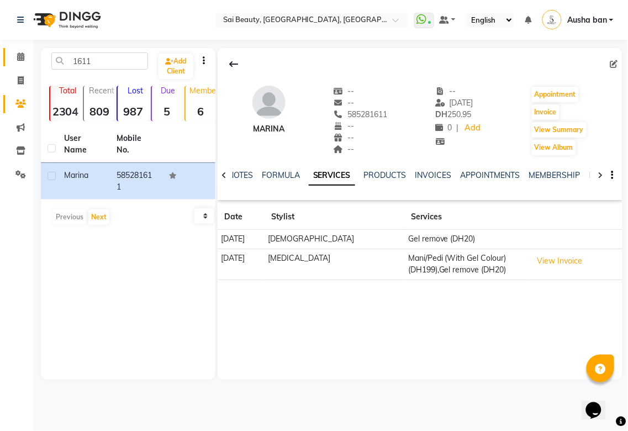
click at [20, 55] on icon at bounding box center [20, 56] width 7 height 8
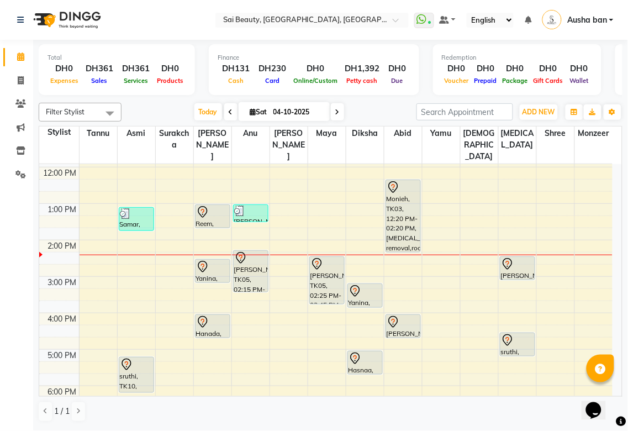
scroll to position [138, 0]
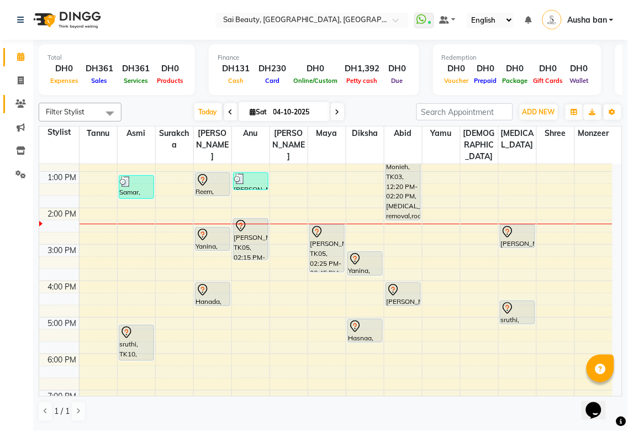
click at [14, 107] on span at bounding box center [20, 104] width 19 height 13
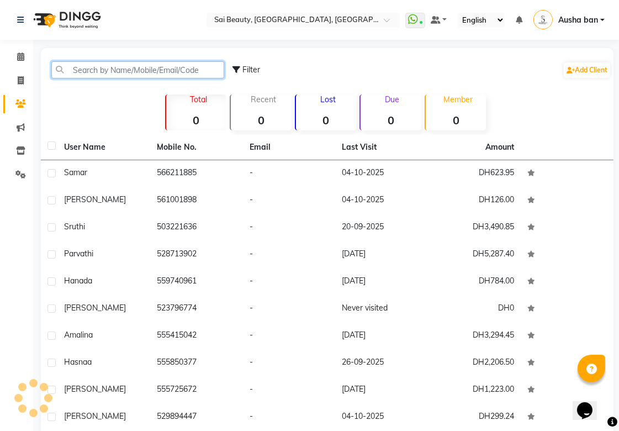
click at [85, 67] on input "text" at bounding box center [137, 69] width 173 height 17
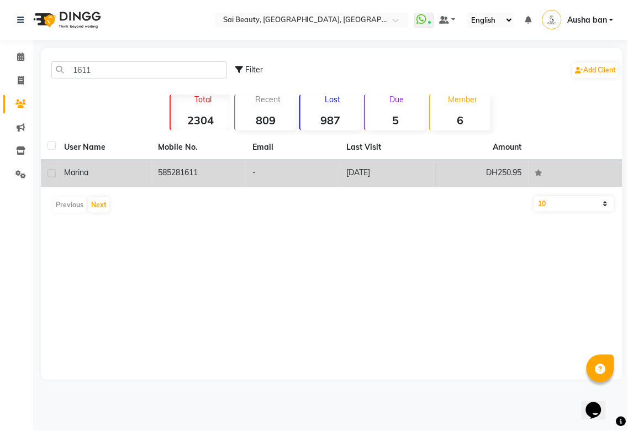
click at [132, 172] on div "marina" at bounding box center [104, 173] width 81 height 12
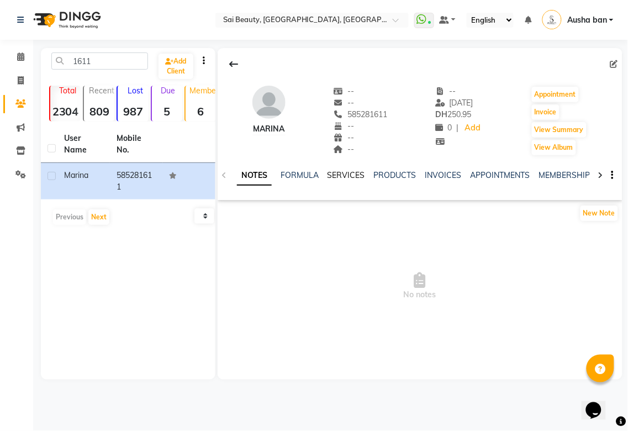
click at [341, 178] on link "SERVICES" at bounding box center [347, 175] width 38 height 10
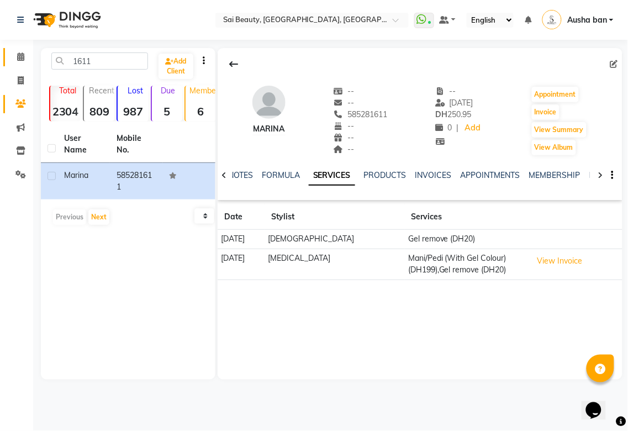
click at [20, 56] on icon at bounding box center [20, 56] width 7 height 8
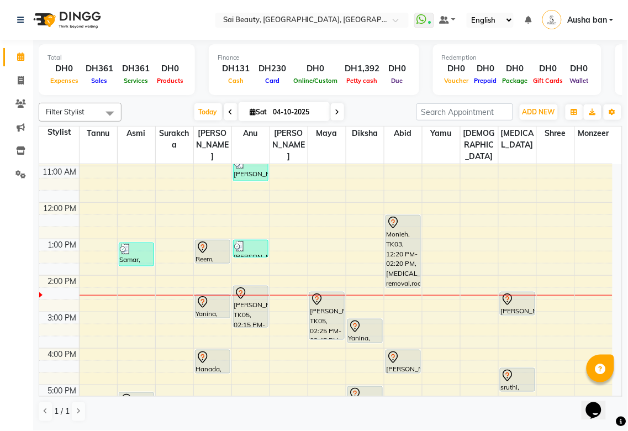
scroll to position [38, 0]
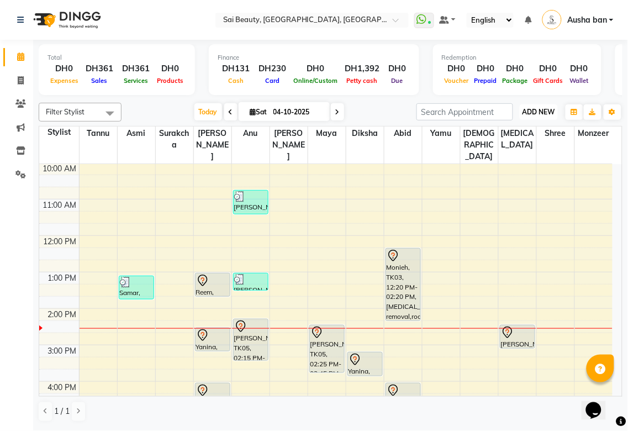
click at [548, 108] on span "ADD NEW" at bounding box center [539, 112] width 33 height 8
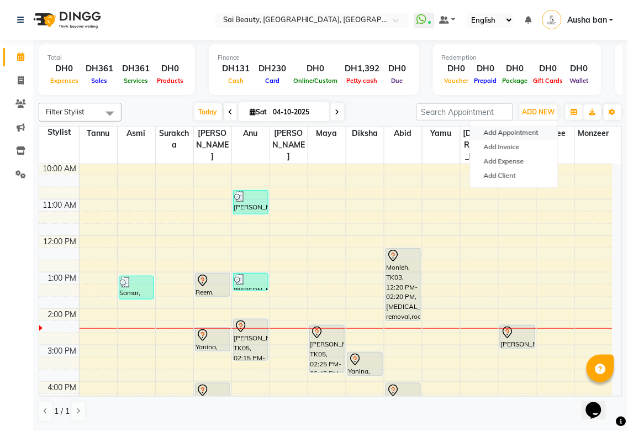
click at [526, 131] on button "Add Appointment" at bounding box center [514, 132] width 87 height 14
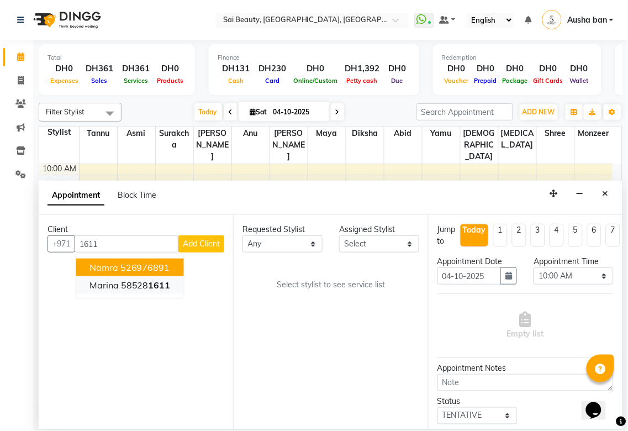
click at [131, 285] on ngb-highlight "58528 1611" at bounding box center [146, 285] width 50 height 11
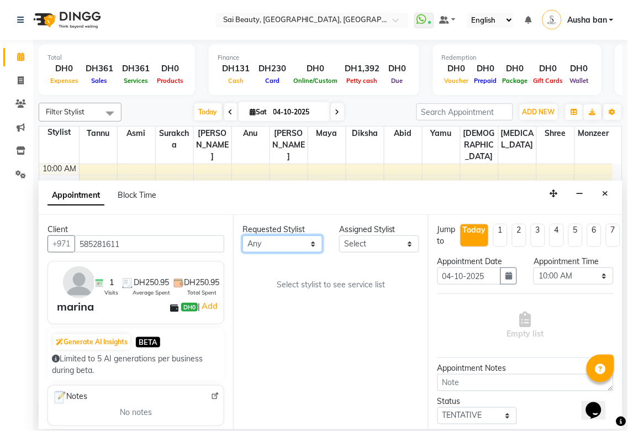
click at [308, 241] on select "Any [PERSON_NAME][MEDICAL_DATA] [PERSON_NAME] Asmi [PERSON_NAME] Gita [PERSON_N…" at bounding box center [283, 243] width 80 height 17
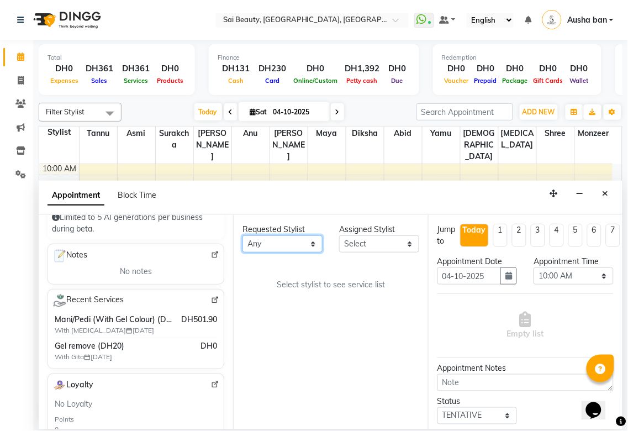
scroll to position [150, 0]
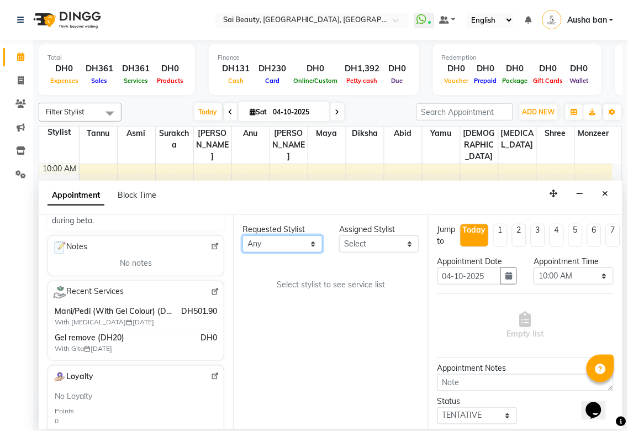
click at [318, 250] on select "Any [PERSON_NAME][MEDICAL_DATA] [PERSON_NAME] Asmi [PERSON_NAME] Gita [PERSON_N…" at bounding box center [283, 243] width 80 height 17
click at [243, 235] on select "Any [PERSON_NAME][MEDICAL_DATA] [PERSON_NAME] Asmi [PERSON_NAME] Gita [PERSON_N…" at bounding box center [283, 243] width 80 height 17
click at [311, 246] on select "Any [PERSON_NAME][MEDICAL_DATA] [PERSON_NAME] Asmi [PERSON_NAME] Gita [PERSON_N…" at bounding box center [283, 243] width 80 height 17
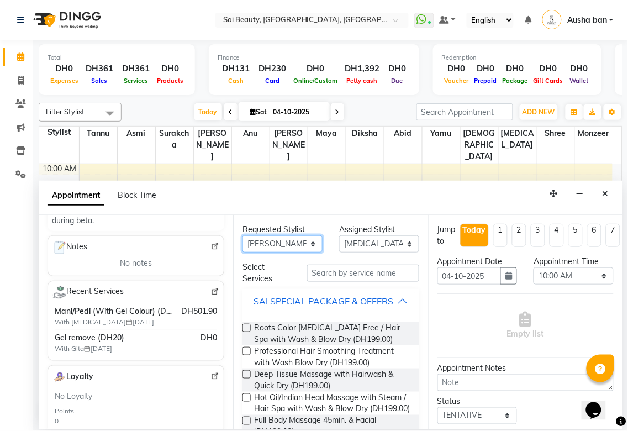
click at [243, 235] on select "Any [PERSON_NAME][MEDICAL_DATA] [PERSON_NAME] Asmi [PERSON_NAME] Gita [PERSON_N…" at bounding box center [283, 243] width 80 height 17
click at [400, 302] on button "SAI SPECIAL PACKAGE & OFFERS" at bounding box center [330, 301] width 167 height 20
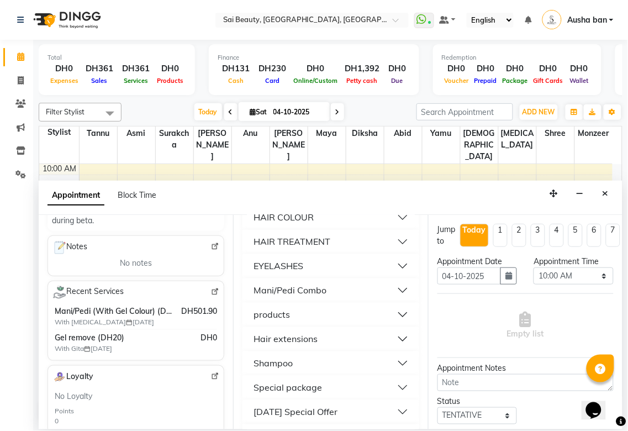
scroll to position [547, 0]
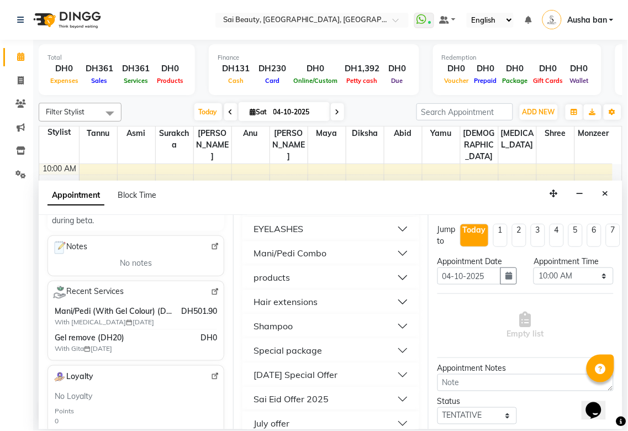
click at [325, 260] on div "Mani/Pedi Combo" at bounding box center [290, 253] width 73 height 13
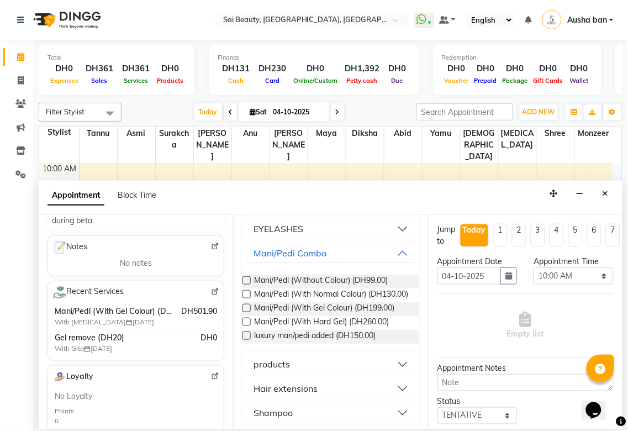
click at [246, 312] on label at bounding box center [247, 308] width 8 height 8
click at [246, 313] on input "checkbox" at bounding box center [246, 309] width 7 height 7
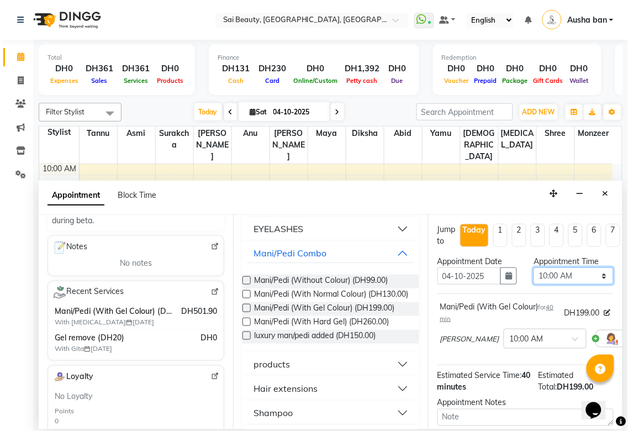
click at [579, 279] on select "Select 10:00 AM 10:05 AM 10:10 AM 10:15 AM 10:20 AM 10:25 AM 10:30 AM 10:35 AM …" at bounding box center [574, 275] width 80 height 17
click at [534, 267] on select "Select 10:00 AM 10:05 AM 10:10 AM 10:15 AM 10:20 AM 10:25 AM 10:30 AM 10:35 AM …" at bounding box center [574, 275] width 80 height 17
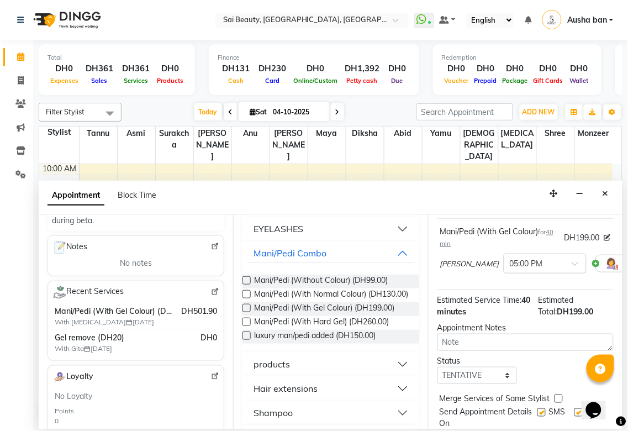
scroll to position [118, 0]
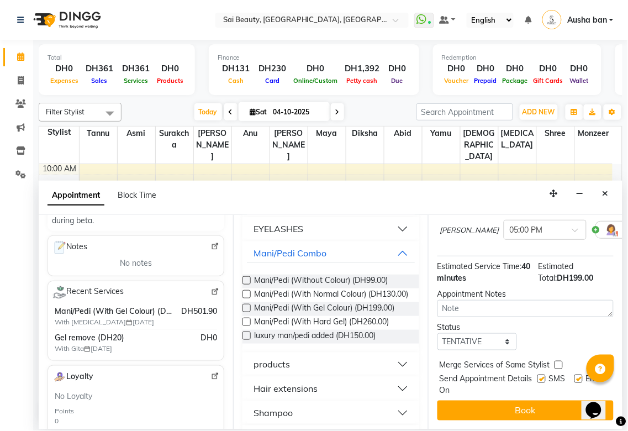
click at [558, 361] on label at bounding box center [559, 365] width 8 height 8
click at [558, 363] on input "checkbox" at bounding box center [558, 366] width 7 height 7
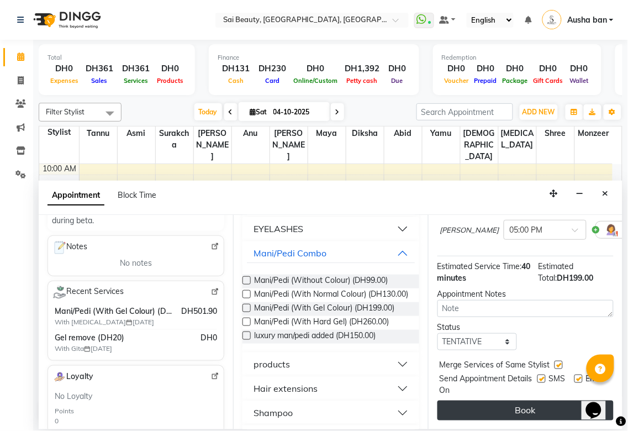
click at [542, 401] on button "Book" at bounding box center [526, 411] width 176 height 20
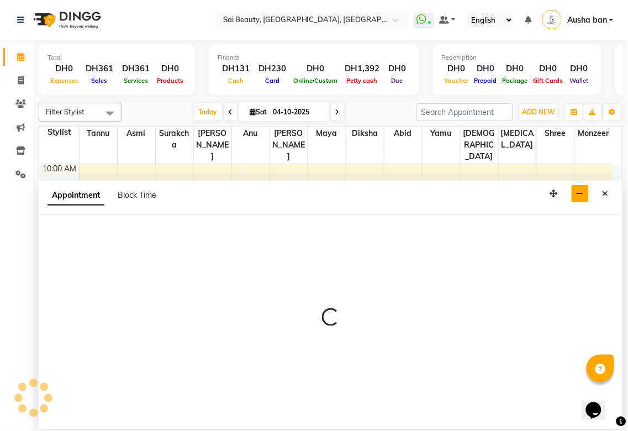
click at [587, 197] on button "button" at bounding box center [580, 193] width 17 height 17
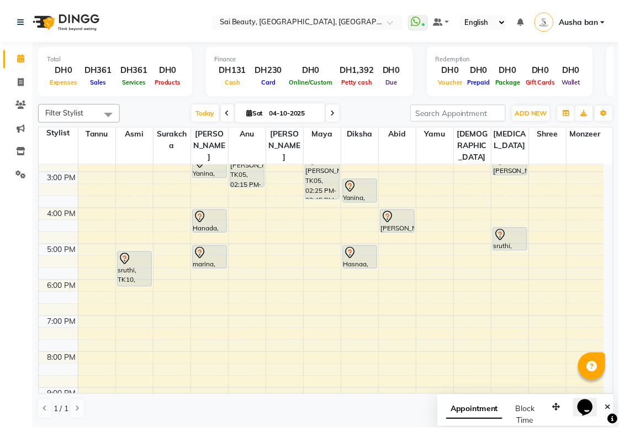
scroll to position [188, 0]
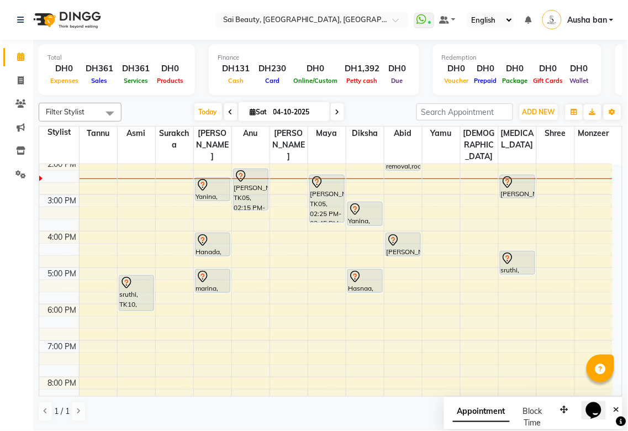
click at [402, 237] on div "[PERSON_NAME], TK08, 04:00 PM-04:40 PM, Blowdry Straight With Wash Long" at bounding box center [403, 244] width 34 height 23
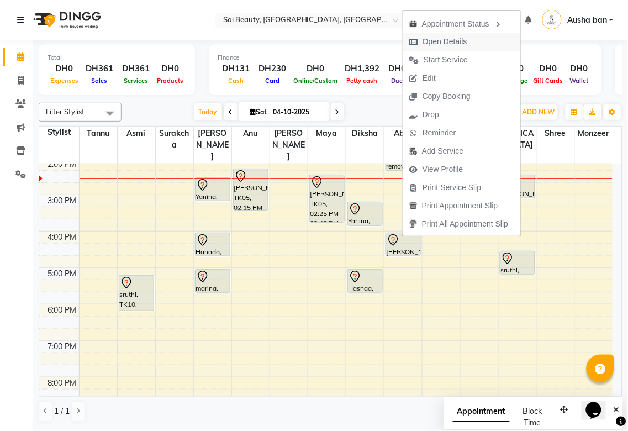
click at [457, 44] on span "Open Details" at bounding box center [445, 42] width 45 height 12
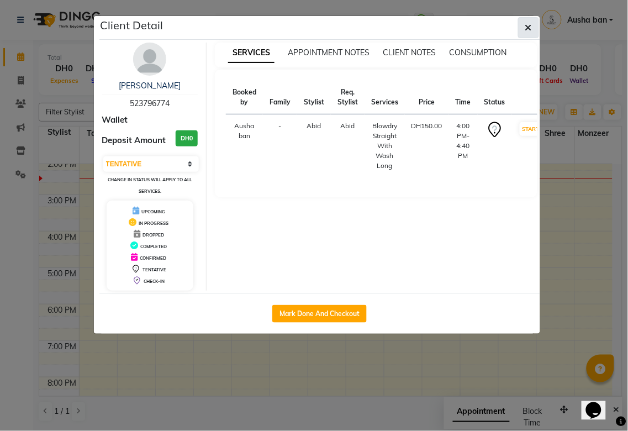
click at [532, 25] on icon "button" at bounding box center [529, 27] width 7 height 9
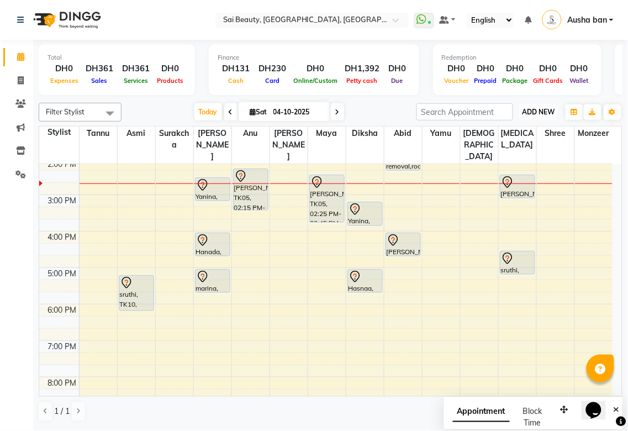
click at [552, 111] on span "ADD NEW" at bounding box center [539, 112] width 33 height 8
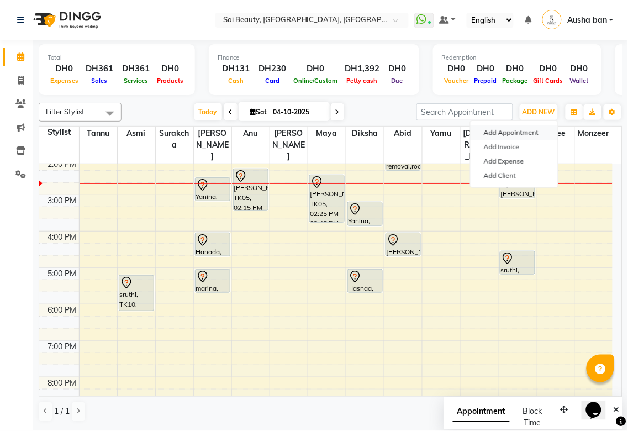
click at [529, 131] on button "Add Appointment" at bounding box center [514, 132] width 87 height 14
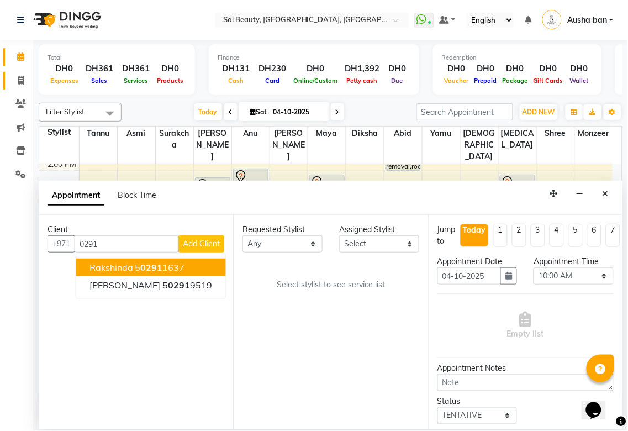
click at [20, 80] on icon at bounding box center [21, 80] width 6 height 8
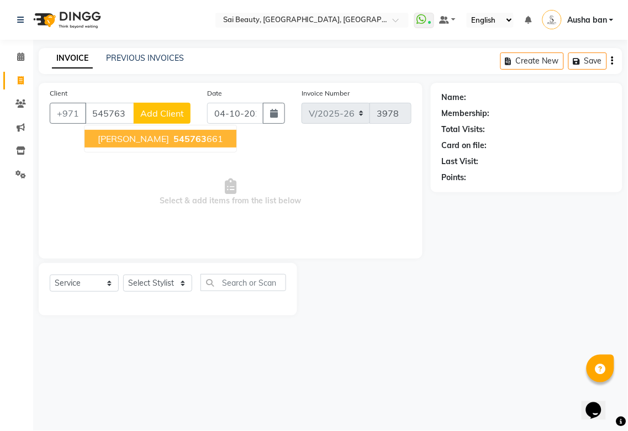
click at [115, 135] on span "[PERSON_NAME]" at bounding box center [133, 138] width 71 height 11
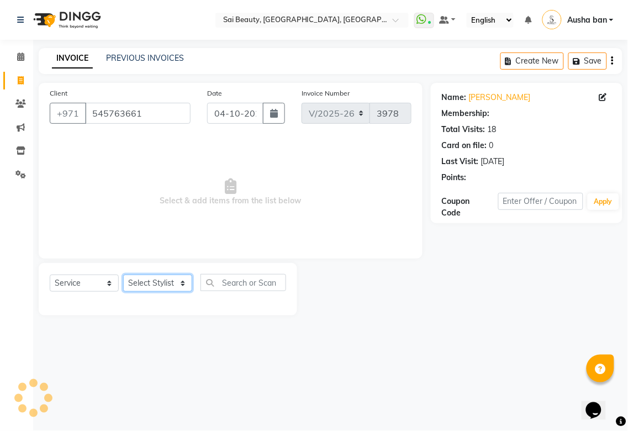
click at [162, 282] on select "Select Stylist [PERSON_NAME][MEDICAL_DATA] [PERSON_NAME] Asmi Ausha ban [PERSON…" at bounding box center [157, 283] width 69 height 17
click at [123, 275] on select "Select Stylist [PERSON_NAME][MEDICAL_DATA] [PERSON_NAME] Asmi Ausha ban [PERSON…" at bounding box center [157, 283] width 69 height 17
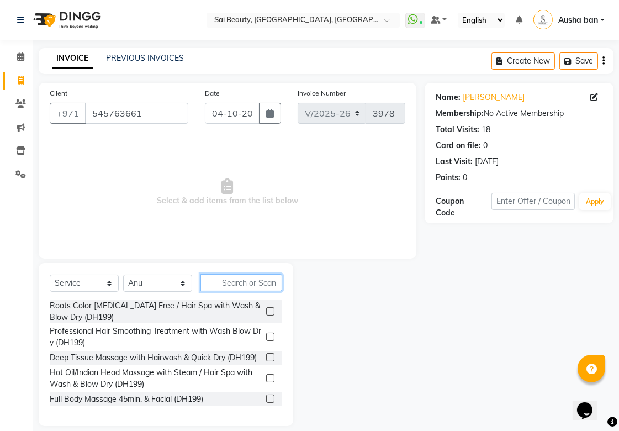
click at [248, 281] on input "text" at bounding box center [242, 282] width 82 height 17
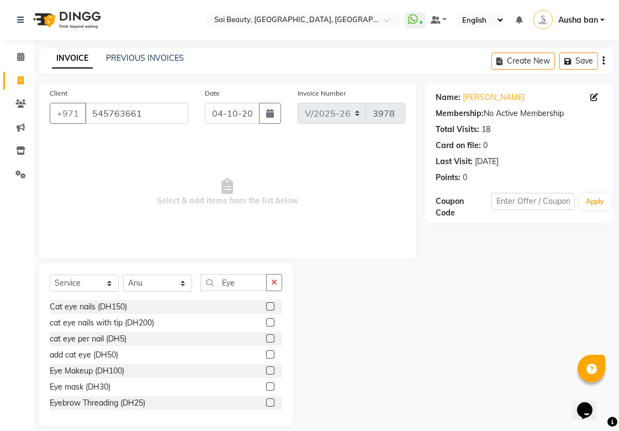
click at [266, 402] on label at bounding box center [270, 402] width 8 height 8
click at [266, 402] on input "checkbox" at bounding box center [269, 403] width 7 height 7
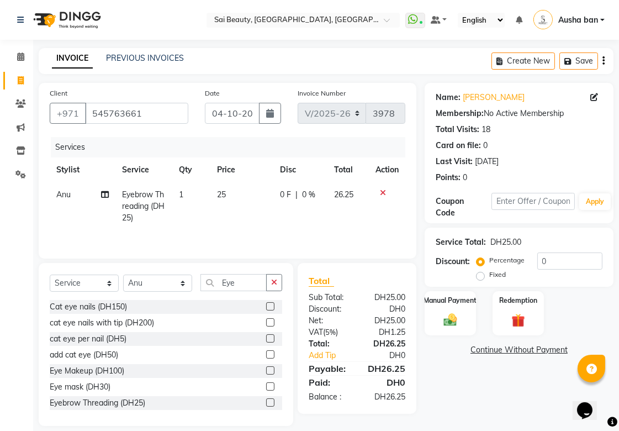
click at [446, 319] on img at bounding box center [451, 319] width 22 height 15
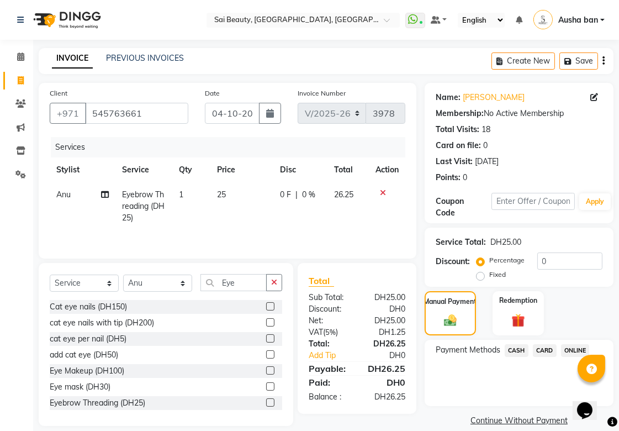
click at [551, 351] on span "CARD" at bounding box center [545, 350] width 24 height 13
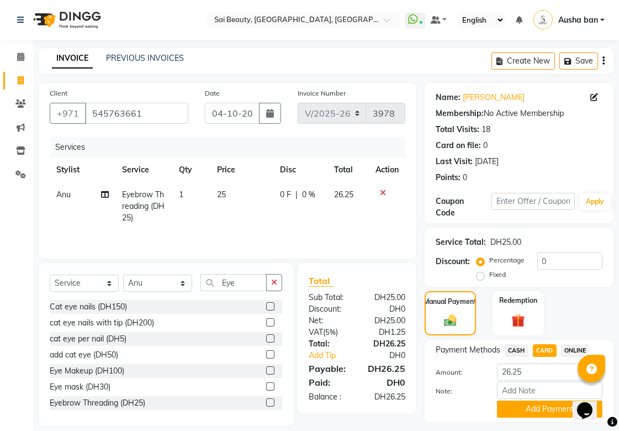
scroll to position [30, 0]
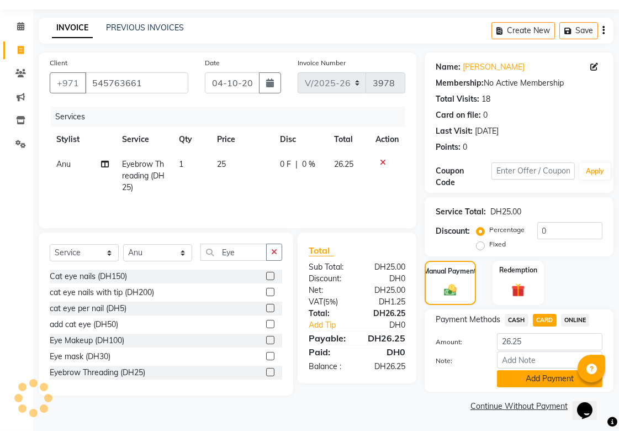
click at [555, 380] on button "Add Payment" at bounding box center [550, 378] width 106 height 17
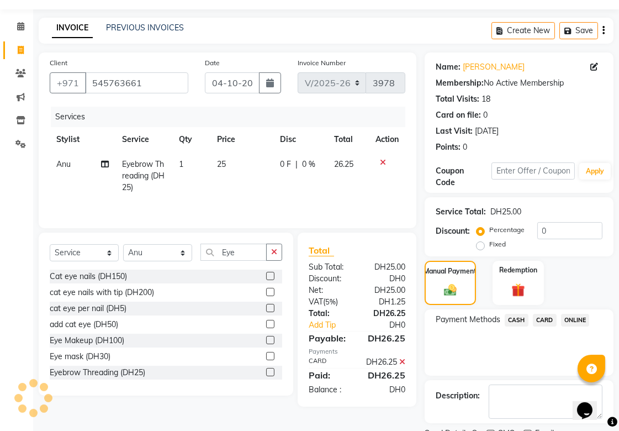
scroll to position [76, 0]
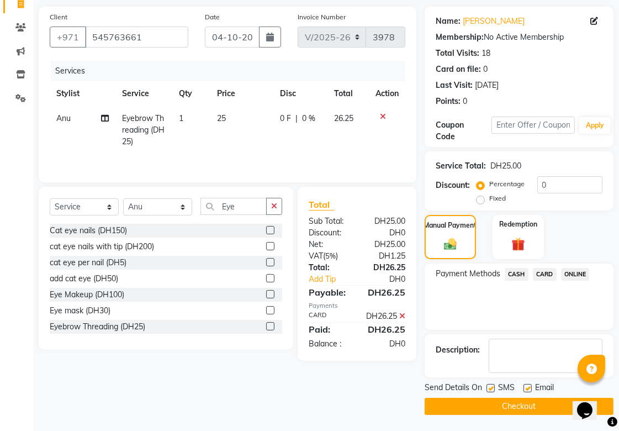
click at [548, 401] on button "Checkout" at bounding box center [519, 406] width 189 height 17
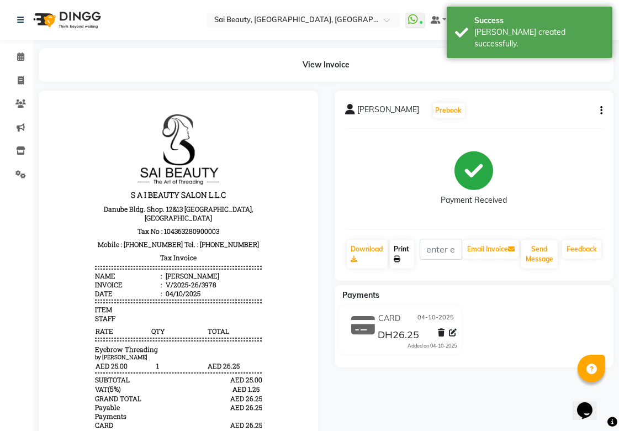
click at [407, 248] on link "Print" at bounding box center [402, 254] width 24 height 29
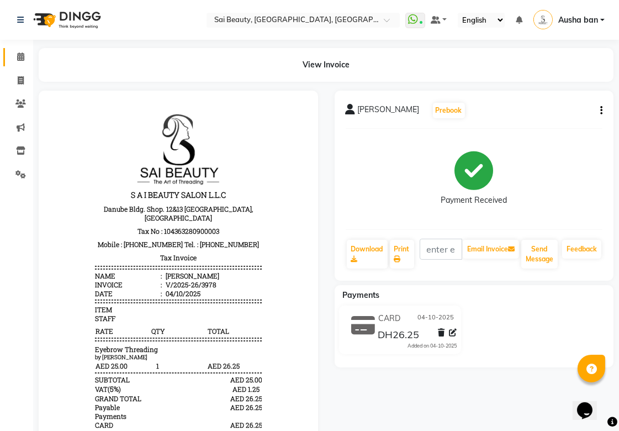
click at [22, 60] on icon at bounding box center [20, 56] width 7 height 8
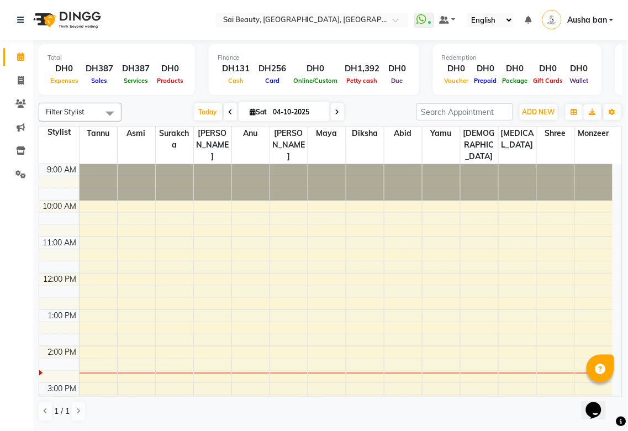
scroll to position [183, 0]
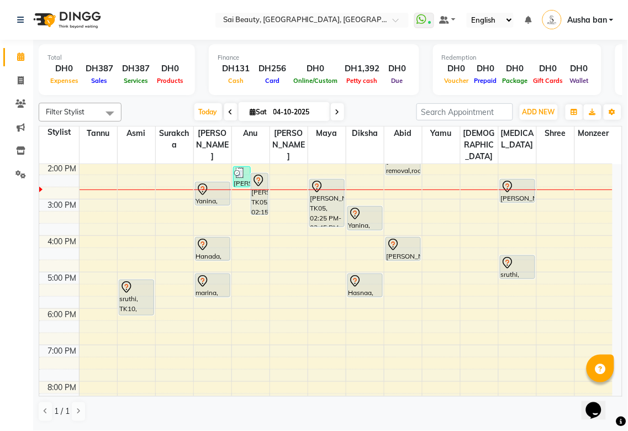
click at [330, 188] on div "[PERSON_NAME], TK05, 02:25 PM-03:45 PM, Full Legs Waxing,Full Bikini Waxing" at bounding box center [327, 203] width 34 height 47
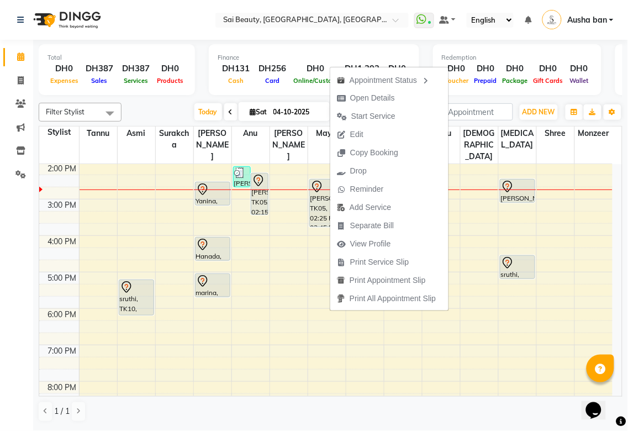
click at [245, 321] on td at bounding box center [346, 327] width 534 height 12
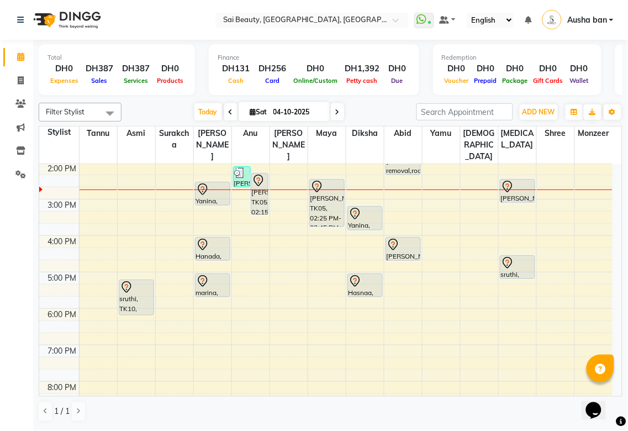
click at [198, 295] on div at bounding box center [213, 297] width 34 height 4
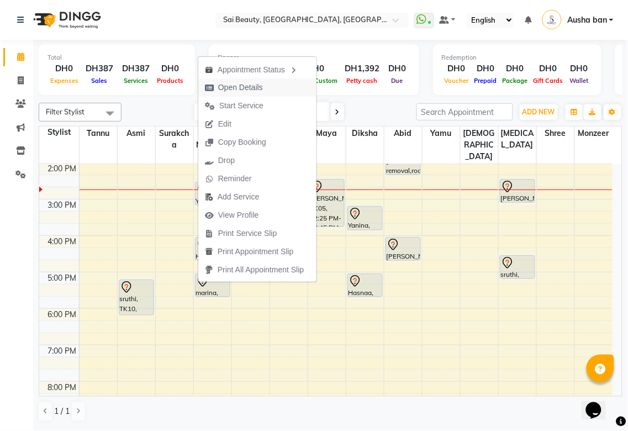
click at [265, 91] on span "Open Details" at bounding box center [233, 87] width 71 height 18
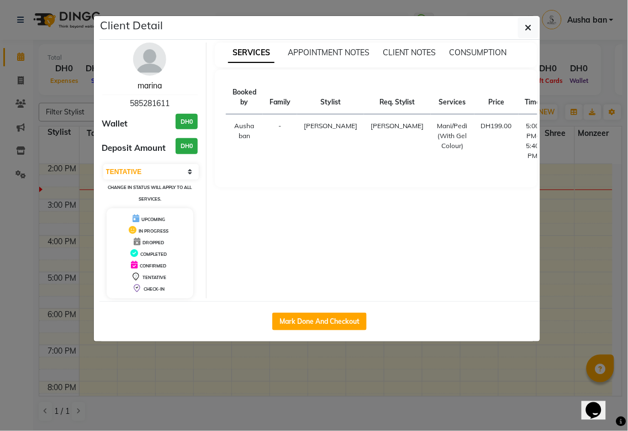
click at [155, 89] on link "marina" at bounding box center [150, 86] width 24 height 10
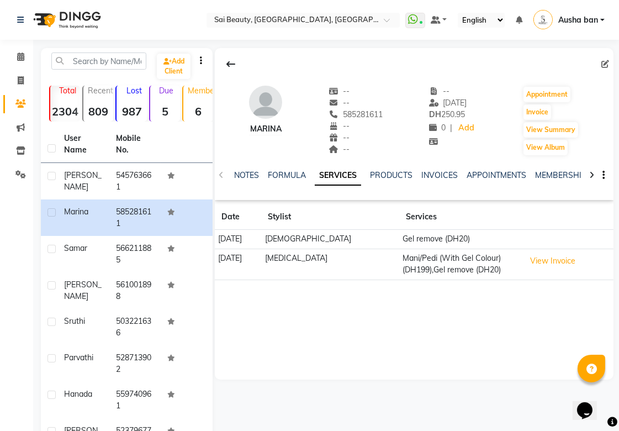
click at [605, 65] on icon at bounding box center [606, 64] width 8 height 8
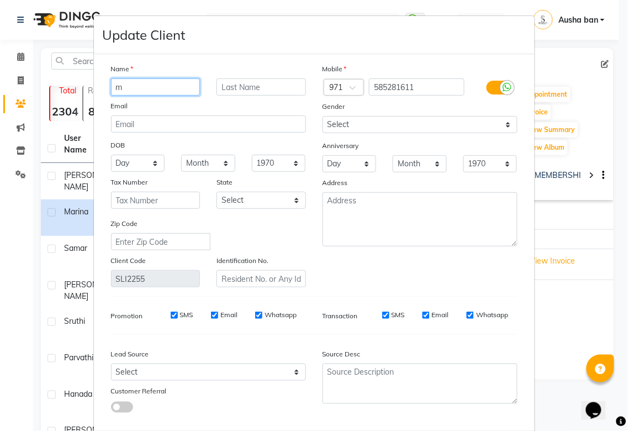
click at [176, 86] on input "m" at bounding box center [156, 86] width 90 height 17
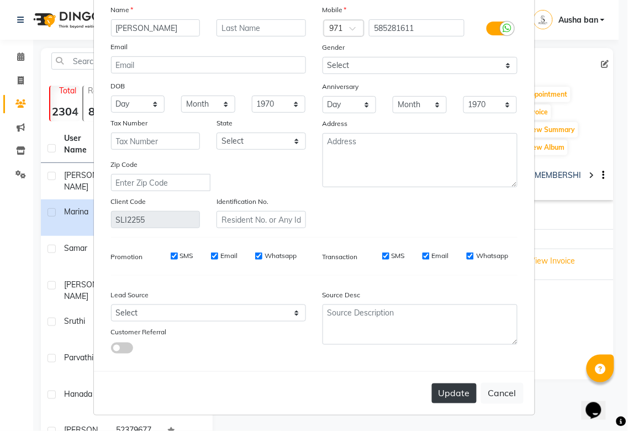
click at [451, 394] on button "Update" at bounding box center [454, 394] width 45 height 20
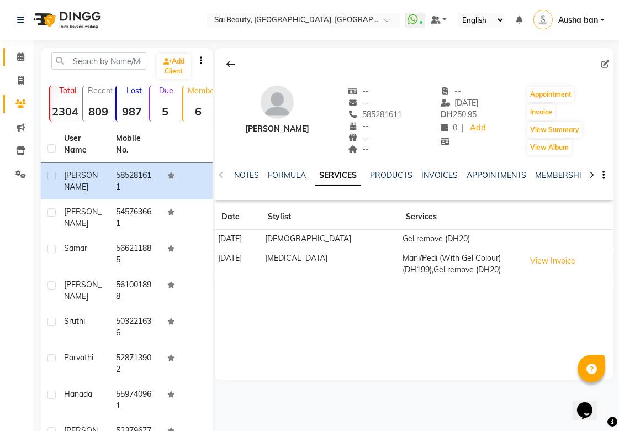
click at [18, 58] on icon at bounding box center [20, 56] width 7 height 8
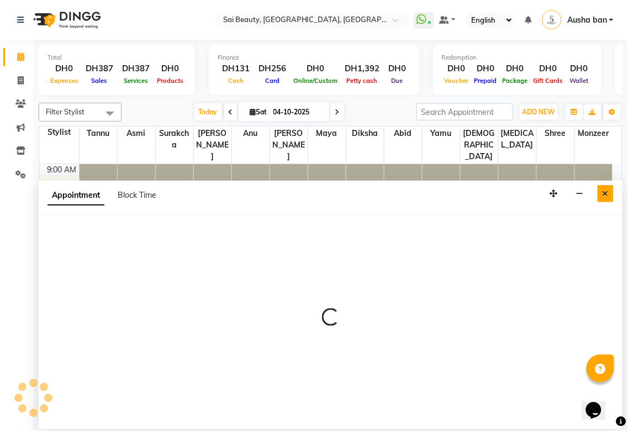
click at [608, 190] on icon "Close" at bounding box center [606, 194] width 6 height 8
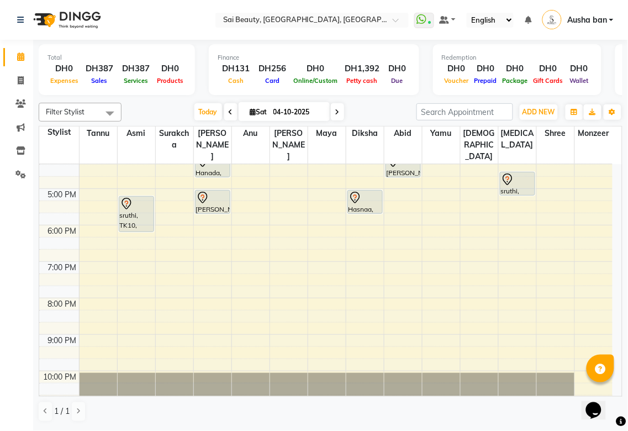
scroll to position [288, 0]
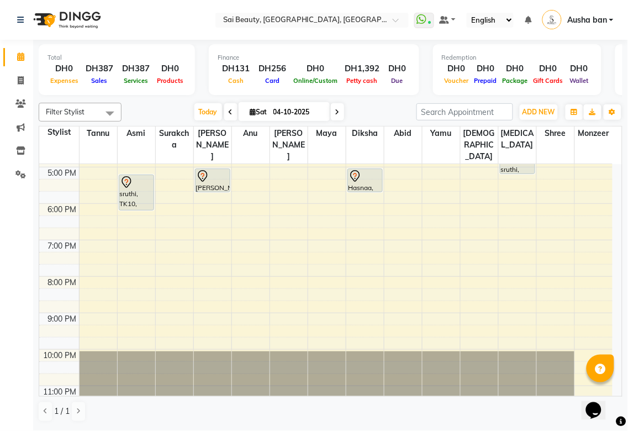
click at [119, 183] on div "sruthi, TK10, 05:10 PM-06:10 PM, Deep Cleaning Facial with Neck & Shoulder / He…" at bounding box center [136, 192] width 34 height 35
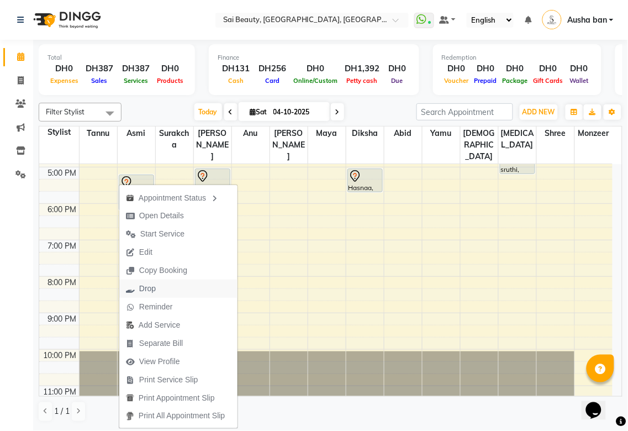
click at [161, 286] on span "Drop" at bounding box center [140, 289] width 43 height 18
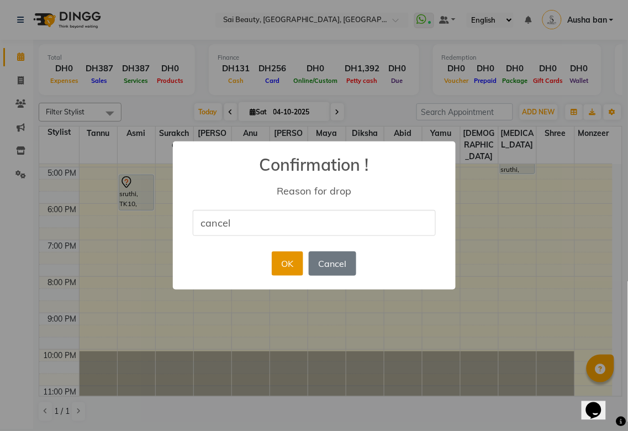
click at [279, 265] on button "OK" at bounding box center [287, 263] width 31 height 24
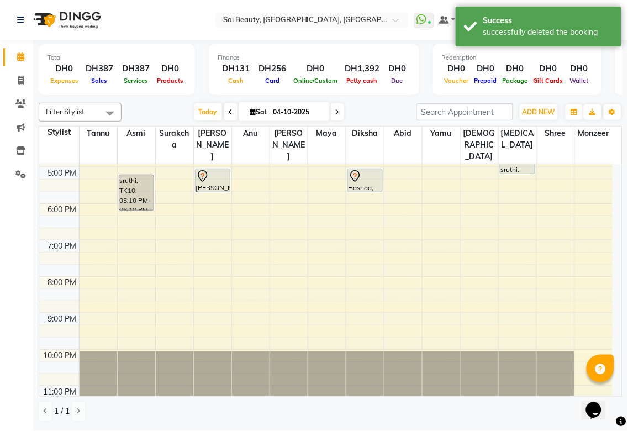
click at [507, 171] on div at bounding box center [518, 173] width 34 height 4
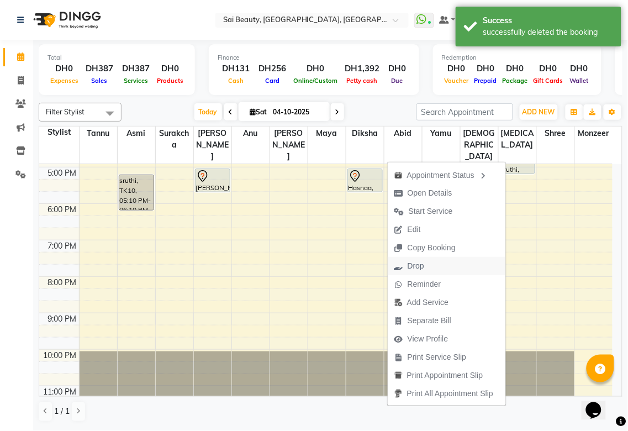
click at [417, 264] on span "Drop" at bounding box center [416, 266] width 17 height 12
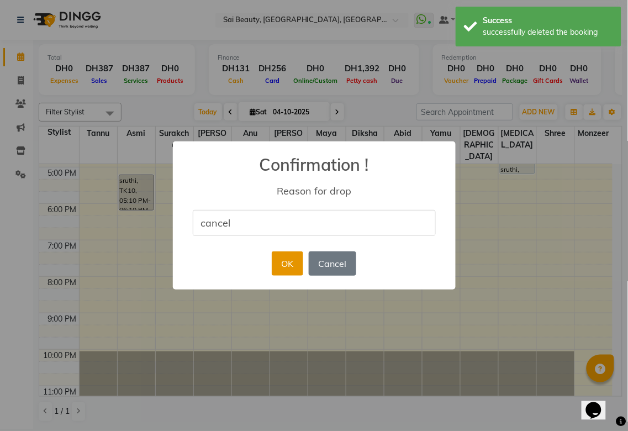
click at [280, 266] on button "OK" at bounding box center [287, 263] width 31 height 24
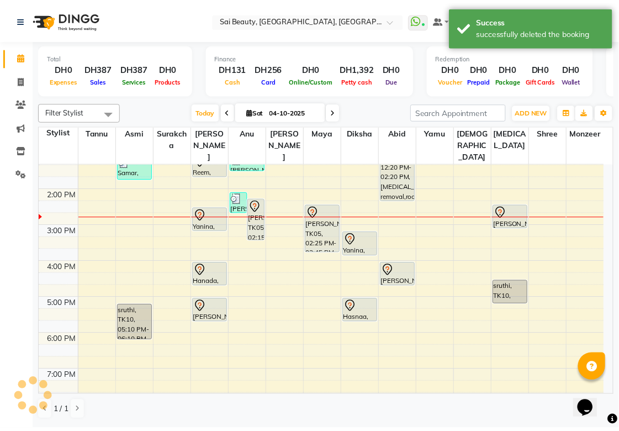
scroll to position [140, 0]
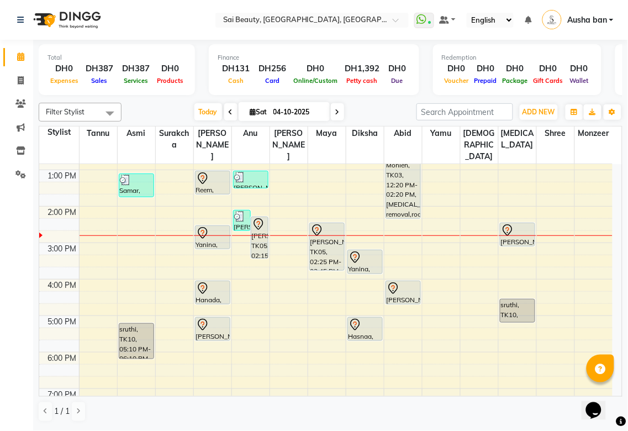
click at [207, 172] on icon at bounding box center [202, 178] width 13 height 13
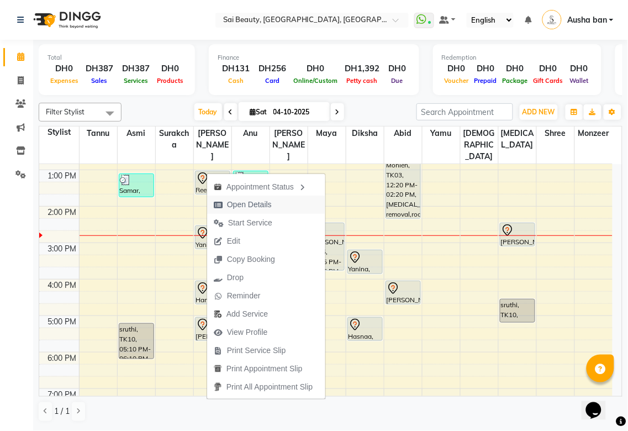
click at [271, 203] on span "Open Details" at bounding box center [249, 205] width 45 height 12
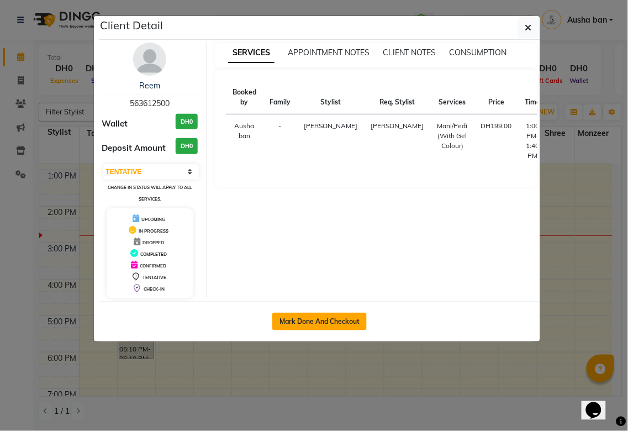
click at [312, 322] on button "Mark Done And Checkout" at bounding box center [319, 322] width 94 height 18
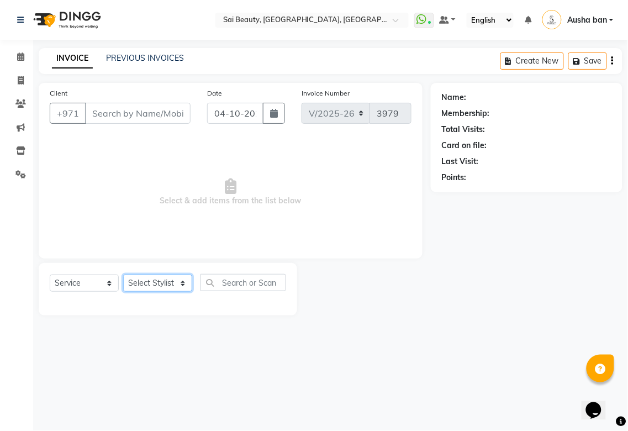
click at [170, 289] on select "Select Stylist" at bounding box center [157, 283] width 69 height 17
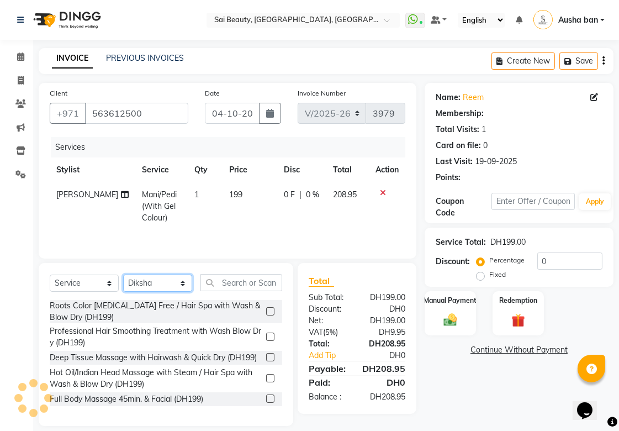
click at [123, 276] on select "Select Stylist [PERSON_NAME][MEDICAL_DATA] [PERSON_NAME] Asmi Ausha ban [PERSON…" at bounding box center [157, 283] width 69 height 17
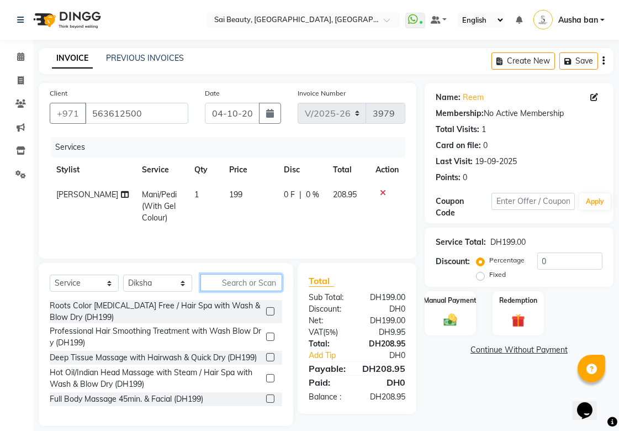
click at [262, 284] on input "text" at bounding box center [242, 282] width 82 height 17
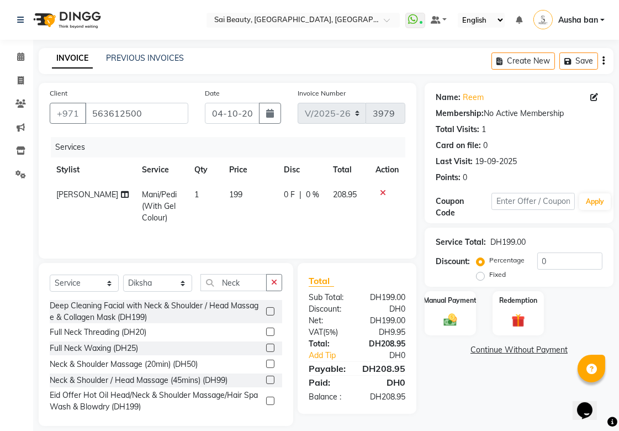
click at [266, 344] on label at bounding box center [270, 348] width 8 height 8
click at [266, 345] on input "checkbox" at bounding box center [269, 348] width 7 height 7
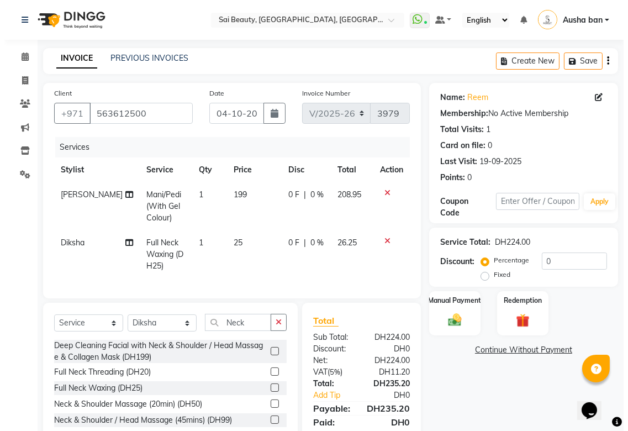
scroll to position [61, 0]
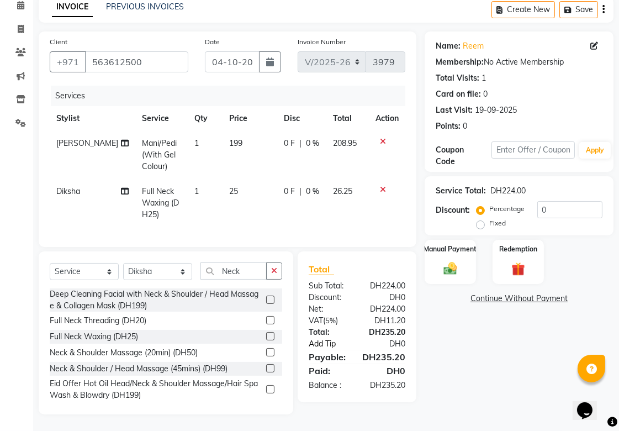
click at [318, 343] on link "Add Tip" at bounding box center [334, 344] width 66 height 12
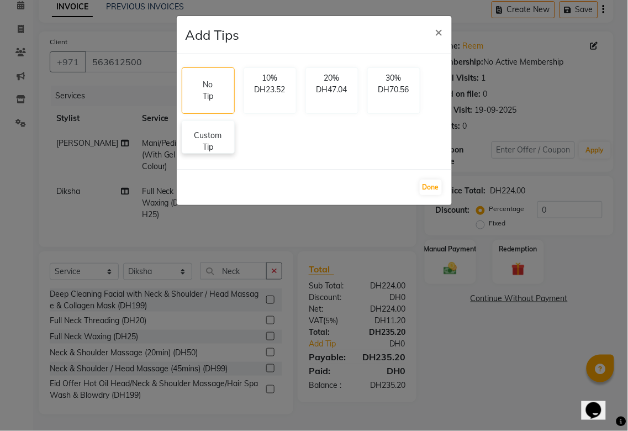
click at [210, 134] on p "Custom Tip" at bounding box center [208, 141] width 39 height 23
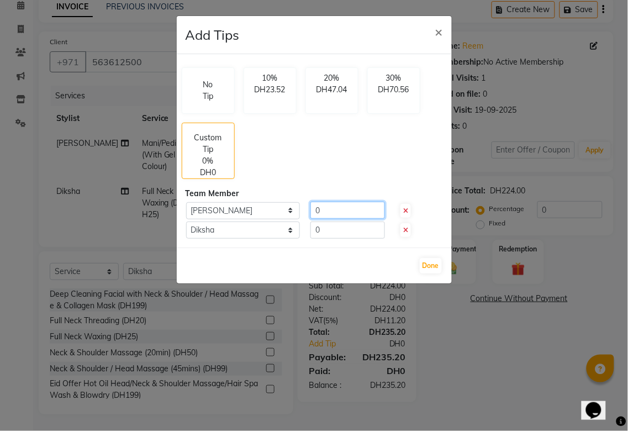
click at [372, 209] on input "0" at bounding box center [348, 210] width 75 height 17
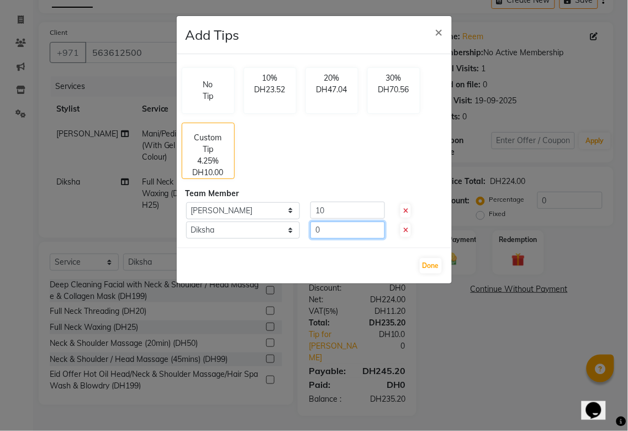
click at [349, 228] on input "0" at bounding box center [348, 230] width 75 height 17
click at [431, 266] on button "Done" at bounding box center [431, 265] width 22 height 15
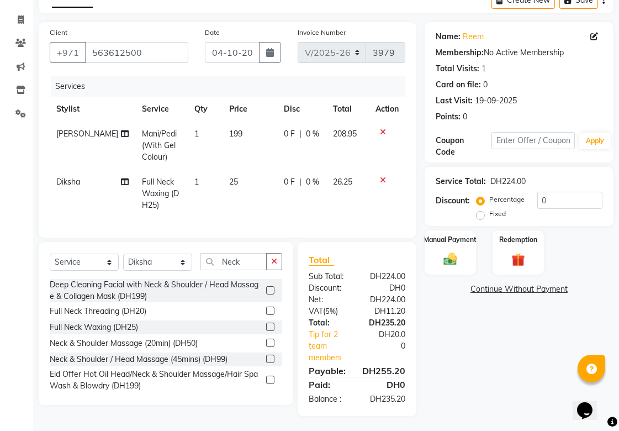
click at [121, 135] on icon at bounding box center [125, 134] width 8 height 8
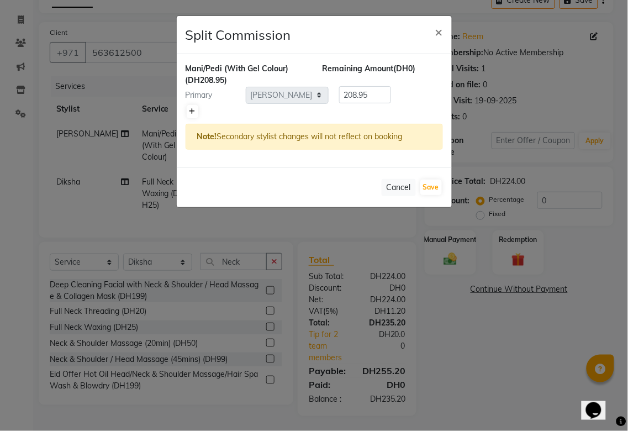
click at [192, 109] on icon at bounding box center [193, 111] width 6 height 7
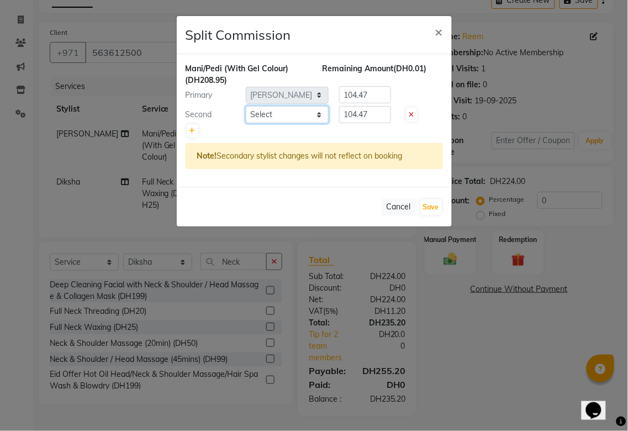
click at [317, 122] on select "Select [PERSON_NAME][MEDICAL_DATA] [PERSON_NAME] Asmi Ausha ban [PERSON_NAME] G…" at bounding box center [287, 114] width 83 height 17
click at [246, 106] on select "Select [PERSON_NAME][MEDICAL_DATA] [PERSON_NAME] Asmi Ausha ban [PERSON_NAME] G…" at bounding box center [287, 114] width 83 height 17
click at [380, 118] on input "104.47" at bounding box center [365, 114] width 52 height 17
click at [381, 94] on input "104.47" at bounding box center [365, 94] width 52 height 17
click at [431, 206] on button "Save" at bounding box center [432, 206] width 22 height 15
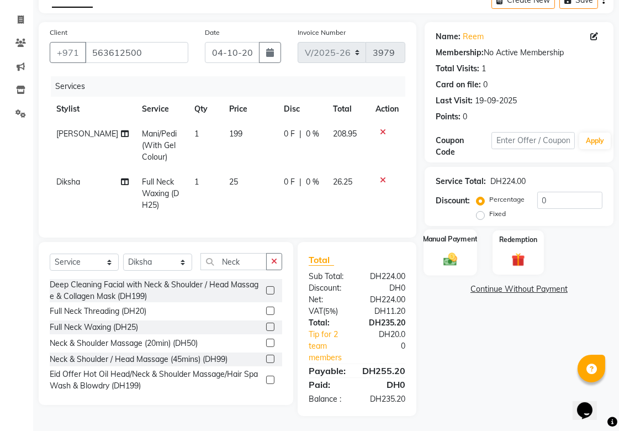
click at [448, 245] on div "Manual Payment" at bounding box center [451, 252] width 54 height 46
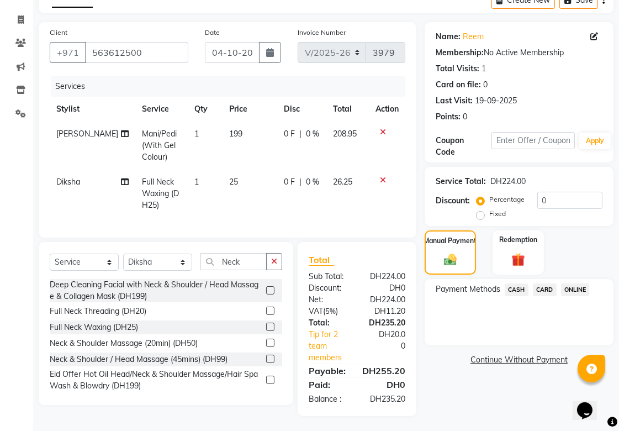
click at [544, 290] on span "CARD" at bounding box center [545, 289] width 24 height 13
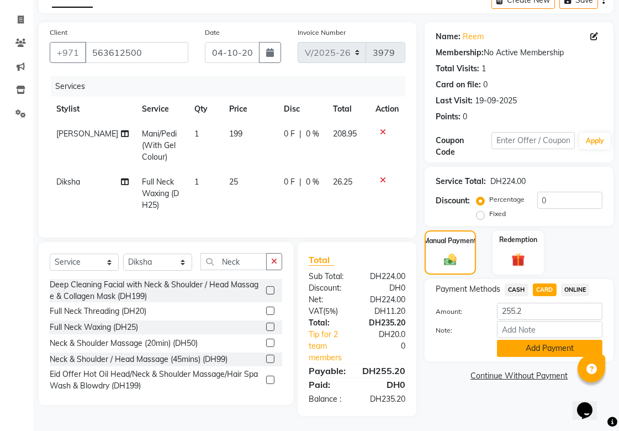
click at [548, 349] on button "Add Payment" at bounding box center [550, 348] width 106 height 17
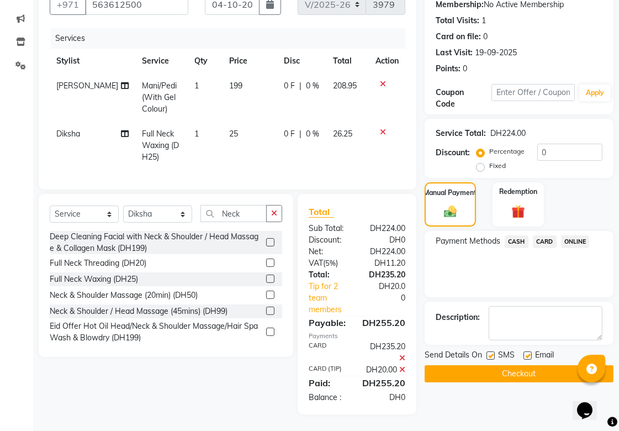
scroll to position [129, 0]
click at [538, 365] on button "Checkout" at bounding box center [519, 373] width 189 height 17
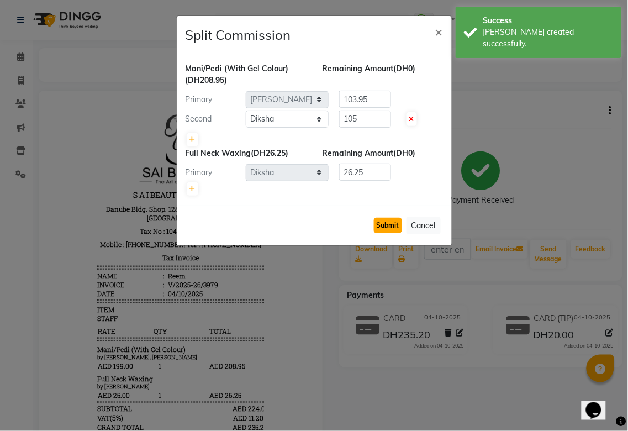
click at [388, 224] on button "Submit" at bounding box center [388, 225] width 28 height 15
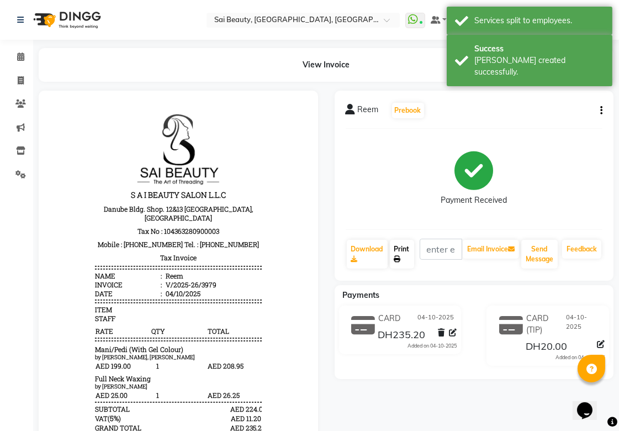
click at [407, 247] on link "Print" at bounding box center [402, 254] width 24 height 29
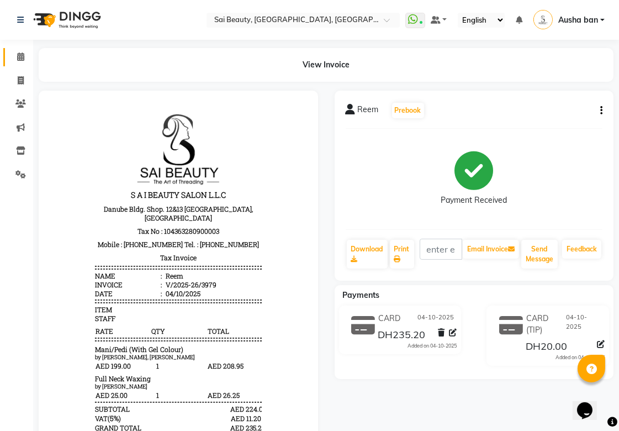
click at [17, 55] on icon at bounding box center [20, 56] width 7 height 8
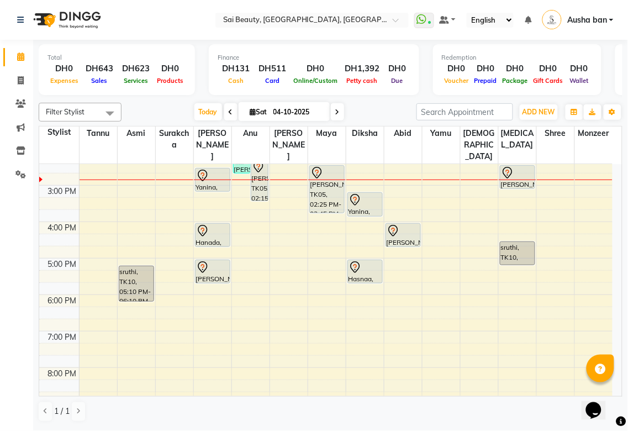
scroll to position [199, 0]
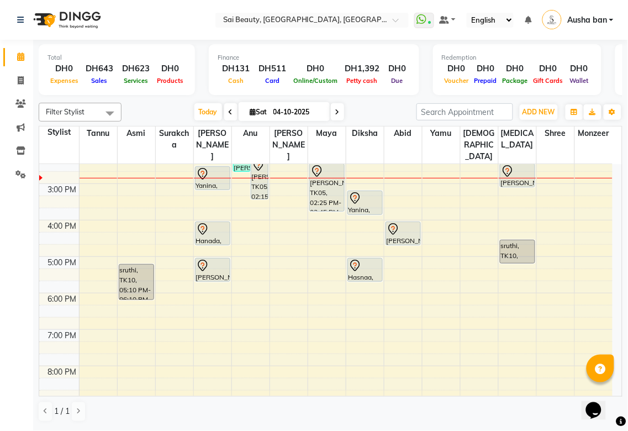
click at [363, 259] on div at bounding box center [365, 265] width 33 height 13
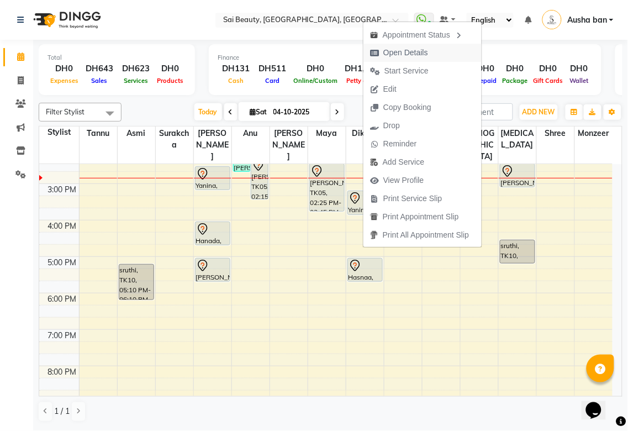
click at [388, 52] on span "Open Details" at bounding box center [406, 53] width 45 height 12
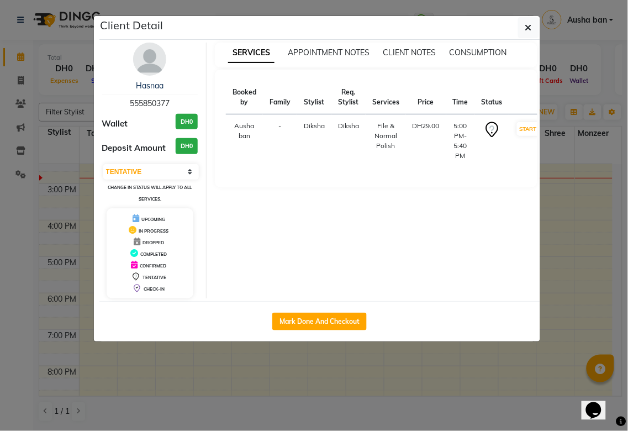
click at [341, 372] on ngb-modal-window "Client Detail Hasnaa 555850377 Wallet DH0 Deposit Amount DH0 Select IN SERVICE …" at bounding box center [314, 215] width 628 height 431
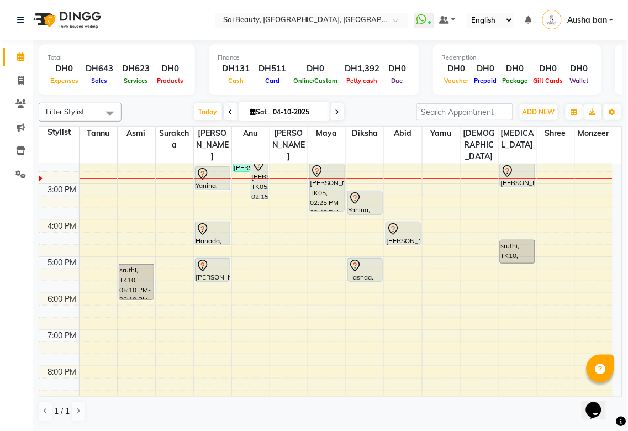
click at [207, 260] on icon at bounding box center [202, 265] width 13 height 13
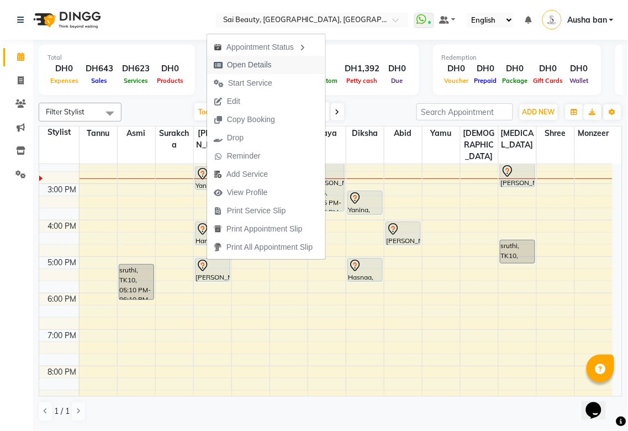
click at [238, 64] on span "Open Details" at bounding box center [249, 65] width 45 height 12
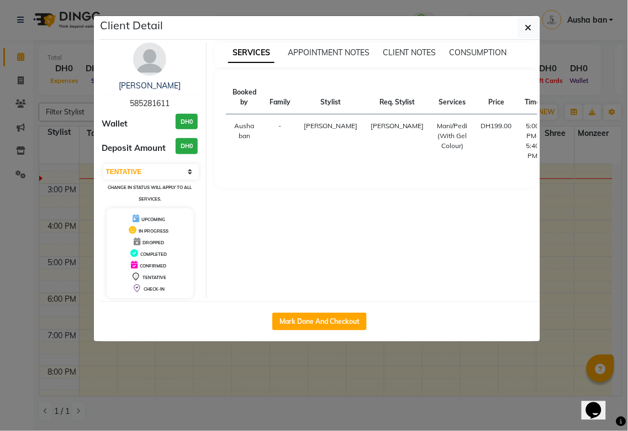
click at [212, 373] on ngb-modal-window "Client Detail [PERSON_NAME] 585281611 Wallet DH0 Deposit Amount DH0 Select IN S…" at bounding box center [314, 215] width 628 height 431
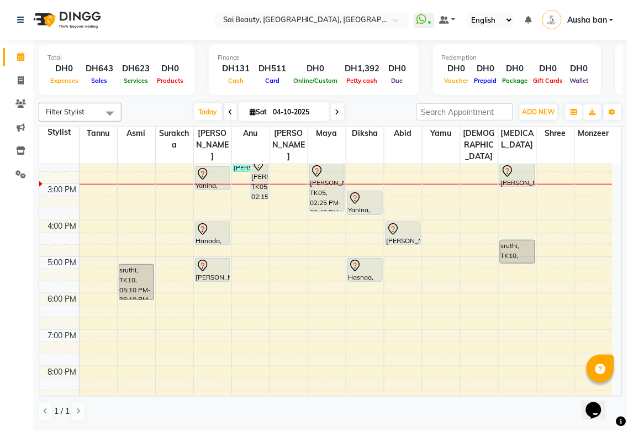
click at [395, 223] on icon at bounding box center [393, 229] width 13 height 13
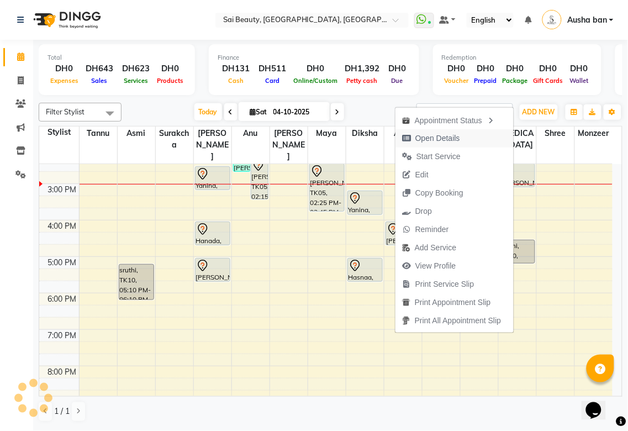
click at [442, 137] on span "Open Details" at bounding box center [438, 139] width 45 height 12
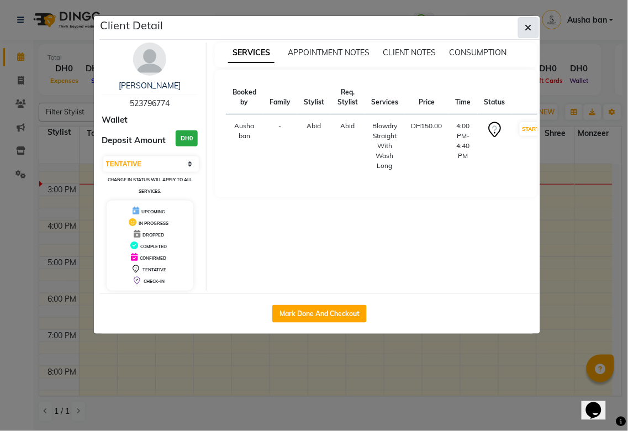
click at [528, 30] on icon "button" at bounding box center [529, 27] width 7 height 9
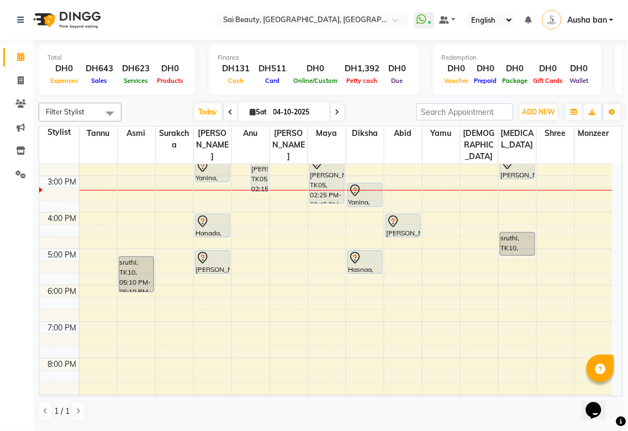
scroll to position [214, 0]
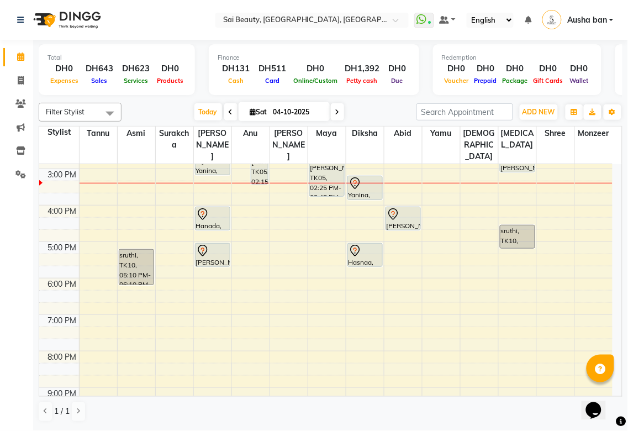
click at [359, 244] on icon at bounding box center [355, 250] width 13 height 13
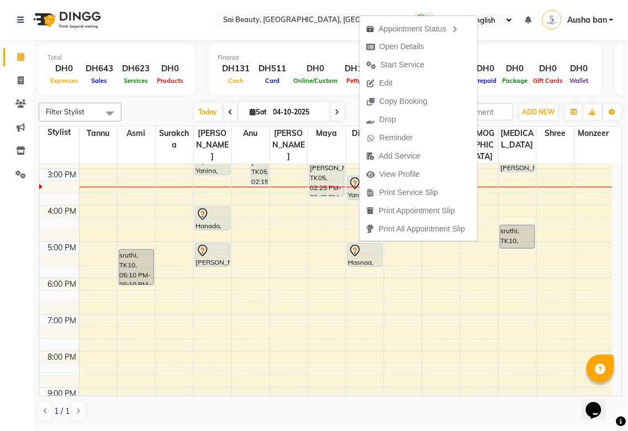
click at [332, 351] on td at bounding box center [346, 357] width 534 height 12
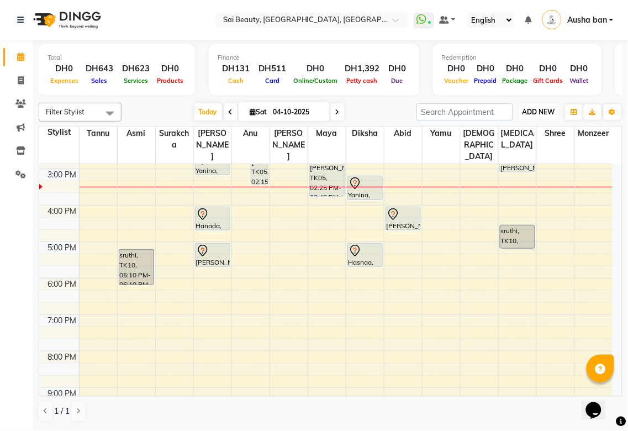
click at [549, 108] on span "ADD NEW" at bounding box center [539, 112] width 33 height 8
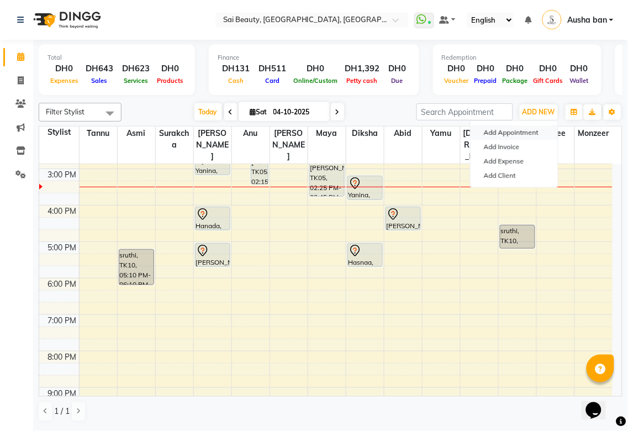
click at [538, 133] on button "Add Appointment" at bounding box center [514, 132] width 87 height 14
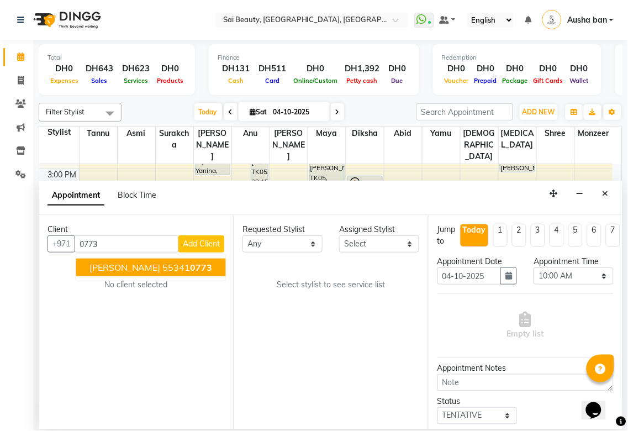
click at [191, 267] on span "0773" at bounding box center [202, 267] width 22 height 11
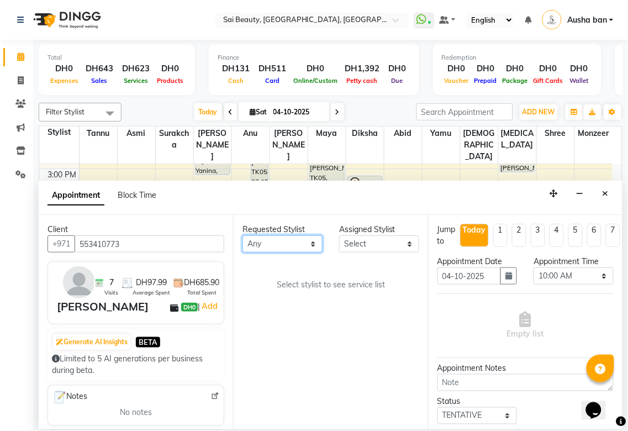
click at [294, 241] on select "Any [PERSON_NAME][MEDICAL_DATA] [PERSON_NAME] Asmi [PERSON_NAME] Gita [PERSON_N…" at bounding box center [283, 243] width 80 height 17
click at [243, 235] on select "Any [PERSON_NAME][MEDICAL_DATA] [PERSON_NAME] Asmi [PERSON_NAME] Gita [PERSON_N…" at bounding box center [283, 243] width 80 height 17
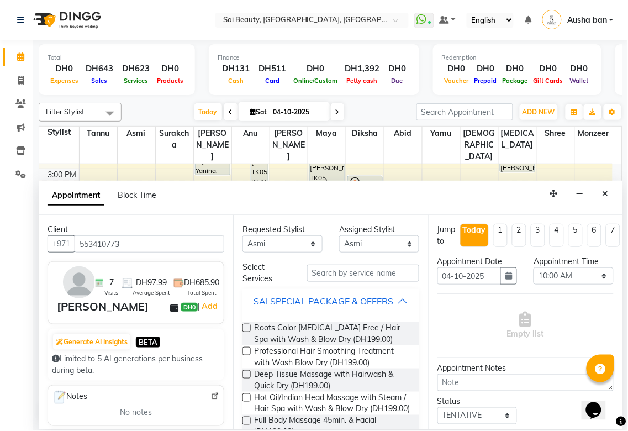
click at [386, 306] on div "SAI SPECIAL PACKAGE & OFFERS" at bounding box center [324, 301] width 140 height 13
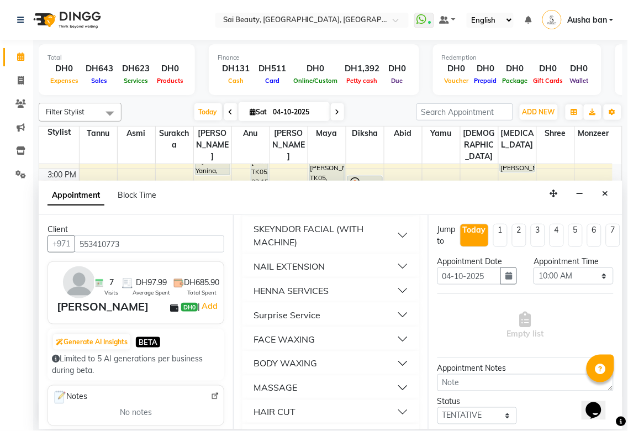
scroll to position [276, 0]
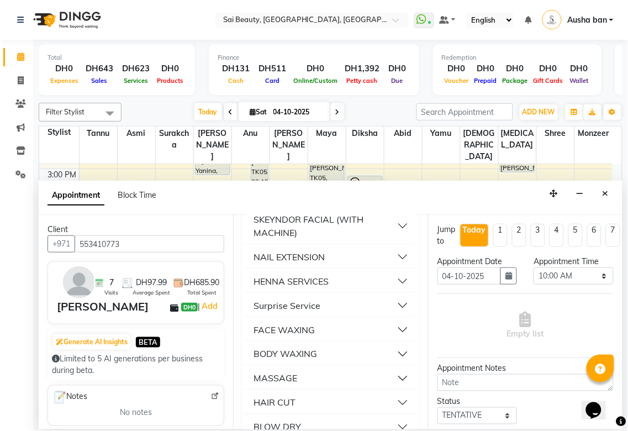
click at [329, 413] on button "HAIR CUT" at bounding box center [330, 403] width 167 height 20
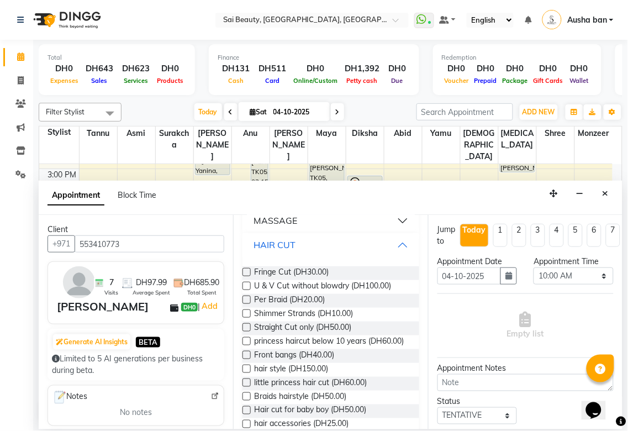
scroll to position [440, 0]
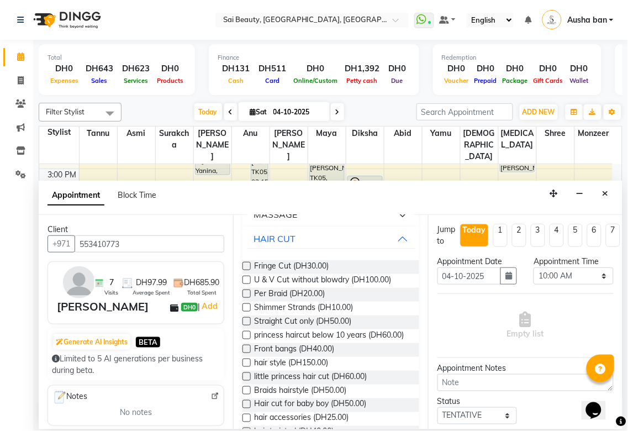
click at [244, 325] on label at bounding box center [247, 321] width 8 height 8
click at [244, 326] on input "checkbox" at bounding box center [246, 322] width 7 height 7
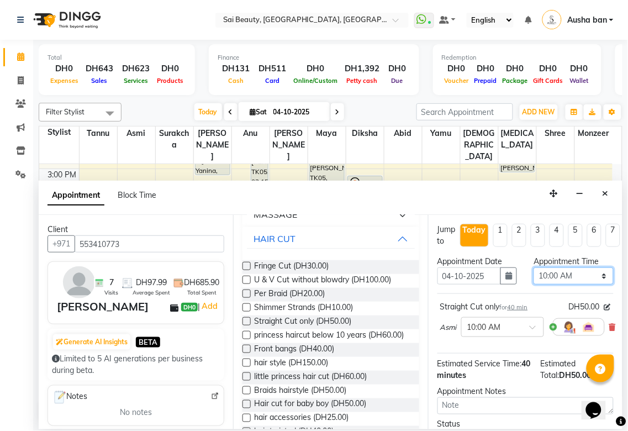
click at [595, 280] on select "Select 10:00 AM 10:05 AM 10:10 AM 10:15 AM 10:20 AM 10:25 AM 10:30 AM 10:35 AM …" at bounding box center [574, 275] width 80 height 17
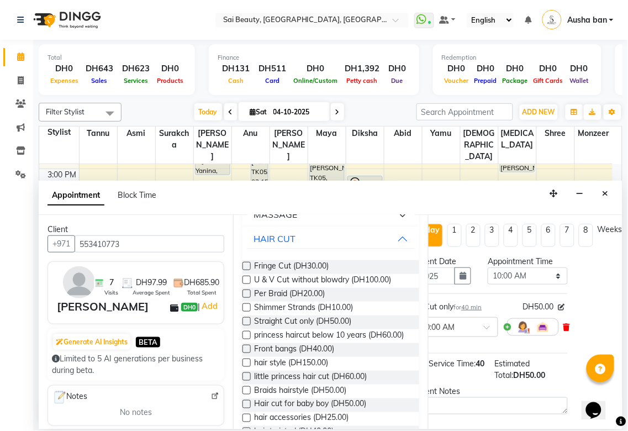
click at [564, 329] on icon at bounding box center [567, 327] width 7 height 8
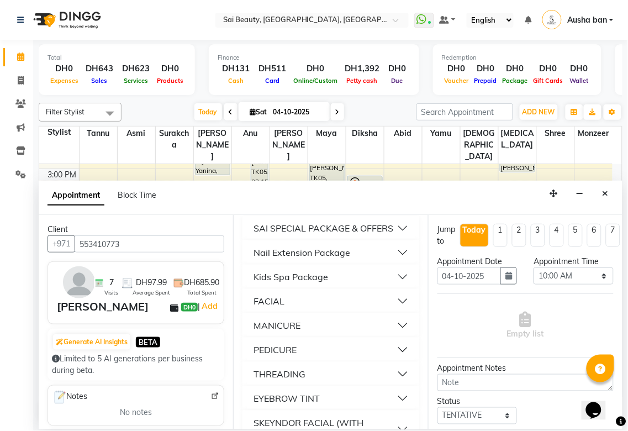
scroll to position [107, 0]
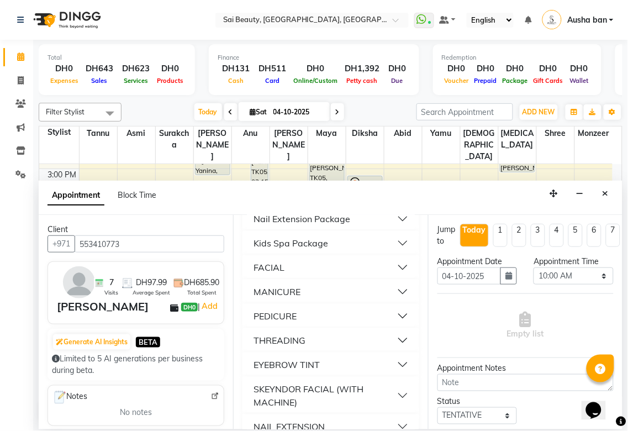
click at [319, 350] on button "THREADING" at bounding box center [330, 340] width 167 height 20
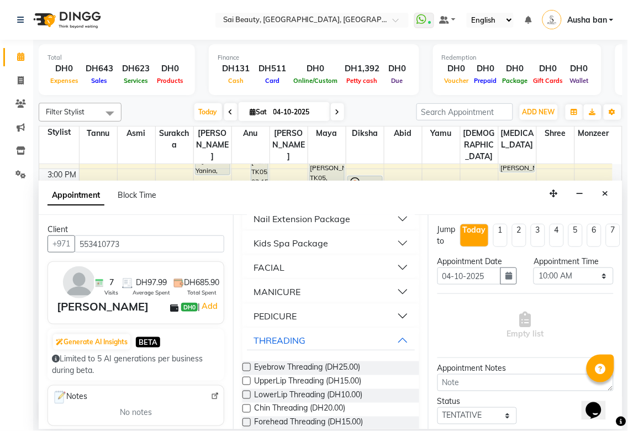
click at [249, 371] on label at bounding box center [247, 367] width 8 height 8
click at [249, 372] on input "checkbox" at bounding box center [246, 368] width 7 height 7
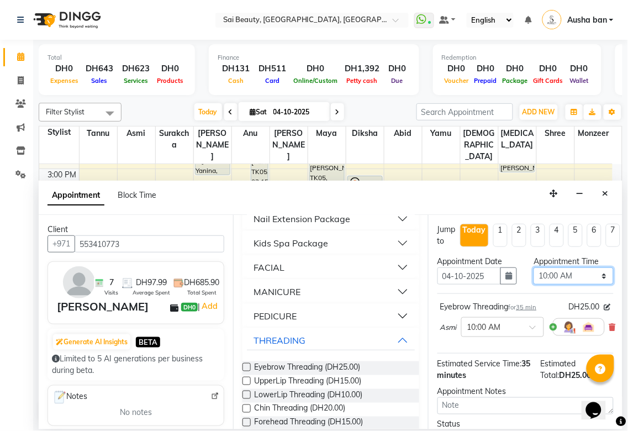
click at [583, 282] on select "Select 10:00 AM 10:05 AM 10:10 AM 10:15 AM 10:20 AM 10:25 AM 10:30 AM 10:35 AM …" at bounding box center [574, 275] width 80 height 17
click at [534, 267] on select "Select 10:00 AM 10:05 AM 10:10 AM 10:15 AM 10:20 AM 10:25 AM 10:30 AM 10:35 AM …" at bounding box center [574, 275] width 80 height 17
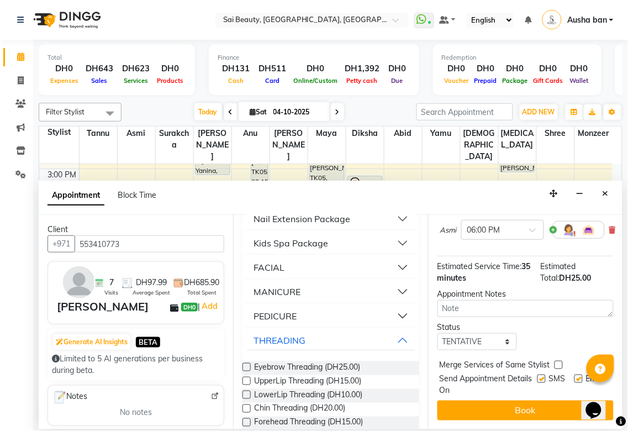
click at [559, 361] on label at bounding box center [559, 365] width 8 height 8
click at [559, 363] on input "checkbox" at bounding box center [558, 366] width 7 height 7
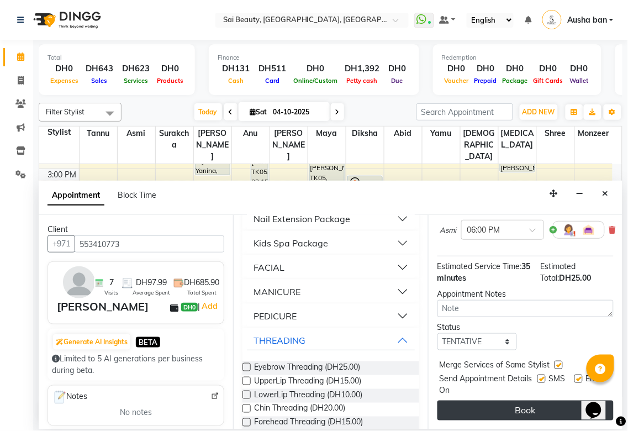
click at [549, 405] on button "Book" at bounding box center [526, 411] width 176 height 20
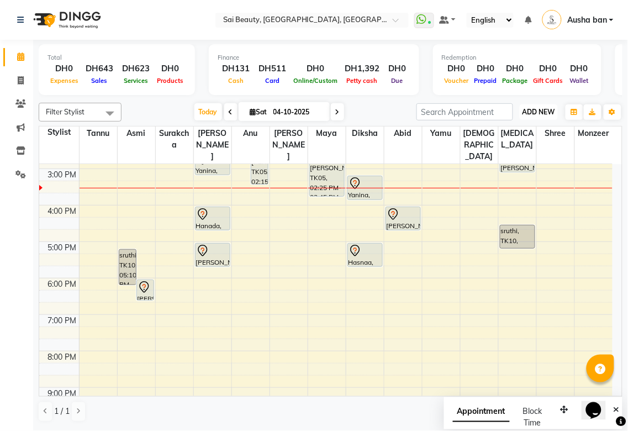
click at [534, 112] on span "ADD NEW" at bounding box center [539, 112] width 33 height 8
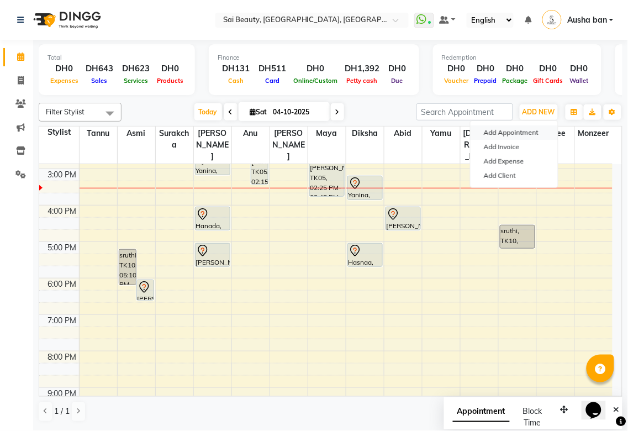
click at [529, 134] on button "Add Appointment" at bounding box center [514, 132] width 87 height 14
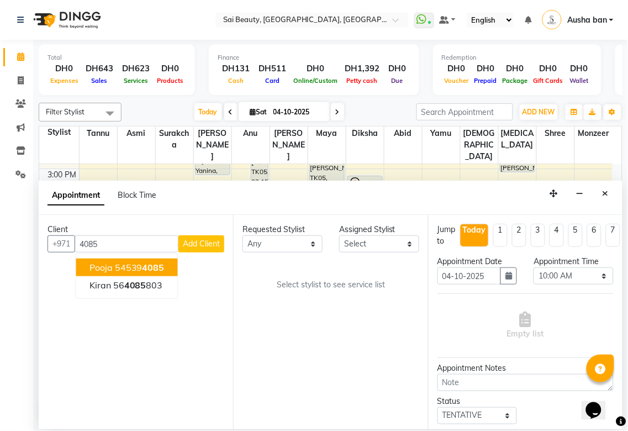
click at [152, 267] on span "4085" at bounding box center [154, 267] width 22 height 11
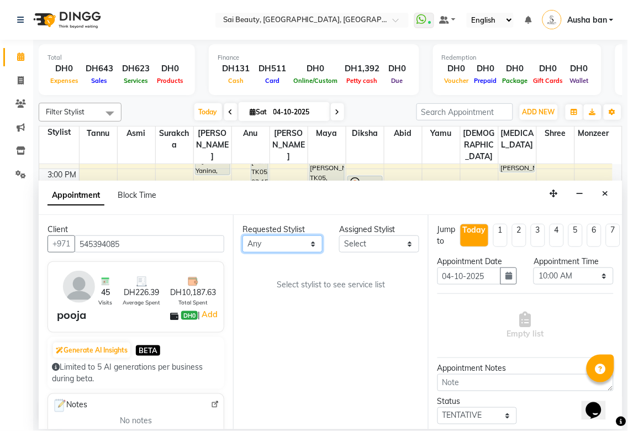
click at [307, 252] on select "Any [PERSON_NAME][MEDICAL_DATA] [PERSON_NAME] Asmi [PERSON_NAME] Gita [PERSON_N…" at bounding box center [283, 243] width 80 height 17
click at [243, 235] on select "Any [PERSON_NAME][MEDICAL_DATA] [PERSON_NAME] Asmi [PERSON_NAME] Gita [PERSON_N…" at bounding box center [283, 243] width 80 height 17
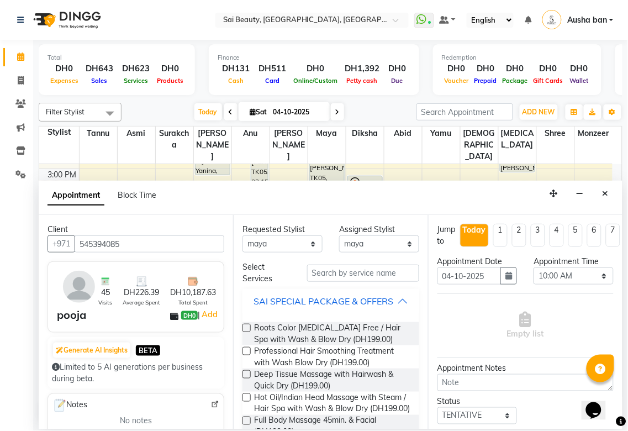
click at [385, 307] on div "SAI SPECIAL PACKAGE & OFFERS" at bounding box center [324, 301] width 140 height 13
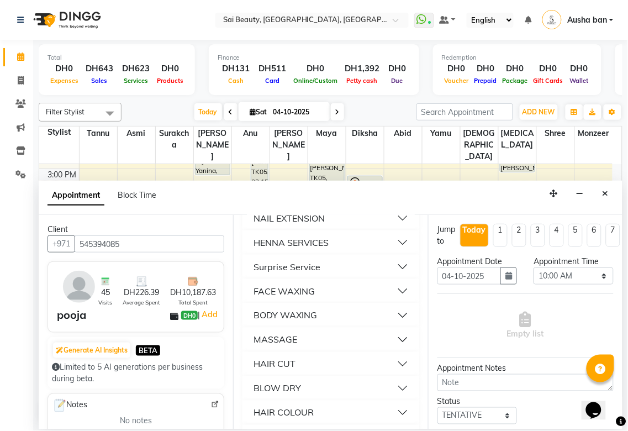
scroll to position [318, 0]
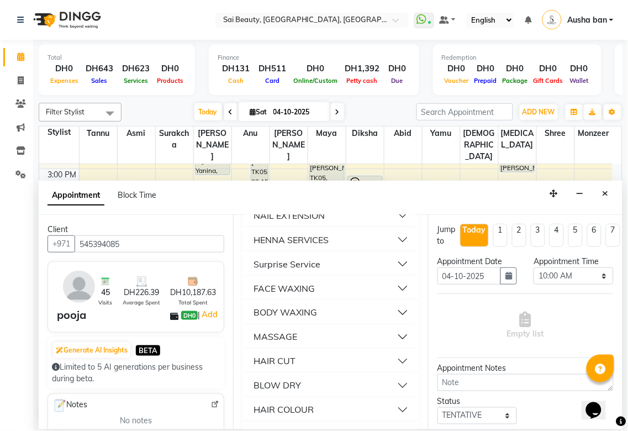
click at [335, 347] on button "MASSAGE" at bounding box center [330, 337] width 167 height 20
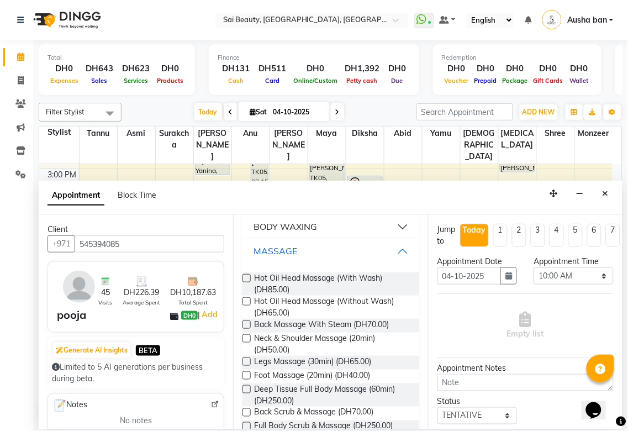
scroll to position [405, 0]
click at [255, 295] on span "Hot Oil Head Massage (With Wash) (DH85.00)" at bounding box center [332, 282] width 156 height 23
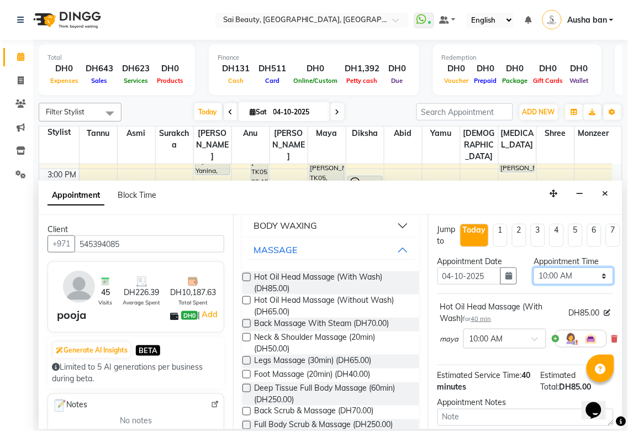
click at [581, 280] on select "Select 10:00 AM 10:05 AM 10:10 AM 10:15 AM 10:20 AM 10:25 AM 10:30 AM 10:35 AM …" at bounding box center [574, 275] width 80 height 17
click at [534, 267] on select "Select 10:00 AM 10:05 AM 10:10 AM 10:15 AM 10:20 AM 10:25 AM 10:30 AM 10:35 AM …" at bounding box center [574, 275] width 80 height 17
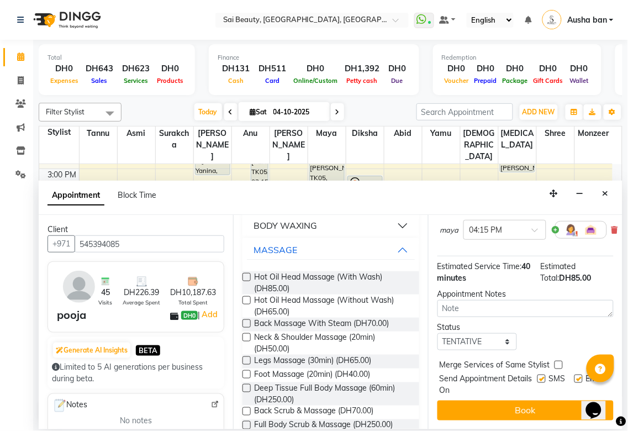
scroll to position [118, 0]
click at [558, 361] on label at bounding box center [559, 365] width 8 height 8
click at [558, 363] on input "checkbox" at bounding box center [558, 366] width 7 height 7
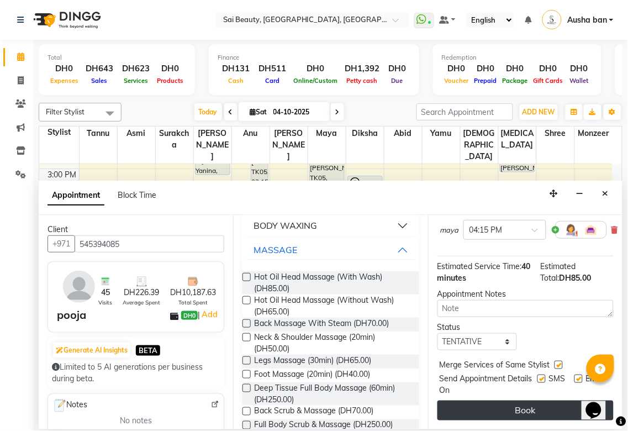
click at [553, 401] on button "Book" at bounding box center [526, 411] width 176 height 20
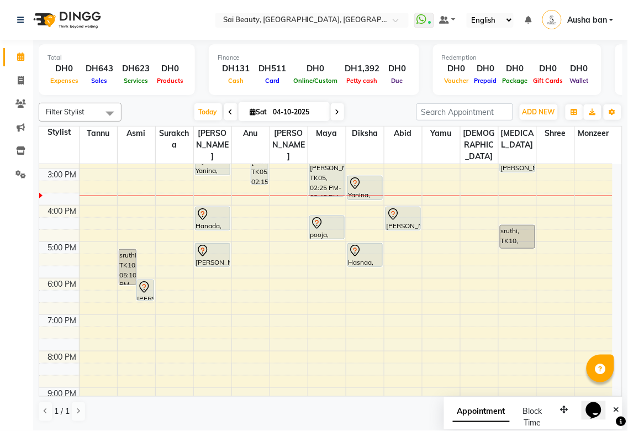
click at [410, 209] on div "[PERSON_NAME], TK08, 04:00 PM-04:40 PM, Blowdry Straight With Wash Long" at bounding box center [403, 218] width 34 height 23
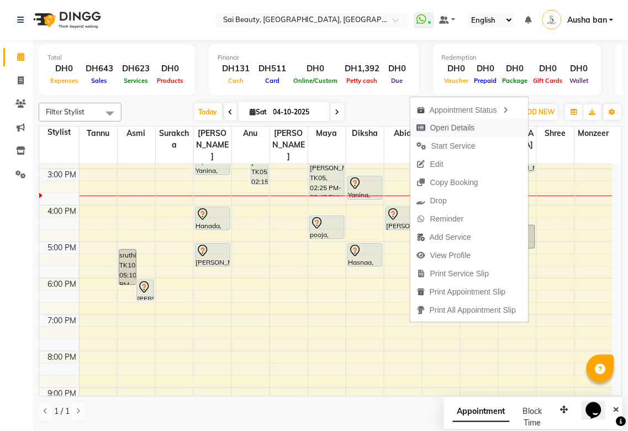
click at [467, 126] on span "Open Details" at bounding box center [452, 128] width 45 height 12
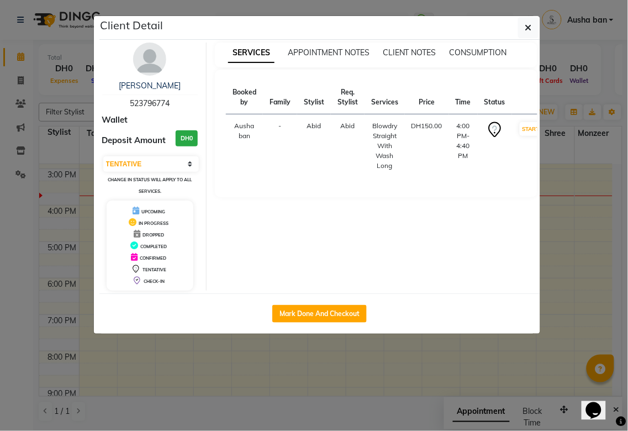
click at [385, 415] on ngb-modal-window "Client Detail [PERSON_NAME] 523796774 Wallet Deposit Amount DH0 Select IN SERVI…" at bounding box center [314, 215] width 628 height 431
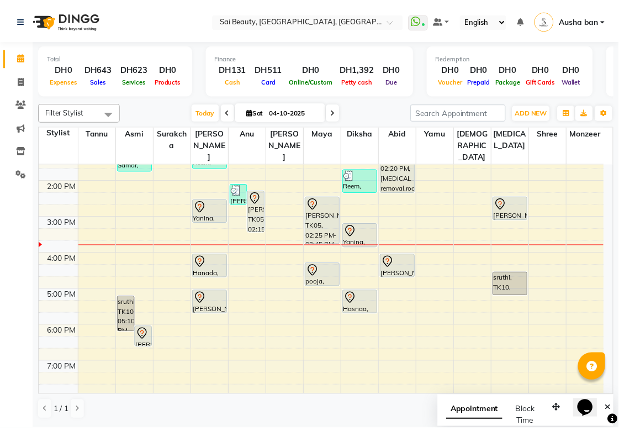
scroll to position [165, 0]
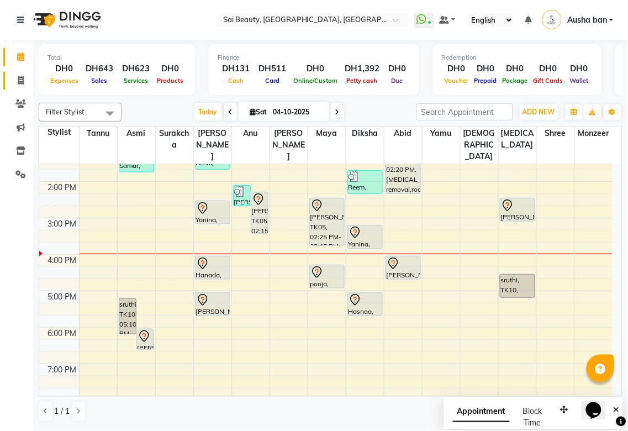
click at [20, 81] on icon at bounding box center [21, 80] width 6 height 8
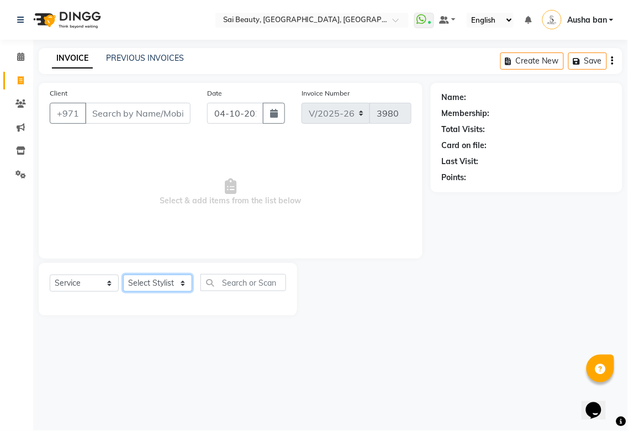
click at [164, 279] on select "Select Stylist [PERSON_NAME][MEDICAL_DATA] [PERSON_NAME] Asmi Ausha ban [PERSON…" at bounding box center [157, 283] width 69 height 17
click at [123, 275] on select "Select Stylist [PERSON_NAME][MEDICAL_DATA] [PERSON_NAME] Asmi Ausha ban [PERSON…" at bounding box center [157, 283] width 69 height 17
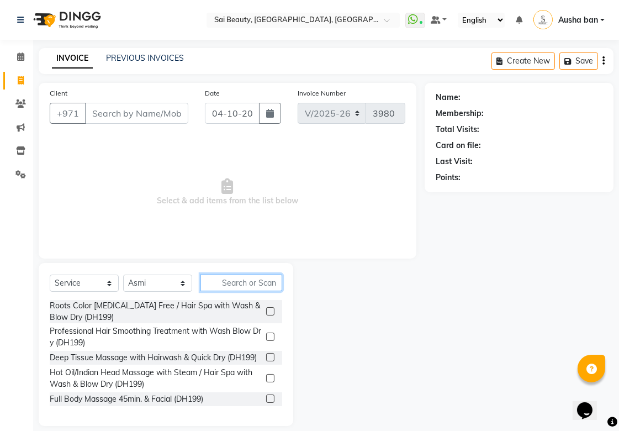
click at [244, 280] on input "text" at bounding box center [242, 282] width 82 height 17
click at [116, 115] on input "Client" at bounding box center [136, 113] width 103 height 21
click at [223, 279] on input "text" at bounding box center [242, 282] width 82 height 17
click at [115, 113] on input "Client" at bounding box center [136, 113] width 103 height 21
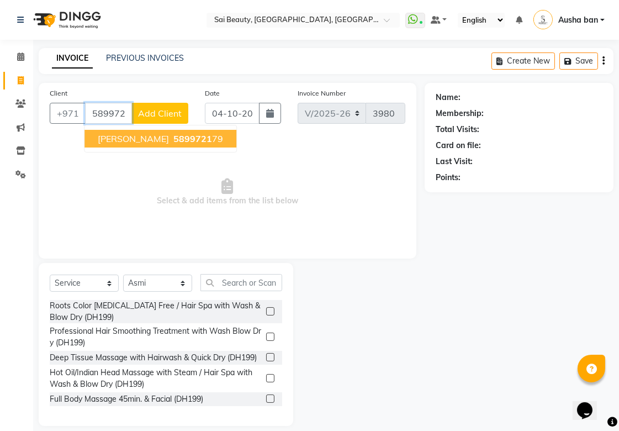
click at [106, 141] on span "[PERSON_NAME]" at bounding box center [133, 138] width 71 height 11
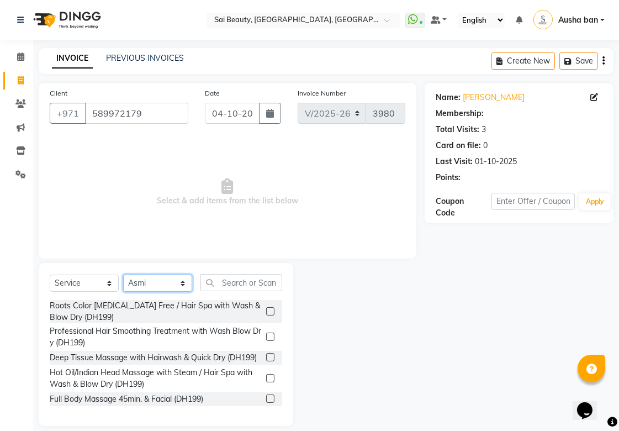
click at [151, 282] on select "Select Stylist [PERSON_NAME][MEDICAL_DATA] [PERSON_NAME] Asmi Ausha ban [PERSON…" at bounding box center [157, 283] width 69 height 17
click at [232, 279] on input "text" at bounding box center [242, 282] width 82 height 17
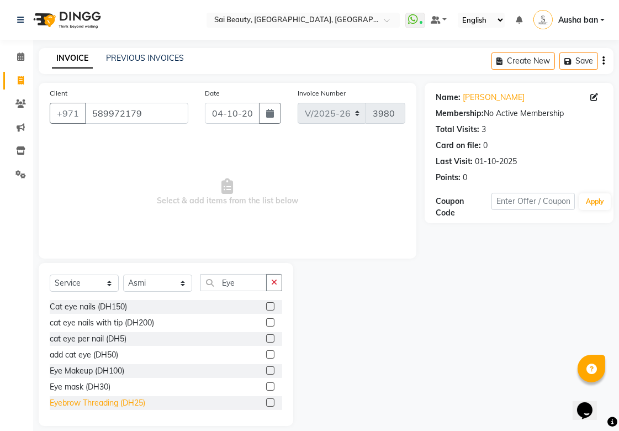
click at [65, 402] on div "Eyebrow Threading (DH25)" at bounding box center [98, 403] width 96 height 12
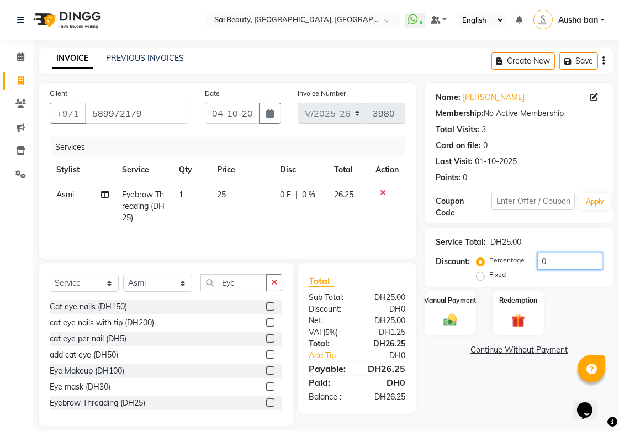
click at [548, 258] on input "0" at bounding box center [570, 261] width 65 height 17
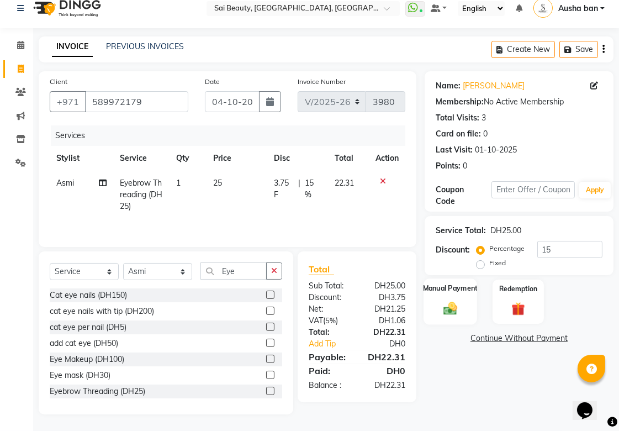
click at [452, 310] on img at bounding box center [450, 308] width 23 height 16
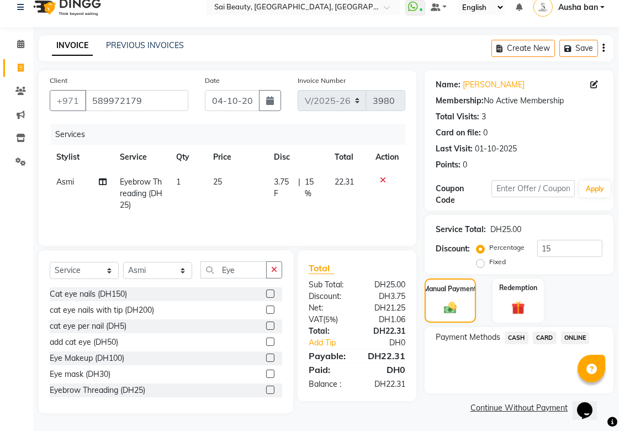
click at [548, 335] on span "CARD" at bounding box center [545, 338] width 24 height 13
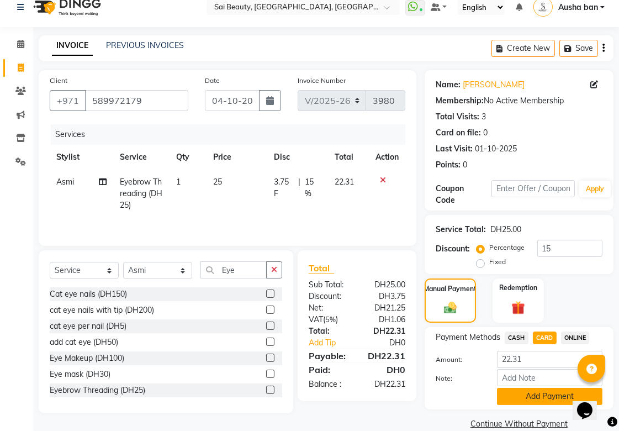
click at [539, 395] on button "Add Payment" at bounding box center [550, 396] width 106 height 17
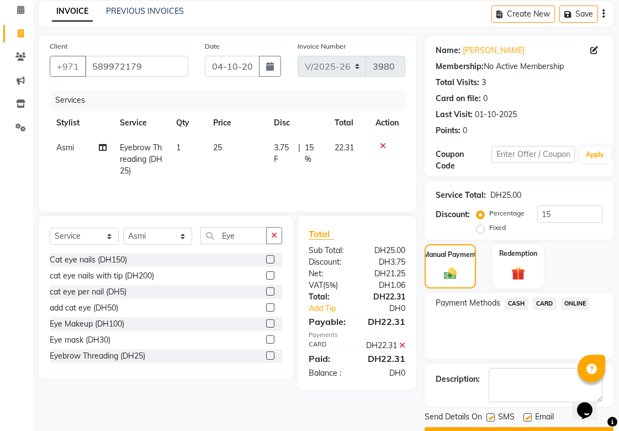
scroll to position [76, 0]
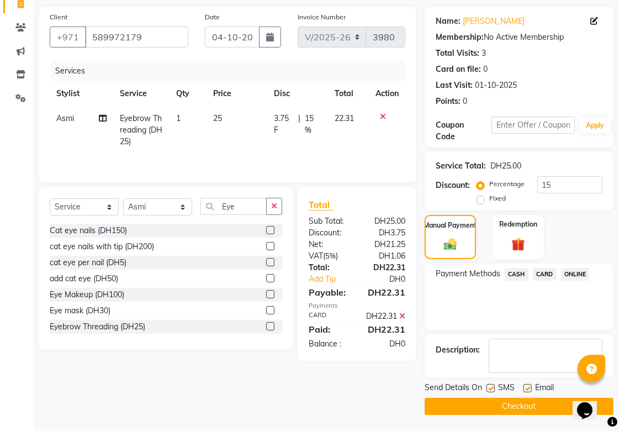
click at [543, 409] on button "Checkout" at bounding box center [519, 406] width 189 height 17
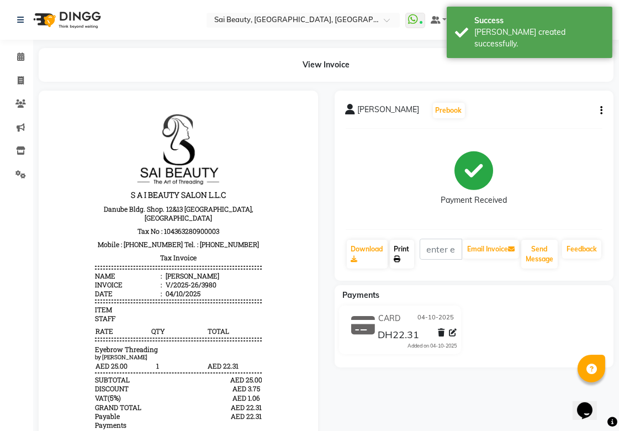
click at [398, 259] on icon at bounding box center [398, 259] width 7 height 7
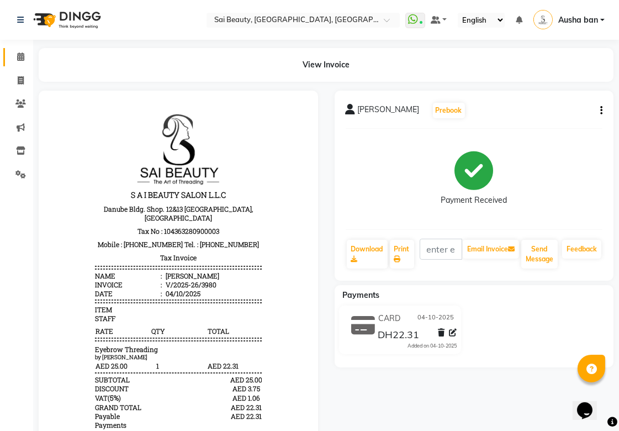
click at [20, 56] on icon at bounding box center [20, 56] width 7 height 8
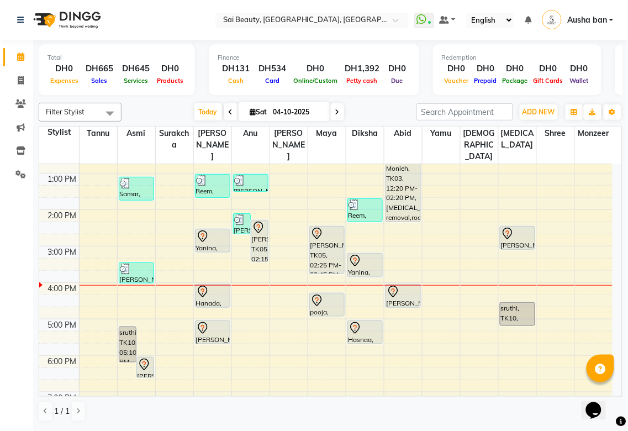
scroll to position [132, 0]
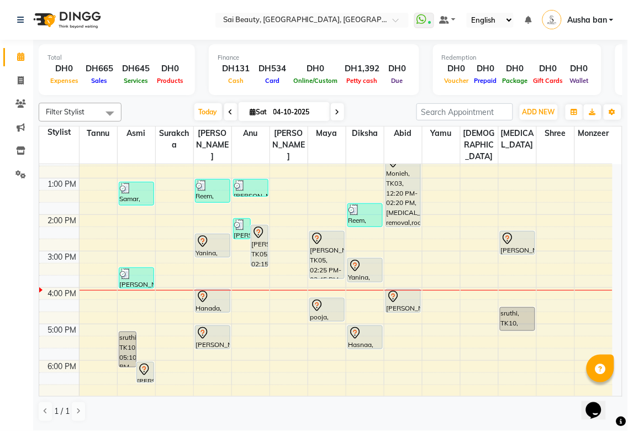
click at [202, 298] on icon at bounding box center [202, 298] width 1 height 1
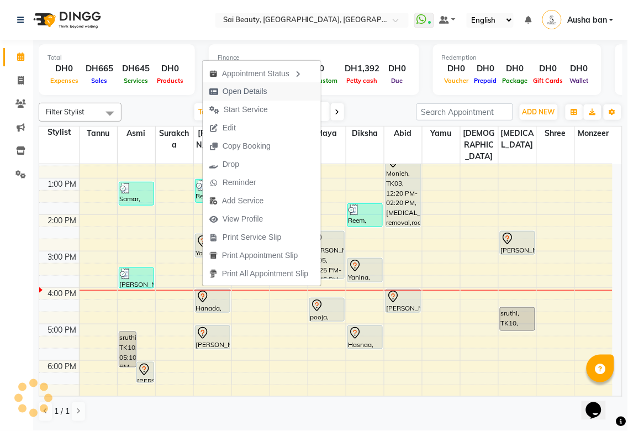
click at [264, 85] on span "Open Details" at bounding box center [238, 91] width 71 height 18
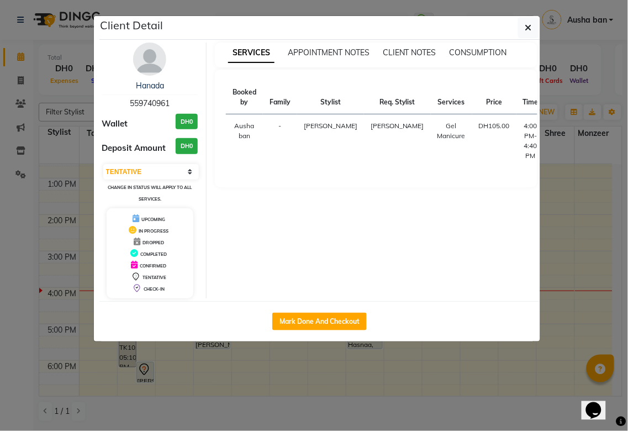
click at [212, 398] on ngb-modal-window "Client Detail Hanada 559740961 Wallet DH0 Deposit Amount DH0 Select IN SERVICE …" at bounding box center [314, 215] width 628 height 431
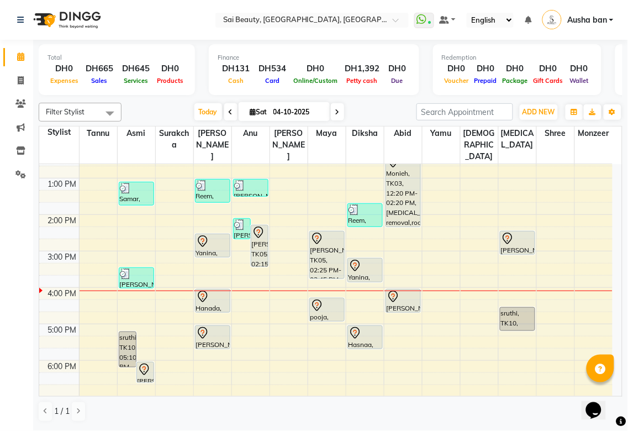
click at [405, 290] on div at bounding box center [403, 296] width 33 height 13
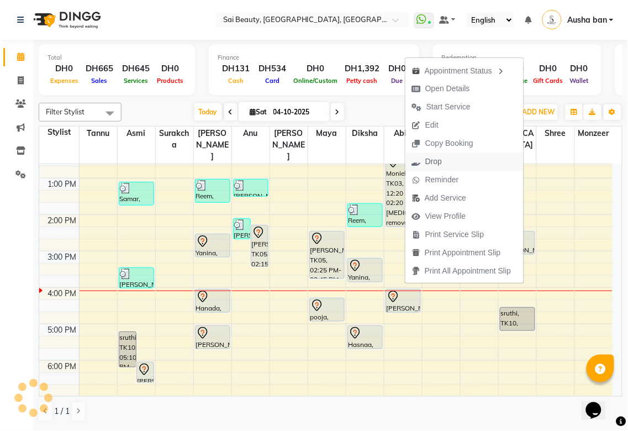
click at [435, 161] on span "Drop" at bounding box center [434, 162] width 17 height 12
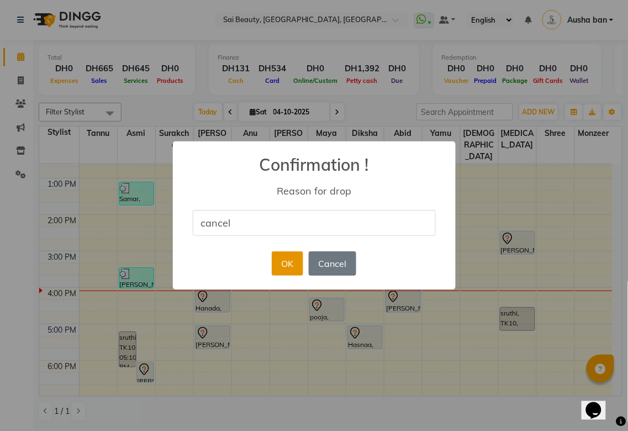
click at [282, 262] on button "OK" at bounding box center [287, 263] width 31 height 24
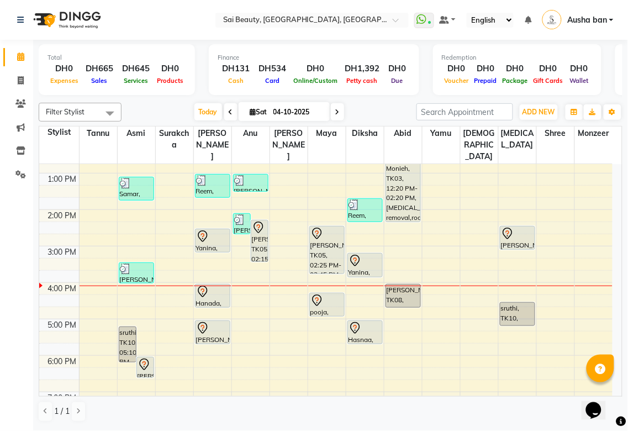
scroll to position [135, 0]
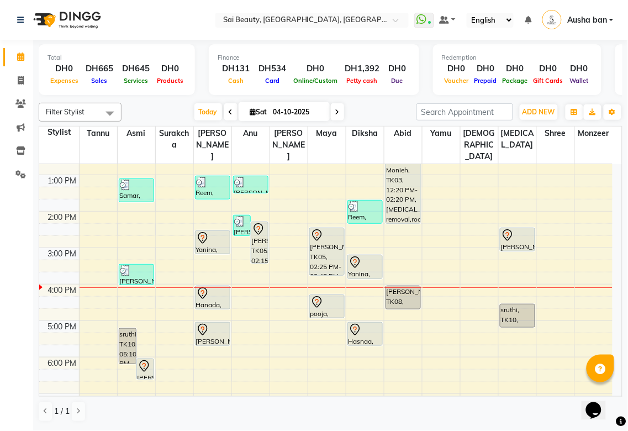
click at [409, 178] on div "Monieh, TK03, 12:20 PM-02:20 PM, [MEDICAL_DATA] removal,roots protein" at bounding box center [403, 187] width 34 height 72
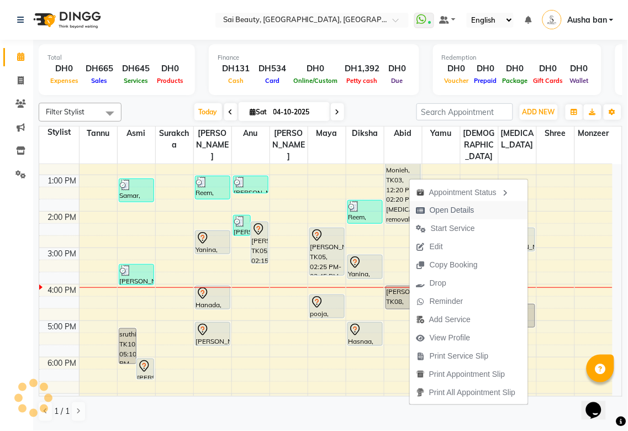
click at [469, 212] on span "Open Details" at bounding box center [452, 210] width 45 height 12
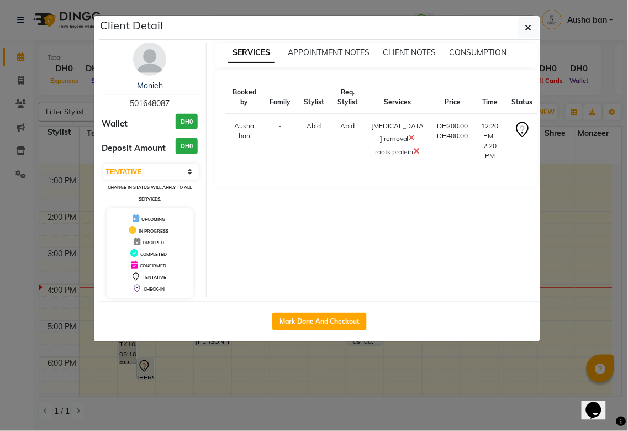
click at [323, 382] on ngb-modal-window "Client Detail Monieh 501648087 Wallet DH0 Deposit Amount DH0 Select IN SERVICE …" at bounding box center [314, 215] width 628 height 431
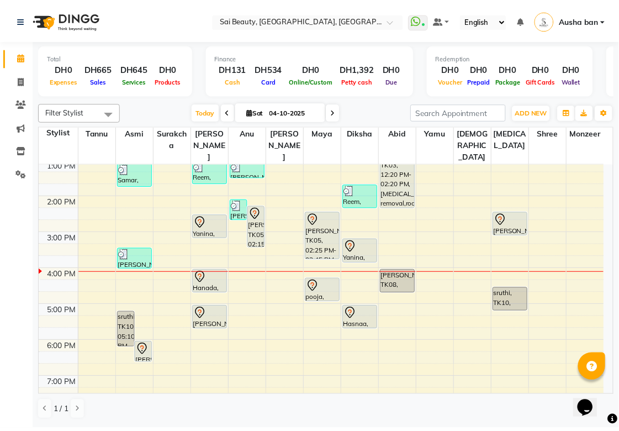
scroll to position [148, 0]
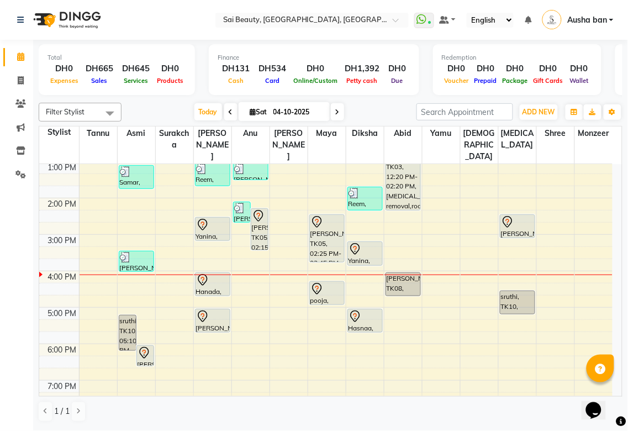
click at [208, 310] on icon at bounding box center [202, 316] width 13 height 13
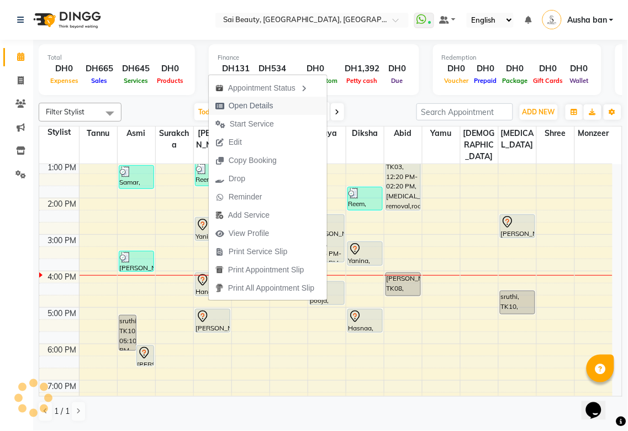
click at [274, 103] on span "Open Details" at bounding box center [244, 106] width 71 height 18
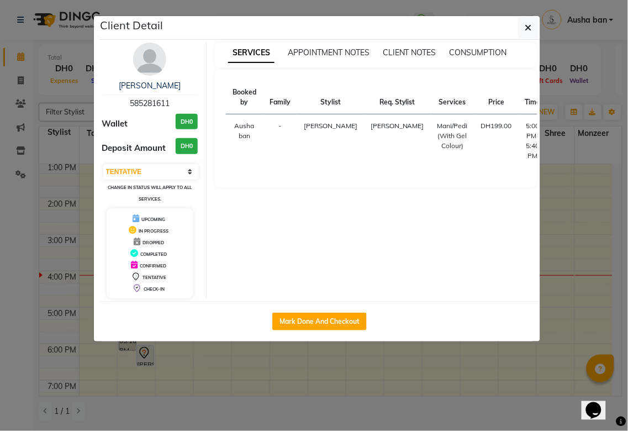
click at [302, 378] on ngb-modal-window "Client Detail [PERSON_NAME] 585281611 Wallet DH0 Deposit Amount DH0 Select IN S…" at bounding box center [314, 215] width 628 height 431
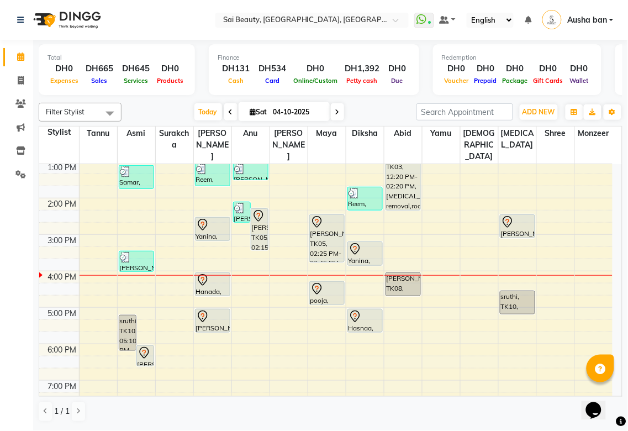
click at [208, 274] on div "Hanada, TK09, 04:00 PM-04:40 PM, Gel Manicure" at bounding box center [213, 284] width 34 height 23
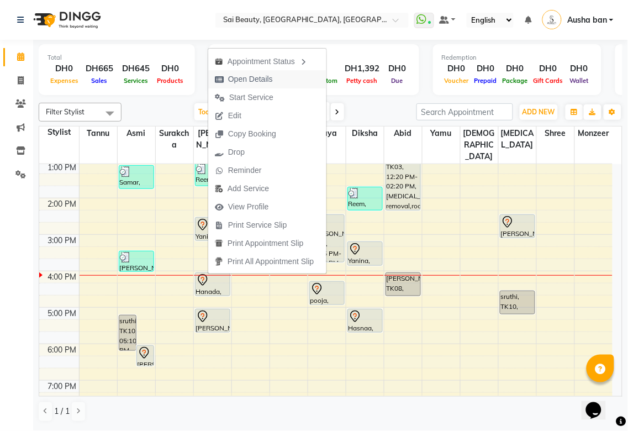
click at [271, 77] on span "Open Details" at bounding box center [250, 79] width 45 height 12
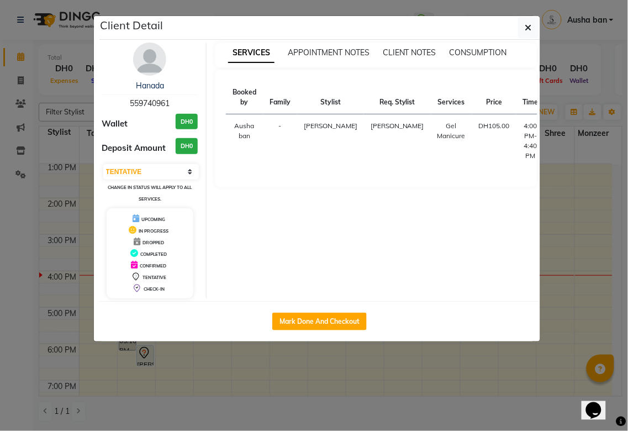
click at [239, 413] on ngb-modal-window "Client Detail Hanada 559740961 Wallet DH0 Deposit Amount DH0 Select IN SERVICE …" at bounding box center [314, 215] width 628 height 431
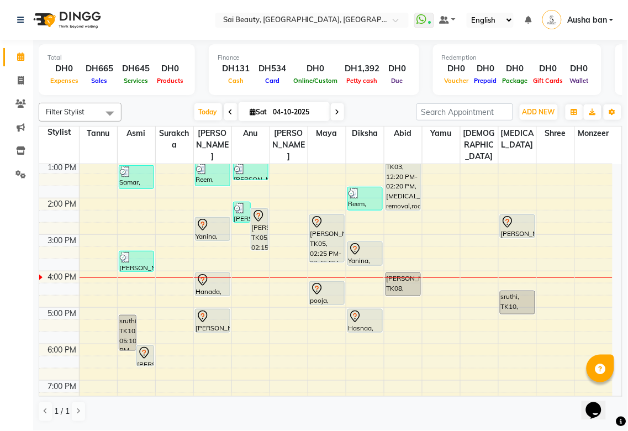
click at [201, 330] on div at bounding box center [213, 332] width 34 height 4
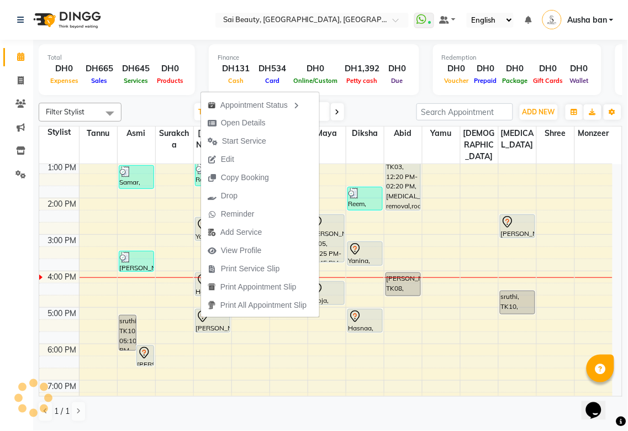
click at [470, 234] on td at bounding box center [346, 240] width 534 height 12
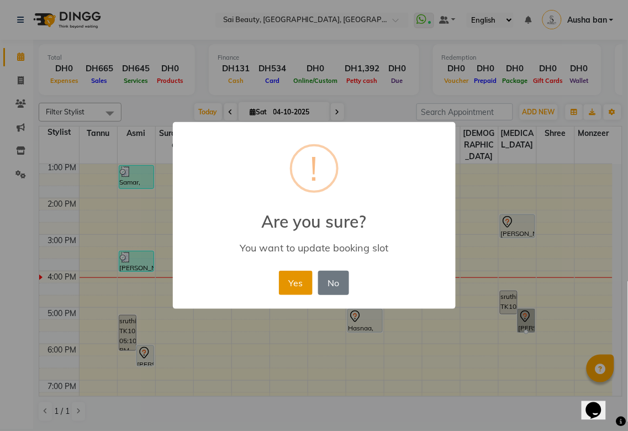
click at [280, 277] on button "Yes" at bounding box center [296, 283] width 34 height 24
click at [290, 275] on button "Yes" at bounding box center [296, 283] width 34 height 24
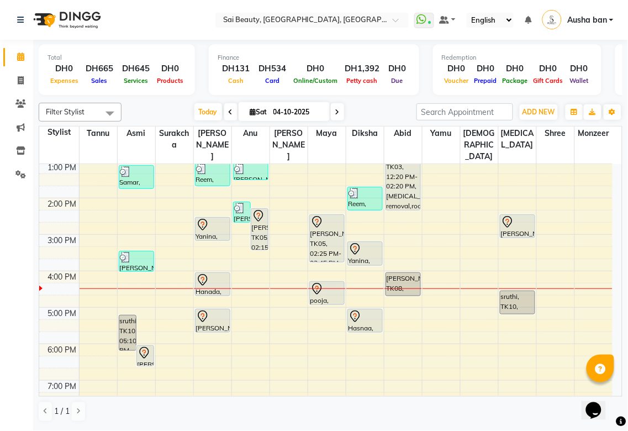
click at [317, 282] on icon at bounding box center [317, 288] width 13 height 13
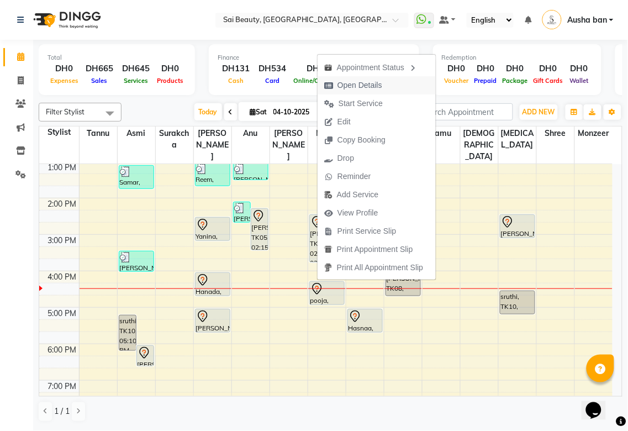
click at [373, 85] on span "Open Details" at bounding box center [360, 86] width 45 height 12
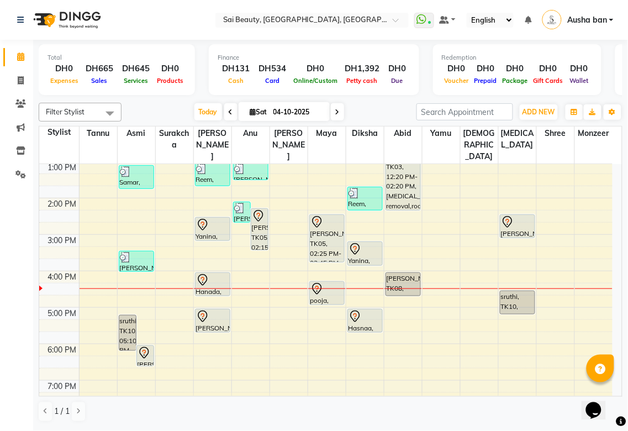
click at [317, 295] on td at bounding box center [346, 301] width 534 height 12
click at [312, 302] on div at bounding box center [327, 304] width 34 height 4
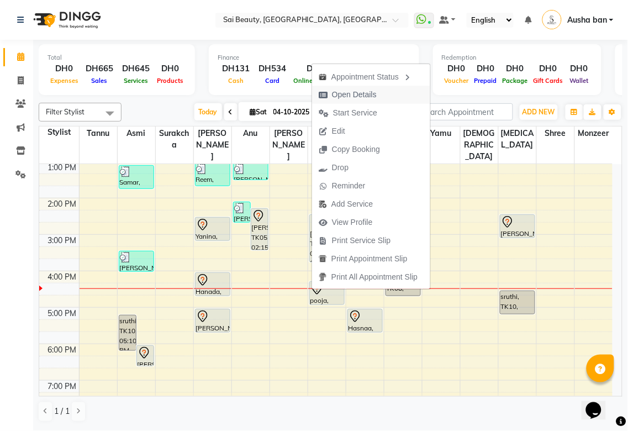
click at [319, 96] on icon "button" at bounding box center [323, 95] width 9 height 8
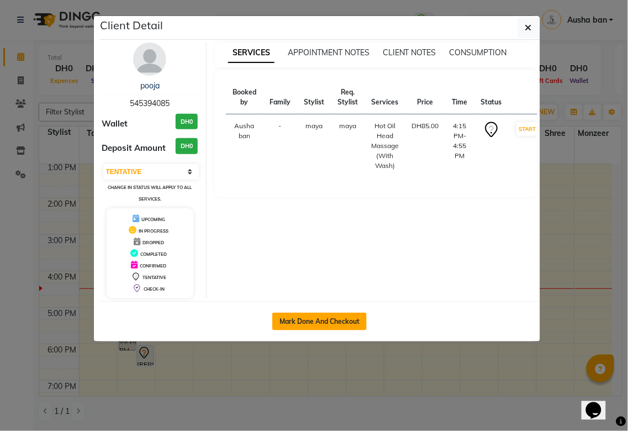
click at [276, 328] on button "Mark Done And Checkout" at bounding box center [319, 322] width 94 height 18
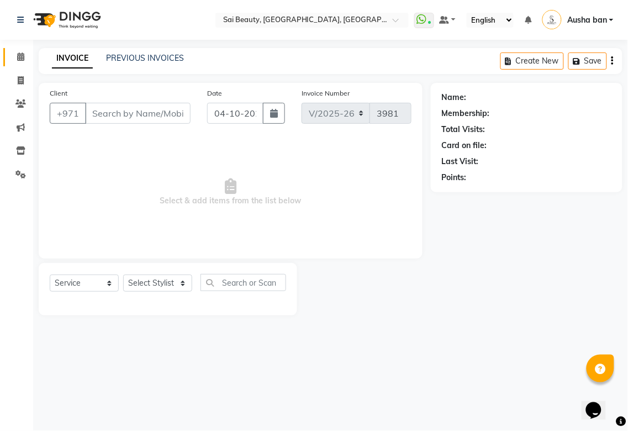
click at [20, 56] on icon at bounding box center [20, 56] width 7 height 8
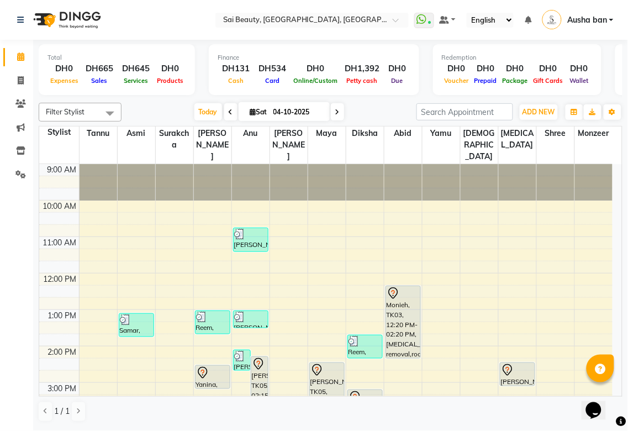
scroll to position [257, 0]
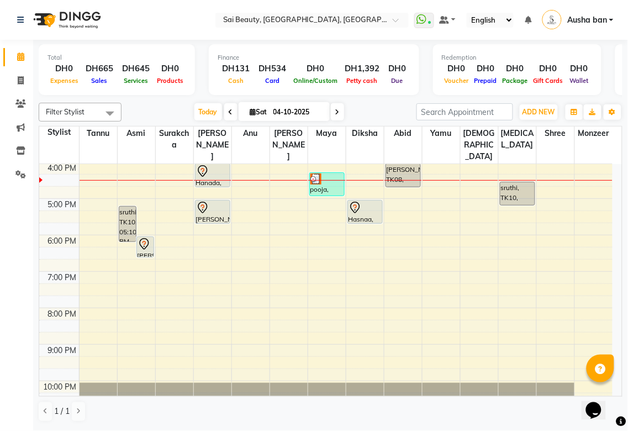
click at [318, 180] on div at bounding box center [327, 180] width 38 height 1
click at [319, 175] on div "pooja, TK15, 04:15 PM-04:55 PM, Hot Oil Head Massage (With Wash)" at bounding box center [327, 184] width 34 height 23
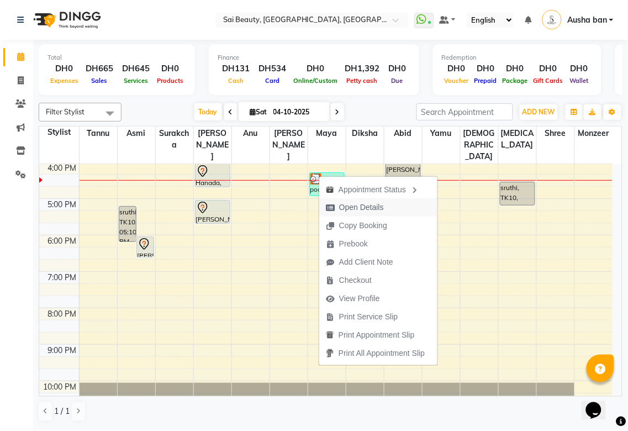
click at [370, 207] on span "Open Details" at bounding box center [361, 208] width 45 height 12
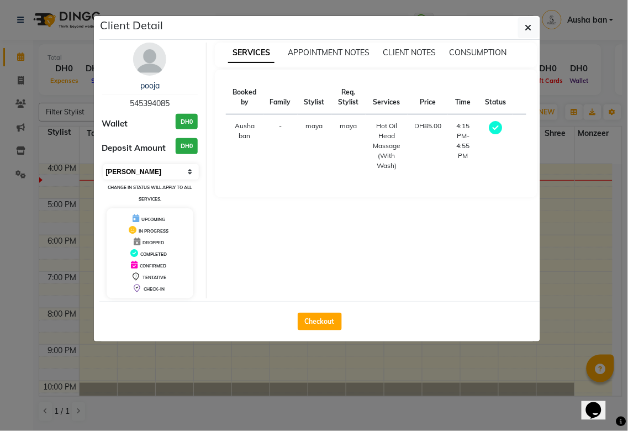
click at [180, 176] on select "Select MARK DONE UPCOMING" at bounding box center [151, 171] width 96 height 15
click at [103, 164] on select "Select MARK DONE UPCOMING" at bounding box center [151, 171] width 96 height 15
click at [272, 379] on ngb-modal-window "Client Detail pooja 545394085 Wallet DH0 Deposit Amount DH0 Select MARK DONE UP…" at bounding box center [314, 215] width 628 height 431
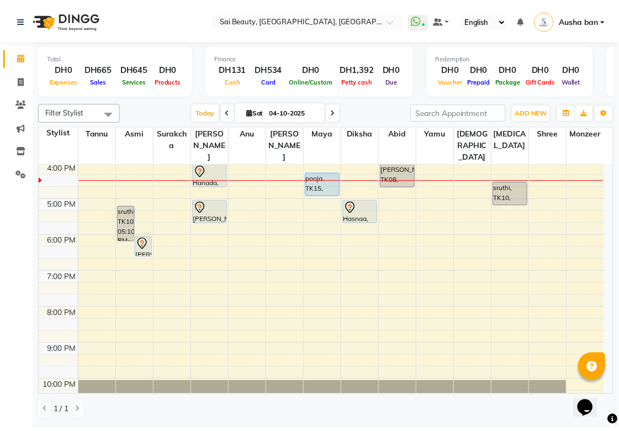
scroll to position [97, 0]
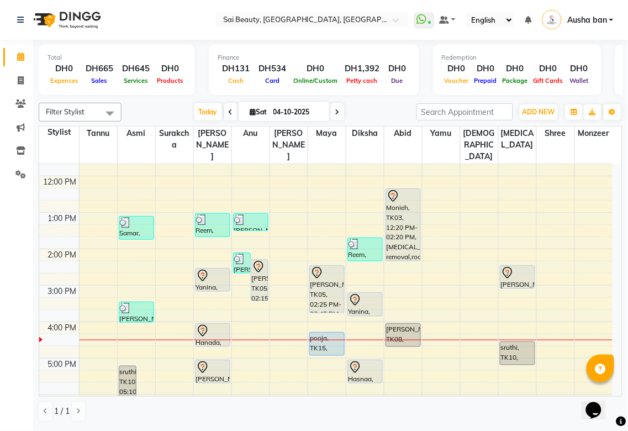
click at [202, 269] on icon at bounding box center [202, 275] width 13 height 13
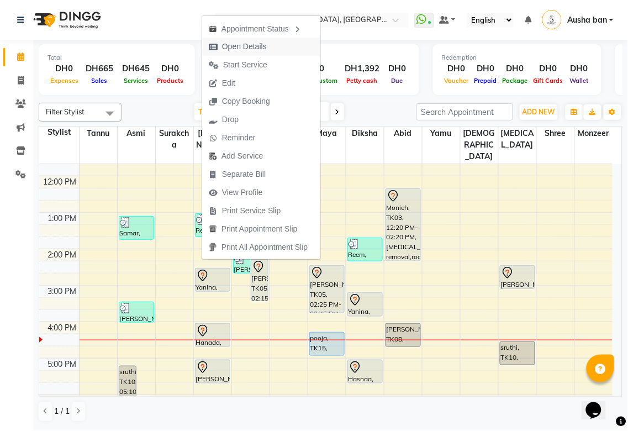
click at [268, 41] on span "Open Details" at bounding box center [237, 47] width 71 height 18
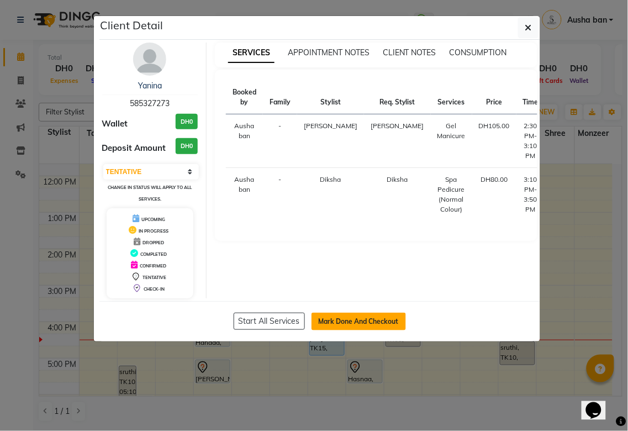
click at [376, 317] on button "Mark Done And Checkout" at bounding box center [359, 322] width 94 height 18
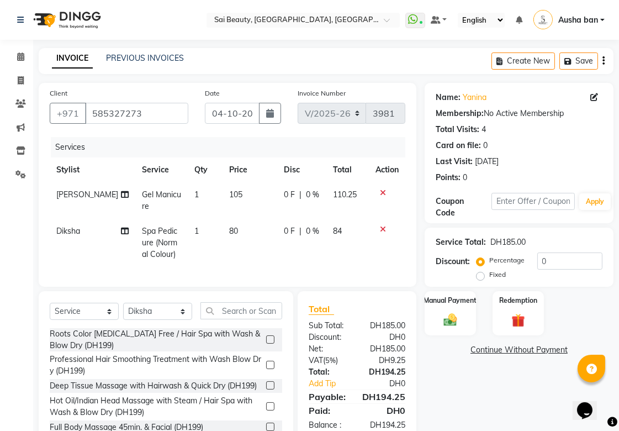
scroll to position [49, 0]
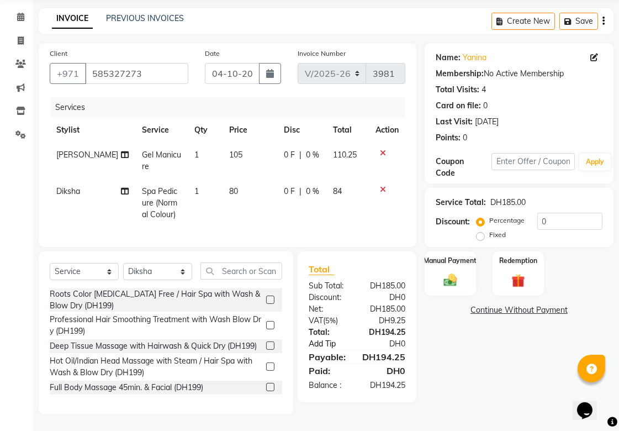
click at [328, 345] on link "Add Tip" at bounding box center [334, 344] width 66 height 12
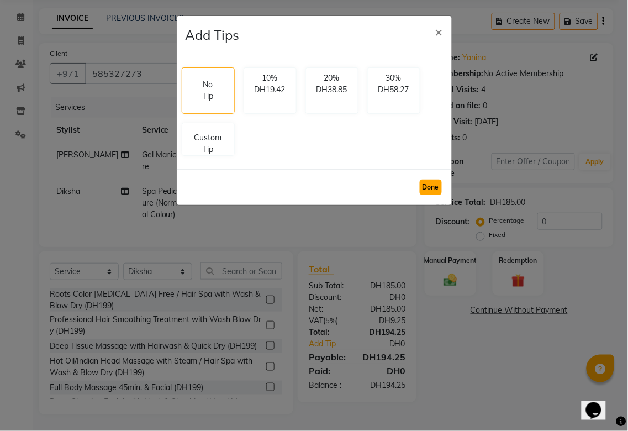
click at [435, 183] on button "Done" at bounding box center [431, 187] width 22 height 15
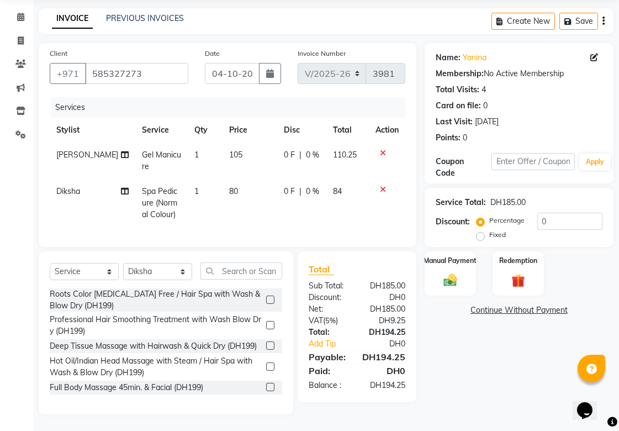
click at [382, 186] on icon at bounding box center [383, 190] width 6 height 8
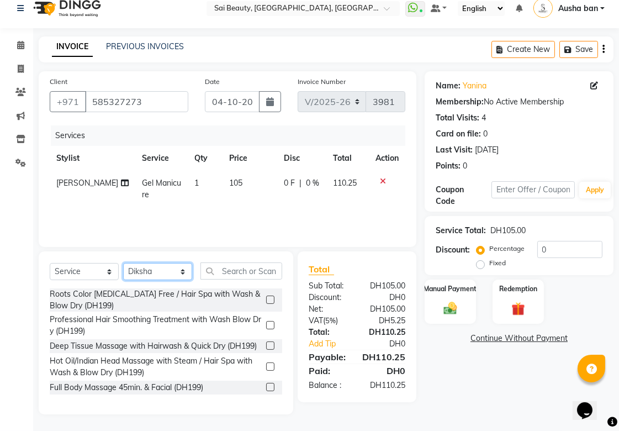
click at [183, 277] on select "Select Stylist [PERSON_NAME][MEDICAL_DATA] [PERSON_NAME] Asmi Ausha ban [PERSON…" at bounding box center [157, 271] width 69 height 17
click at [123, 264] on select "Select Stylist [PERSON_NAME][MEDICAL_DATA] [PERSON_NAME] Asmi Ausha ban [PERSON…" at bounding box center [157, 271] width 69 height 17
click at [258, 267] on input "text" at bounding box center [242, 270] width 82 height 17
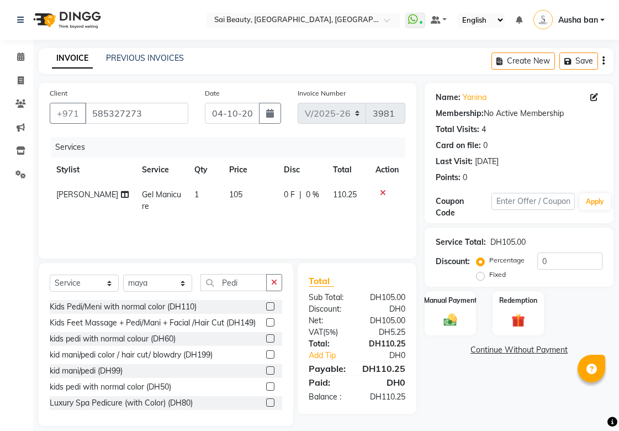
select select "5352"
select select "service"
select select "52340"
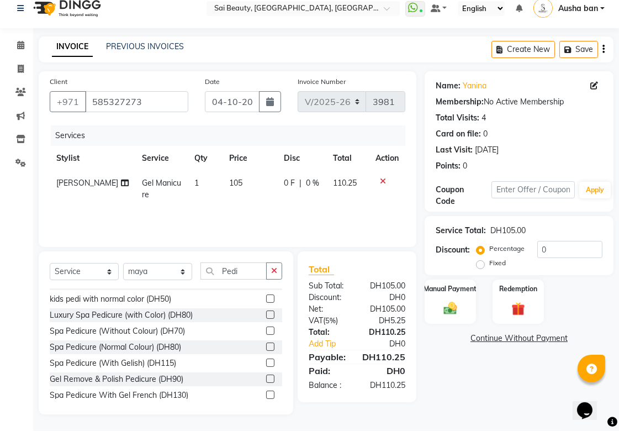
scroll to position [82, 0]
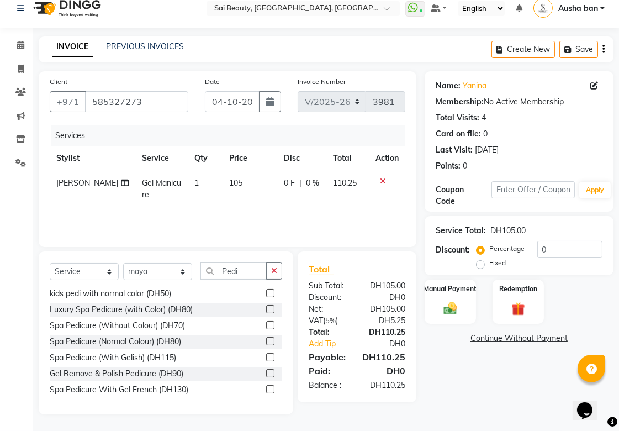
type input "Pedi"
click at [266, 345] on label at bounding box center [270, 341] width 8 height 8
click at [266, 345] on input "checkbox" at bounding box center [269, 341] width 7 height 7
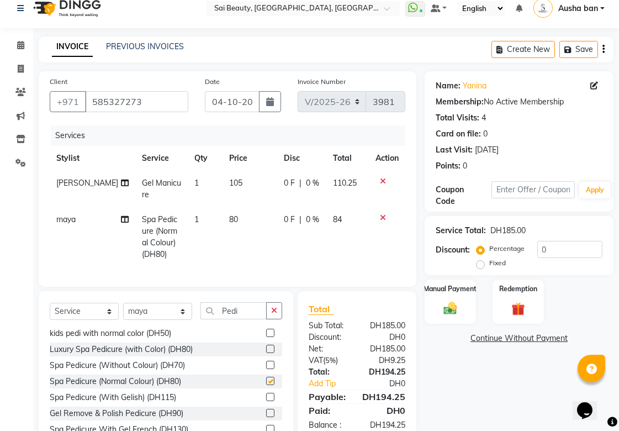
checkbox input "false"
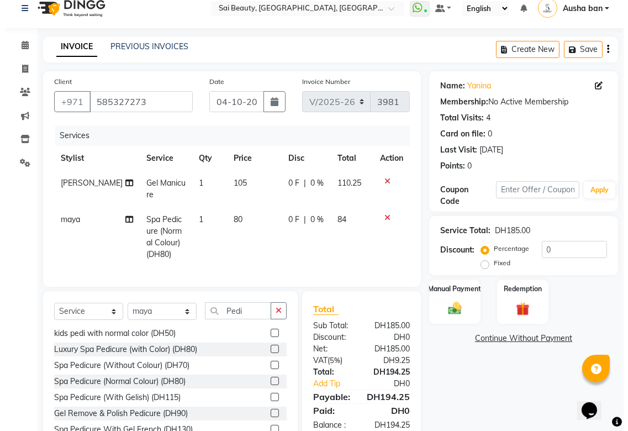
scroll to position [61, 0]
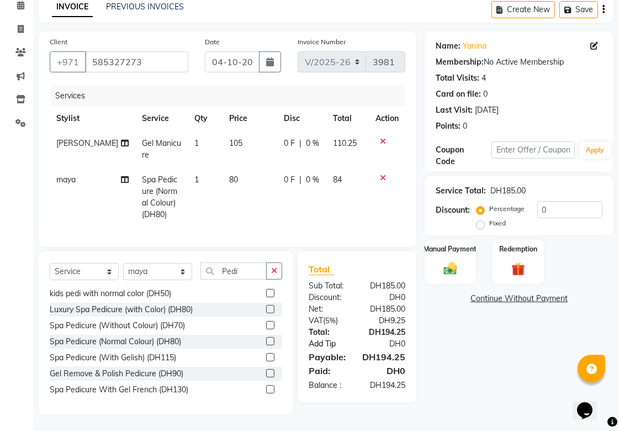
click at [323, 344] on link "Add Tip" at bounding box center [334, 344] width 66 height 12
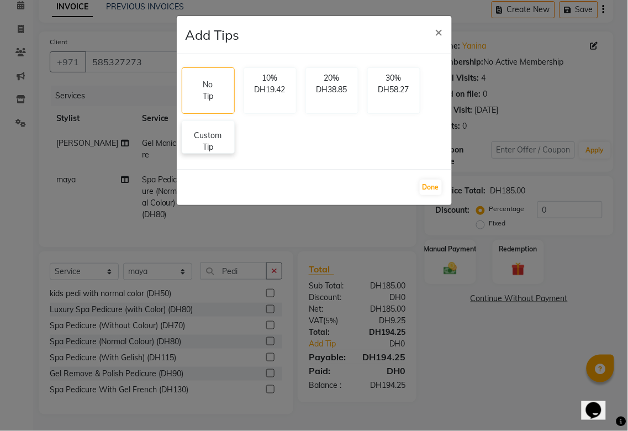
click at [211, 140] on p "Custom Tip" at bounding box center [208, 141] width 39 height 23
select select "43674"
select select "52340"
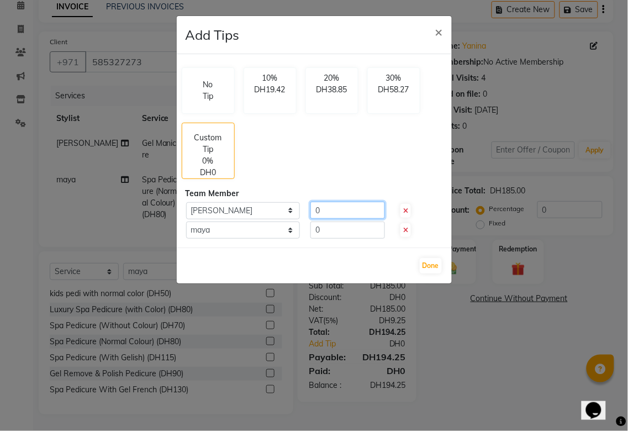
click at [358, 209] on input "0" at bounding box center [348, 210] width 75 height 17
click at [319, 207] on input "number" at bounding box center [348, 210] width 75 height 17
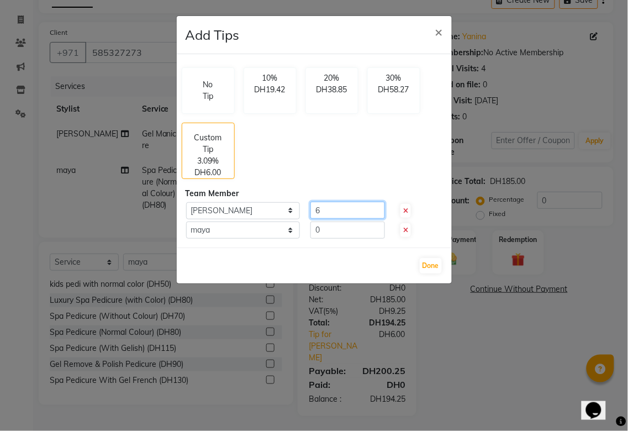
type input "6"
click at [349, 232] on input "0" at bounding box center [348, 230] width 75 height 17
type input "6"
click at [429, 266] on button "Done" at bounding box center [431, 265] width 22 height 15
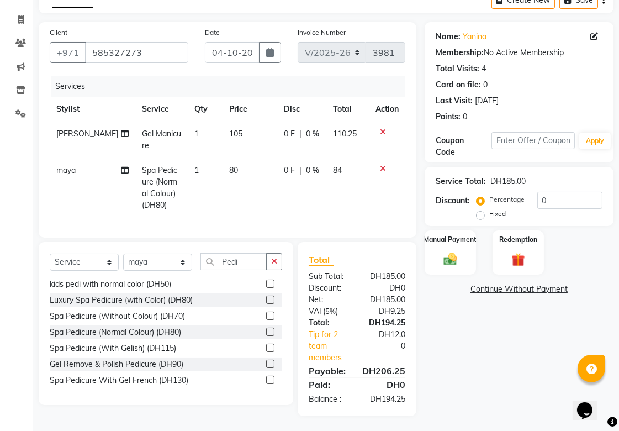
click at [326, 344] on link "Tip for 2 team members" at bounding box center [334, 346] width 66 height 35
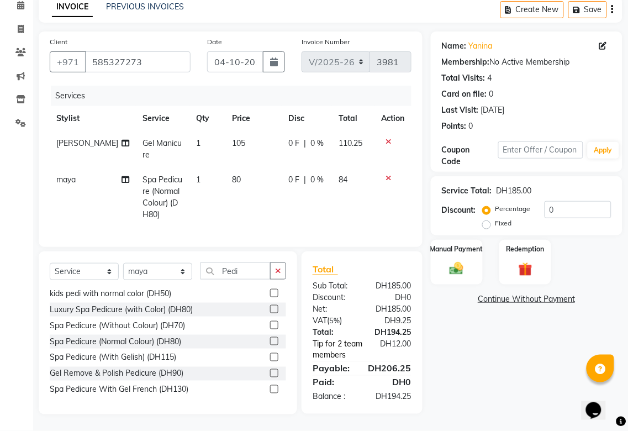
select select "43674"
select select "52340"
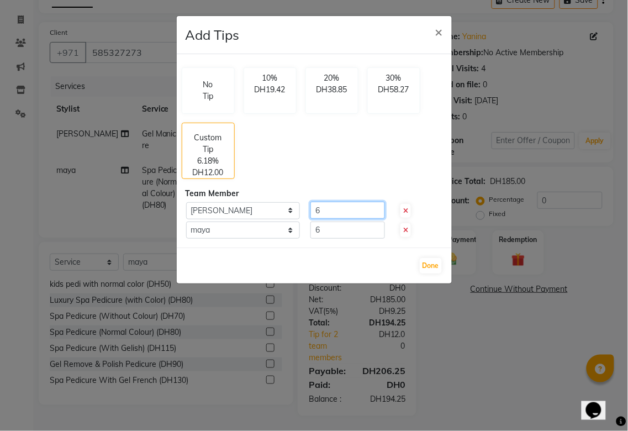
click at [338, 208] on input "6" at bounding box center [348, 210] width 75 height 17
type input "4"
click at [336, 228] on input "6" at bounding box center [348, 230] width 75 height 17
click at [330, 211] on input "4" at bounding box center [348, 210] width 75 height 17
type input "7"
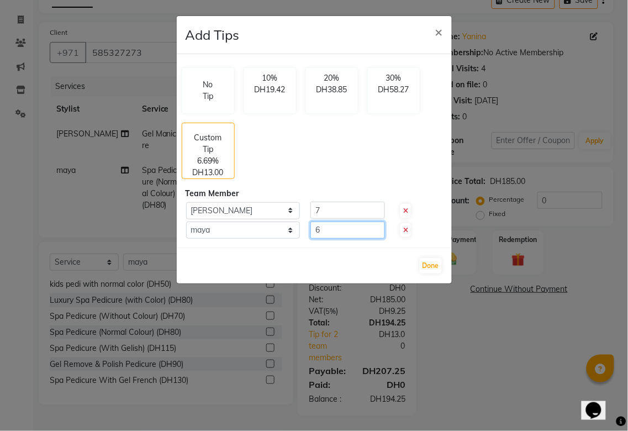
click at [334, 225] on input "6" at bounding box center [348, 230] width 75 height 17
type input "7"
click at [430, 263] on button "Done" at bounding box center [431, 265] width 22 height 15
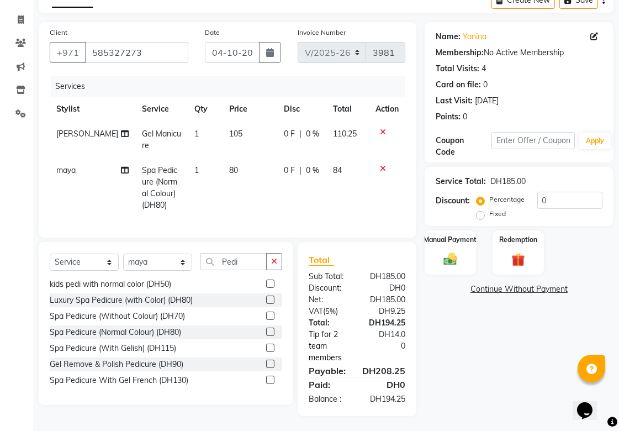
click at [324, 364] on link "Tip for 2 team members" at bounding box center [334, 346] width 66 height 35
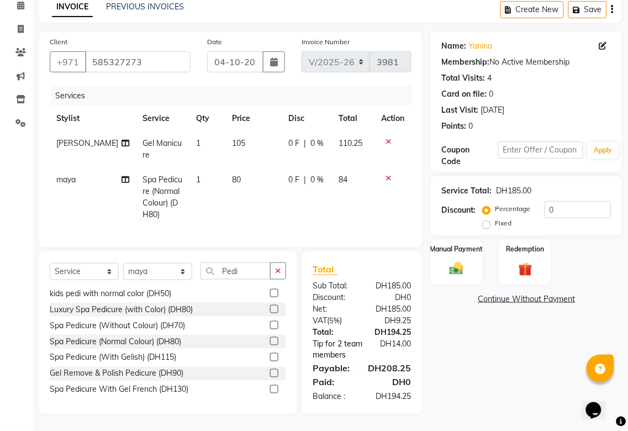
select select "43674"
select select "52340"
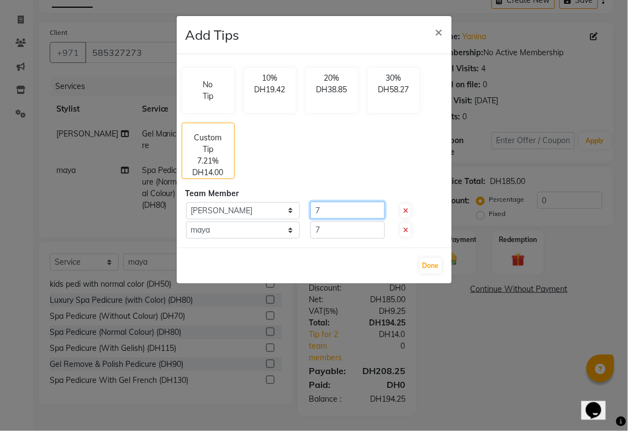
click at [338, 207] on input "7" at bounding box center [348, 210] width 75 height 17
type input "8"
click at [343, 227] on input "7" at bounding box center [348, 230] width 75 height 17
type input "8"
click at [423, 263] on button "Done" at bounding box center [431, 265] width 22 height 15
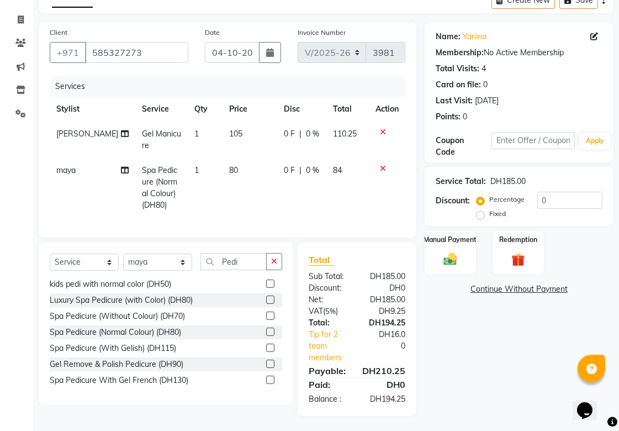
click at [333, 348] on link "Tip for 2 team members" at bounding box center [334, 346] width 66 height 35
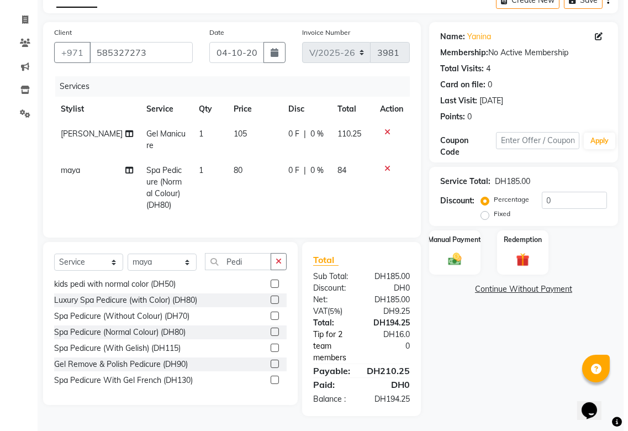
select select "43674"
select select "52340"
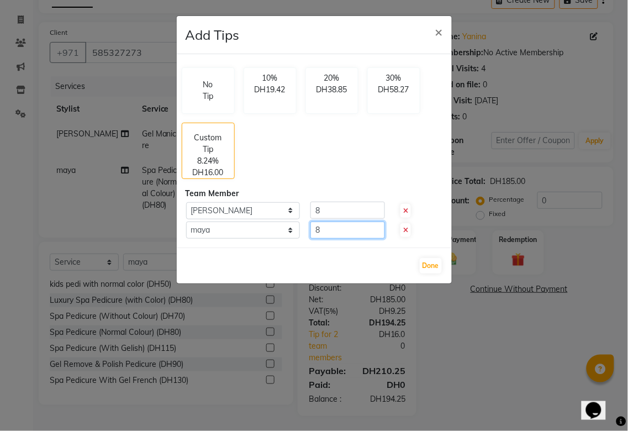
click at [333, 224] on input "8" at bounding box center [348, 230] width 75 height 17
type input "7"
click at [424, 262] on button "Done" at bounding box center [431, 265] width 22 height 15
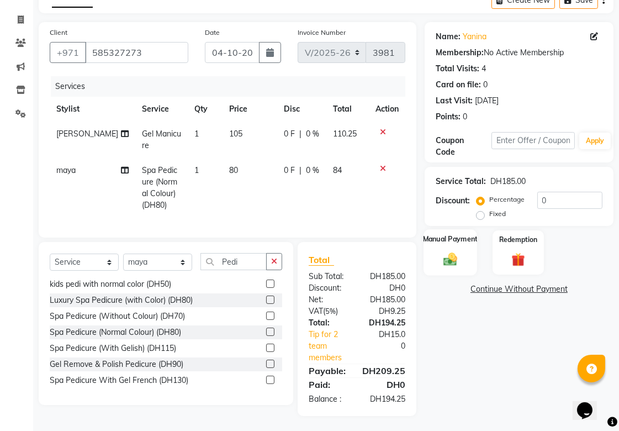
click at [448, 249] on div "Manual Payment" at bounding box center [451, 252] width 54 height 46
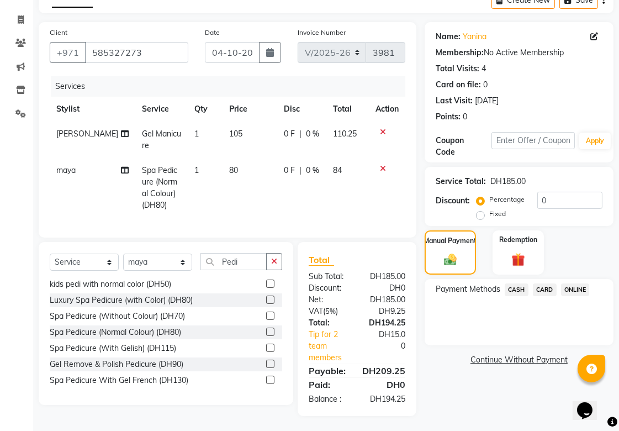
click at [539, 287] on span "CARD" at bounding box center [545, 289] width 24 height 13
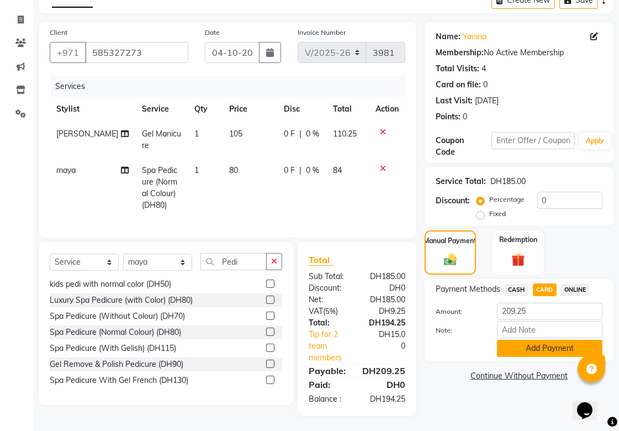
click at [548, 350] on button "Add Payment" at bounding box center [550, 348] width 106 height 17
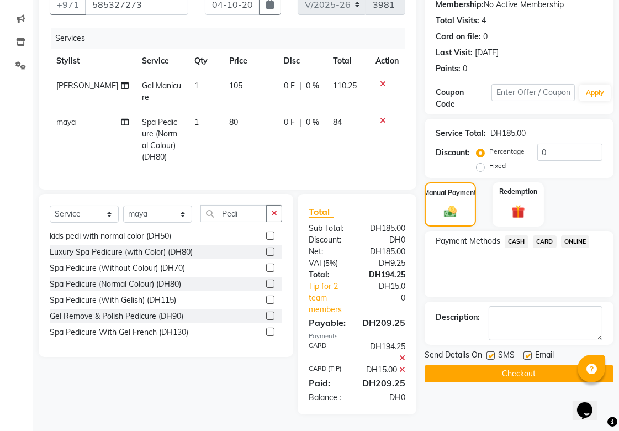
scroll to position [129, 0]
click at [555, 365] on button "Checkout" at bounding box center [519, 373] width 189 height 17
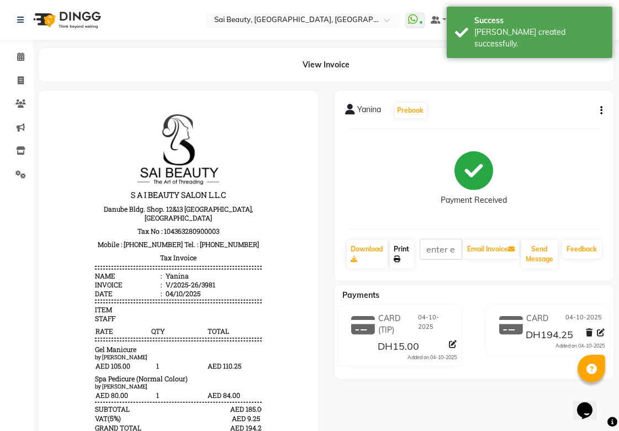
click at [407, 260] on link "Print" at bounding box center [402, 254] width 24 height 29
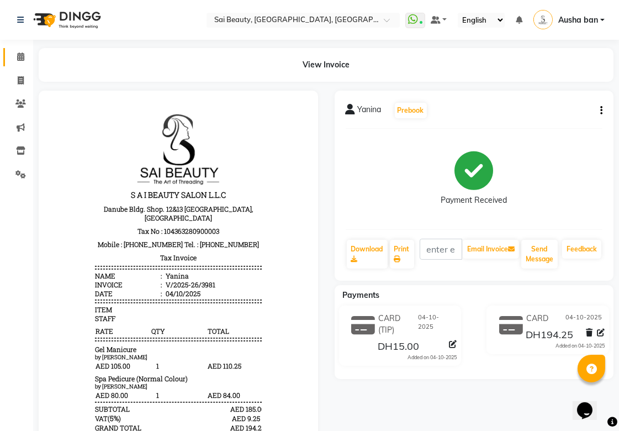
click at [17, 61] on icon at bounding box center [20, 56] width 7 height 8
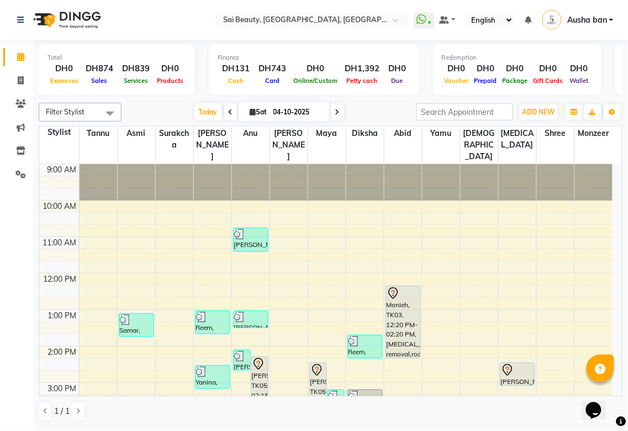
scroll to position [257, 0]
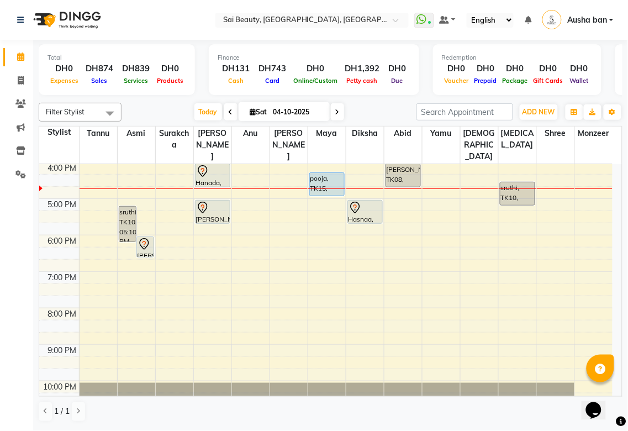
click at [206, 201] on icon at bounding box center [202, 207] width 13 height 13
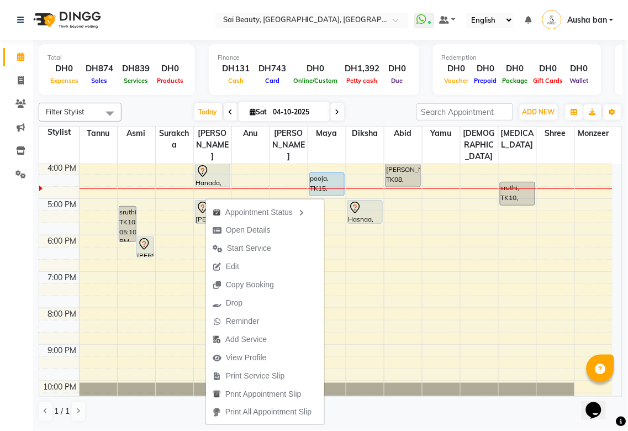
click at [393, 271] on td at bounding box center [346, 277] width 534 height 12
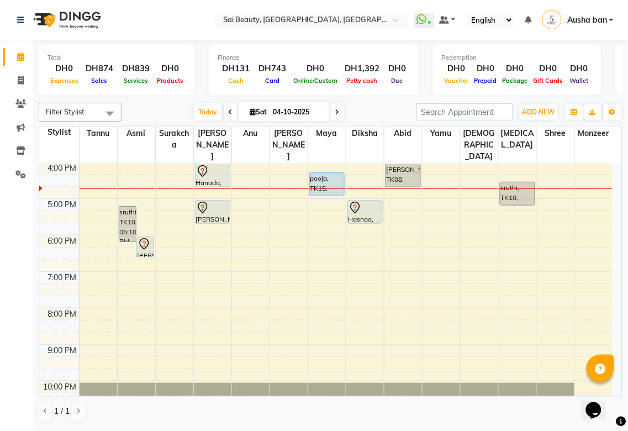
click at [211, 201] on div at bounding box center [212, 207] width 33 height 13
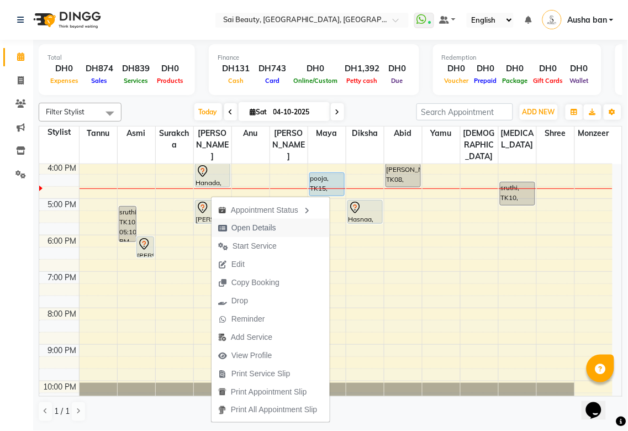
click at [286, 223] on button "Open Details" at bounding box center [271, 228] width 118 height 18
select select "7"
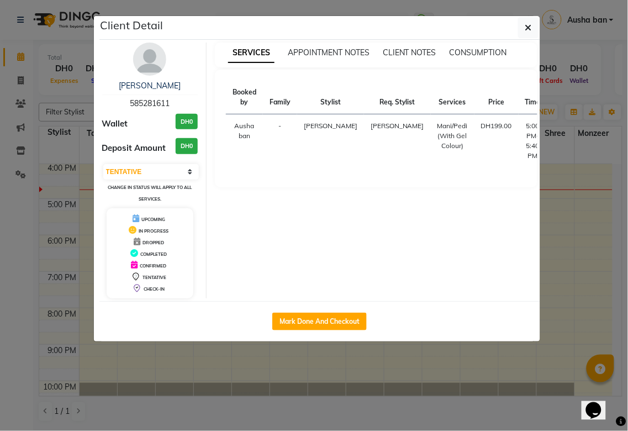
click at [435, 376] on ngb-modal-window "Client Detail [PERSON_NAME] 585281611 Wallet DH0 Deposit Amount DH0 Select IN S…" at bounding box center [314, 215] width 628 height 431
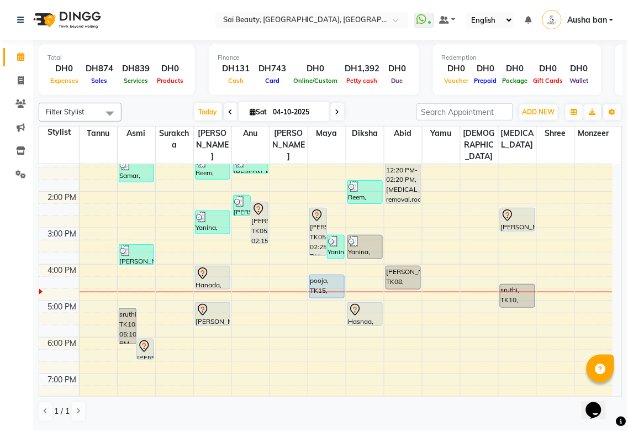
scroll to position [156, 0]
click at [21, 83] on icon at bounding box center [21, 80] width 6 height 8
select select "service"
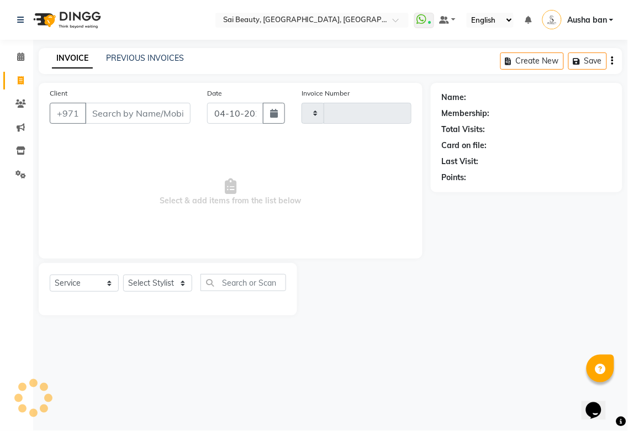
type input "3982"
select select "5352"
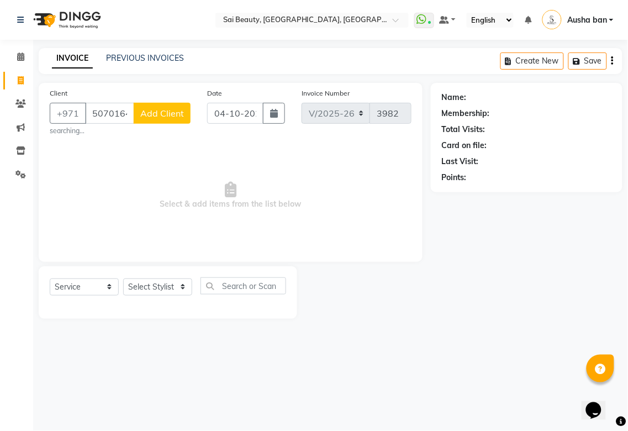
type input "507016429"
click at [170, 112] on span "Add Client" at bounding box center [162, 113] width 44 height 11
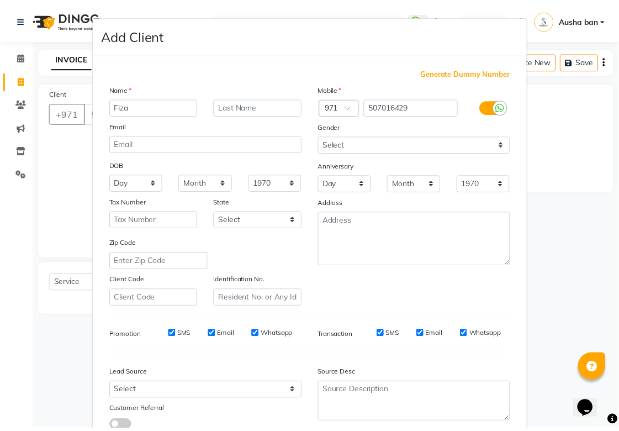
scroll to position [80, 0]
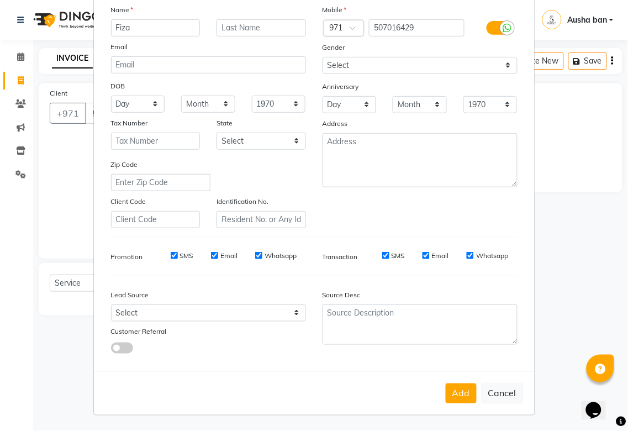
type input "Fiza"
click at [458, 397] on button "Add" at bounding box center [461, 394] width 31 height 20
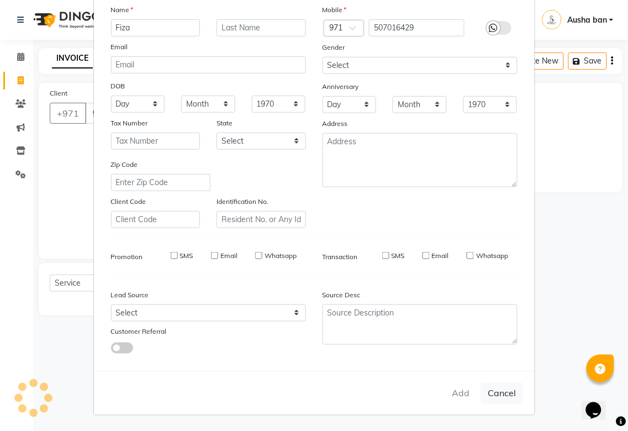
select select
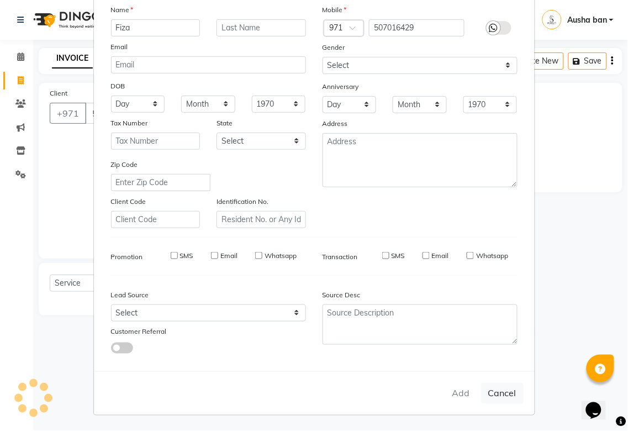
select select
checkbox input "false"
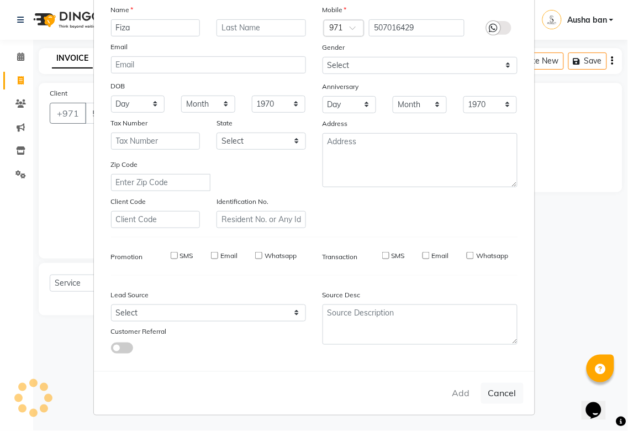
checkbox input "false"
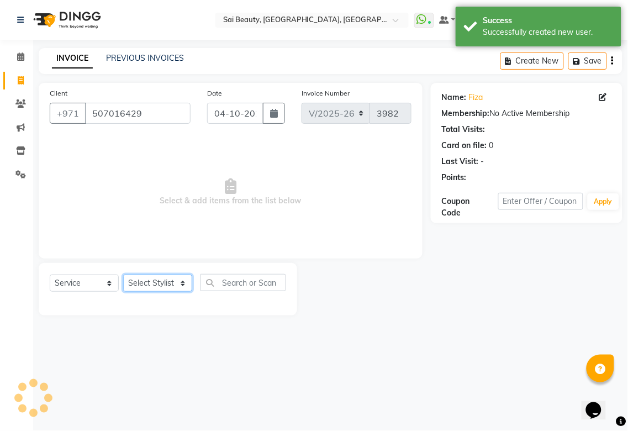
click at [152, 280] on select "Select Stylist [PERSON_NAME][MEDICAL_DATA] [PERSON_NAME] Asmi Ausha ban [PERSON…" at bounding box center [157, 283] width 69 height 17
select select "63787"
click at [123, 275] on select "Select Stylist [PERSON_NAME][MEDICAL_DATA] [PERSON_NAME] Asmi Ausha ban [PERSON…" at bounding box center [157, 283] width 69 height 17
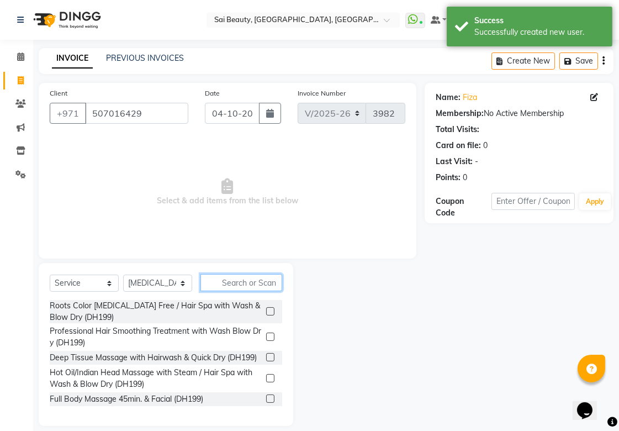
click at [234, 287] on input "text" at bounding box center [242, 282] width 82 height 17
type input "H"
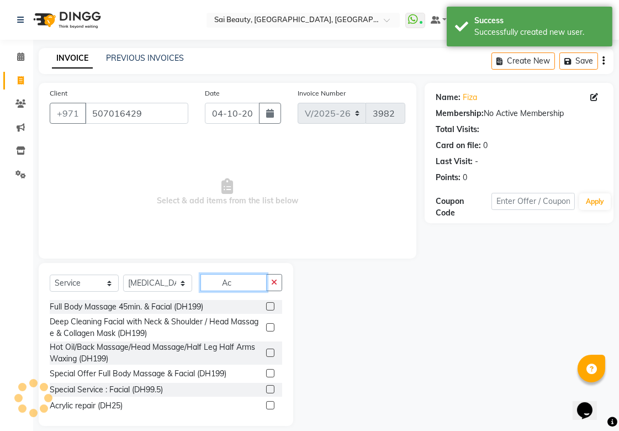
type input "A"
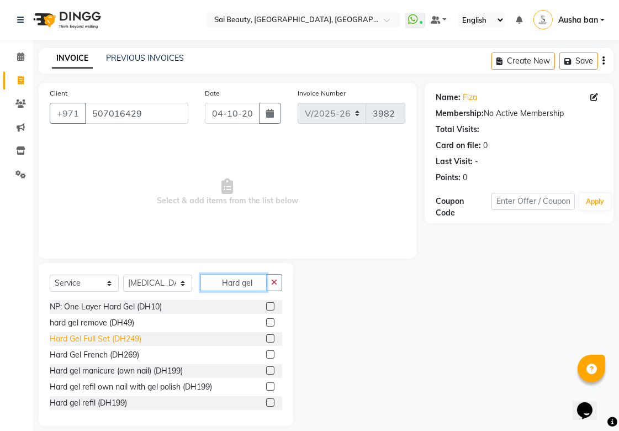
type input "Hard gel"
click at [60, 335] on div "Hard Gel Full Set (DH249)" at bounding box center [96, 339] width 92 height 12
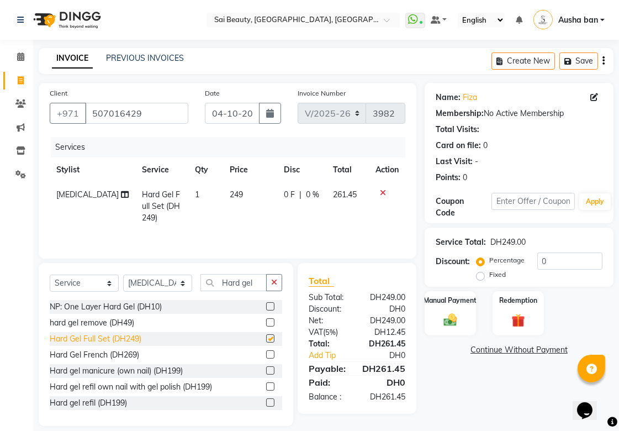
checkbox input "false"
click at [178, 290] on select "Select Stylist [PERSON_NAME][MEDICAL_DATA] [PERSON_NAME] Asmi Ausha ban [PERSON…" at bounding box center [157, 283] width 69 height 17
select select "40288"
click at [123, 276] on select "Select Stylist [PERSON_NAME][MEDICAL_DATA] [PERSON_NAME] Asmi Ausha ban [PERSON…" at bounding box center [157, 283] width 69 height 17
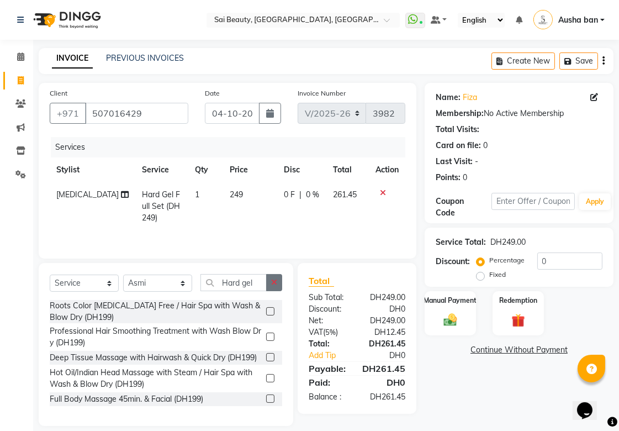
click at [274, 279] on button "button" at bounding box center [274, 282] width 16 height 17
click at [383, 191] on icon at bounding box center [383, 193] width 6 height 8
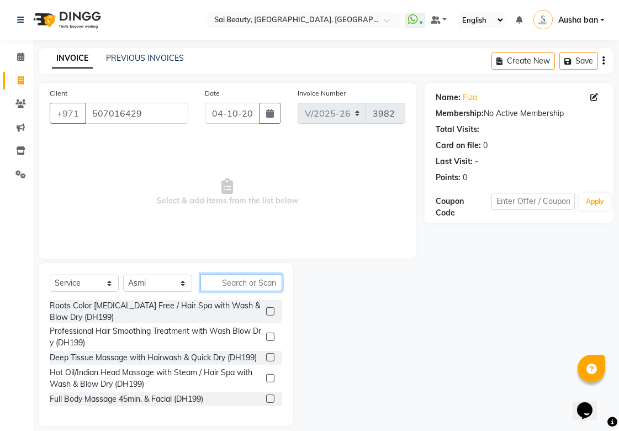
click at [270, 282] on input "text" at bounding box center [242, 282] width 82 height 17
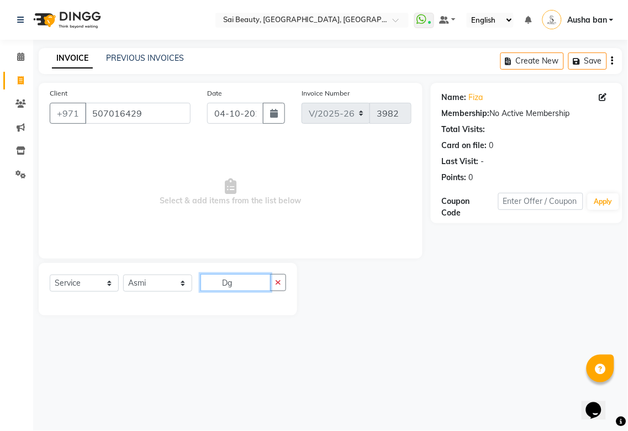
type input "D"
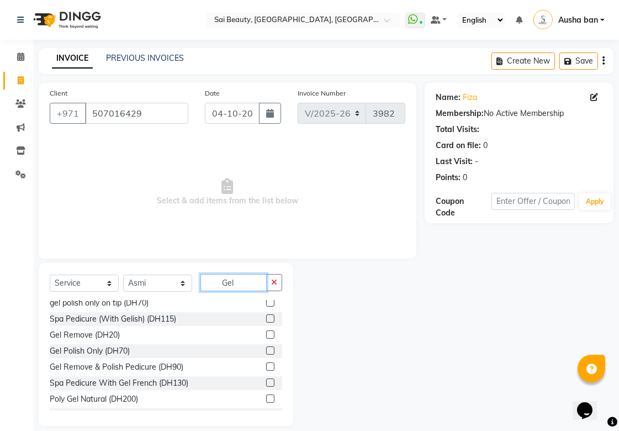
scroll to position [148, 0]
type input "Gel"
click at [227, 319] on div "Spa Pedicure (With Gelish) (DH115)" at bounding box center [166, 319] width 233 height 14
click at [266, 318] on label at bounding box center [270, 318] width 8 height 8
click at [266, 318] on input "checkbox" at bounding box center [269, 319] width 7 height 7
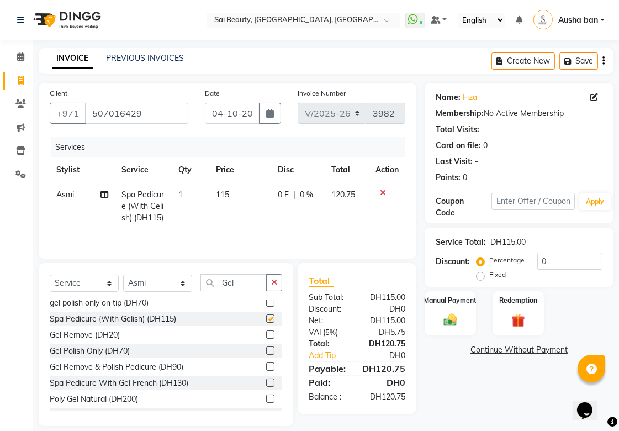
checkbox input "false"
click at [275, 286] on icon "button" at bounding box center [274, 283] width 6 height 8
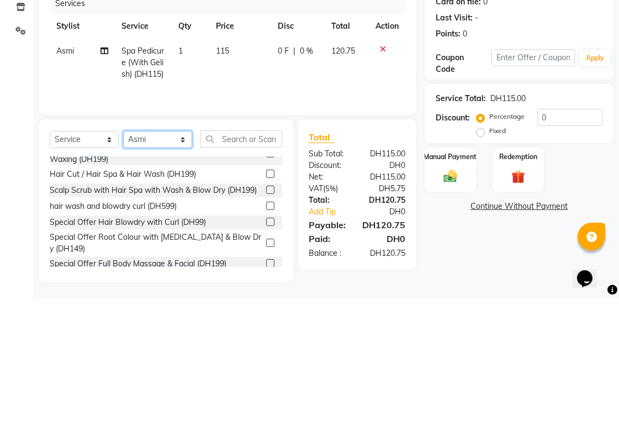
click at [185, 280] on select "Select Stylist [PERSON_NAME][MEDICAL_DATA] [PERSON_NAME] Asmi Ausha ban [PERSON…" at bounding box center [157, 271] width 69 height 17
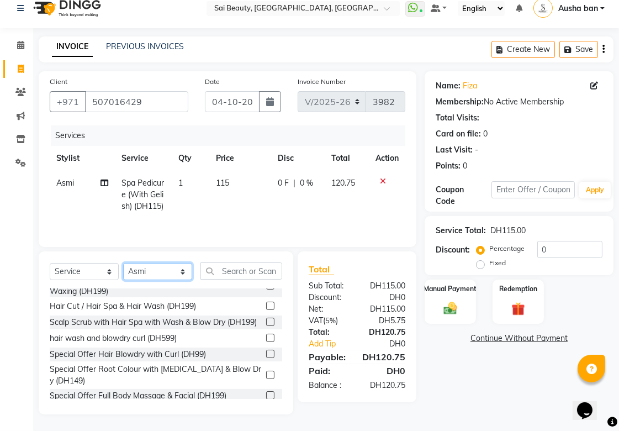
select select "63787"
click at [123, 274] on select "Select Stylist [PERSON_NAME][MEDICAL_DATA] [PERSON_NAME] Asmi Ausha ban [PERSON…" at bounding box center [157, 271] width 69 height 17
click at [255, 280] on input "text" at bounding box center [242, 270] width 82 height 17
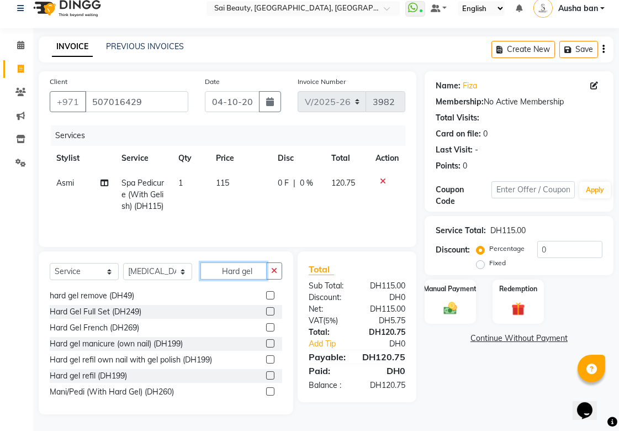
scroll to position [18, 0]
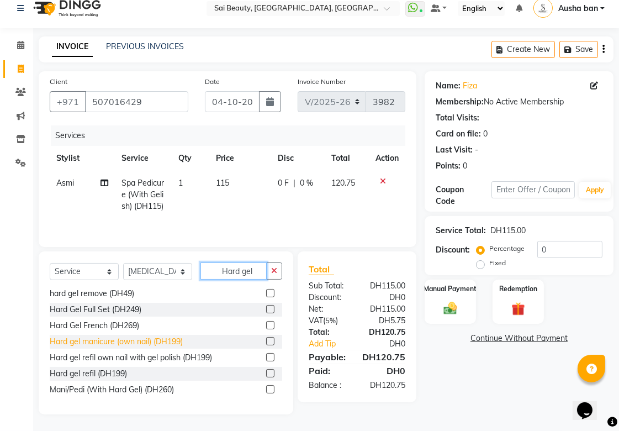
type input "Hard gel"
click at [60, 347] on div "Hard gel manicure (own nail) (DH199)" at bounding box center [116, 342] width 133 height 12
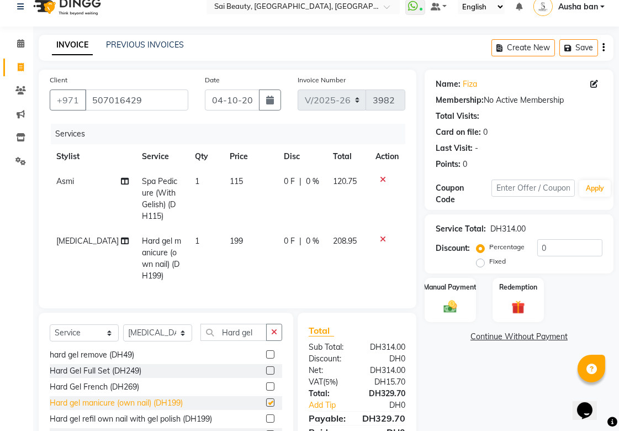
checkbox input "false"
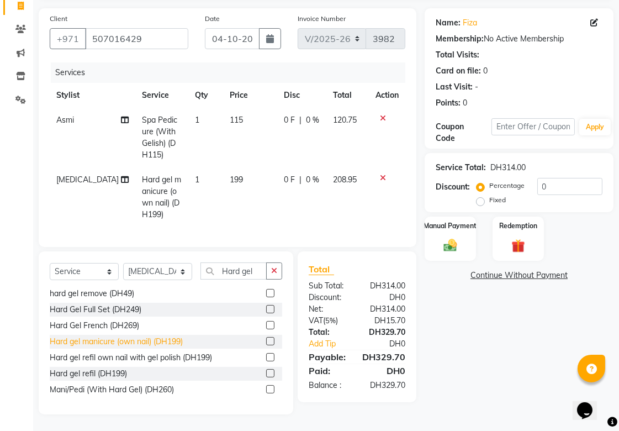
scroll to position [78, 0]
click at [449, 306] on div "Name: Fiza Membership: No Active Membership Total Visits: Card on file: 0 Last …" at bounding box center [523, 211] width 197 height 406
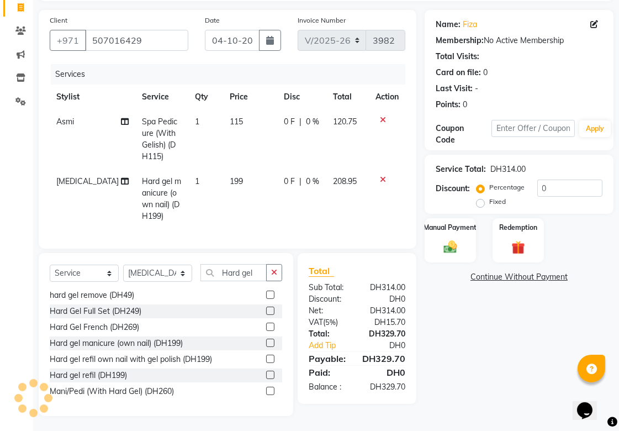
scroll to position [69, 0]
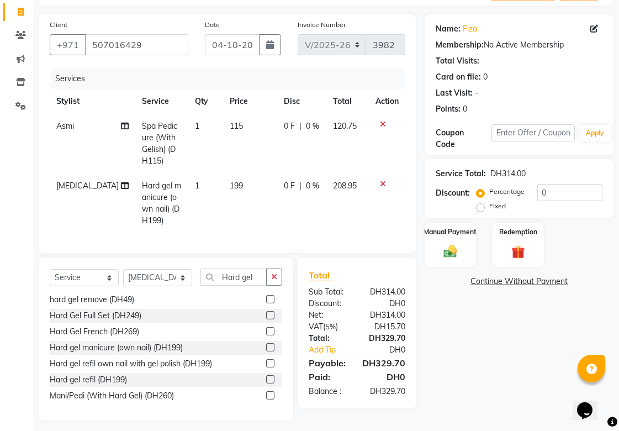
click at [339, 231] on td "208.95" at bounding box center [348, 204] width 43 height 60
select select "63787"
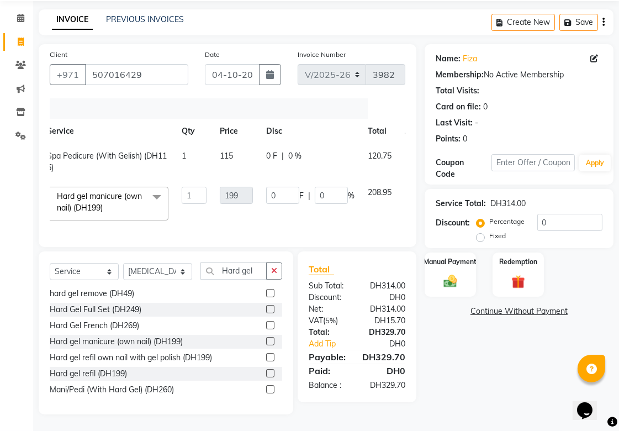
scroll to position [0, 76]
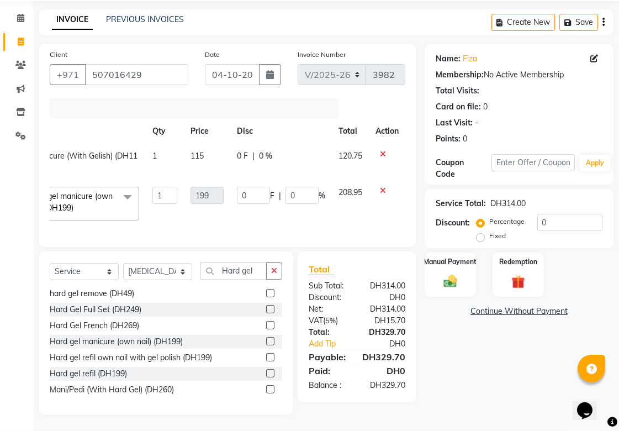
click at [244, 150] on span "0 F" at bounding box center [242, 156] width 11 height 12
select select "40288"
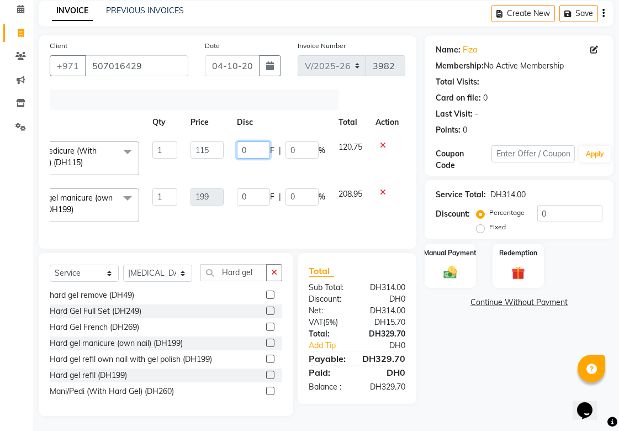
click at [259, 152] on input "0" at bounding box center [253, 149] width 33 height 17
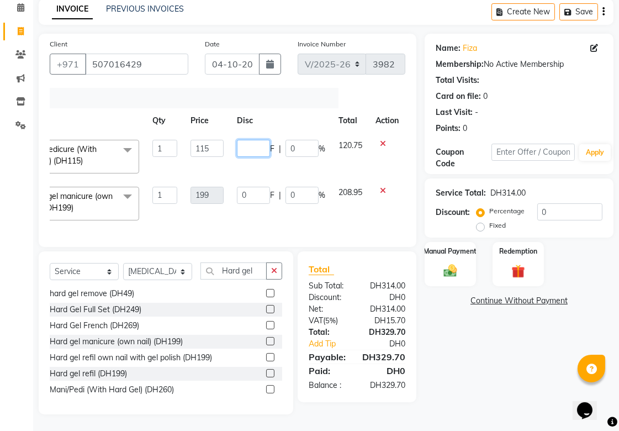
click at [253, 140] on input "number" at bounding box center [253, 148] width 33 height 17
type input "15"
click at [314, 211] on td "0 F | 0 %" at bounding box center [281, 203] width 102 height 47
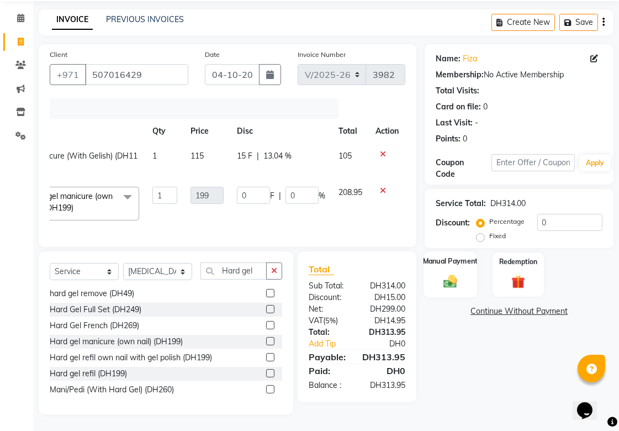
click at [448, 273] on img at bounding box center [450, 281] width 23 height 16
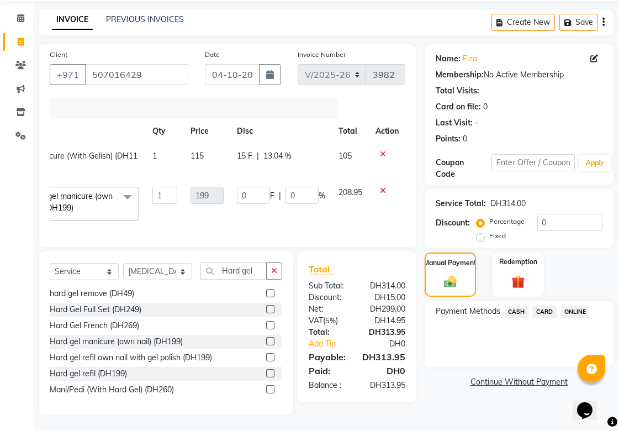
click at [542, 306] on span "CARD" at bounding box center [545, 312] width 24 height 13
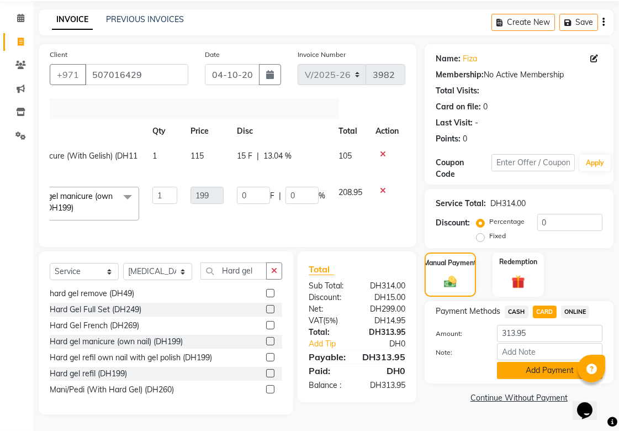
click at [537, 362] on button "Add Payment" at bounding box center [550, 370] width 106 height 17
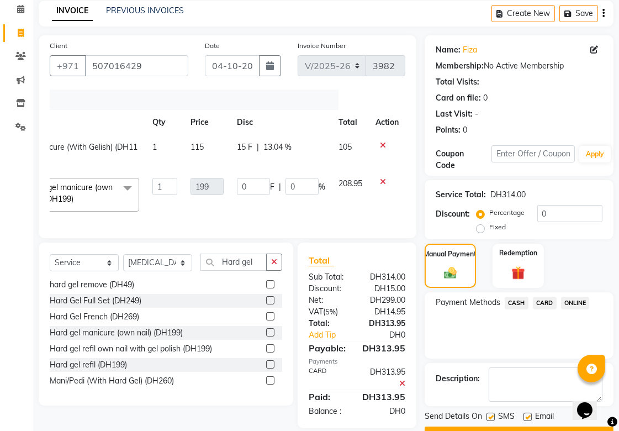
scroll to position [76, 0]
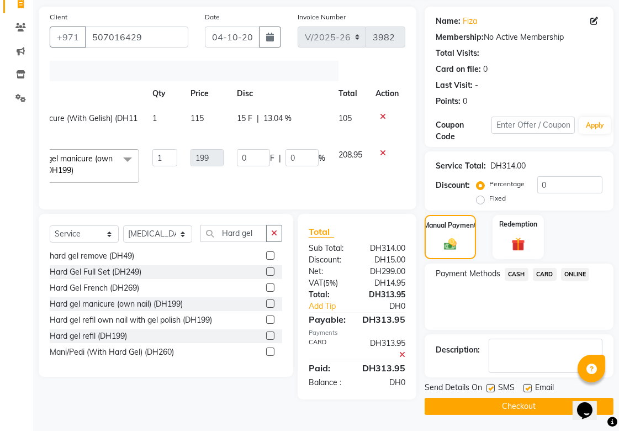
click at [529, 409] on button "Checkout" at bounding box center [519, 406] width 189 height 17
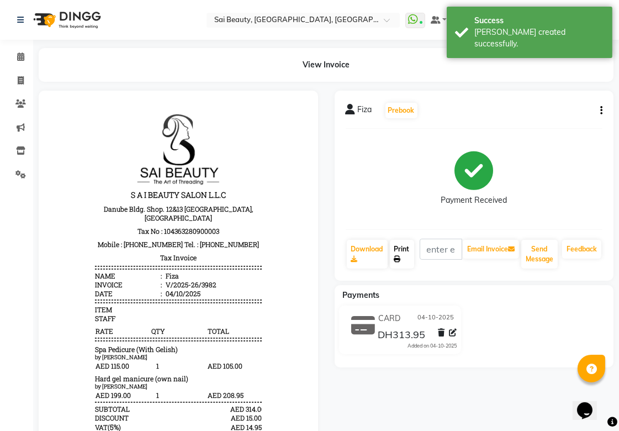
click at [399, 247] on link "Print" at bounding box center [402, 254] width 24 height 29
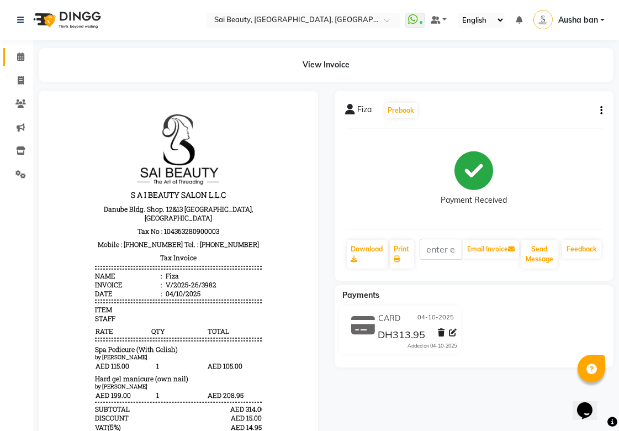
click at [19, 59] on icon at bounding box center [20, 56] width 7 height 8
click at [20, 56] on icon at bounding box center [20, 56] width 7 height 8
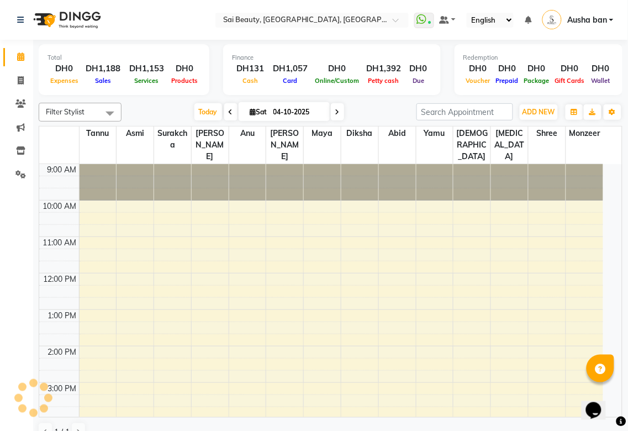
scroll to position [257, 0]
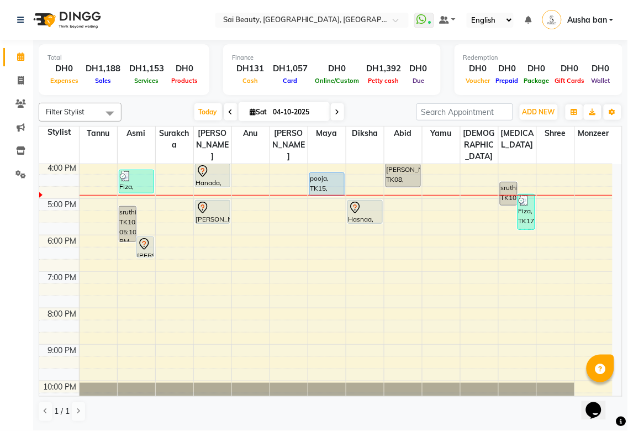
click at [335, 112] on icon at bounding box center [337, 112] width 4 height 7
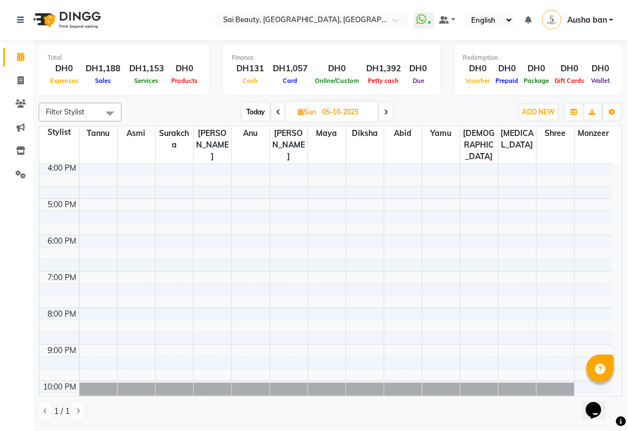
click at [612, 145] on th "Monzeer" at bounding box center [594, 146] width 38 height 38
click at [611, 151] on th "Monzeer" at bounding box center [594, 146] width 38 height 38
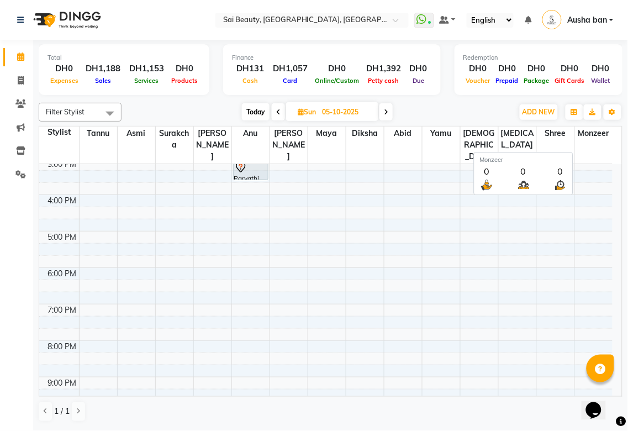
scroll to position [208, 0]
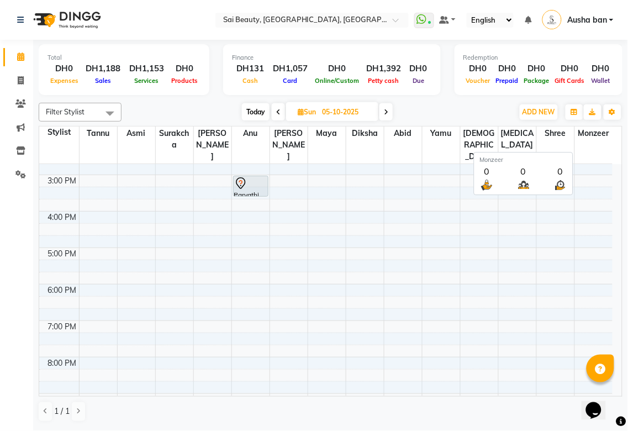
click at [609, 151] on th "Monzeer" at bounding box center [594, 146] width 38 height 38
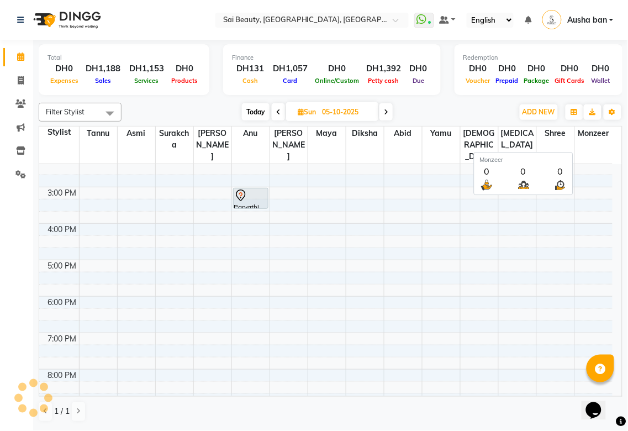
click at [611, 151] on th "Monzeer" at bounding box center [594, 146] width 38 height 38
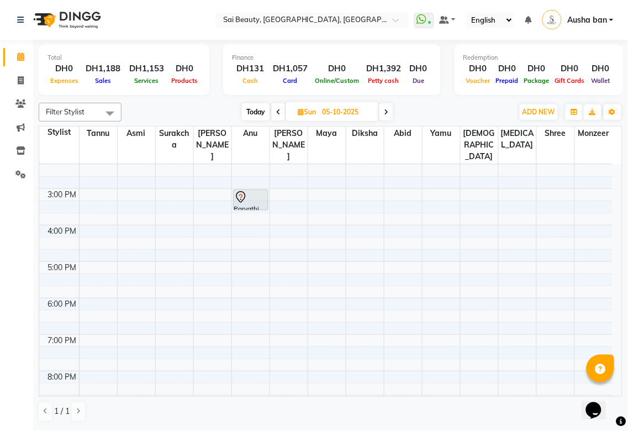
scroll to position [186, 0]
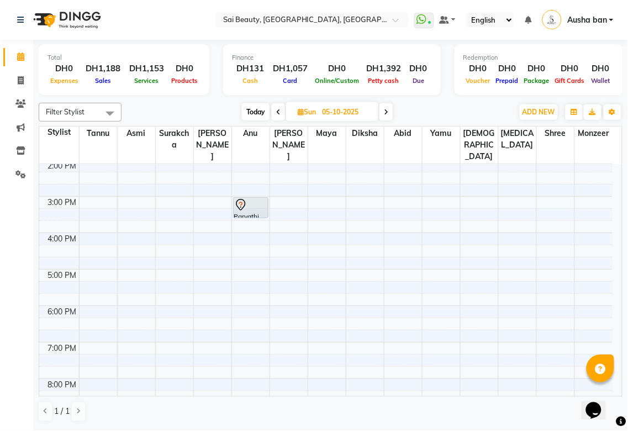
click at [277, 112] on icon at bounding box center [278, 112] width 4 height 7
type input "04-10-2025"
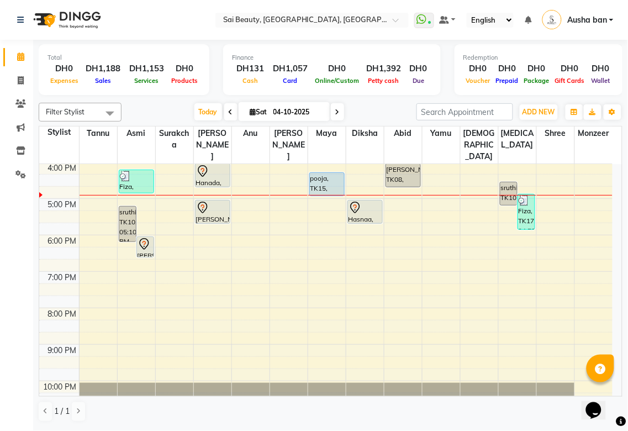
scroll to position [205, 0]
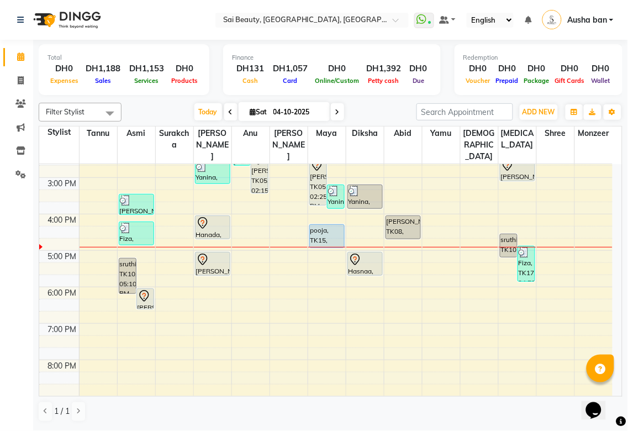
click at [355, 261] on icon at bounding box center [355, 261] width 1 height 1
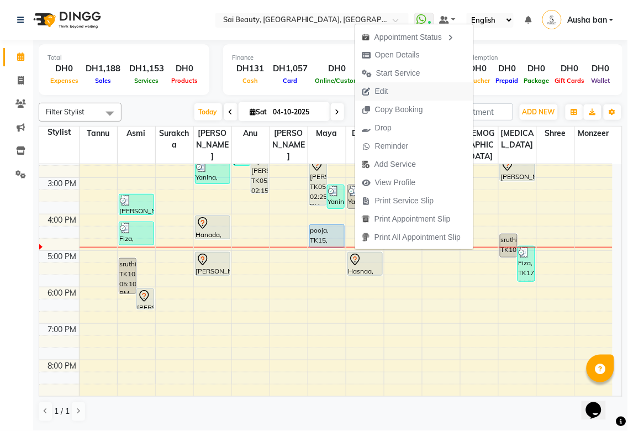
click at [393, 86] on span "Edit" at bounding box center [375, 91] width 40 height 18
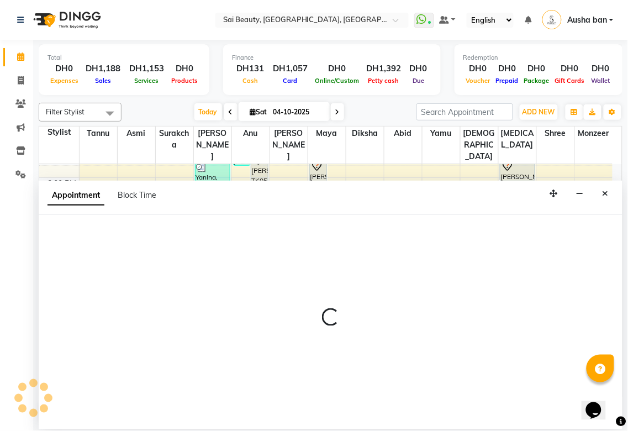
select select "tentative"
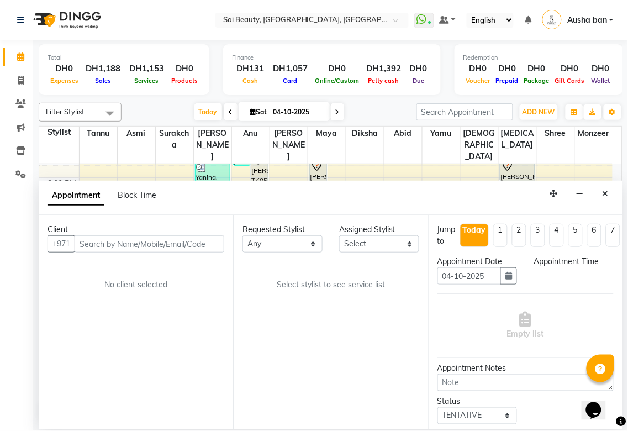
select select "1020"
select select "57468"
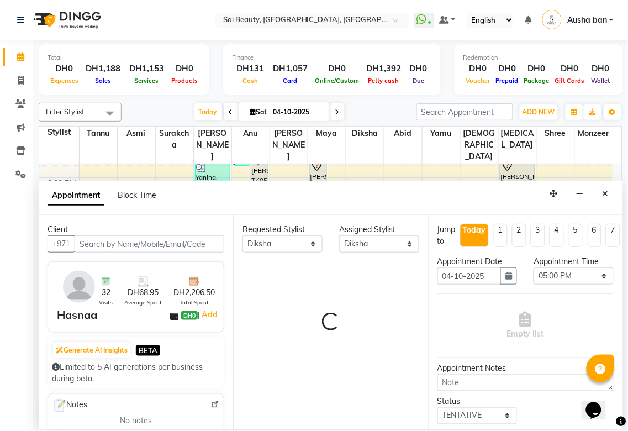
scroll to position [257, 0]
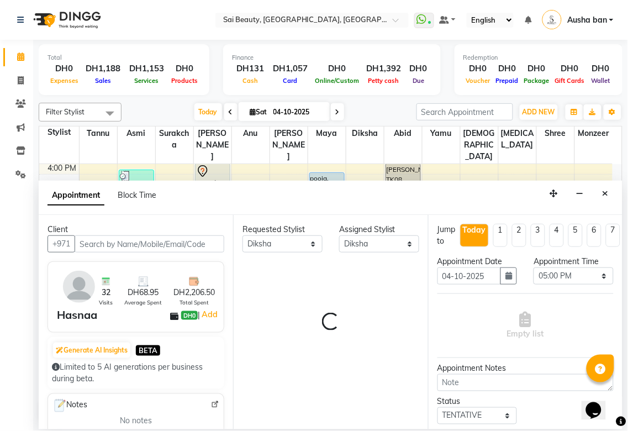
select select "2427"
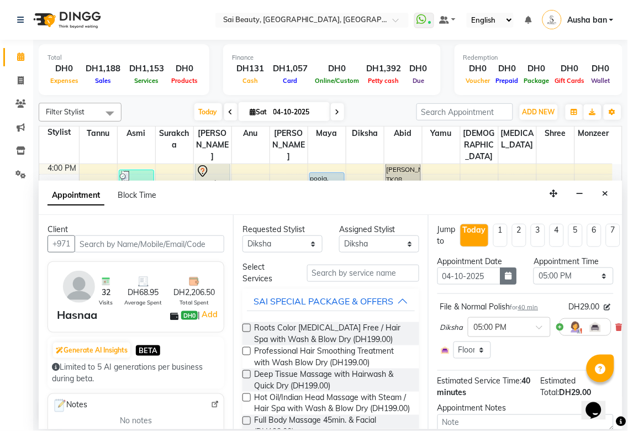
click at [506, 276] on icon "button" at bounding box center [509, 276] width 7 height 8
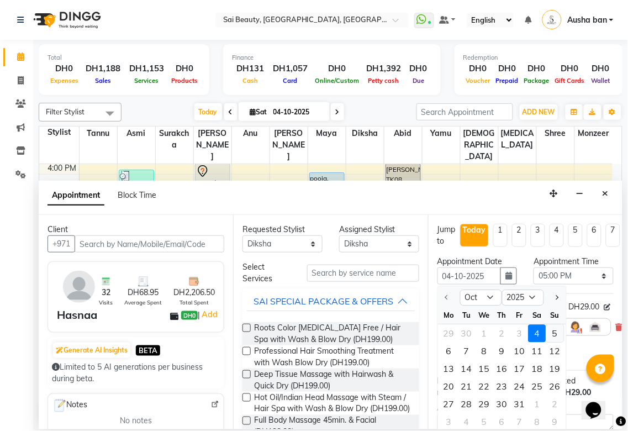
click at [554, 328] on div "5" at bounding box center [556, 334] width 18 height 18
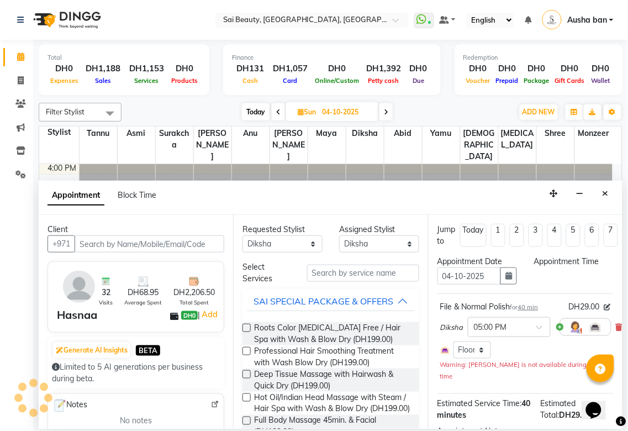
type input "05-10-2025"
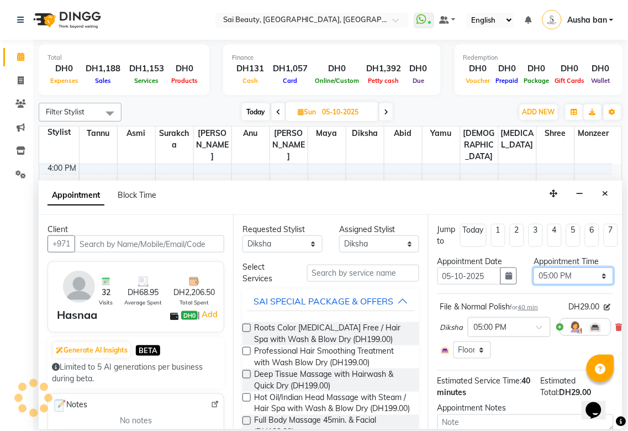
click at [586, 272] on select "Select 10:00 AM 10:05 AM 10:10 AM 10:15 AM 10:20 AM 10:25 AM 10:30 AM 10:35 AM …" at bounding box center [574, 275] width 80 height 17
select select "720"
click at [534, 267] on select "Select 10:00 AM 10:05 AM 10:10 AM 10:15 AM 10:20 AM 10:25 AM 10:30 AM 10:35 AM …" at bounding box center [574, 275] width 80 height 17
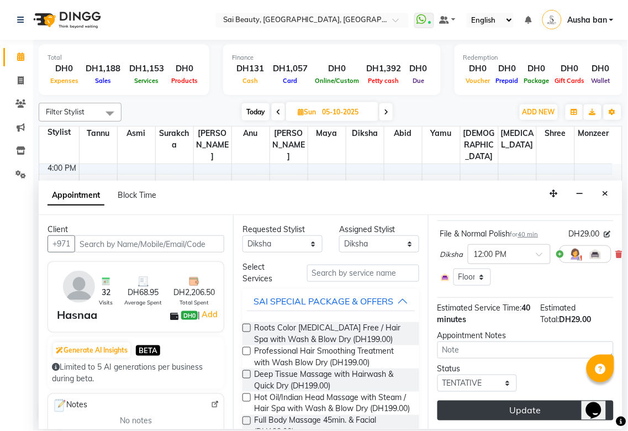
click at [538, 404] on button "Update" at bounding box center [526, 411] width 176 height 20
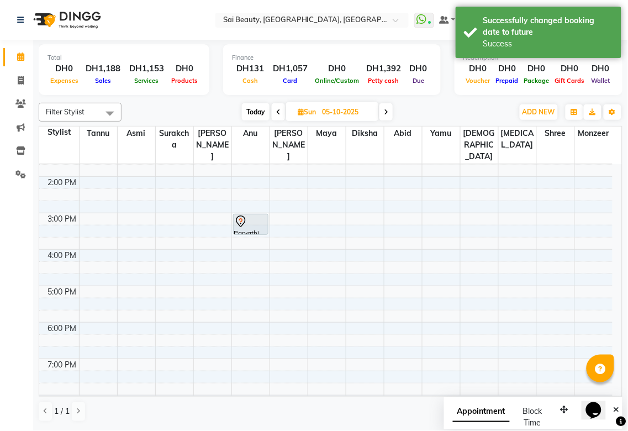
scroll to position [48, 0]
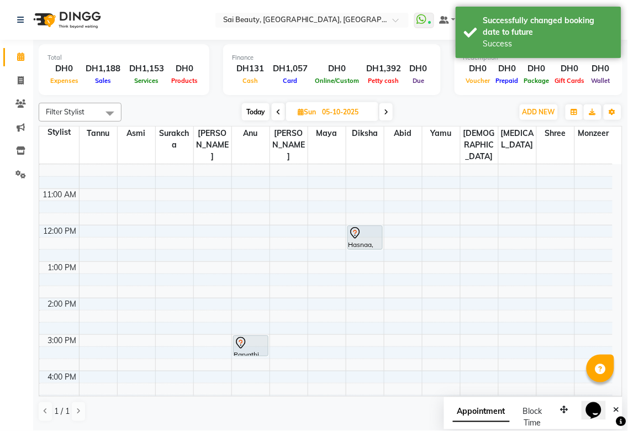
click at [278, 112] on icon at bounding box center [278, 112] width 4 height 7
type input "04-10-2025"
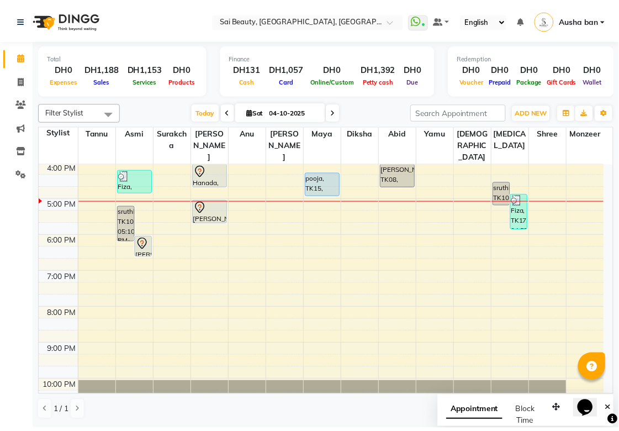
scroll to position [153, 0]
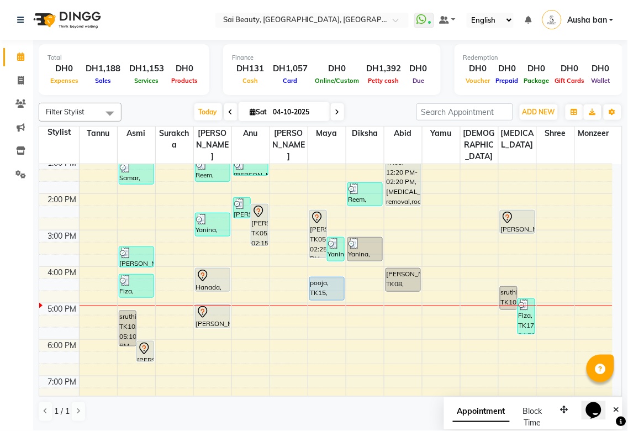
click at [317, 219] on icon at bounding box center [317, 219] width 1 height 1
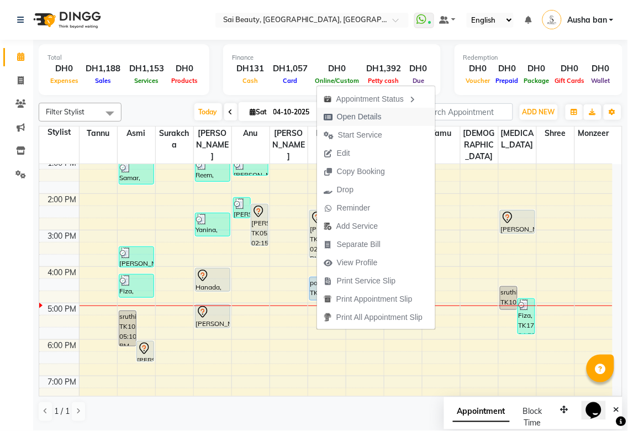
click at [377, 109] on span "Open Details" at bounding box center [352, 117] width 71 height 18
select select "7"
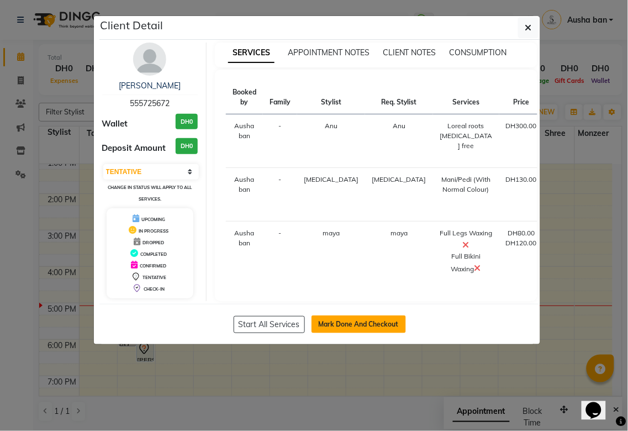
click at [365, 333] on button "Mark Done And Checkout" at bounding box center [359, 325] width 94 height 18
select select "service"
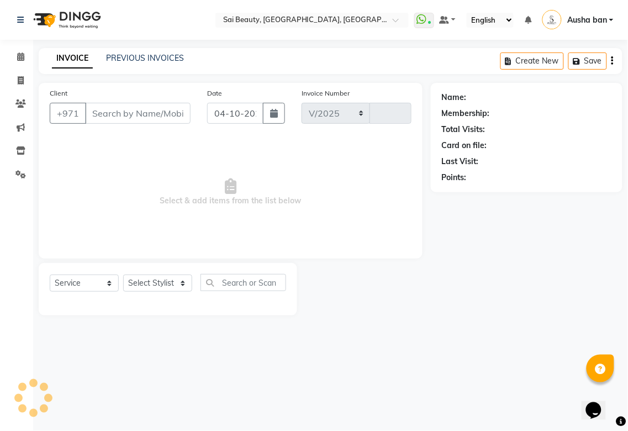
select select "5352"
type input "3983"
type input "555725672"
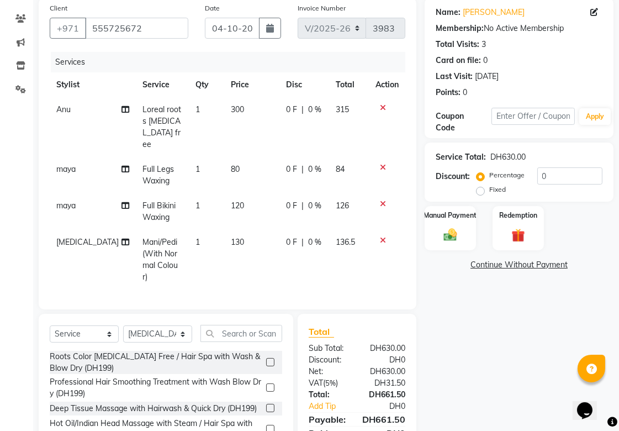
scroll to position [92, 0]
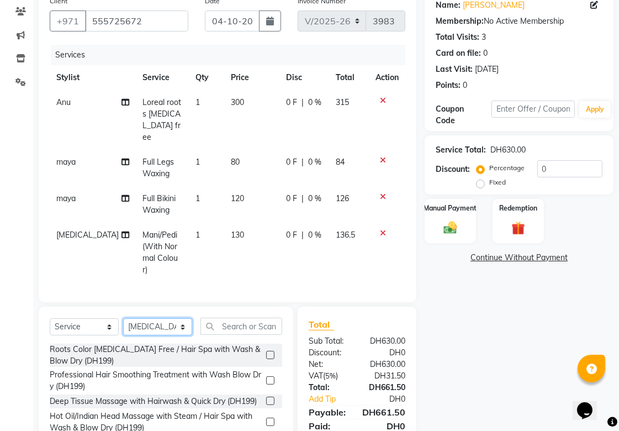
click at [183, 318] on select "Select Stylist [PERSON_NAME][MEDICAL_DATA] [PERSON_NAME] Asmi Ausha ban [PERSON…" at bounding box center [157, 326] width 69 height 17
select select "45072"
click at [123, 318] on select "Select Stylist [PERSON_NAME][MEDICAL_DATA] [PERSON_NAME] Asmi Ausha ban [PERSON…" at bounding box center [157, 326] width 69 height 17
click at [269, 318] on input "text" at bounding box center [242, 326] width 82 height 17
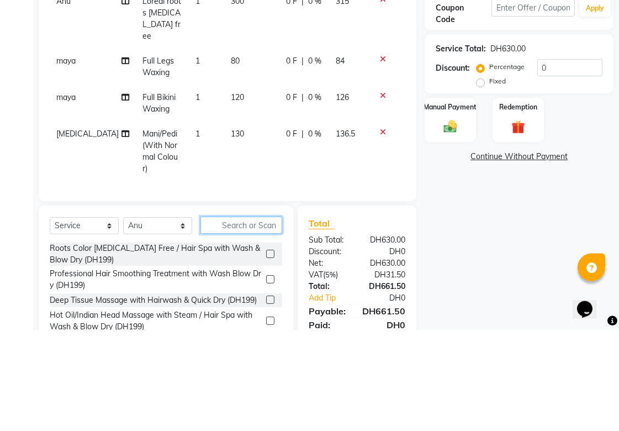
scroll to position [123, 0]
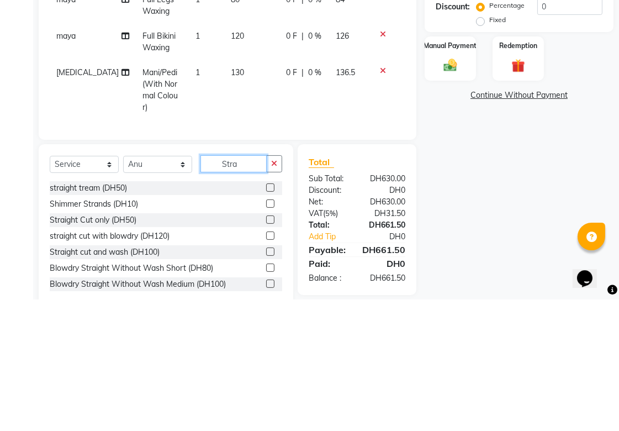
type input "Stra"
click at [70, 346] on div "Straight Cut only (DH50)" at bounding box center [93, 352] width 87 height 12
checkbox input "true"
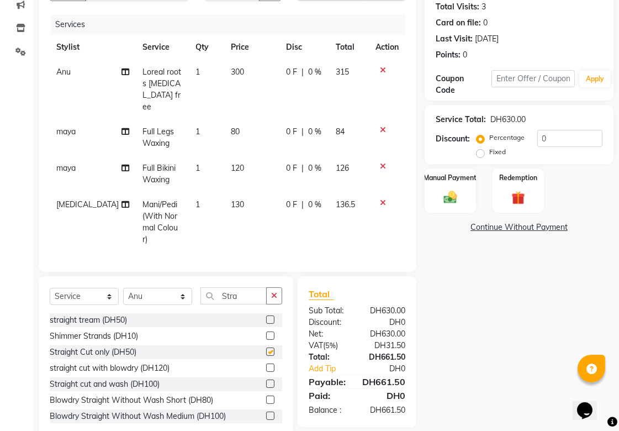
click at [69, 211] on td "[MEDICAL_DATA]" at bounding box center [93, 222] width 86 height 60
select select "63787"
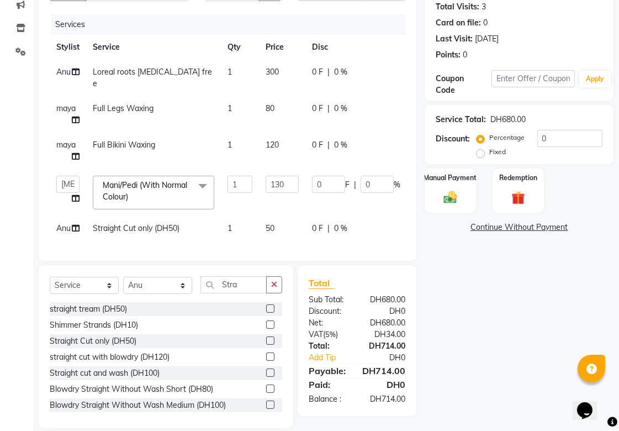
checkbox input "false"
click at [73, 303] on div "straight tream (DH50)" at bounding box center [88, 309] width 77 height 12
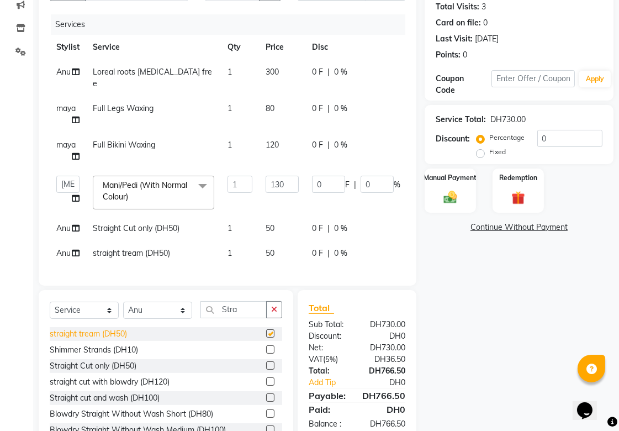
checkbox input "false"
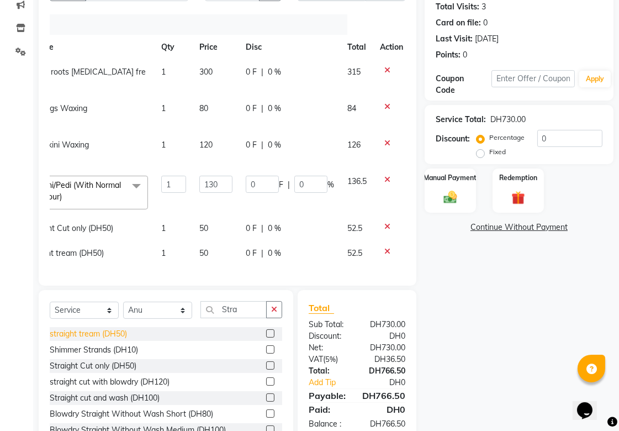
scroll to position [0, 72]
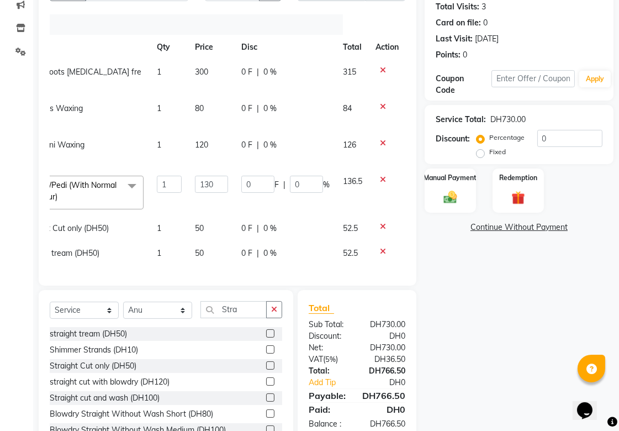
click at [382, 223] on icon at bounding box center [383, 227] width 6 height 8
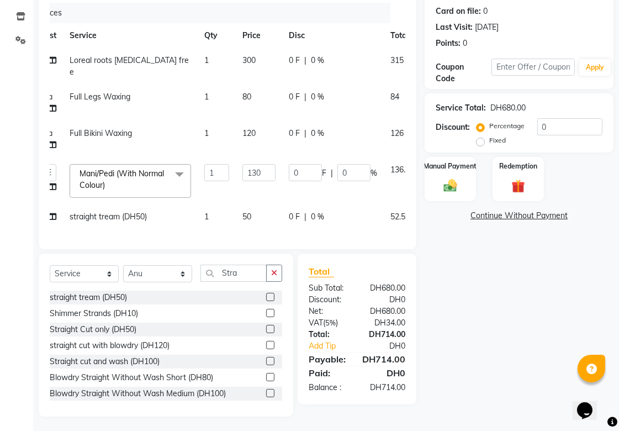
scroll to position [0, 0]
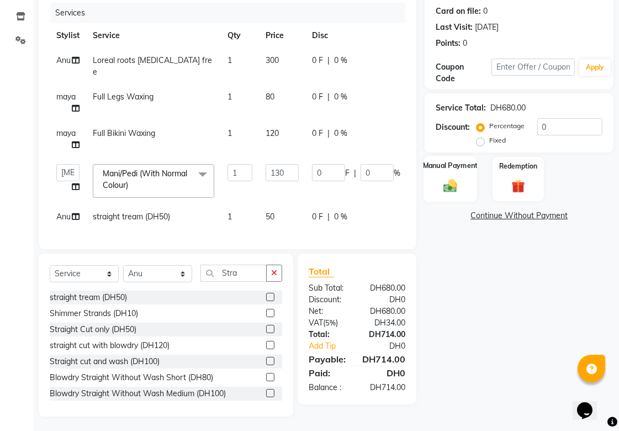
click at [439, 186] on img at bounding box center [450, 185] width 23 height 16
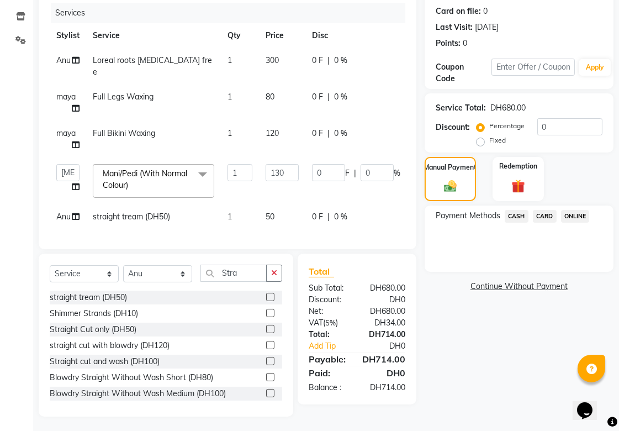
click at [549, 212] on span "CARD" at bounding box center [545, 216] width 24 height 13
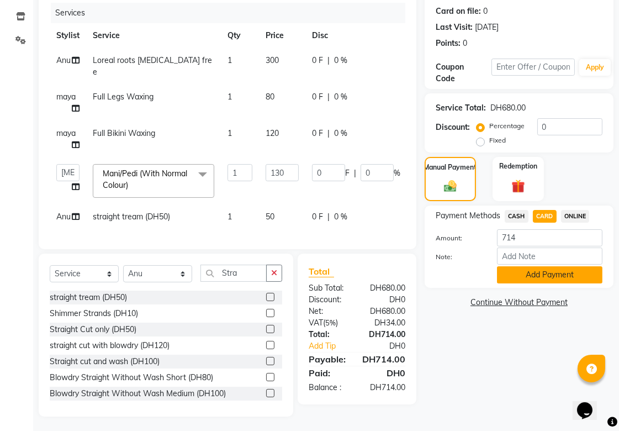
click at [555, 277] on button "Add Payment" at bounding box center [550, 274] width 106 height 17
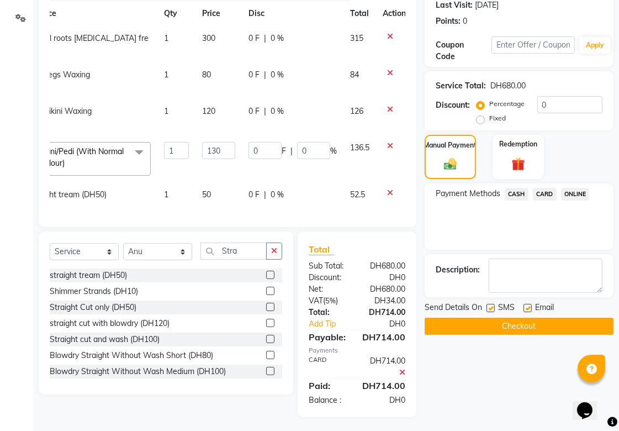
scroll to position [0, 72]
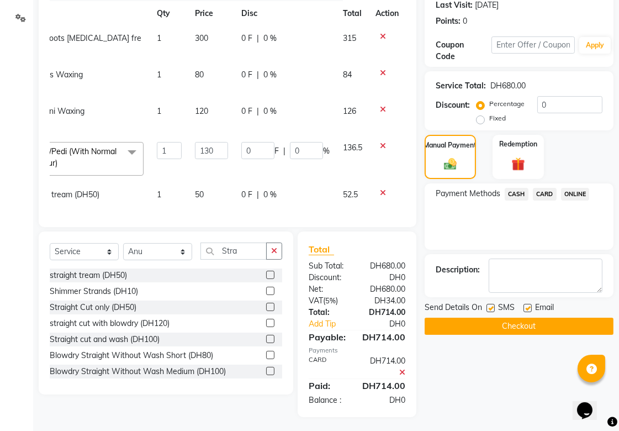
click at [523, 328] on button "Checkout" at bounding box center [519, 326] width 189 height 17
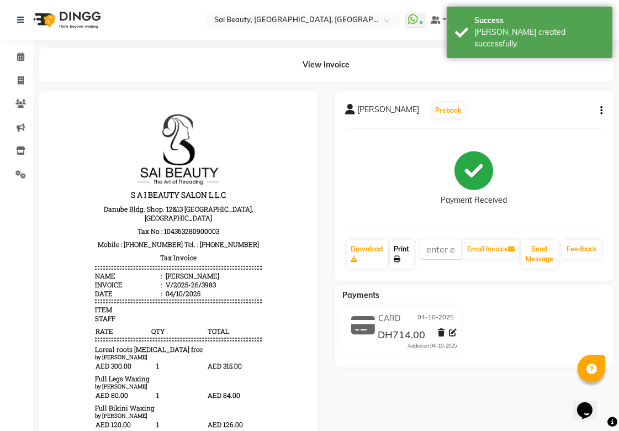
click at [398, 259] on icon at bounding box center [398, 259] width 7 height 7
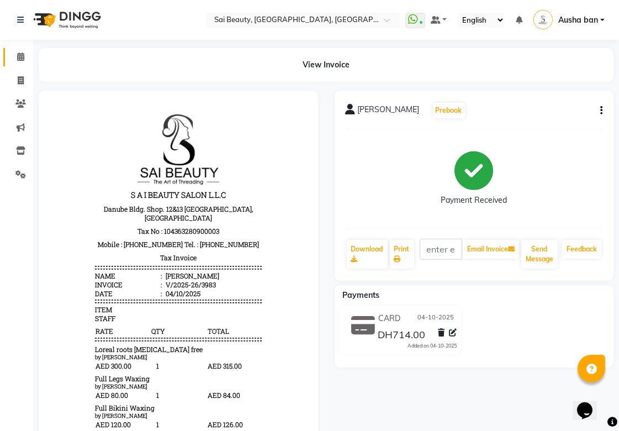
click at [20, 56] on icon at bounding box center [20, 56] width 7 height 8
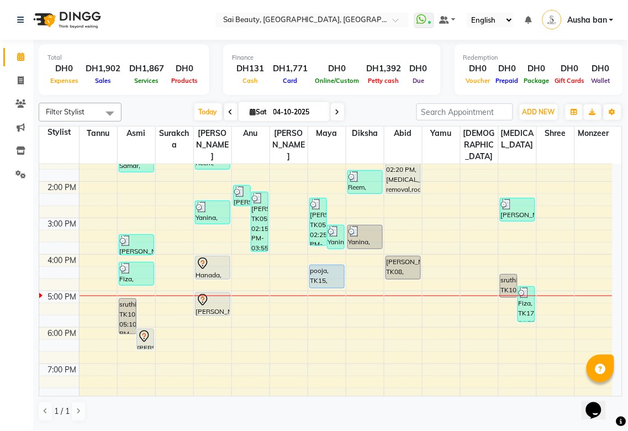
scroll to position [155, 0]
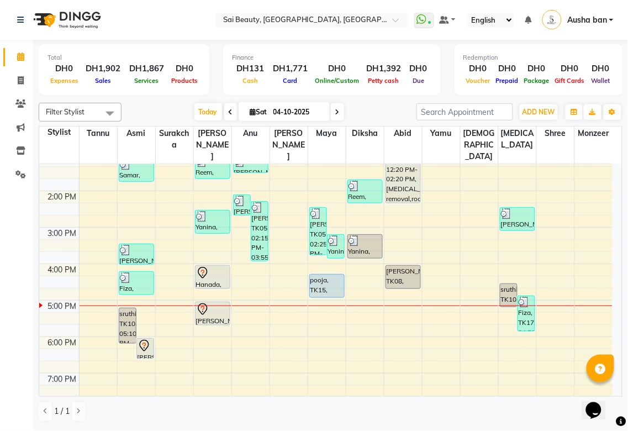
click at [202, 266] on icon at bounding box center [202, 272] width 13 height 13
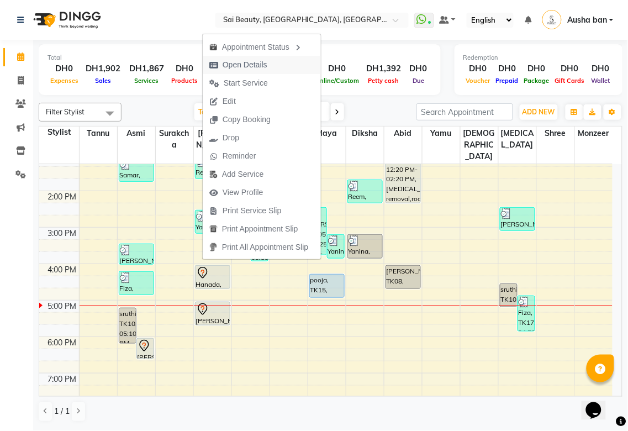
click at [213, 64] on icon "button" at bounding box center [213, 65] width 9 height 8
select select "7"
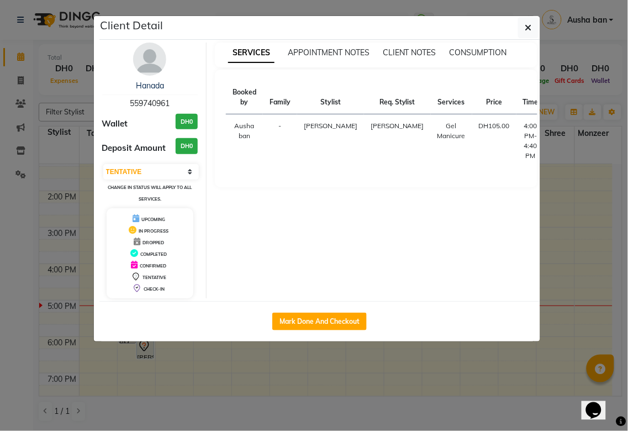
click at [269, 388] on ngb-modal-window "Client Detail Hanada 559740961 Wallet DH0 Deposit Amount DH0 Select IN SERVICE …" at bounding box center [314, 215] width 628 height 431
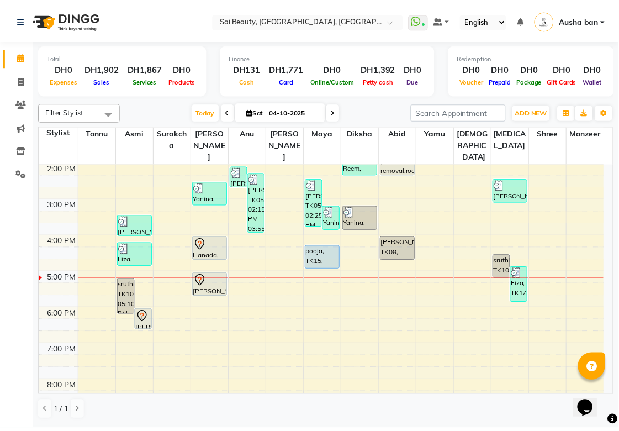
scroll to position [185, 0]
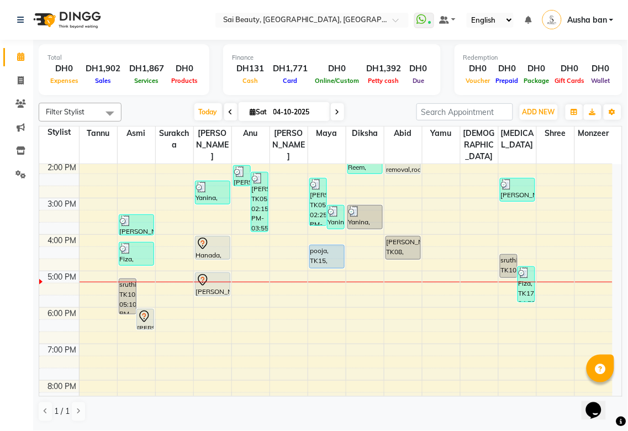
click at [204, 274] on icon at bounding box center [202, 280] width 9 height 12
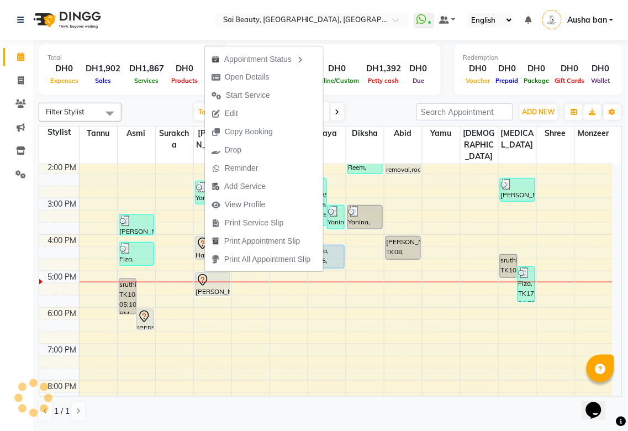
click at [248, 356] on td at bounding box center [346, 362] width 534 height 12
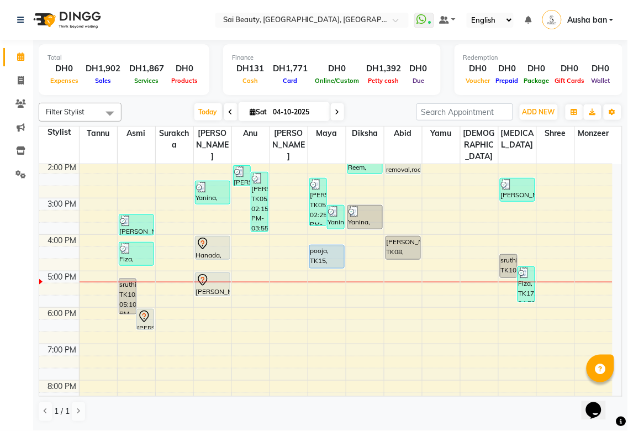
click at [144, 313] on icon at bounding box center [143, 315] width 3 height 4
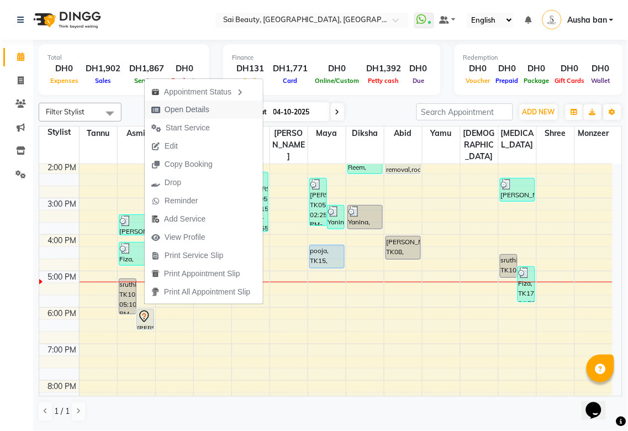
click at [216, 113] on button "Open Details" at bounding box center [204, 110] width 118 height 18
select select "7"
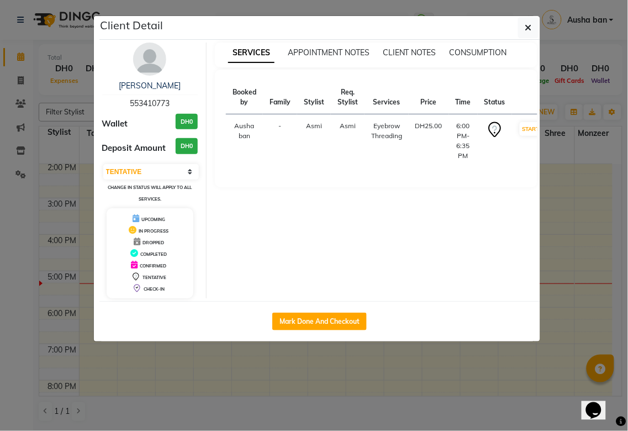
click at [375, 399] on ngb-modal-window "Client Detail Aya 553410773 Wallet DH0 Deposit Amount DH0 Select IN SERVICE CON…" at bounding box center [314, 215] width 628 height 431
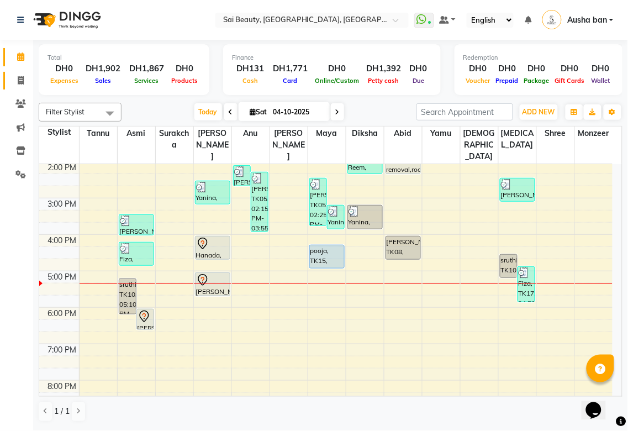
click at [20, 83] on icon at bounding box center [21, 80] width 6 height 8
select select "service"
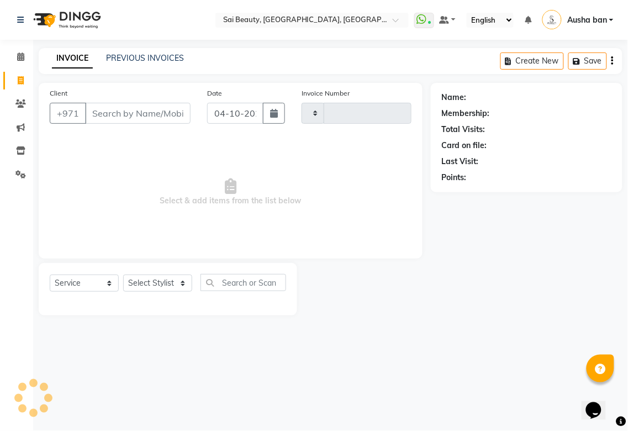
type input "3984"
select select "5352"
click at [20, 59] on icon at bounding box center [20, 56] width 7 height 8
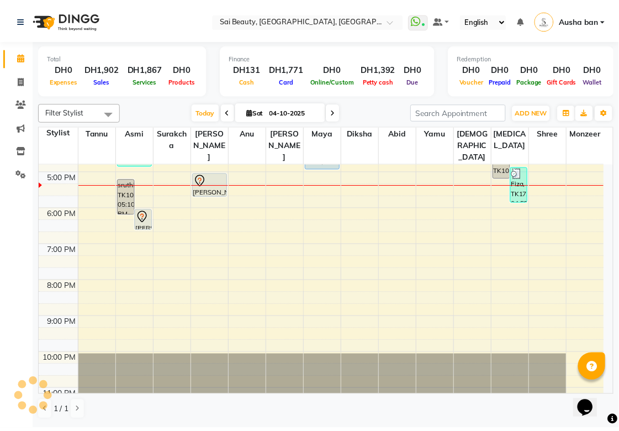
scroll to position [150, 0]
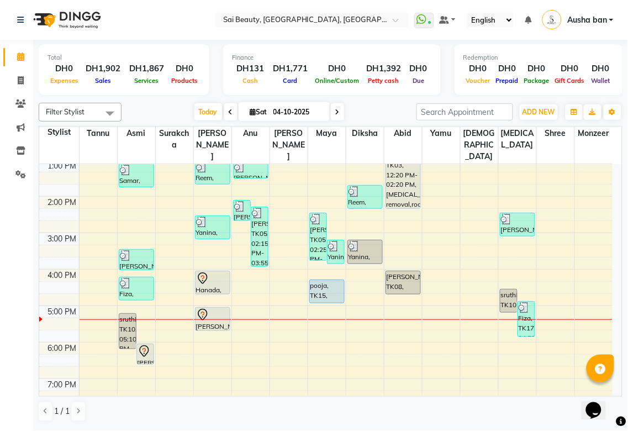
click at [322, 281] on div "pooja, TK15, 04:15 PM-04:55 PM, Hot Oil Head Massage (With Wash)" at bounding box center [327, 291] width 34 height 23
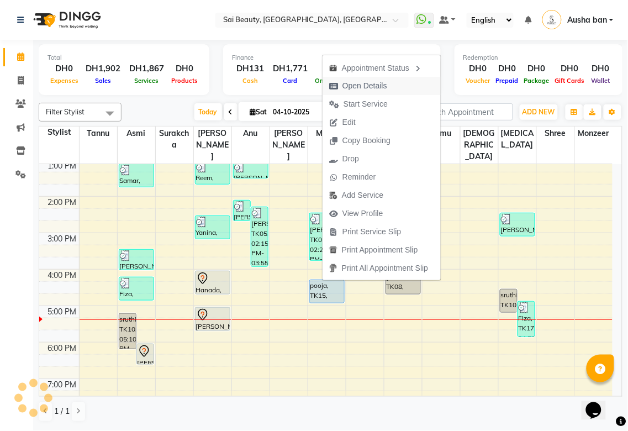
click at [380, 87] on span "Open Details" at bounding box center [365, 86] width 45 height 12
select select "5"
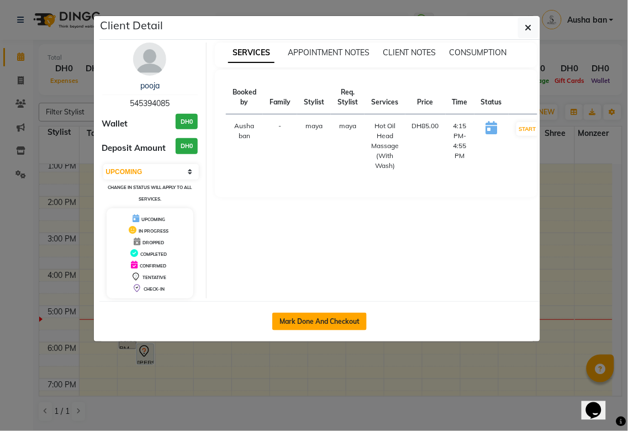
click at [323, 319] on button "Mark Done And Checkout" at bounding box center [319, 322] width 94 height 18
select select "service"
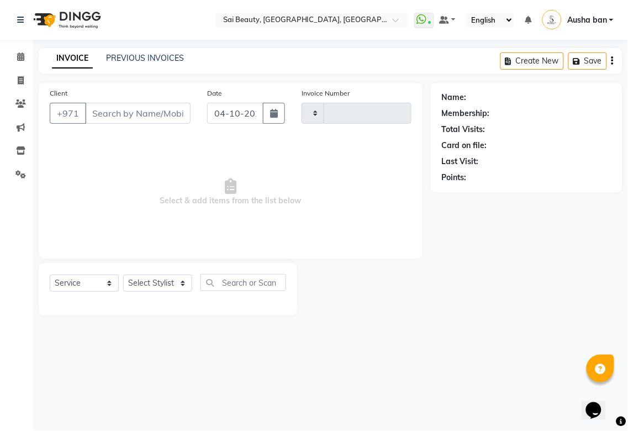
type input "3984"
select select "5352"
type input "545394085"
select select "52340"
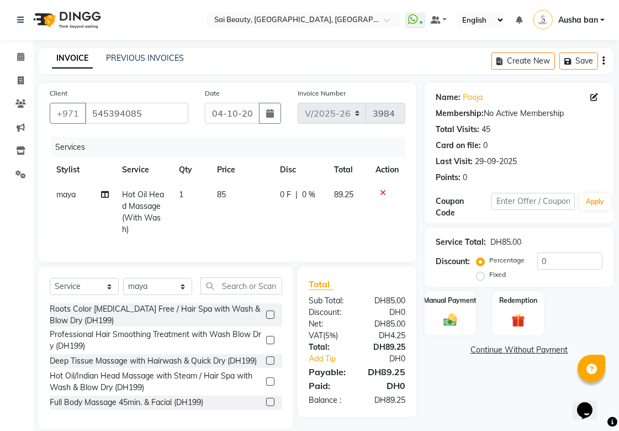
click at [384, 191] on icon at bounding box center [383, 193] width 6 height 8
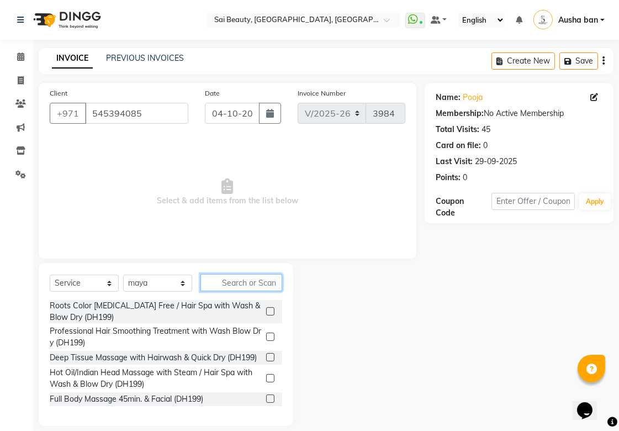
click at [245, 278] on input "text" at bounding box center [242, 282] width 82 height 17
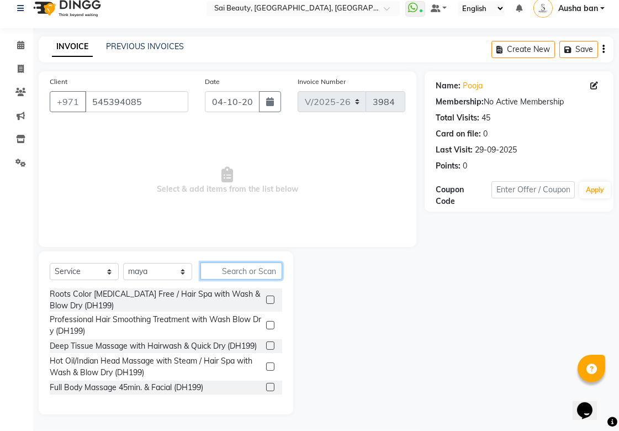
click at [267, 272] on input "text" at bounding box center [242, 270] width 82 height 17
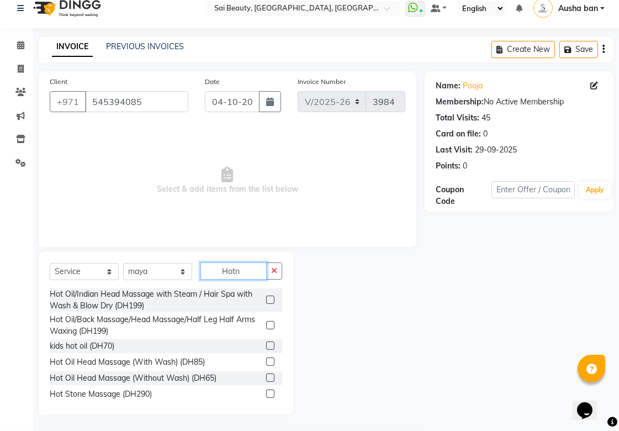
scroll to position [0, 0]
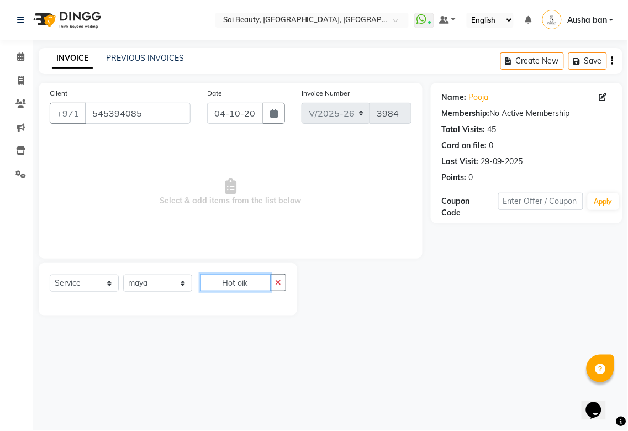
click at [254, 282] on input "Hot oik" at bounding box center [236, 282] width 70 height 17
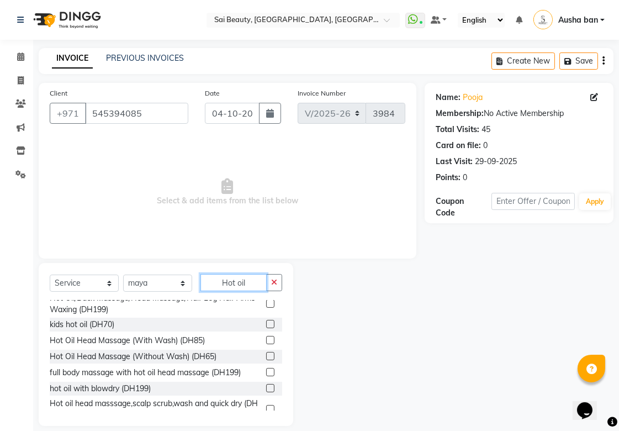
scroll to position [44, 0]
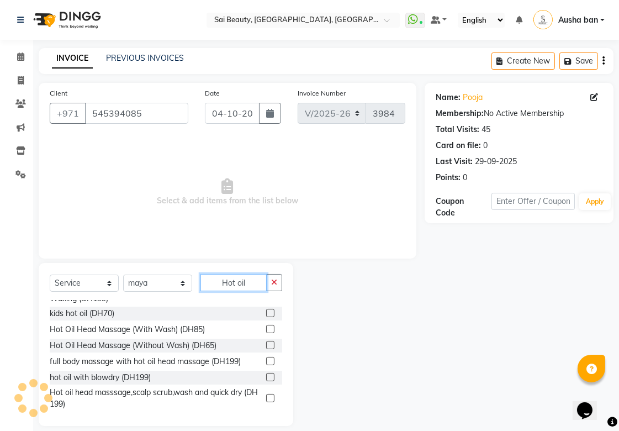
type input "Hot oil"
click at [266, 345] on label at bounding box center [270, 345] width 8 height 8
click at [266, 345] on input "checkbox" at bounding box center [269, 345] width 7 height 7
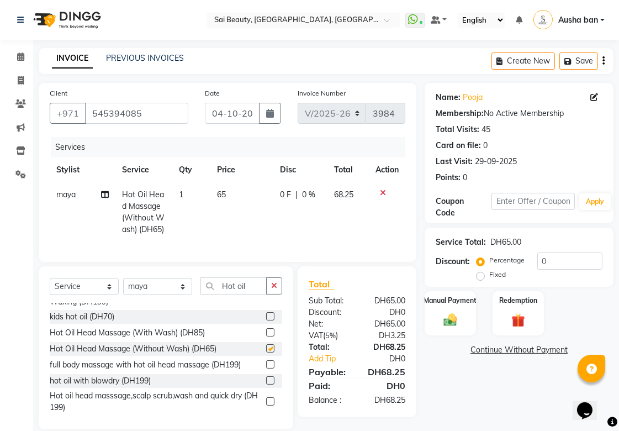
checkbox input "false"
click at [454, 319] on img at bounding box center [450, 320] width 23 height 16
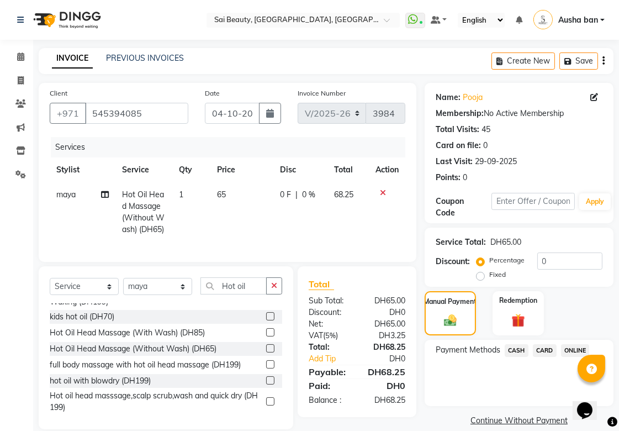
click at [518, 350] on span "CASH" at bounding box center [517, 350] width 24 height 13
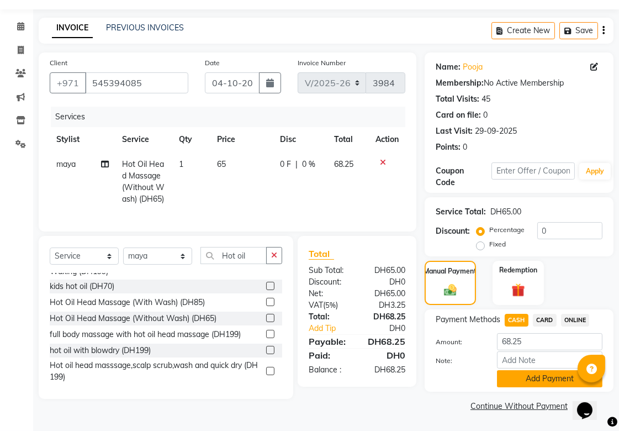
click at [555, 379] on button "Add Payment" at bounding box center [550, 378] width 106 height 17
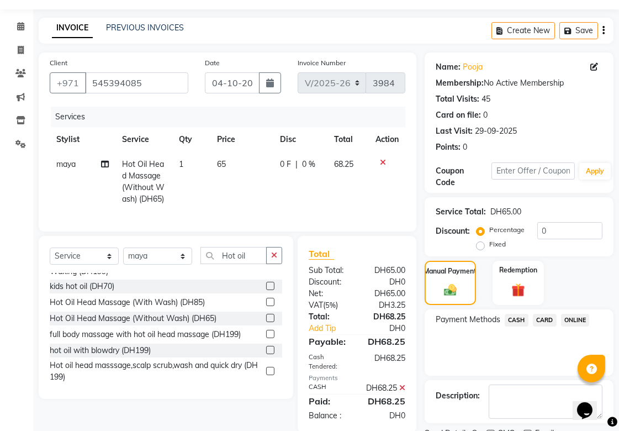
scroll to position [76, 0]
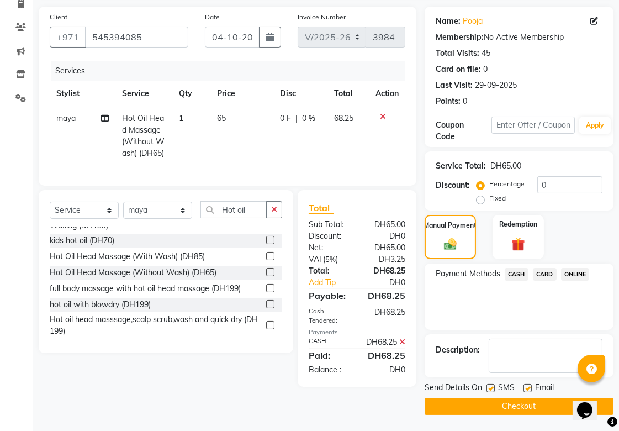
click at [527, 403] on button "Checkout" at bounding box center [519, 406] width 189 height 17
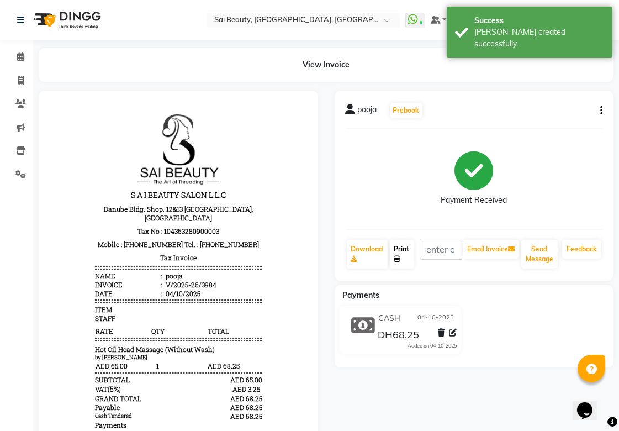
click at [402, 249] on link "Print" at bounding box center [402, 254] width 24 height 29
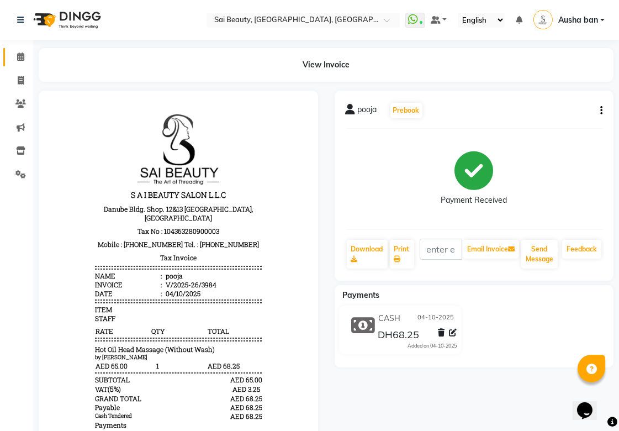
click at [18, 56] on icon at bounding box center [20, 56] width 7 height 8
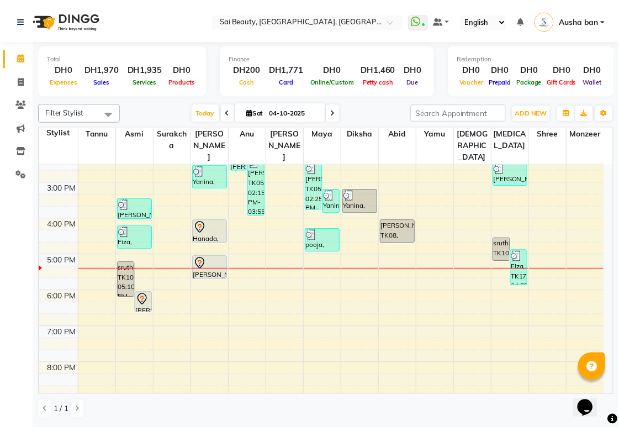
scroll to position [197, 0]
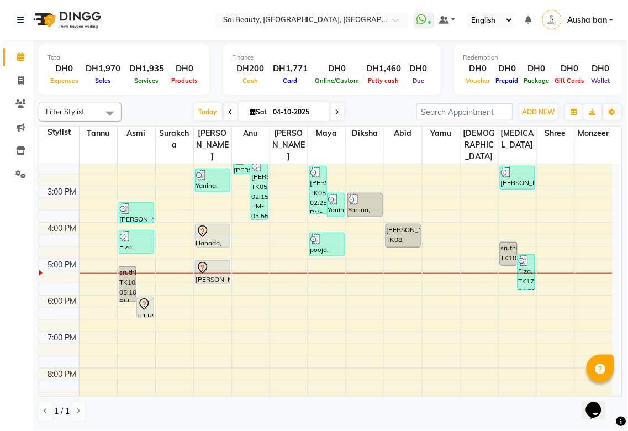
click at [205, 225] on icon at bounding box center [202, 231] width 13 height 13
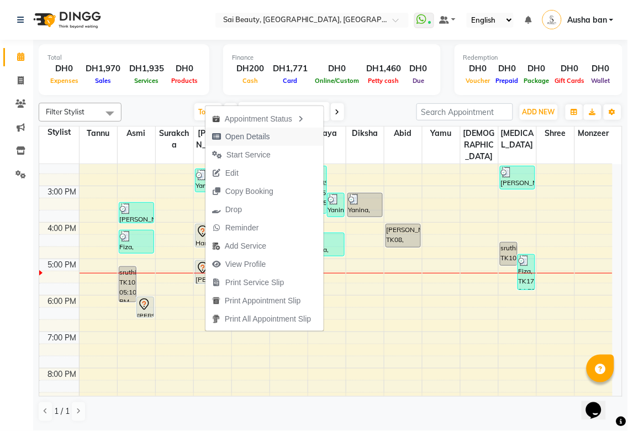
click at [266, 135] on span "Open Details" at bounding box center [247, 137] width 45 height 12
select select "7"
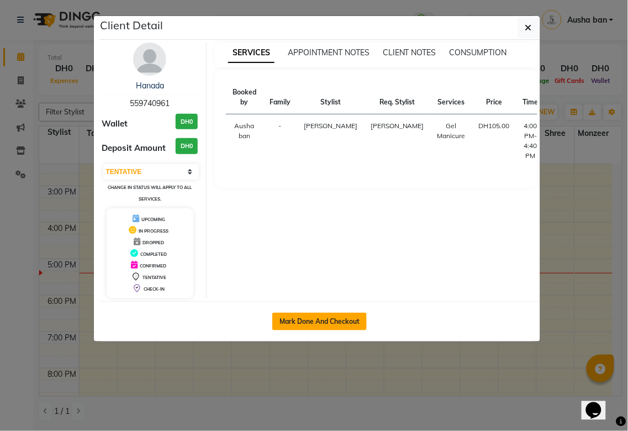
click at [317, 317] on button "Mark Done And Checkout" at bounding box center [319, 322] width 94 height 18
select select "service"
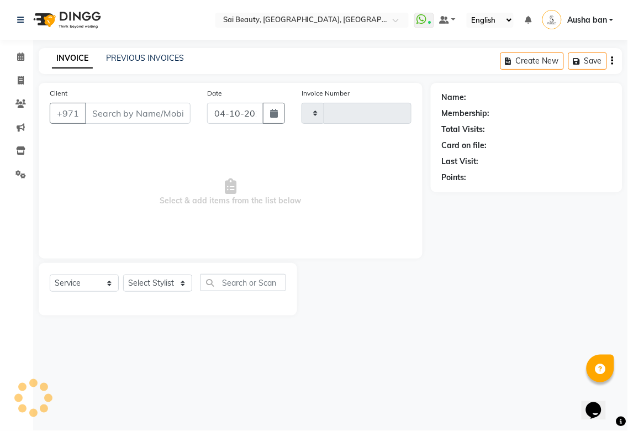
type input "3985"
select select "5352"
type input "559740961"
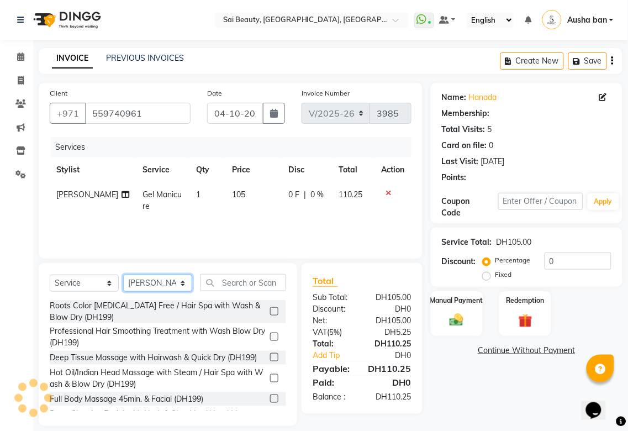
click at [178, 285] on select "Select Stylist [PERSON_NAME][MEDICAL_DATA] [PERSON_NAME] Asmi Ausha ban [PERSON…" at bounding box center [157, 283] width 69 height 17
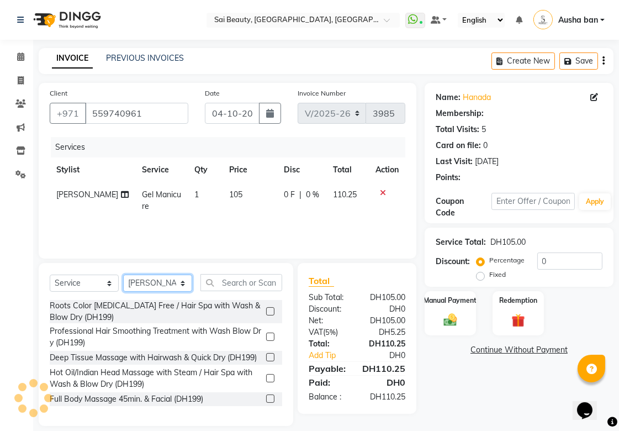
select select "45072"
click at [123, 275] on select "Select Stylist [PERSON_NAME][MEDICAL_DATA] [PERSON_NAME] Asmi Ausha ban [PERSON…" at bounding box center [157, 283] width 69 height 17
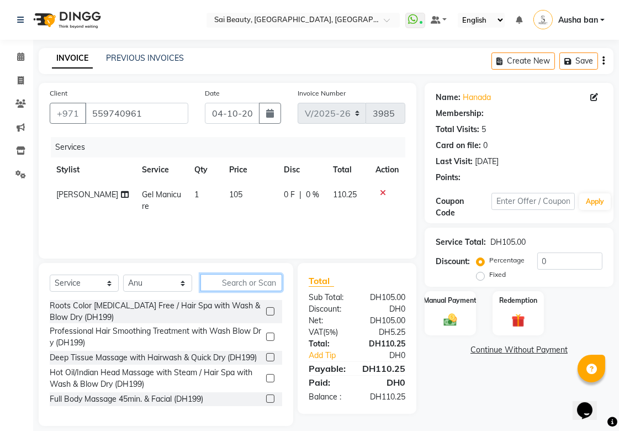
click at [256, 278] on input "text" at bounding box center [242, 282] width 82 height 17
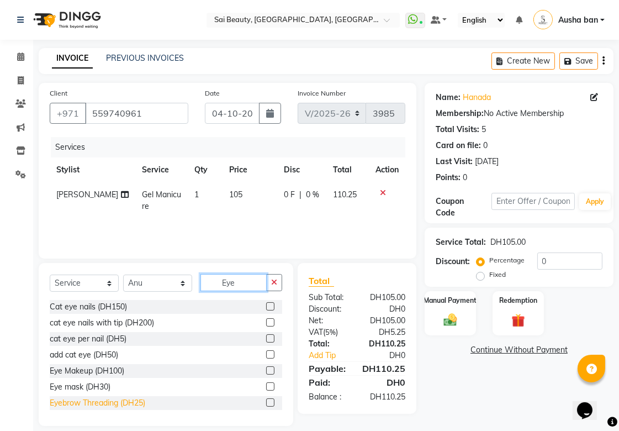
type input "Eye"
click at [72, 402] on div "Eyebrow Threading (DH25)" at bounding box center [98, 403] width 96 height 12
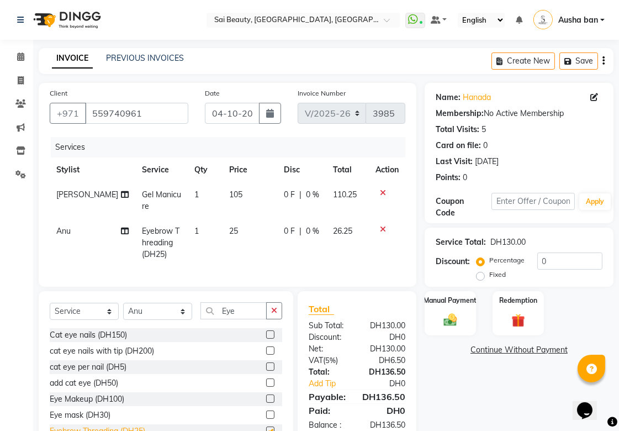
checkbox input "false"
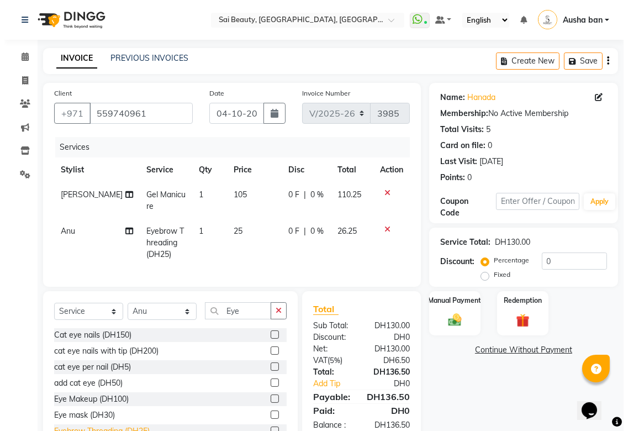
scroll to position [49, 0]
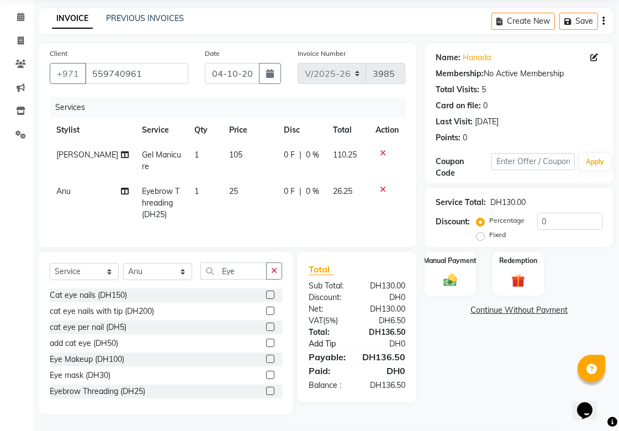
click at [338, 339] on link "Add Tip" at bounding box center [334, 344] width 66 height 12
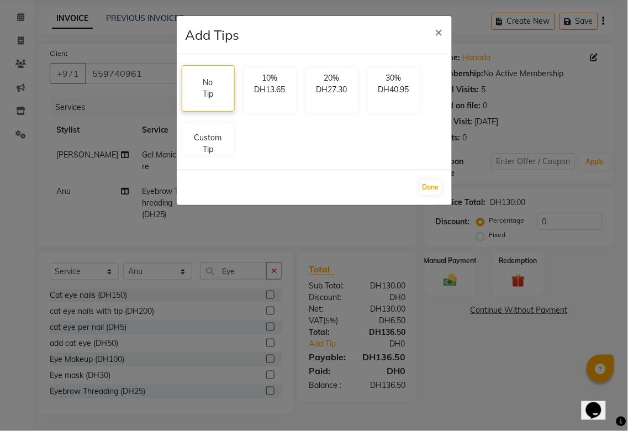
click at [211, 111] on div "No Tip" at bounding box center [208, 88] width 39 height 45
click at [201, 145] on p "Custom Tip" at bounding box center [208, 141] width 39 height 23
select select "43674"
select select "45072"
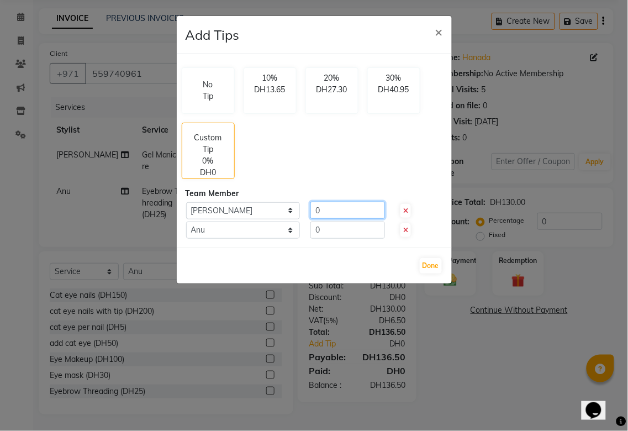
click at [355, 206] on input "0" at bounding box center [348, 210] width 75 height 17
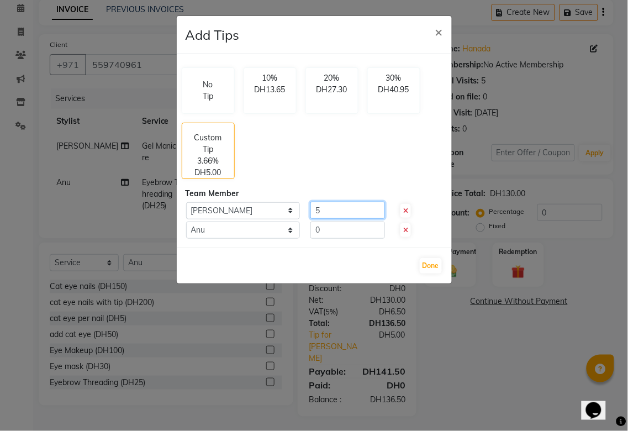
type input "5"
click at [355, 228] on input "0" at bounding box center [348, 230] width 75 height 17
type input "5"
click at [431, 264] on button "Done" at bounding box center [431, 265] width 22 height 15
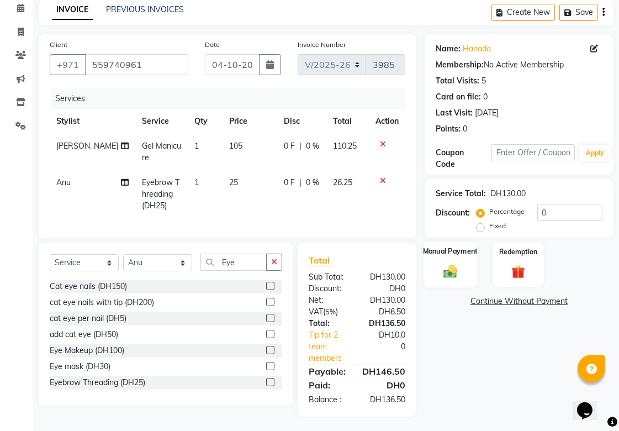
click at [445, 271] on img at bounding box center [450, 271] width 23 height 16
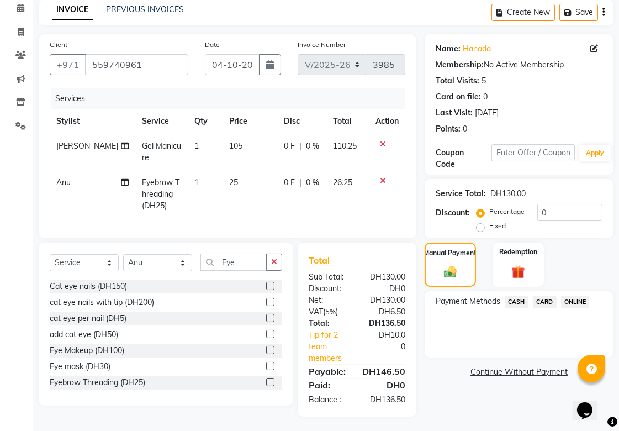
click at [549, 304] on span "CARD" at bounding box center [545, 302] width 24 height 13
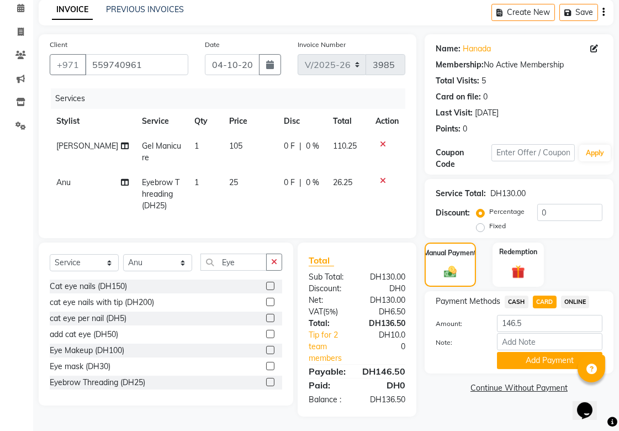
scroll to position [60, 0]
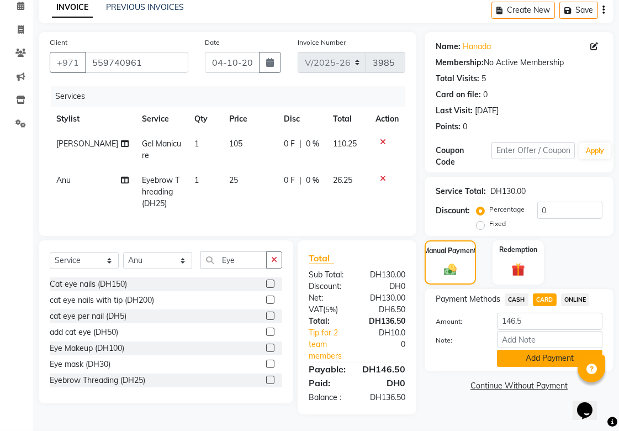
click at [556, 350] on button "Add Payment" at bounding box center [550, 358] width 106 height 17
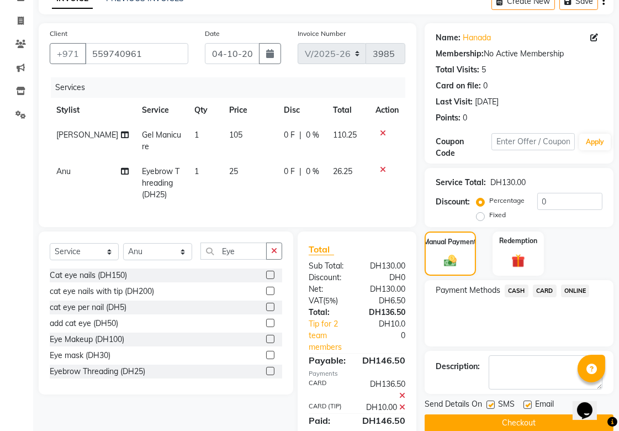
scroll to position [118, 0]
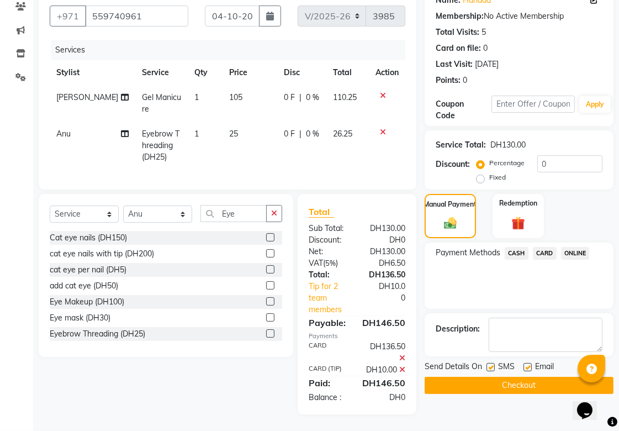
click at [523, 377] on button "Checkout" at bounding box center [519, 385] width 189 height 17
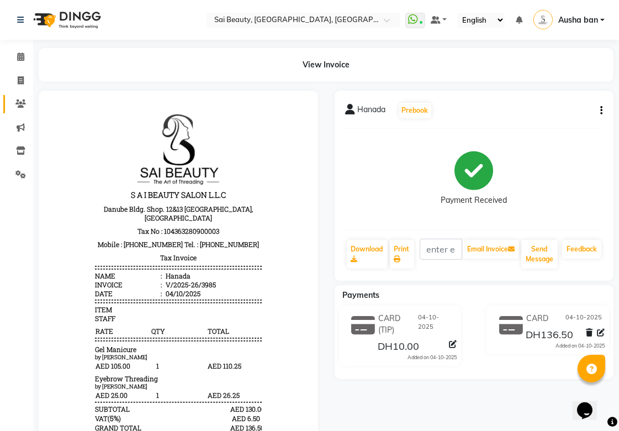
click at [20, 106] on icon at bounding box center [20, 103] width 10 height 8
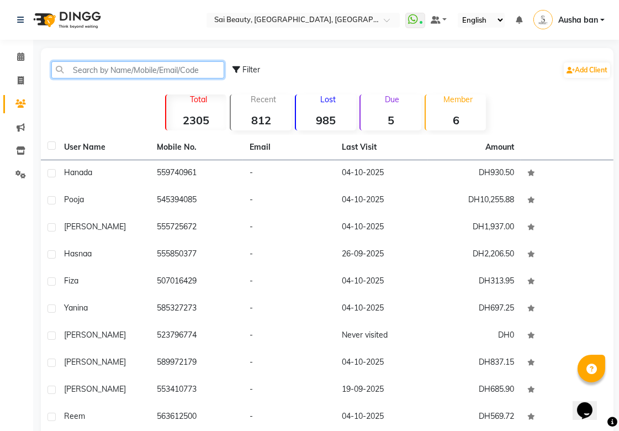
click at [207, 67] on input "text" at bounding box center [137, 69] width 173 height 17
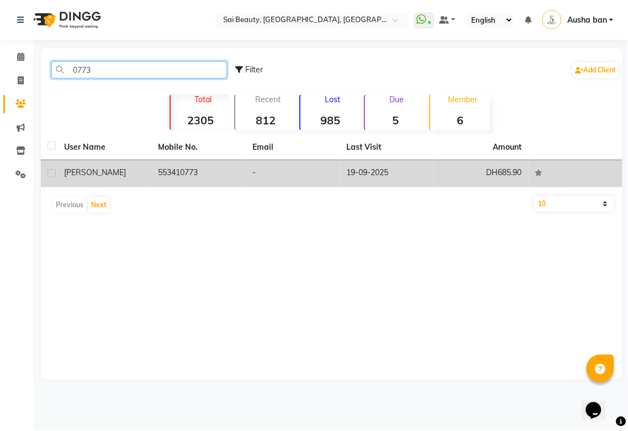
type input "0773"
click at [214, 174] on td "553410773" at bounding box center [199, 173] width 94 height 27
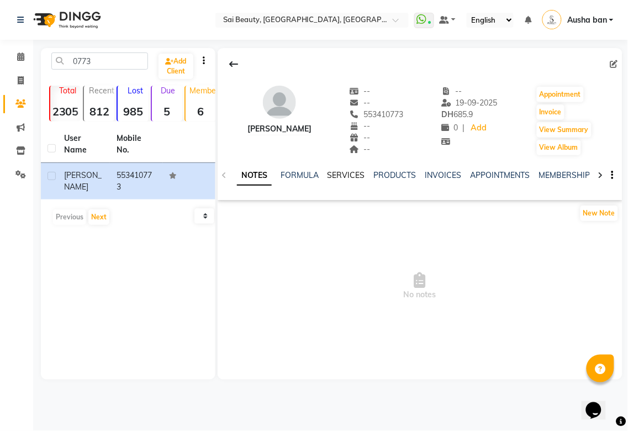
click at [344, 170] on link "SERVICES" at bounding box center [347, 175] width 38 height 10
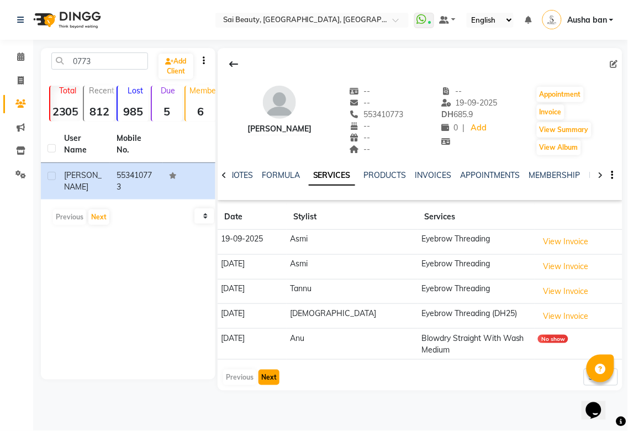
click at [272, 370] on button "Next" at bounding box center [269, 377] width 21 height 15
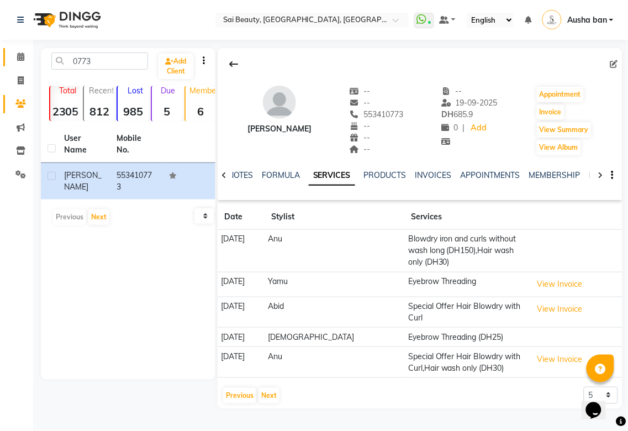
click at [17, 55] on icon at bounding box center [20, 56] width 7 height 8
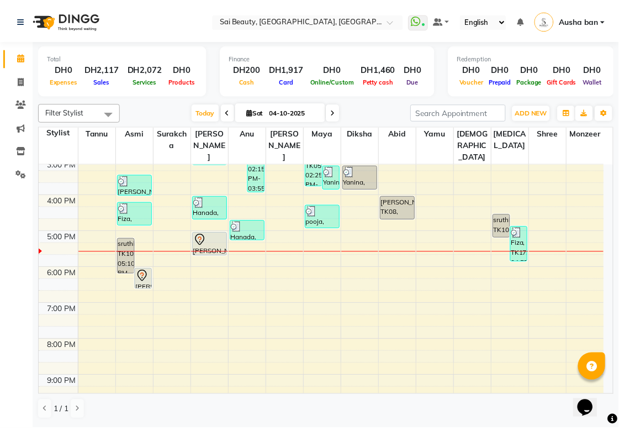
scroll to position [235, 0]
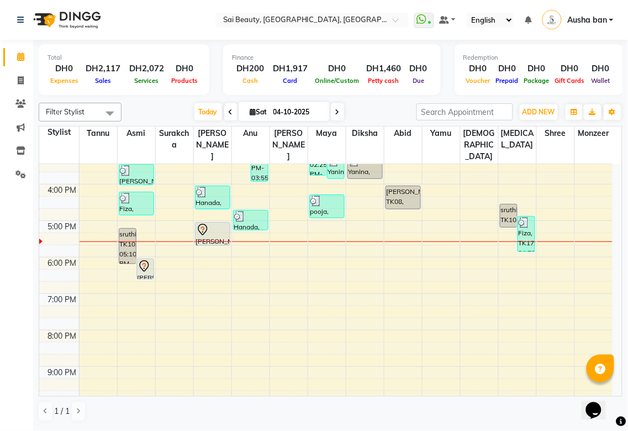
click at [208, 223] on icon at bounding box center [202, 229] width 13 height 13
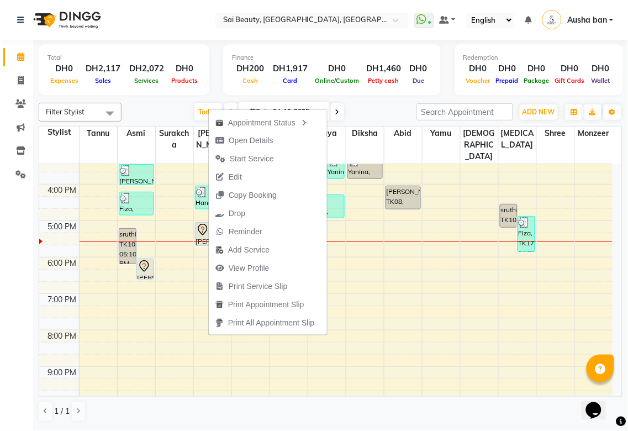
click at [361, 330] on td at bounding box center [346, 336] width 534 height 12
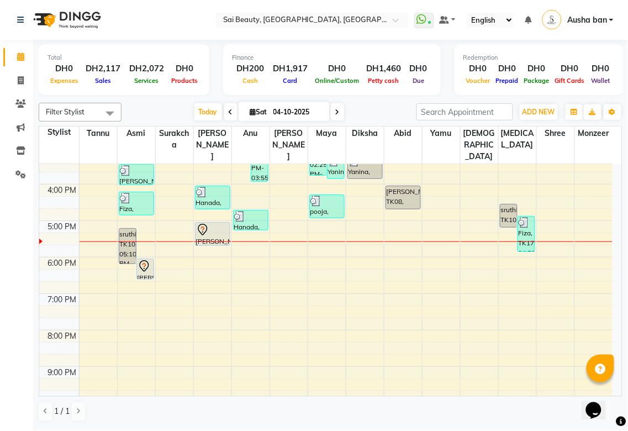
click at [201, 187] on img at bounding box center [201, 192] width 11 height 11
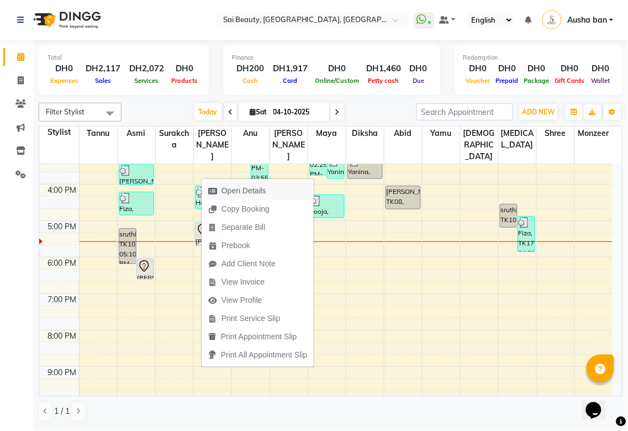
click at [261, 182] on span "Open Details" at bounding box center [237, 191] width 71 height 18
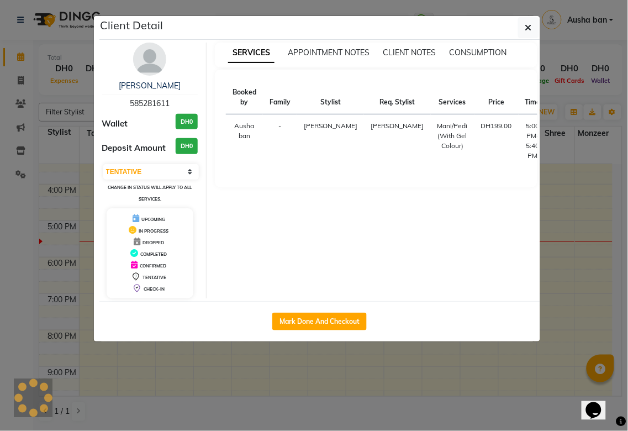
select select "3"
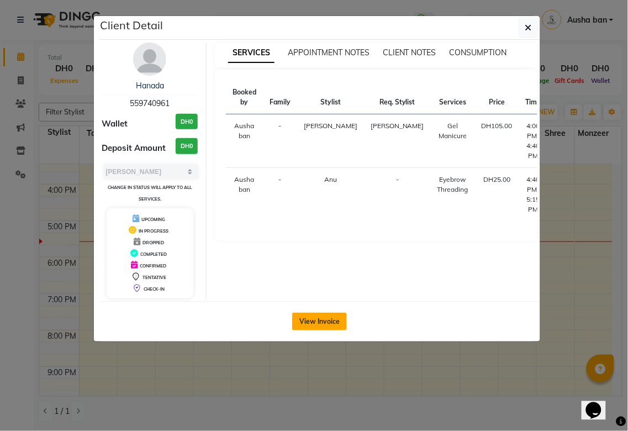
click at [319, 323] on button "View Invoice" at bounding box center [319, 322] width 55 height 18
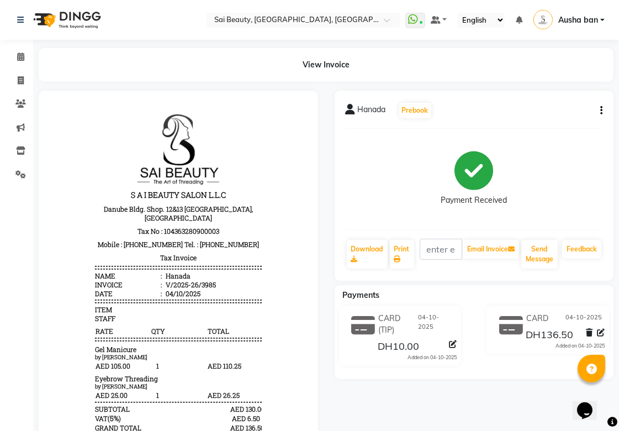
click at [396, 294] on div "Payments" at bounding box center [479, 296] width 288 height 12
click at [405, 253] on link "Print" at bounding box center [402, 254] width 24 height 29
